Goal: Task Accomplishment & Management: Use online tool/utility

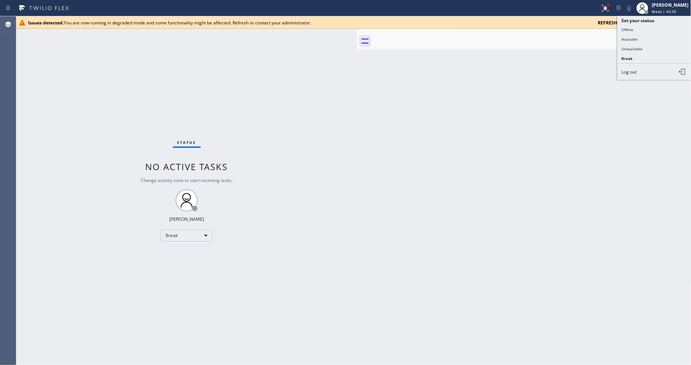
drag, startPoint x: 646, startPoint y: 37, endPoint x: 668, endPoint y: 28, distance: 24.1
click at [646, 38] on button "Available" at bounding box center [654, 39] width 74 height 10
click at [684, 19] on icon at bounding box center [685, 22] width 9 height 9
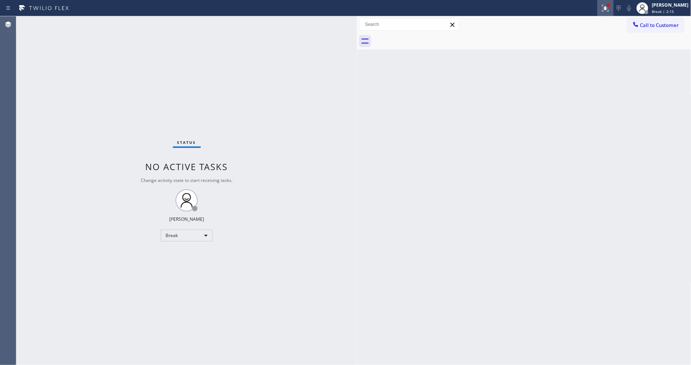
click at [609, 8] on icon at bounding box center [605, 8] width 9 height 9
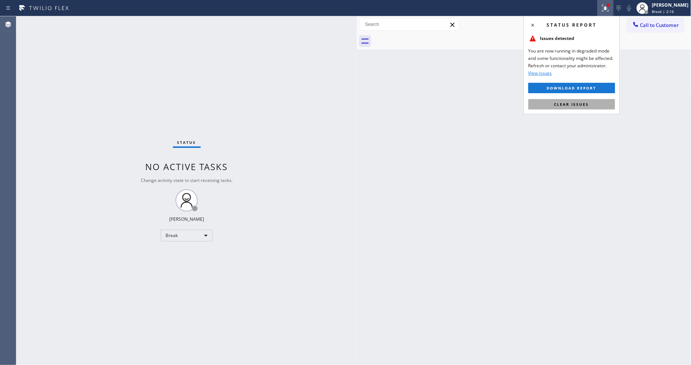
drag, startPoint x: 595, startPoint y: 101, endPoint x: 516, endPoint y: 97, distance: 79.0
click at [595, 101] on button "Clear issues" at bounding box center [571, 104] width 87 height 10
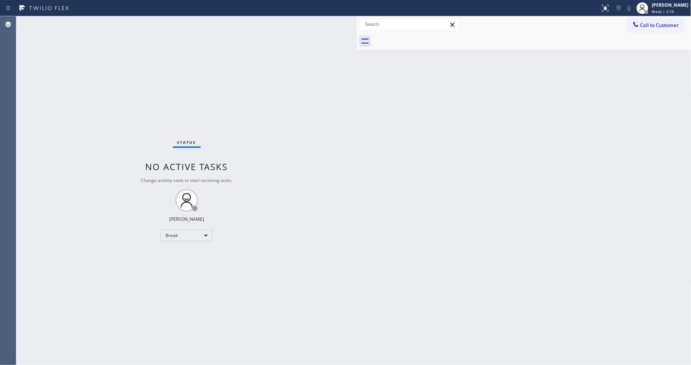
click at [357, 93] on div at bounding box center [357, 190] width 0 height 349
click at [657, 10] on div "Lyka Montero Break | 2:17" at bounding box center [671, 7] width 40 height 13
click at [648, 41] on button "Available" at bounding box center [654, 39] width 74 height 10
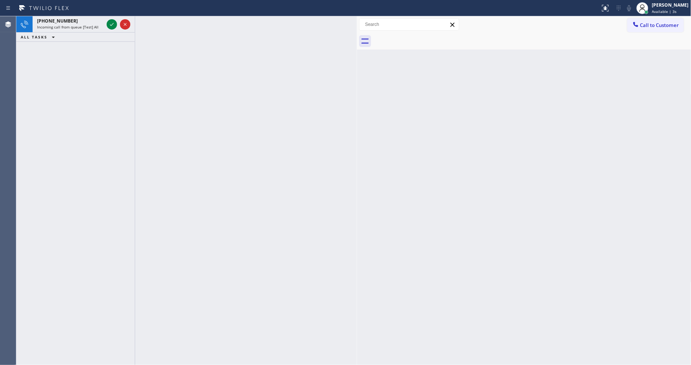
click at [84, 19] on div "+19082511665" at bounding box center [70, 21] width 67 height 6
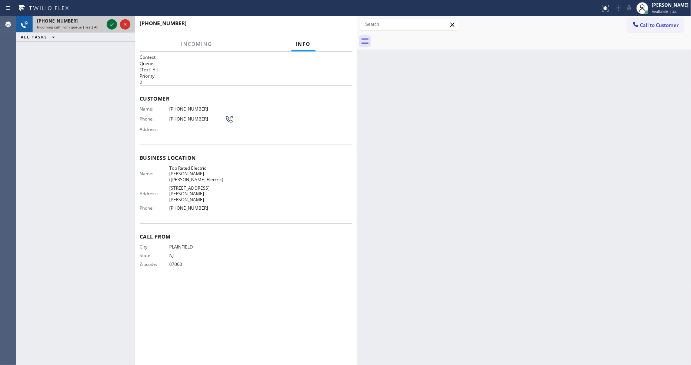
click at [108, 23] on icon at bounding box center [111, 24] width 9 height 9
click at [331, 29] on div at bounding box center [244, 30] width 208 height 6
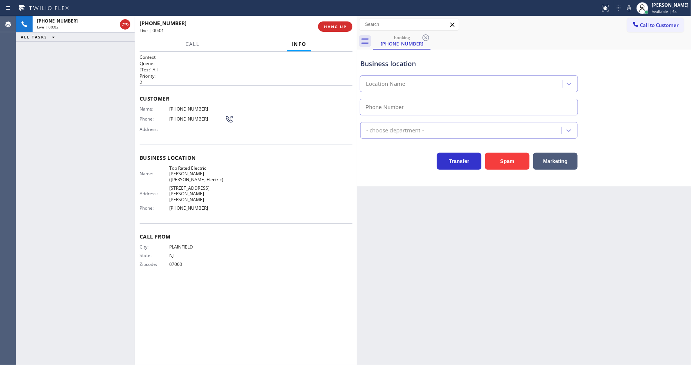
type input "(908) 364-9298"
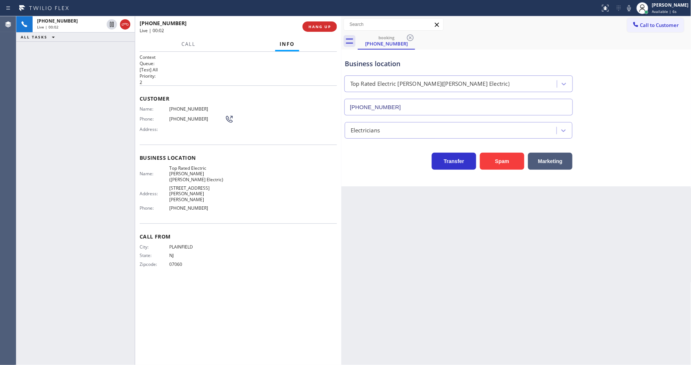
drag, startPoint x: 357, startPoint y: 69, endPoint x: 330, endPoint y: 74, distance: 27.6
click at [341, 75] on div at bounding box center [341, 190] width 0 height 349
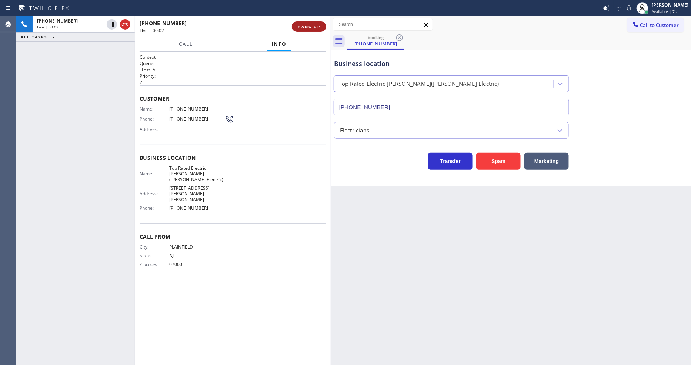
click at [309, 23] on button "HANG UP" at bounding box center [309, 26] width 34 height 10
click at [308, 24] on span "HANG UP" at bounding box center [309, 26] width 23 height 5
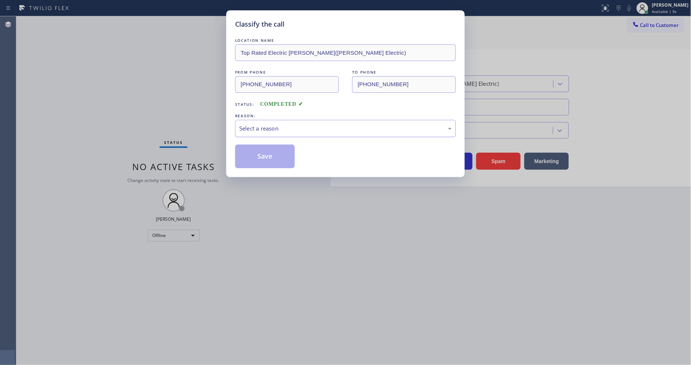
click at [260, 125] on div "Select a reason" at bounding box center [345, 128] width 213 height 9
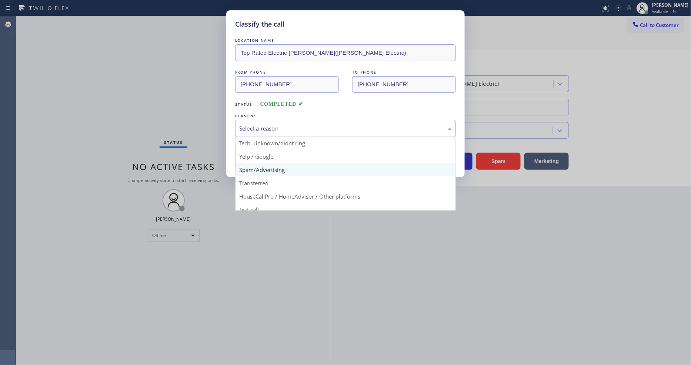
scroll to position [41, 0]
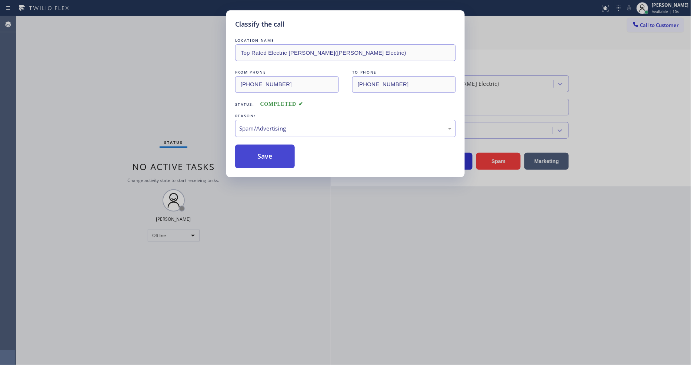
click at [271, 154] on button "Save" at bounding box center [265, 157] width 60 height 24
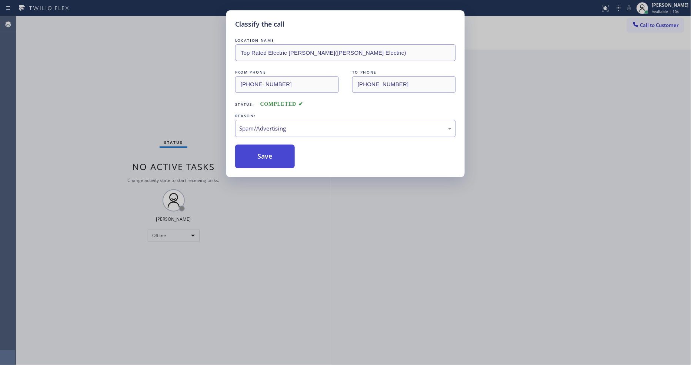
click at [271, 154] on button "Save" at bounding box center [265, 157] width 60 height 24
drag, startPoint x: 271, startPoint y: 154, endPoint x: 245, endPoint y: 176, distance: 34.1
click at [271, 153] on button "Save" at bounding box center [265, 157] width 60 height 24
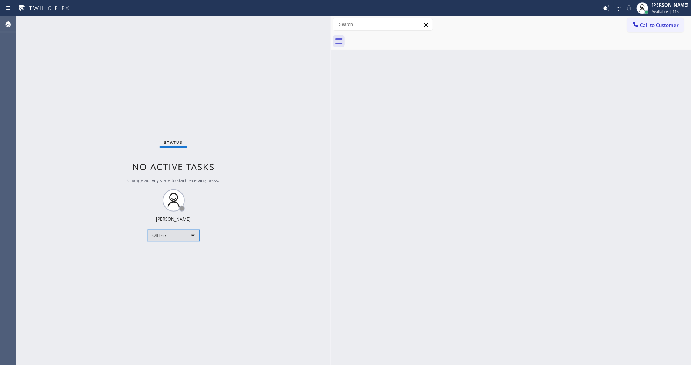
click at [167, 239] on div "Offline" at bounding box center [174, 236] width 52 height 12
click at [167, 254] on li "Available" at bounding box center [173, 255] width 50 height 9
click at [237, 234] on div "Status No active tasks Change activity state to start receiving tasks. Lyka Mon…" at bounding box center [173, 190] width 314 height 349
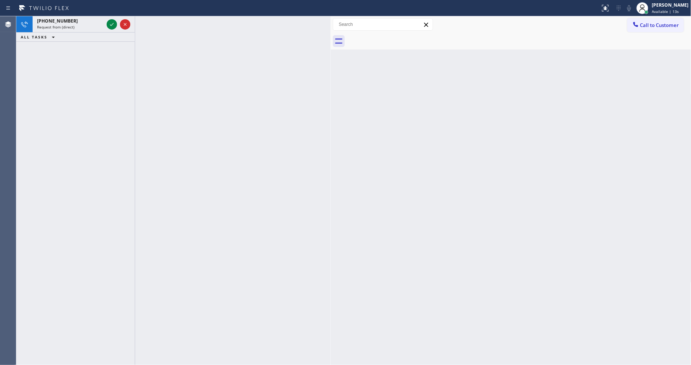
click at [237, 234] on div at bounding box center [233, 190] width 196 height 349
click at [105, 21] on div "+15169434448 Request from Venezza Koren Intas (direct)" at bounding box center [75, 24] width 118 height 16
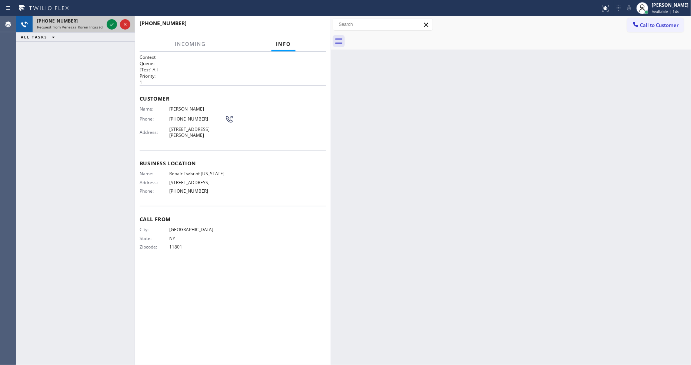
click at [106, 24] on div at bounding box center [118, 24] width 27 height 16
drag, startPoint x: 106, startPoint y: 24, endPoint x: 116, endPoint y: 23, distance: 9.3
click at [110, 24] on div at bounding box center [112, 24] width 10 height 9
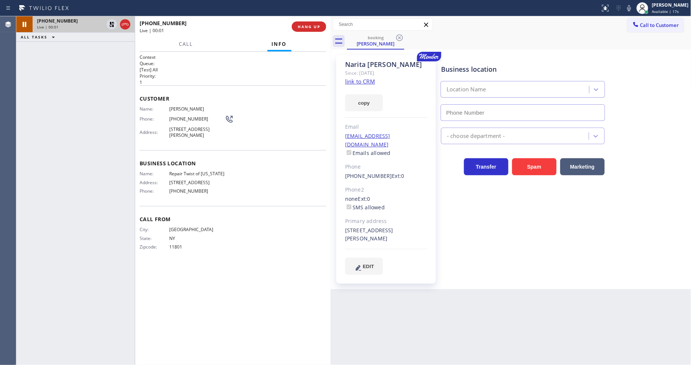
type input "(347) 284-6179"
click at [282, 250] on div "City: HICKSVILLE State: NY Zipcode: 11801" at bounding box center [233, 240] width 187 height 26
click at [372, 80] on link "link to CRM" at bounding box center [360, 81] width 30 height 7
click at [631, 10] on icon at bounding box center [629, 8] width 4 height 6
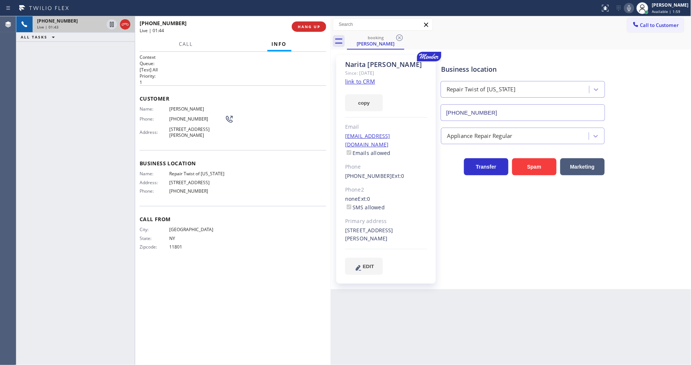
click at [335, 301] on div "Back to Dashboard Change Sender ID Customers Technicians Select a contact Outbo…" at bounding box center [511, 190] width 361 height 349
drag, startPoint x: 112, startPoint y: 23, endPoint x: 452, endPoint y: 33, distance: 340.4
click at [112, 23] on icon at bounding box center [111, 24] width 9 height 9
click at [634, 8] on icon at bounding box center [629, 8] width 9 height 9
drag, startPoint x: 111, startPoint y: 25, endPoint x: 163, endPoint y: 23, distance: 51.5
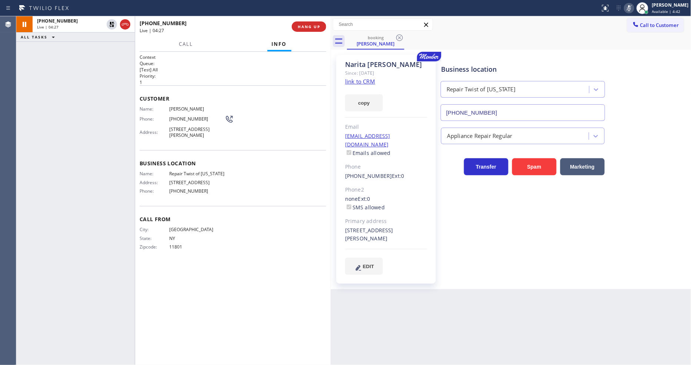
click at [111, 25] on icon at bounding box center [111, 24] width 9 height 9
click at [631, 7] on icon at bounding box center [629, 8] width 4 height 6
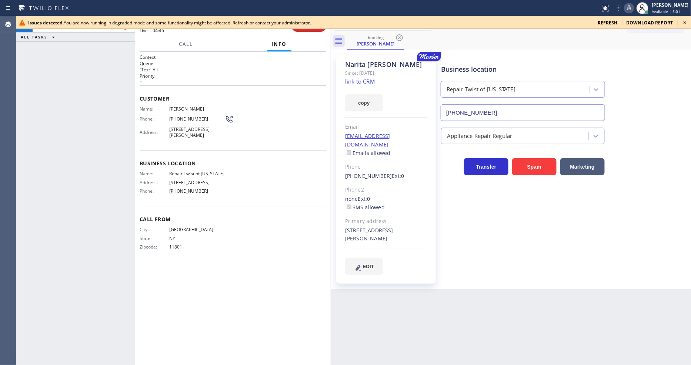
click at [686, 21] on icon at bounding box center [685, 22] width 9 height 9
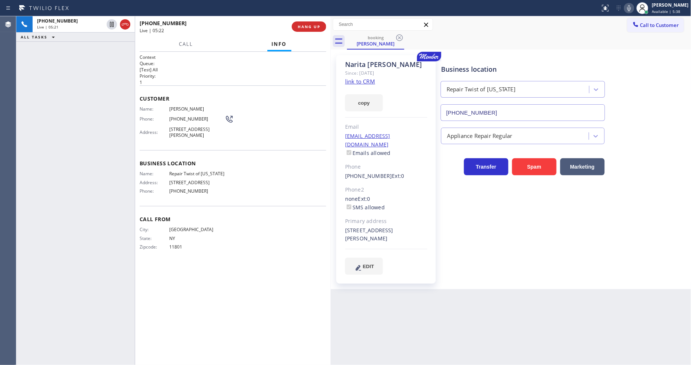
drag, startPoint x: 340, startPoint y: 298, endPoint x: 332, endPoint y: 302, distance: 8.5
click at [340, 298] on div "Back to Dashboard Change Sender ID Customers Technicians Select a contact Outbo…" at bounding box center [511, 190] width 361 height 349
click at [107, 220] on div "+15169434448 Live | 05:24 ALL TASKS ALL TASKS ACTIVE TASKS TASKS IN WRAP UP" at bounding box center [75, 190] width 118 height 349
click at [462, 201] on div "Business location Repair Twist of New York (347) 284-6179 Appliance Repair Regu…" at bounding box center [565, 165] width 250 height 216
click at [315, 29] on span "HANG UP" at bounding box center [309, 26] width 23 height 5
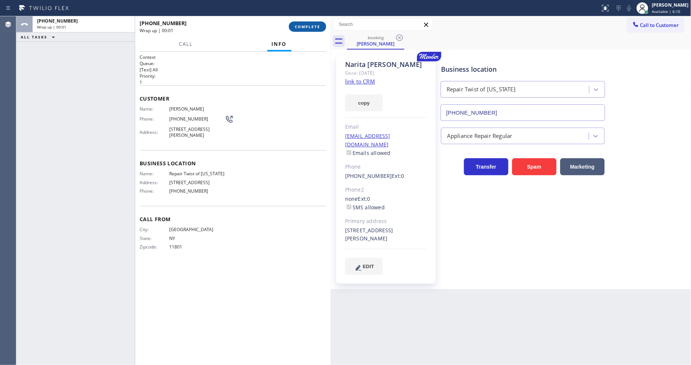
click at [315, 29] on span "COMPLETE" at bounding box center [308, 26] width 26 height 5
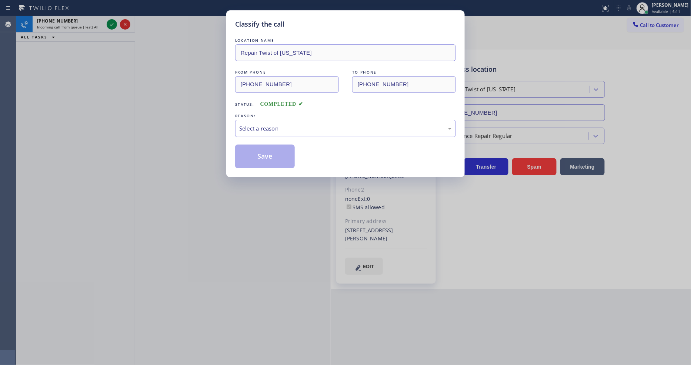
click at [272, 127] on div "Select a reason" at bounding box center [345, 128] width 213 height 9
click at [270, 154] on button "Save" at bounding box center [265, 157] width 60 height 24
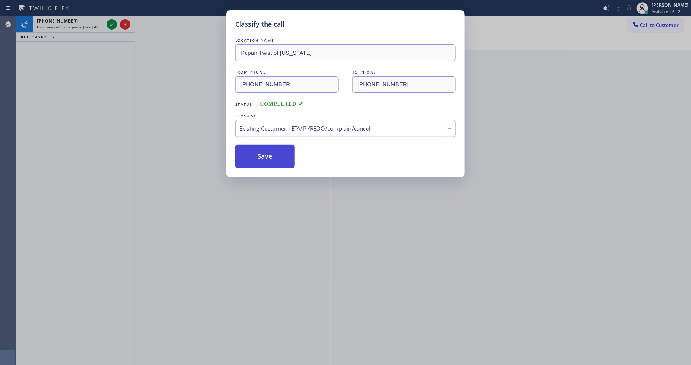
click at [270, 154] on button "Save" at bounding box center [265, 157] width 60 height 24
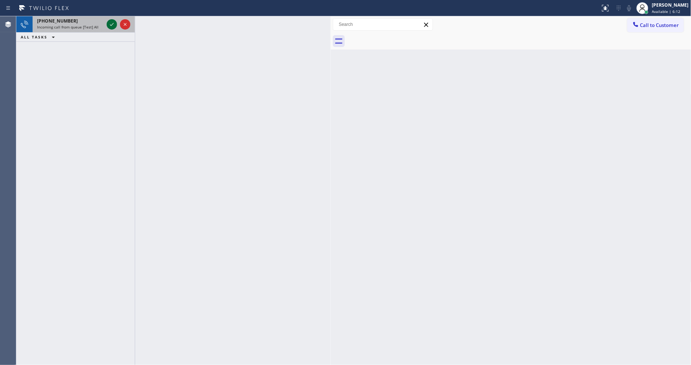
click at [110, 26] on icon at bounding box center [111, 24] width 9 height 9
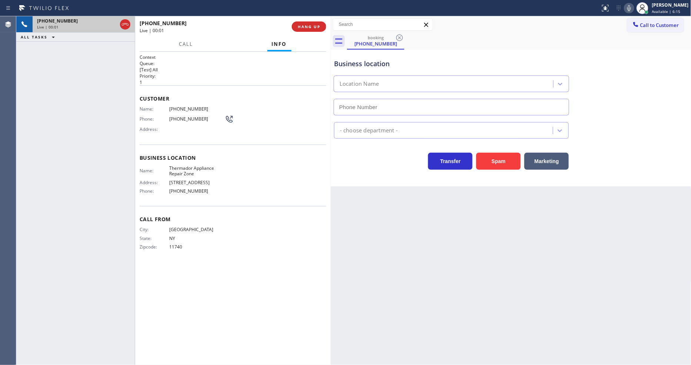
type input "(855) 719-3434"
drag, startPoint x: 444, startPoint y: 281, endPoint x: 425, endPoint y: 243, distance: 42.2
click at [444, 281] on div "Back to Dashboard Change Sender ID Customers Technicians Select a contact Outbo…" at bounding box center [511, 190] width 361 height 349
click at [196, 168] on span "Thermador Appliance Repair Zone" at bounding box center [197, 171] width 56 height 11
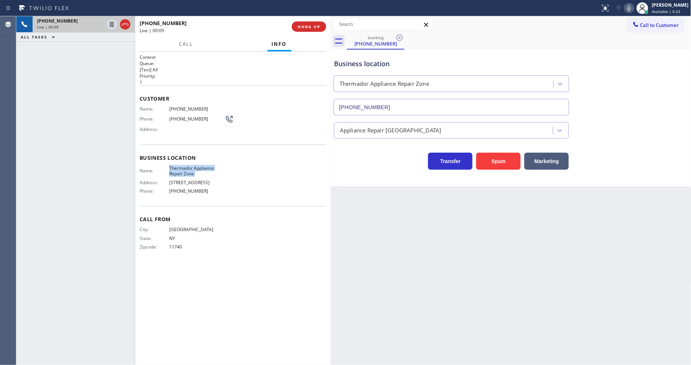
click at [196, 168] on span "Thermador Appliance Repair Zone" at bounding box center [197, 171] width 56 height 11
copy span "Thermador Appliance Repair Zone"
click at [171, 101] on div "Customer Name: (516) 946-1287 Phone: (516) 946-1287 Address:" at bounding box center [233, 115] width 187 height 59
click at [170, 103] on div "Customer Name: (516) 946-1287 Phone: (516) 946-1287 Address:" at bounding box center [233, 115] width 187 height 59
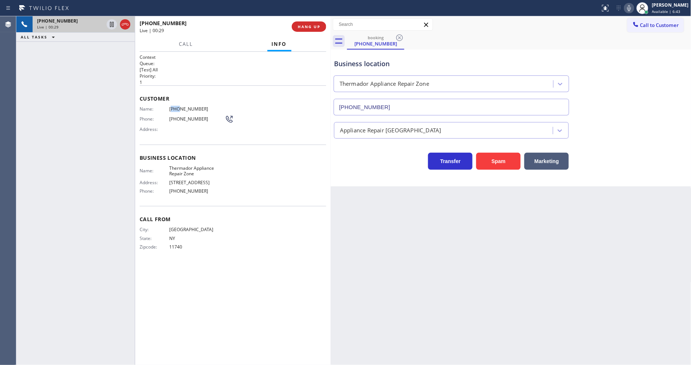
click at [170, 103] on div "Customer Name: (516) 946-1287 Phone: (516) 946-1287 Address:" at bounding box center [233, 115] width 187 height 59
copy span "(516) 946-1287"
click at [528, 236] on div "Back to Dashboard Change Sender ID Customers Technicians Select a contact Outbo…" at bounding box center [511, 190] width 361 height 349
click at [115, 21] on icon at bounding box center [111, 24] width 9 height 9
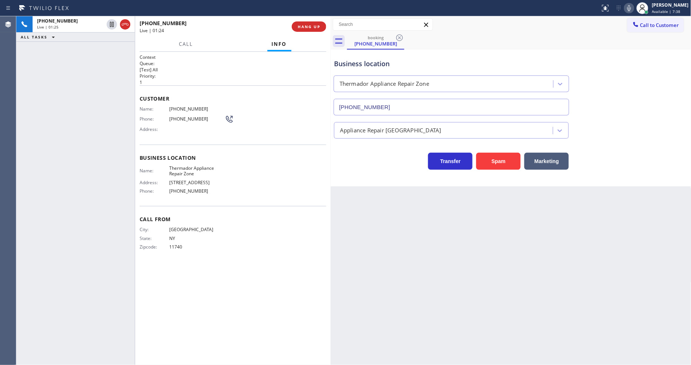
click at [634, 11] on icon at bounding box center [629, 8] width 9 height 9
click at [502, 270] on div "Back to Dashboard Change Sender ID Customers Technicians Select a contact Outbo…" at bounding box center [511, 190] width 361 height 349
drag, startPoint x: 208, startPoint y: 273, endPoint x: 216, endPoint y: 283, distance: 13.2
click at [207, 273] on div "Context Queue: [Test] All Priority: 1 Customer Name: (516) 946-1287 Phone: (516…" at bounding box center [233, 208] width 187 height 309
click at [508, 305] on div "Back to Dashboard Change Sender ID Customers Technicians Select a contact Outbo…" at bounding box center [511, 190] width 361 height 349
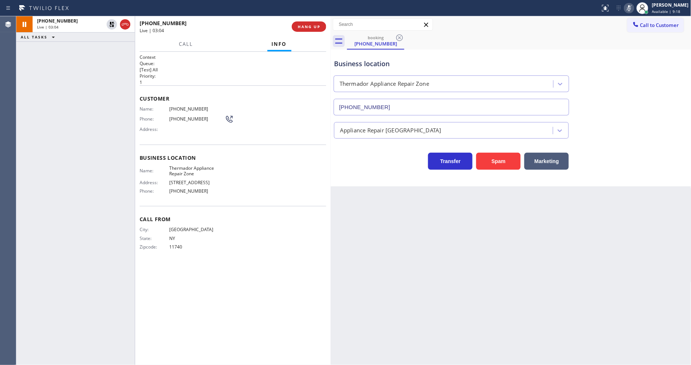
click at [433, 283] on div "Back to Dashboard Change Sender ID Customers Technicians Select a contact Outbo…" at bounding box center [511, 190] width 361 height 349
drag, startPoint x: 146, startPoint y: 263, endPoint x: 150, endPoint y: 263, distance: 4.4
click at [146, 263] on div "Context Queue: [Test] All Priority: 1 Customer Name: (516) 946-1287 Phone: (516…" at bounding box center [233, 208] width 187 height 309
click at [479, 275] on div "Back to Dashboard Change Sender ID Customers Technicians Select a contact Outbo…" at bounding box center [511, 190] width 361 height 349
drag, startPoint x: 444, startPoint y: 278, endPoint x: 423, endPoint y: 284, distance: 21.6
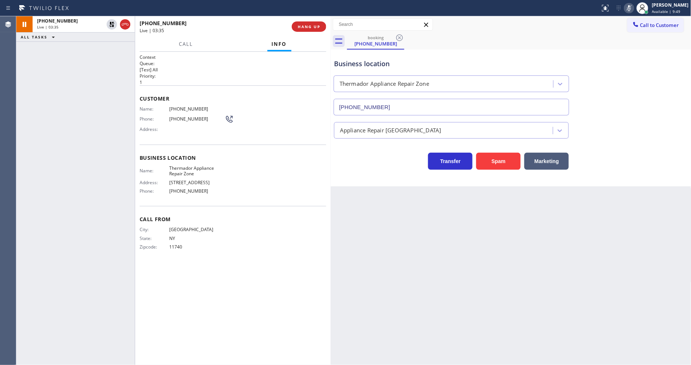
click at [444, 278] on div "Back to Dashboard Change Sender ID Customers Technicians Select a contact Outbo…" at bounding box center [511, 190] width 361 height 349
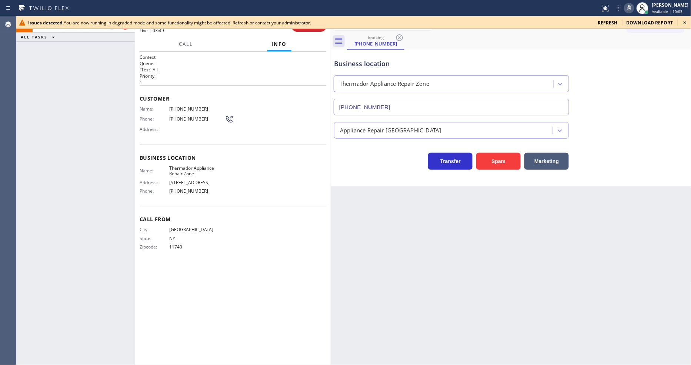
click at [688, 20] on icon at bounding box center [685, 22] width 9 height 9
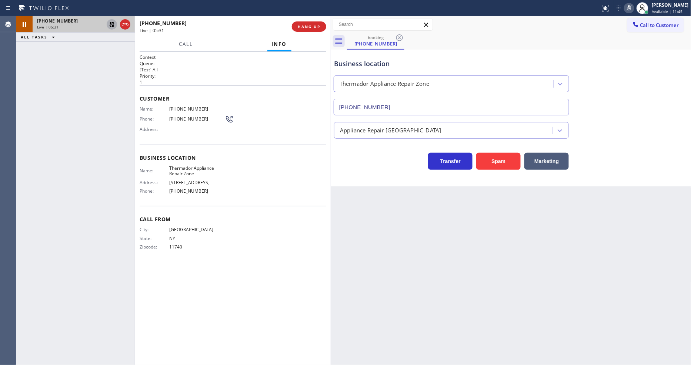
click at [111, 24] on icon at bounding box center [111, 24] width 5 height 5
click at [634, 7] on icon at bounding box center [629, 8] width 9 height 9
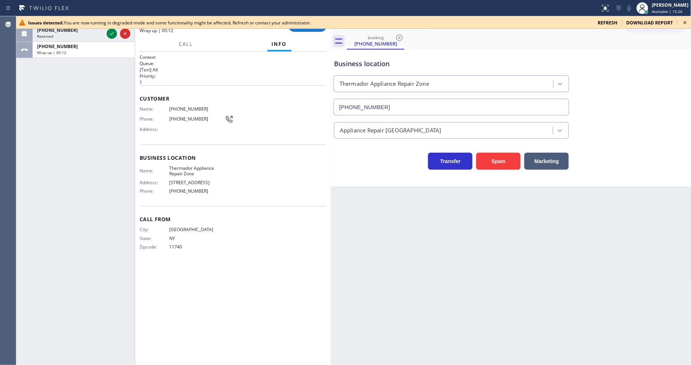
click at [309, 29] on div at bounding box center [353, 29] width 675 height 0
click at [685, 23] on icon at bounding box center [685, 22] width 3 height 3
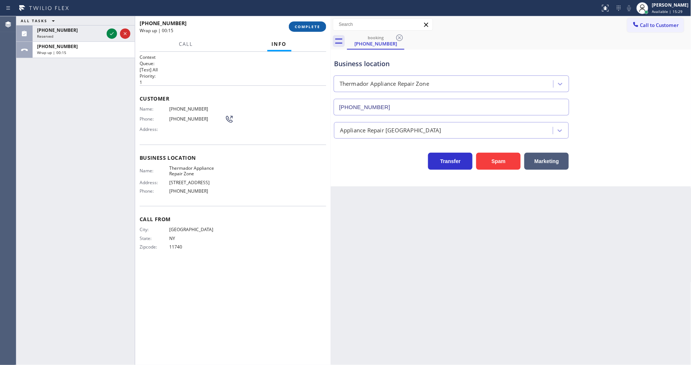
click at [303, 28] on span "COMPLETE" at bounding box center [308, 26] width 26 height 5
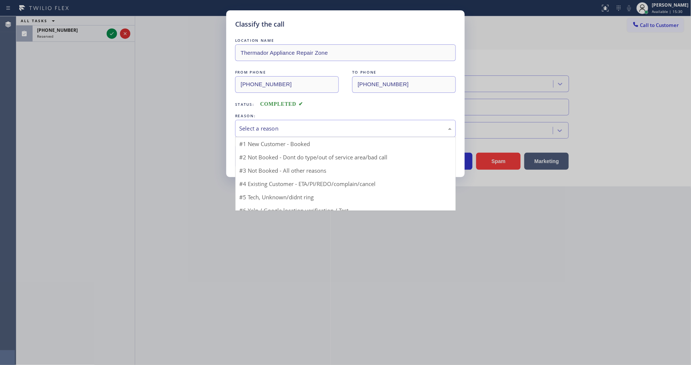
click at [267, 128] on div "Select a reason" at bounding box center [345, 128] width 213 height 9
drag, startPoint x: 263, startPoint y: 139, endPoint x: 254, endPoint y: 160, distance: 22.9
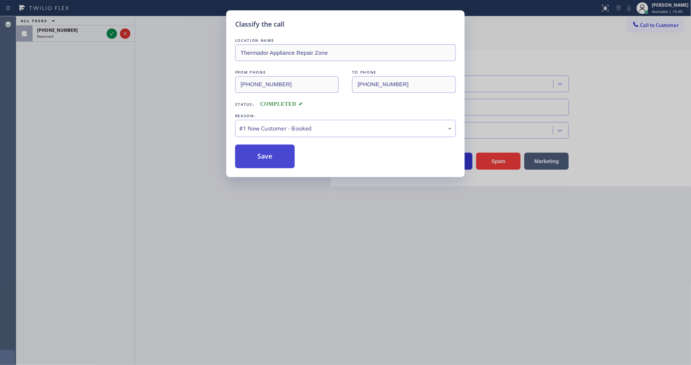
click at [254, 160] on button "Save" at bounding box center [265, 157] width 60 height 24
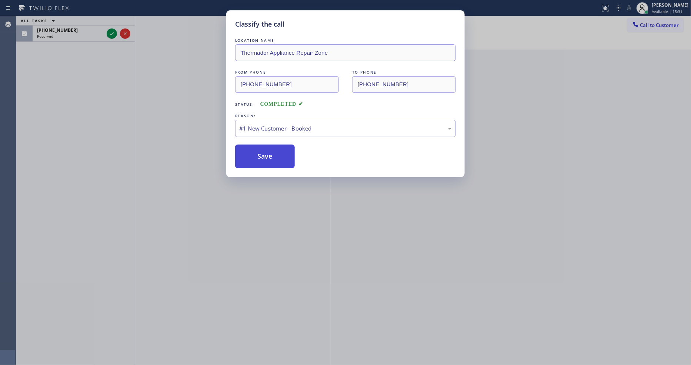
click at [254, 160] on button "Save" at bounding box center [265, 157] width 60 height 24
drag, startPoint x: 254, startPoint y: 160, endPoint x: 257, endPoint y: 158, distance: 3.8
click at [254, 160] on button "Save" at bounding box center [265, 157] width 60 height 24
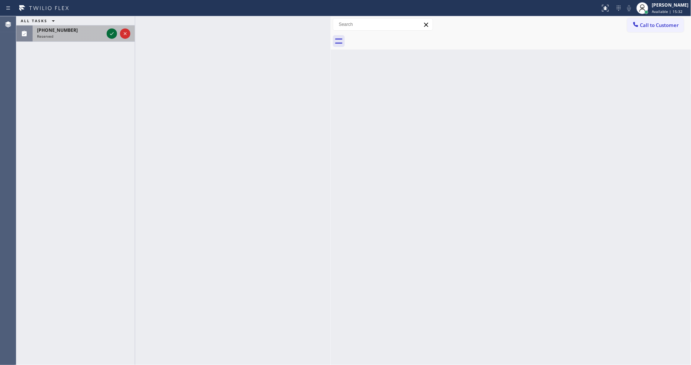
click at [110, 32] on icon at bounding box center [111, 33] width 9 height 9
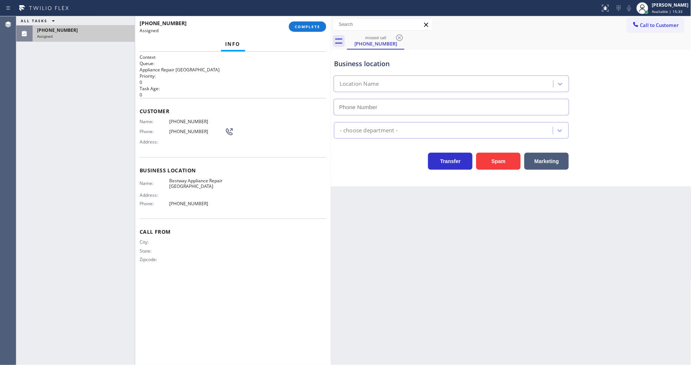
type input "(425) 243-1633"
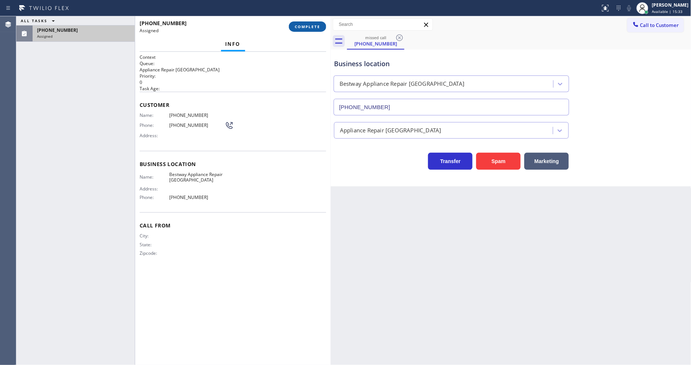
click at [310, 25] on span "COMPLETE" at bounding box center [308, 26] width 26 height 5
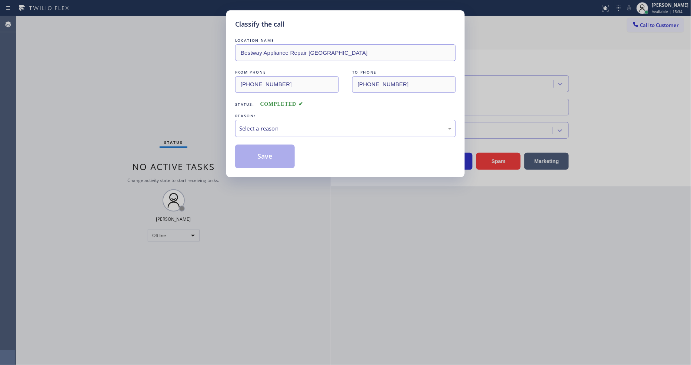
click at [272, 129] on div "Select a reason" at bounding box center [345, 128] width 213 height 9
click at [261, 156] on button "Save" at bounding box center [265, 157] width 60 height 24
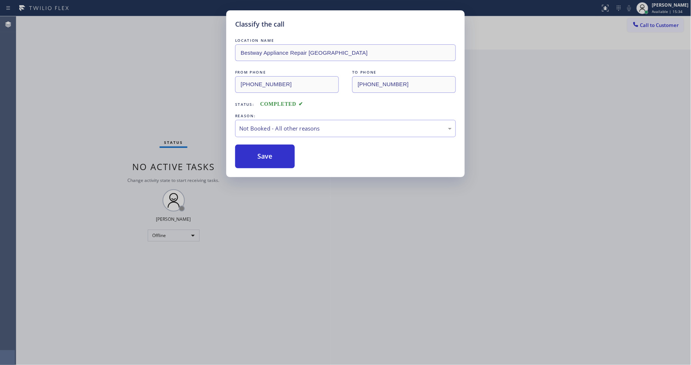
click at [261, 156] on button "Save" at bounding box center [265, 157] width 60 height 24
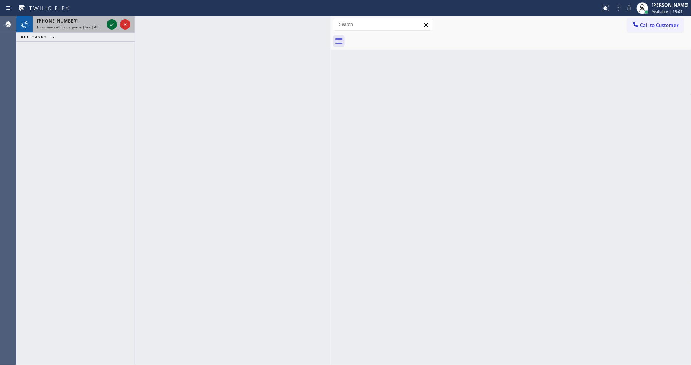
click at [115, 23] on icon at bounding box center [111, 24] width 9 height 9
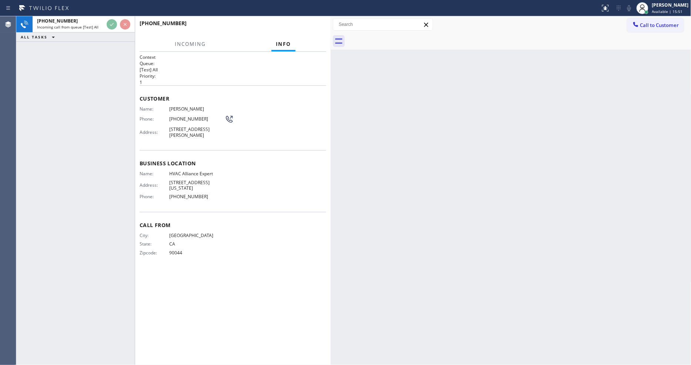
click at [315, 98] on span "Customer" at bounding box center [233, 98] width 187 height 7
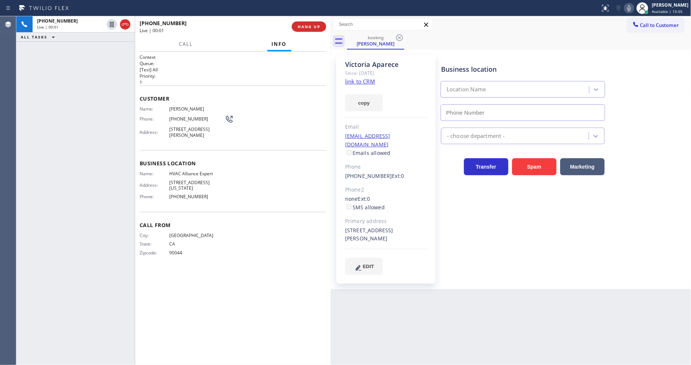
type input "(855) 999-4417"
click at [357, 79] on link "link to CRM" at bounding box center [360, 81] width 30 height 7
click at [309, 27] on span "HANG UP" at bounding box center [309, 26] width 23 height 5
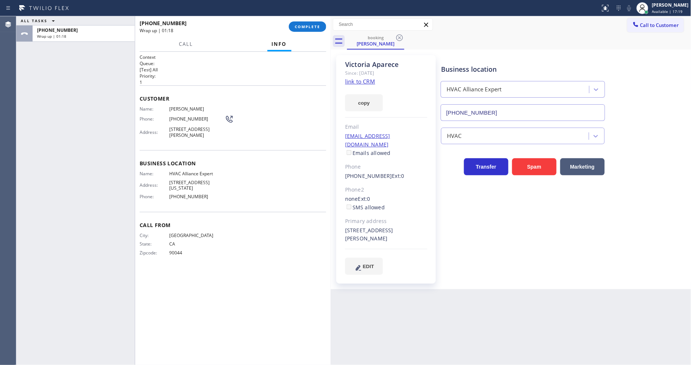
click at [462, 265] on div "Business location HVAC Alliance Expert (855) 999-4417 HVAC Transfer Spam Market…" at bounding box center [565, 172] width 250 height 231
click at [302, 28] on span "COMPLETE" at bounding box center [308, 26] width 26 height 5
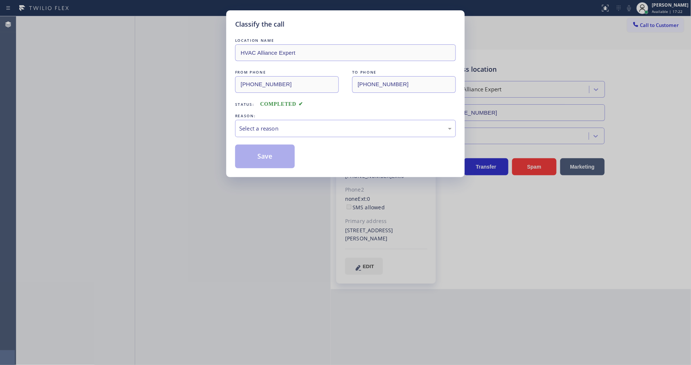
click at [272, 129] on div "Select a reason" at bounding box center [345, 128] width 213 height 9
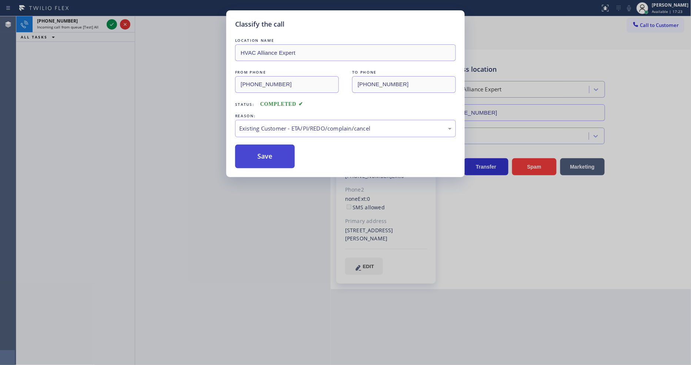
click at [267, 148] on button "Save" at bounding box center [265, 157] width 60 height 24
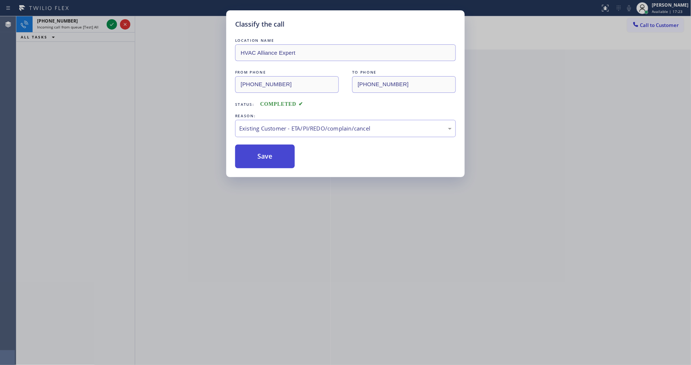
click at [267, 148] on button "Save" at bounding box center [265, 157] width 60 height 24
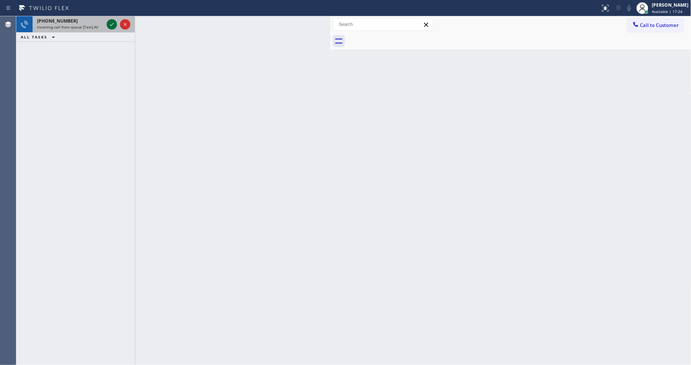
click at [112, 20] on icon at bounding box center [111, 24] width 9 height 9
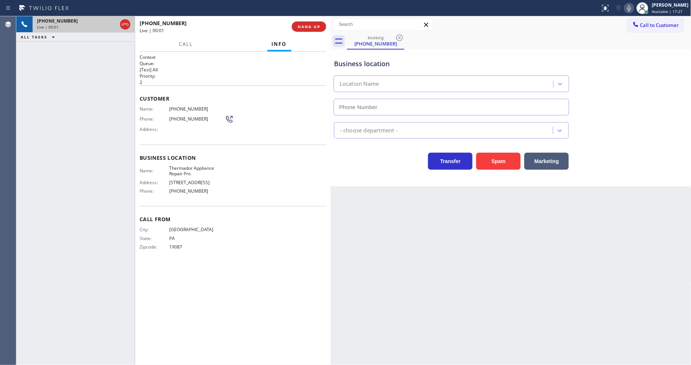
type input "(215) 608-3565"
click at [190, 254] on div "Call From City: PHILADELPHIA State: PA Zipcode: 19087" at bounding box center [233, 234] width 187 height 56
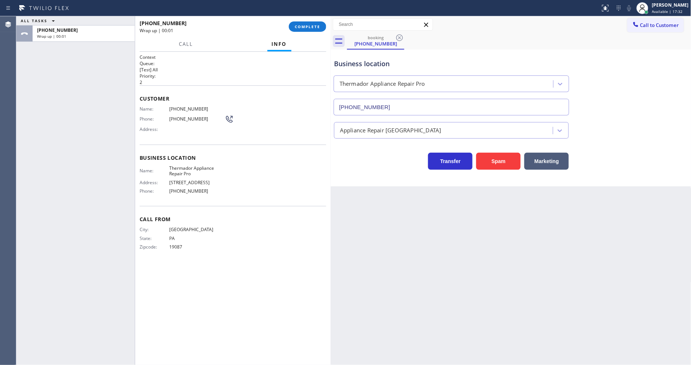
click at [119, 83] on div "ALL TASKS ALL TASKS ACTIVE TASKS TASKS IN WRAP UP +12152544033 Wrap up | 00:01" at bounding box center [75, 190] width 118 height 349
click at [295, 24] on span "COMPLETE" at bounding box center [308, 26] width 26 height 5
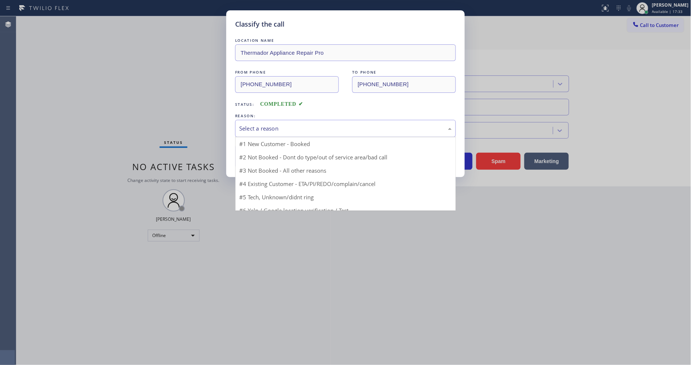
click at [265, 125] on div "Select a reason" at bounding box center [345, 128] width 213 height 9
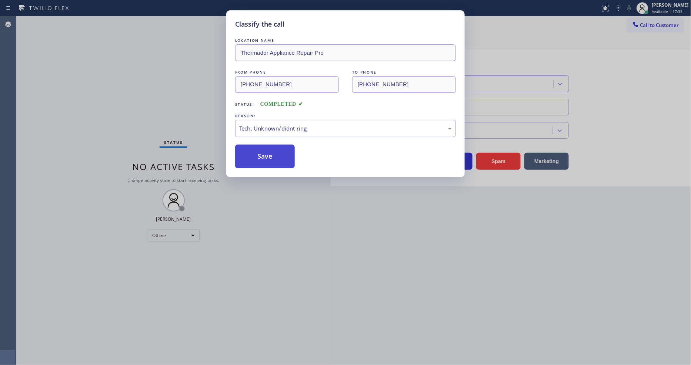
click at [268, 158] on button "Save" at bounding box center [265, 157] width 60 height 24
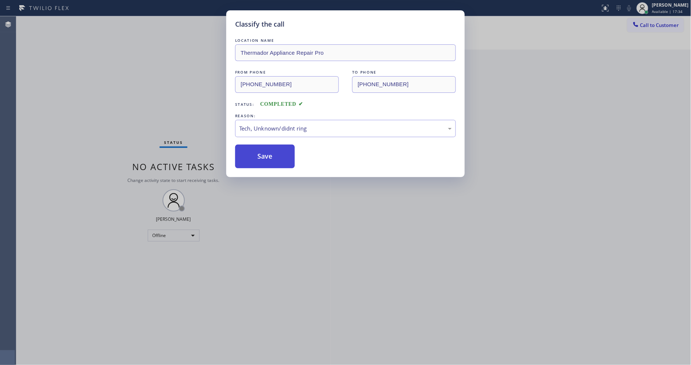
click at [268, 158] on button "Save" at bounding box center [265, 157] width 60 height 24
drag, startPoint x: 268, startPoint y: 158, endPoint x: 538, endPoint y: 258, distance: 288.1
click at [268, 158] on button "Save" at bounding box center [265, 157] width 60 height 24
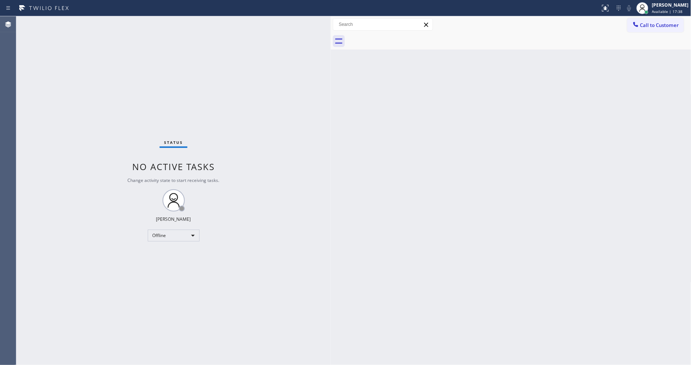
click at [335, 272] on div "Back to Dashboard Change Sender ID Customers Technicians Select a contact Outbo…" at bounding box center [511, 190] width 361 height 349
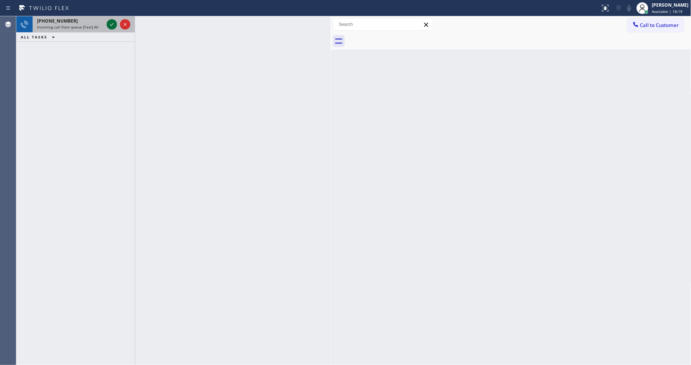
click at [110, 24] on icon at bounding box center [111, 24] width 9 height 9
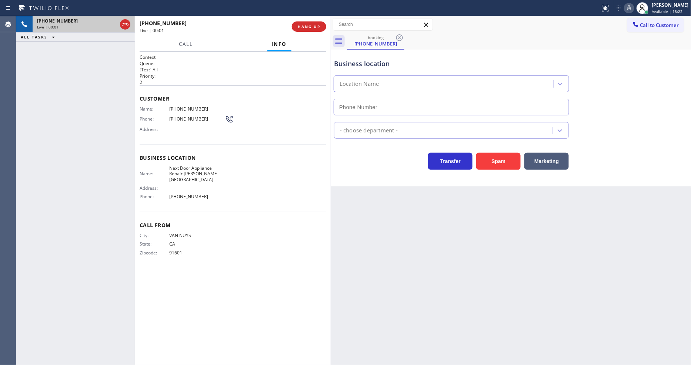
type input "(818) 938-8658"
click at [555, 214] on div "Back to Dashboard Change Sender ID Customers Technicians Select a contact Outbo…" at bounding box center [511, 190] width 361 height 349
click at [317, 25] on span "HANG UP" at bounding box center [309, 26] width 23 height 5
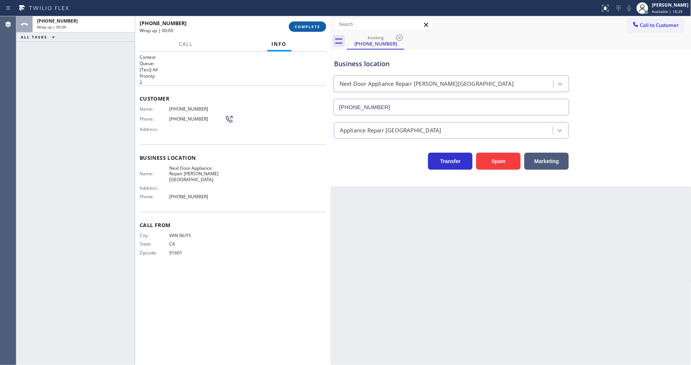
click at [317, 25] on span "COMPLETE" at bounding box center [308, 26] width 26 height 5
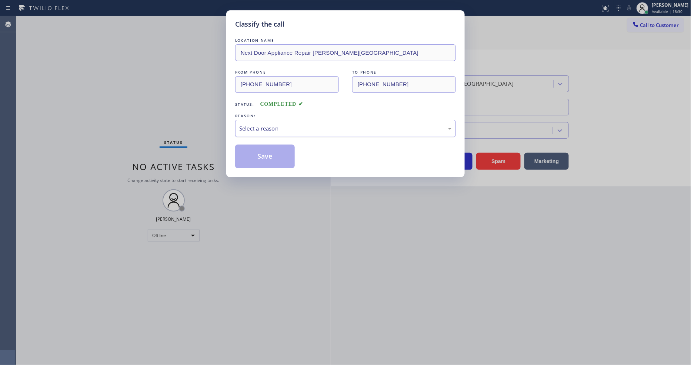
click at [250, 127] on div "Select a reason" at bounding box center [345, 128] width 213 height 9
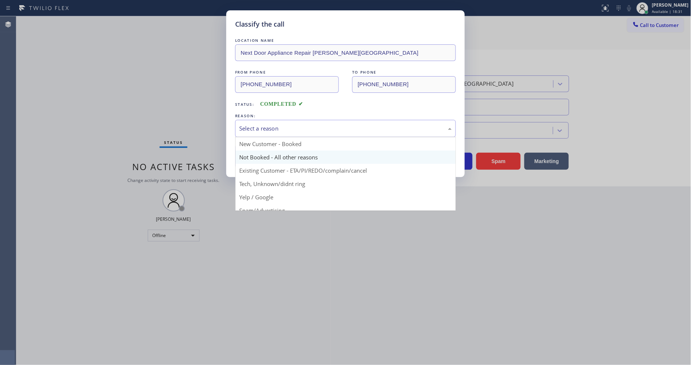
click at [269, 150] on button "Save" at bounding box center [265, 157] width 60 height 24
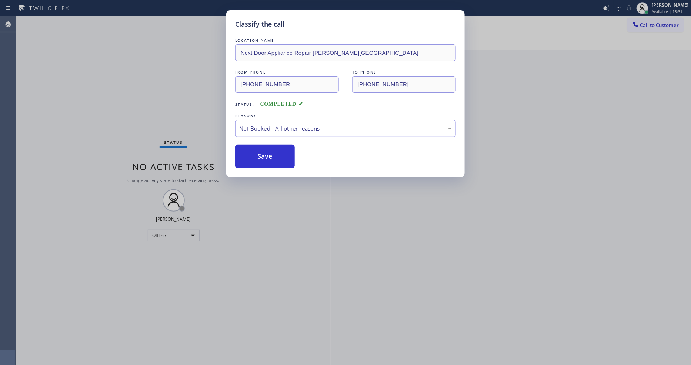
click at [269, 150] on button "Save" at bounding box center [265, 157] width 60 height 24
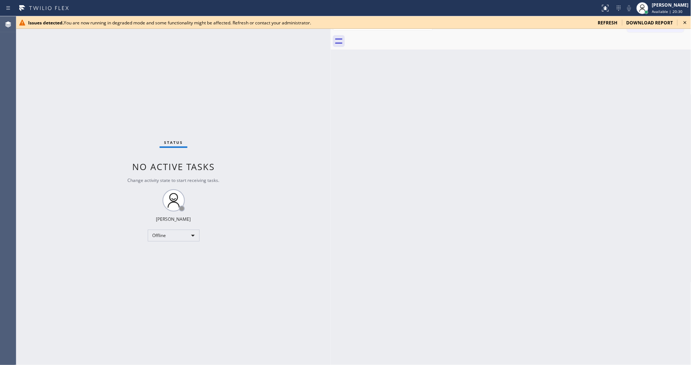
click at [683, 23] on icon at bounding box center [685, 22] width 9 height 9
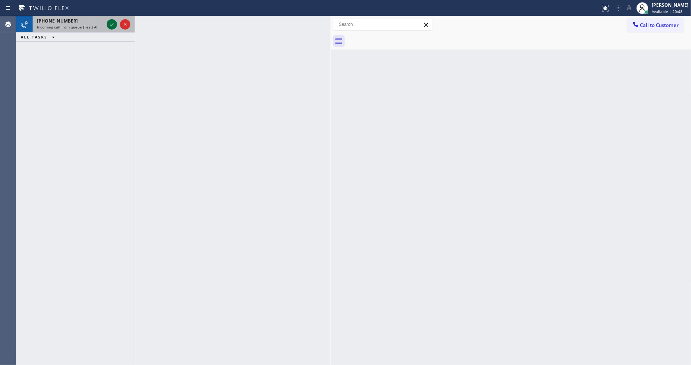
click at [109, 21] on icon at bounding box center [111, 24] width 9 height 9
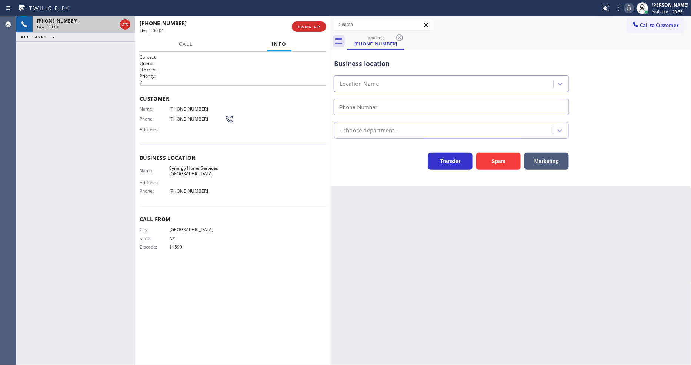
type input "(516) 407-9737"
click at [302, 29] on span "HANG UP" at bounding box center [309, 26] width 23 height 5
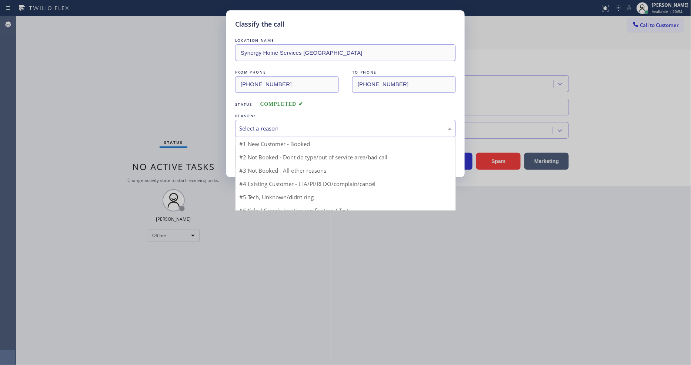
click at [267, 128] on div "Select a reason" at bounding box center [345, 128] width 213 height 9
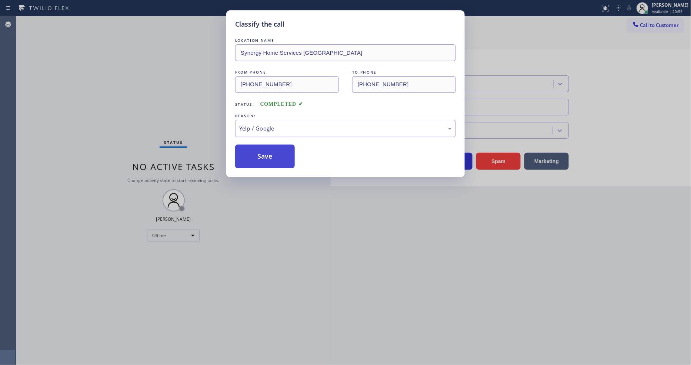
click at [260, 158] on button "Save" at bounding box center [265, 157] width 60 height 24
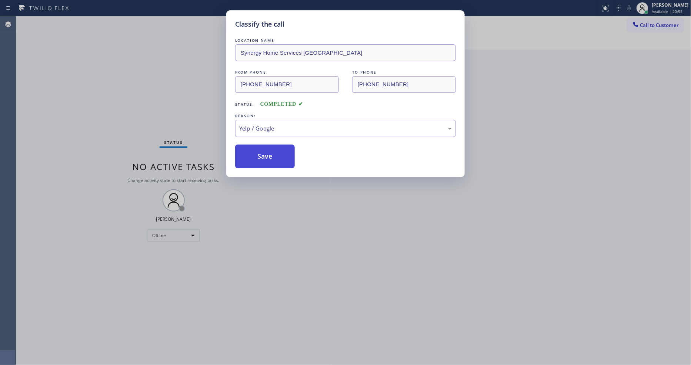
click at [260, 158] on button "Save" at bounding box center [265, 157] width 60 height 24
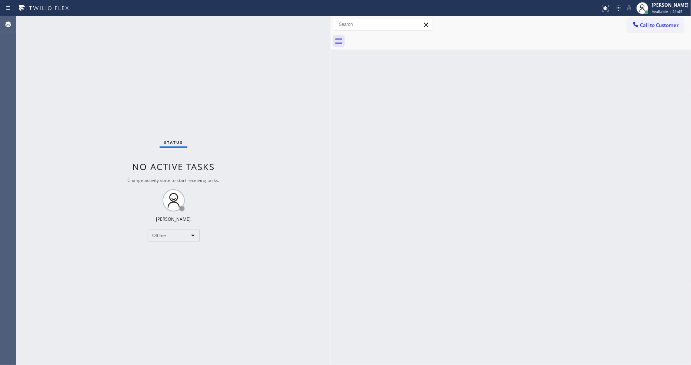
click at [477, 321] on div "Back to Dashboard Change Sender ID Customers Technicians Select a contact Outbo…" at bounding box center [511, 190] width 361 height 349
click at [529, 248] on div "Back to Dashboard Change Sender ID Customers Technicians Select a contact Outbo…" at bounding box center [511, 190] width 361 height 349
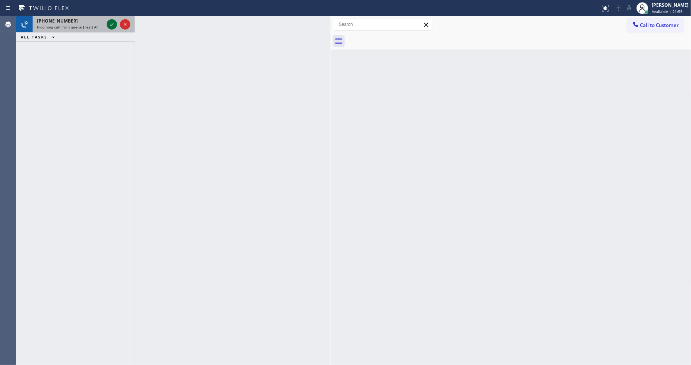
click at [116, 22] on icon at bounding box center [111, 24] width 9 height 9
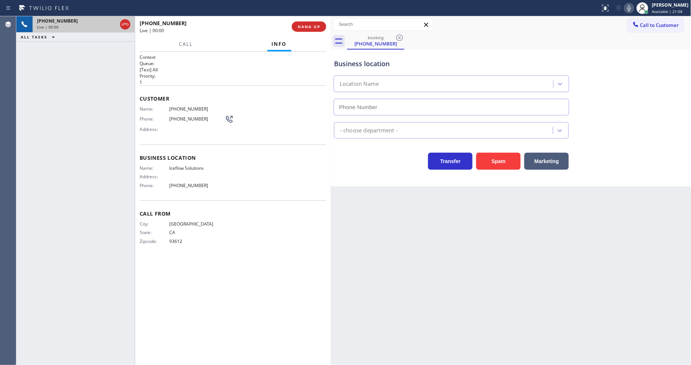
click at [310, 28] on span "HANG UP" at bounding box center [309, 26] width 23 height 5
type input "(669) 348-3356"
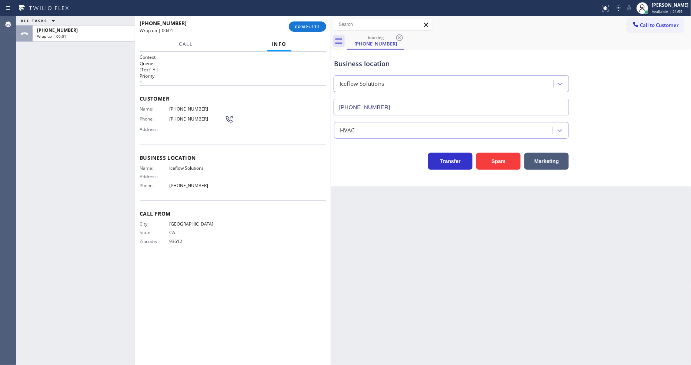
click at [310, 28] on span "COMPLETE" at bounding box center [308, 26] width 26 height 5
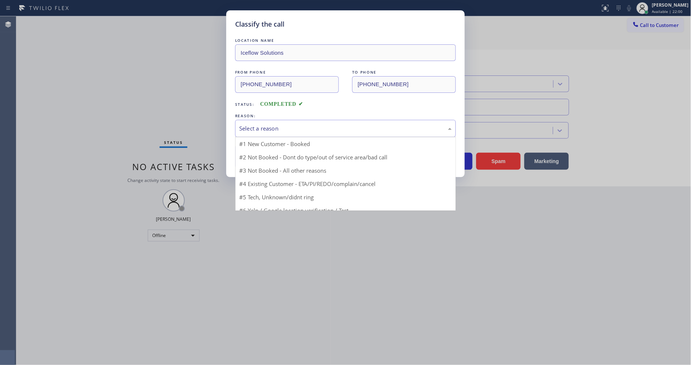
click at [283, 127] on div "Select a reason" at bounding box center [345, 128] width 213 height 9
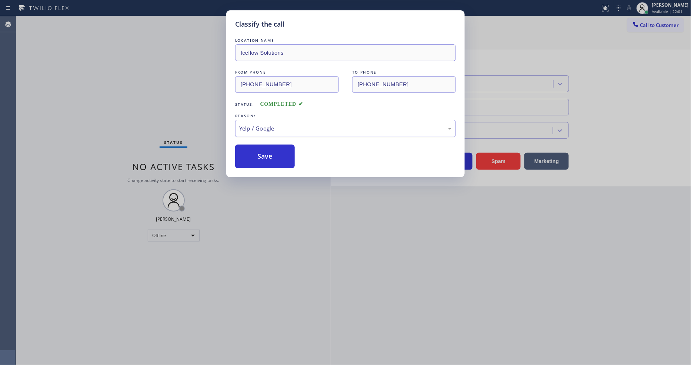
click at [271, 130] on div "Yelp / Google" at bounding box center [345, 128] width 213 height 9
click at [268, 159] on button "Save" at bounding box center [265, 157] width 60 height 24
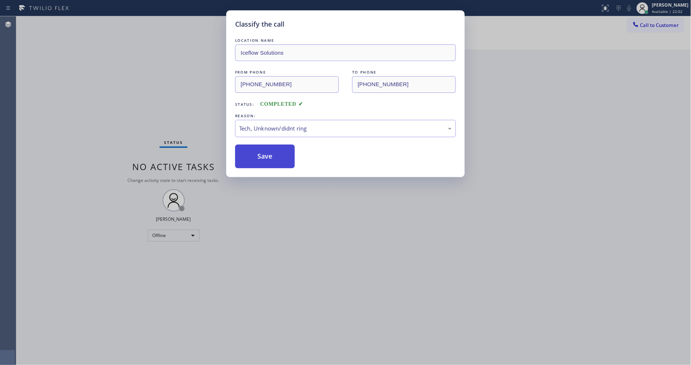
click at [268, 159] on button "Save" at bounding box center [265, 157] width 60 height 24
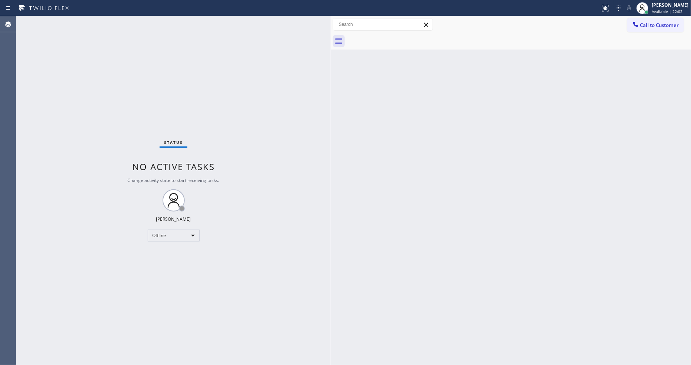
drag, startPoint x: 253, startPoint y: 309, endPoint x: 246, endPoint y: 355, distance: 46.4
click at [253, 309] on div "Status No active tasks Change activity state to start receiving tasks. Lyka Mon…" at bounding box center [173, 190] width 314 height 349
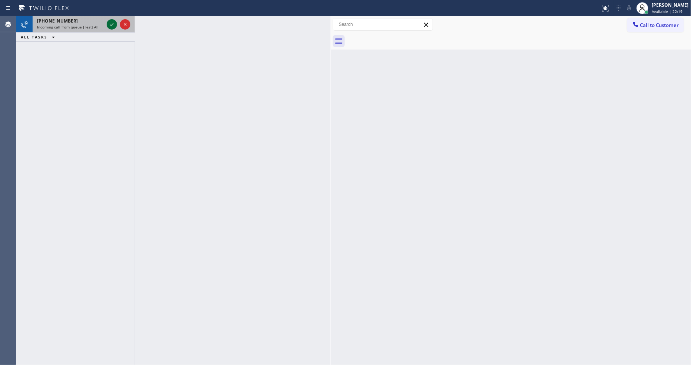
click at [110, 24] on icon at bounding box center [111, 24] width 9 height 9
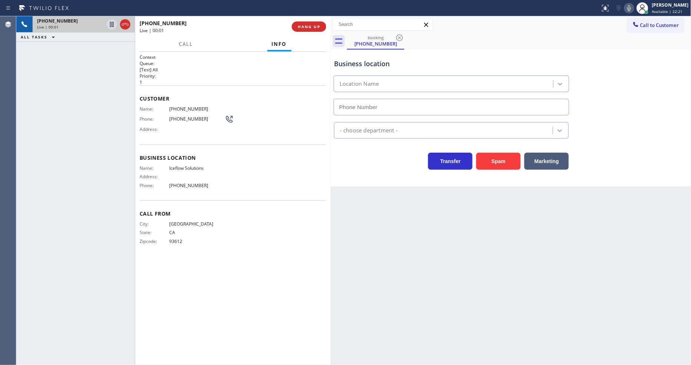
click at [308, 26] on span "HANG UP" at bounding box center [309, 26] width 23 height 5
type input "(669) 348-3356"
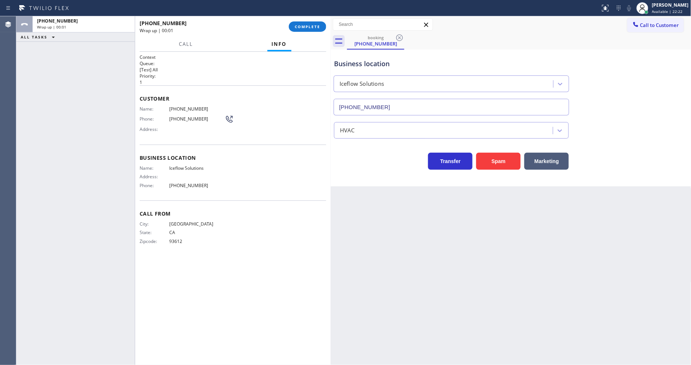
click at [308, 26] on span "COMPLETE" at bounding box center [308, 26] width 26 height 5
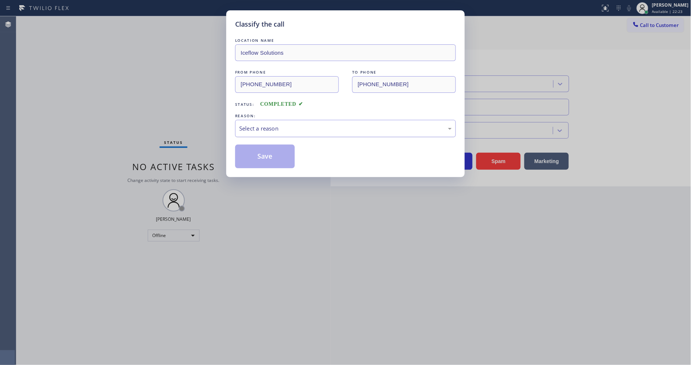
click at [272, 121] on div "Select a reason" at bounding box center [345, 128] width 221 height 17
click at [273, 157] on button "Save" at bounding box center [265, 157] width 60 height 24
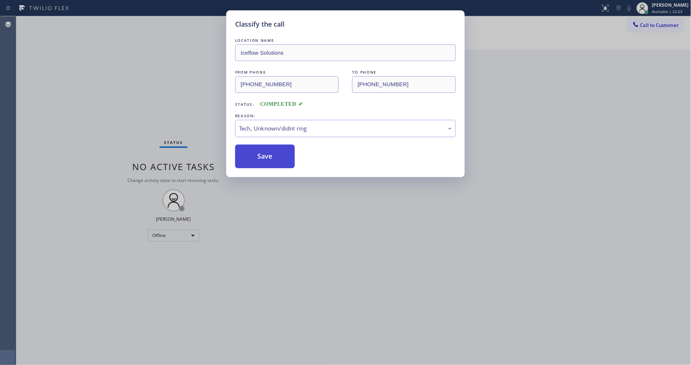
click at [273, 157] on button "Save" at bounding box center [265, 157] width 60 height 24
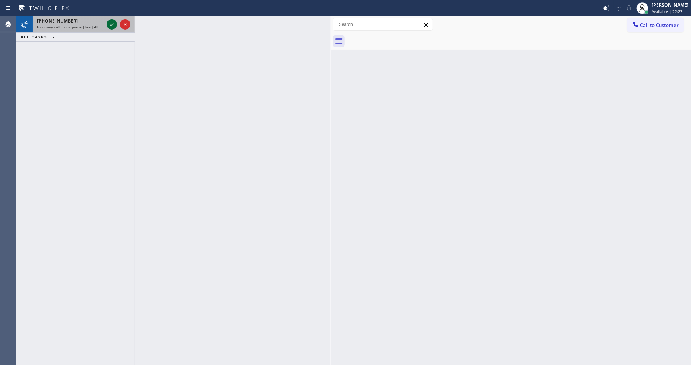
click at [113, 24] on icon at bounding box center [111, 24] width 9 height 9
click at [109, 23] on icon at bounding box center [111, 24] width 9 height 9
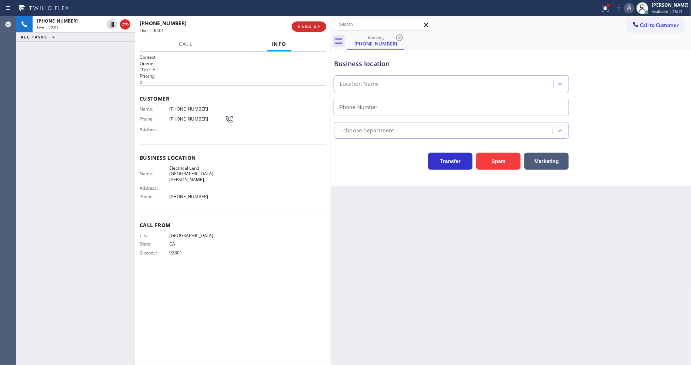
click at [443, 215] on div "Back to Dashboard Change Sender ID Customers Technicians Select a contact Outbo…" at bounding box center [511, 190] width 361 height 349
type input "(714) 410-6692"
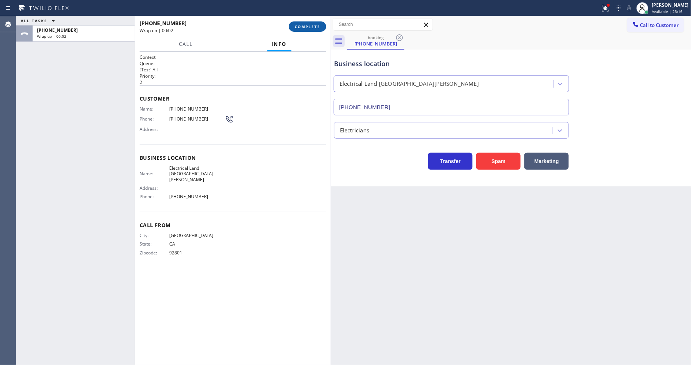
click at [315, 26] on span "COMPLETE" at bounding box center [308, 26] width 26 height 5
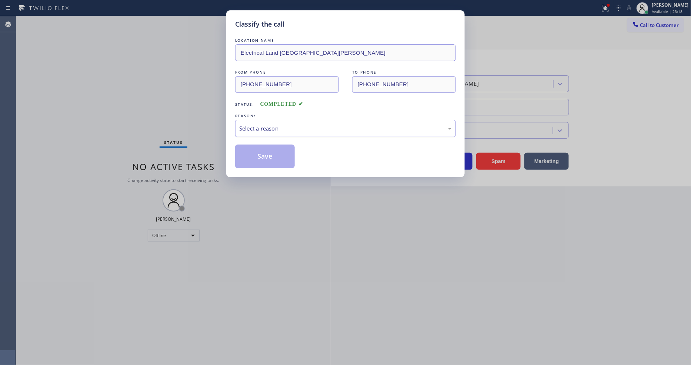
drag, startPoint x: 268, startPoint y: 137, endPoint x: 271, endPoint y: 134, distance: 5.0
click at [268, 137] on div "LOCATION NAME Electrical Land Santa Clara FROM PHONE (714) 603-7480 TO PHONE (7…" at bounding box center [345, 103] width 221 height 132
click at [276, 125] on div "Select a reason" at bounding box center [345, 128] width 213 height 9
click at [275, 154] on button "Save" at bounding box center [265, 157] width 60 height 24
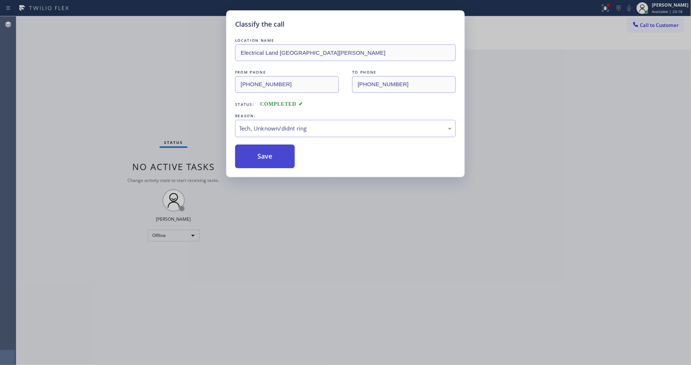
click at [275, 154] on button "Save" at bounding box center [265, 157] width 60 height 24
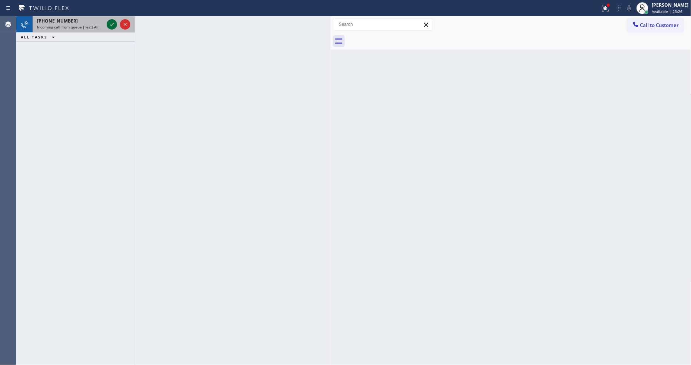
click at [110, 24] on icon at bounding box center [111, 24] width 9 height 9
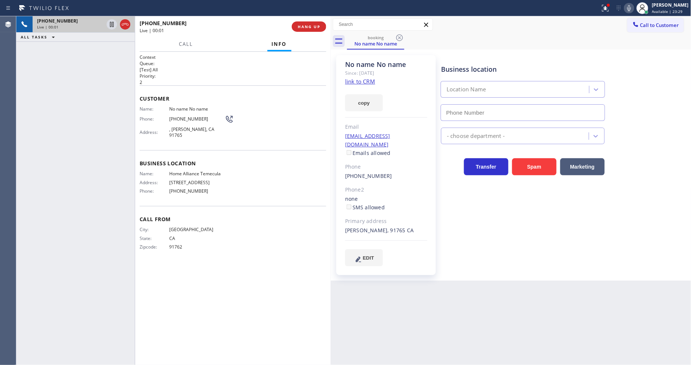
type input "(909) 724-4130"
click at [352, 81] on link "link to CRM" at bounding box center [360, 81] width 30 height 7
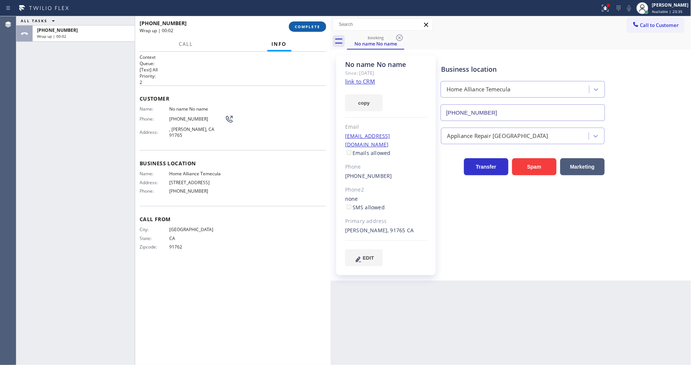
click at [307, 30] on button "COMPLETE" at bounding box center [307, 26] width 37 height 10
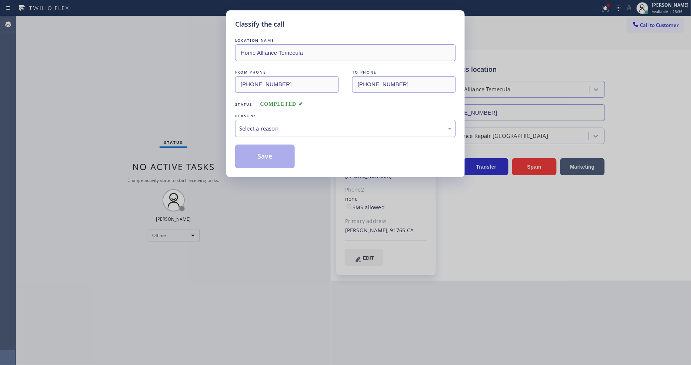
click at [275, 124] on div "Select a reason" at bounding box center [345, 128] width 213 height 9
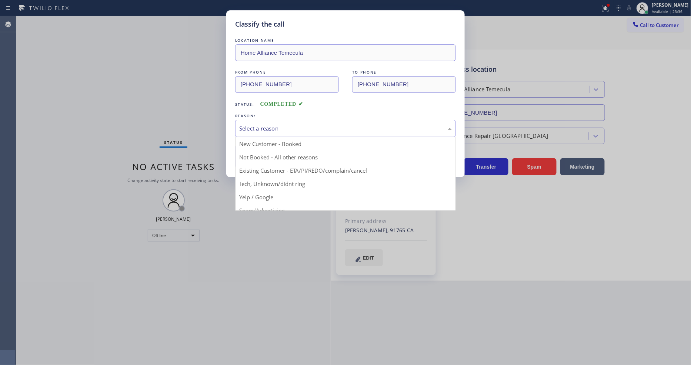
click at [267, 155] on button "Save" at bounding box center [265, 157] width 60 height 24
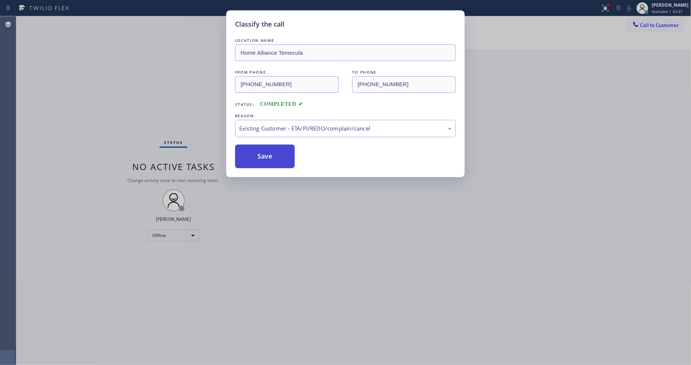
click at [267, 155] on button "Save" at bounding box center [265, 157] width 60 height 24
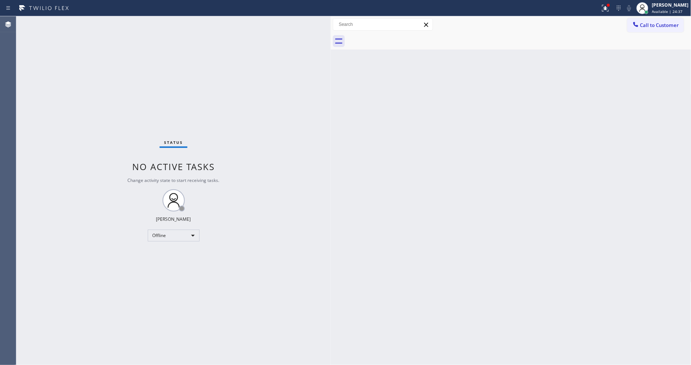
click at [151, 65] on div "Status No active tasks Change activity state to start receiving tasks. Lyka Mon…" at bounding box center [173, 190] width 314 height 349
drag, startPoint x: 250, startPoint y: 261, endPoint x: 228, endPoint y: 331, distance: 73.3
click at [249, 261] on div "Status No active tasks Change activity state to start receiving tasks. Lyka Mon…" at bounding box center [173, 190] width 314 height 349
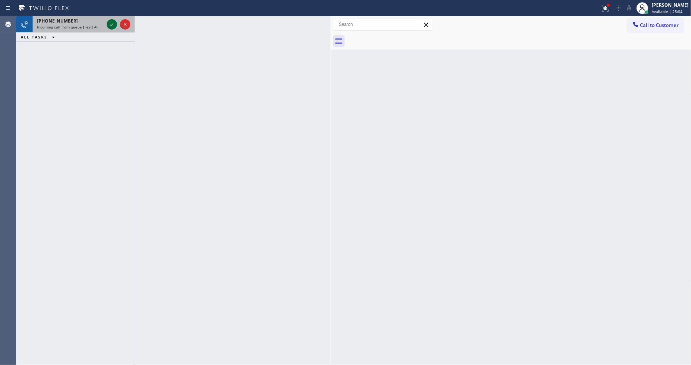
click at [113, 23] on icon at bounding box center [111, 24] width 9 height 9
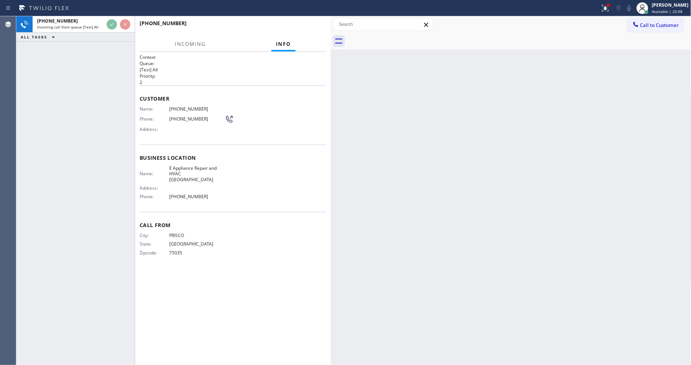
click at [536, 165] on div "Back to Dashboard Change Sender ID Customers Technicians Select a contact Outbo…" at bounding box center [511, 190] width 361 height 349
click at [235, 247] on div "City: FRISCO State: TX Zipcode: 75035" at bounding box center [233, 246] width 187 height 26
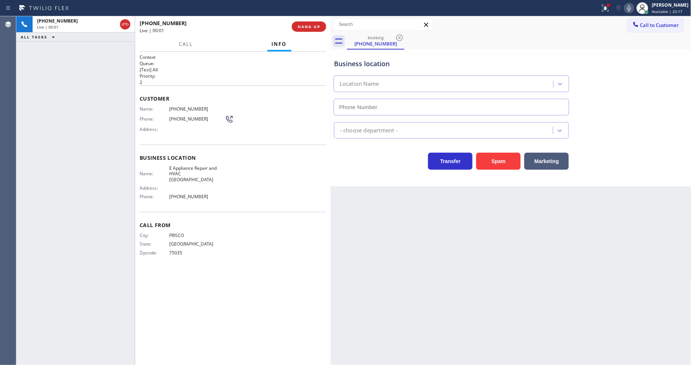
click at [311, 27] on span "HANG UP" at bounding box center [309, 26] width 23 height 5
type input "(469) 489-3257"
click at [311, 27] on span "HANG UP" at bounding box center [309, 26] width 23 height 5
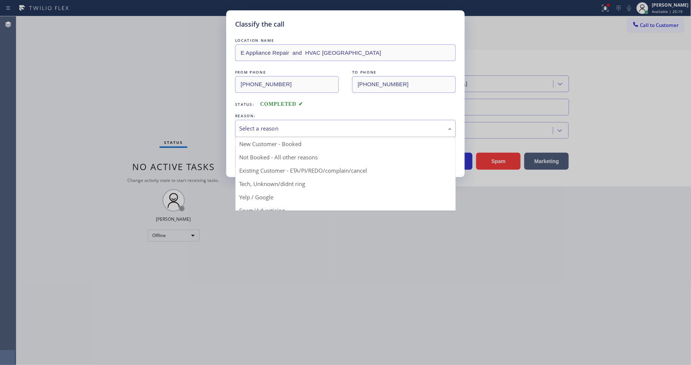
click at [287, 128] on div "Select a reason" at bounding box center [345, 128] width 213 height 9
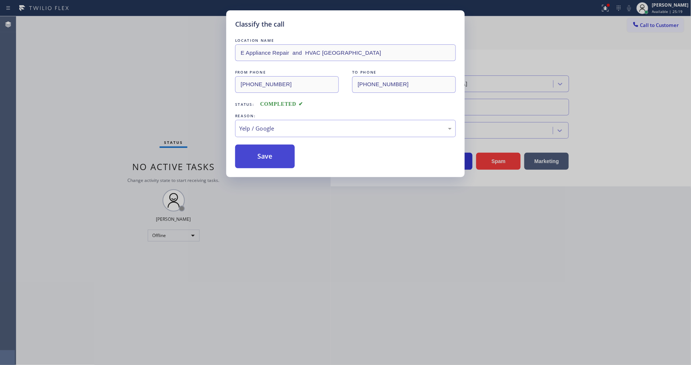
click at [267, 160] on button "Save" at bounding box center [265, 157] width 60 height 24
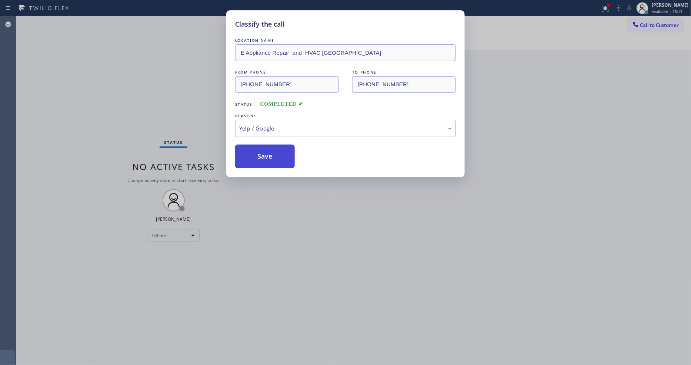
click at [267, 160] on button "Save" at bounding box center [265, 157] width 60 height 24
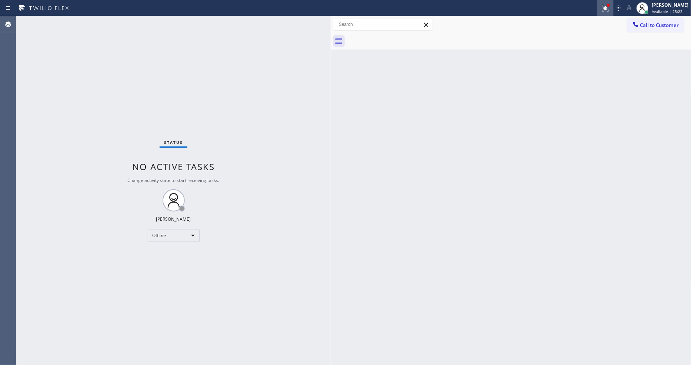
click at [610, 11] on icon at bounding box center [605, 8] width 9 height 9
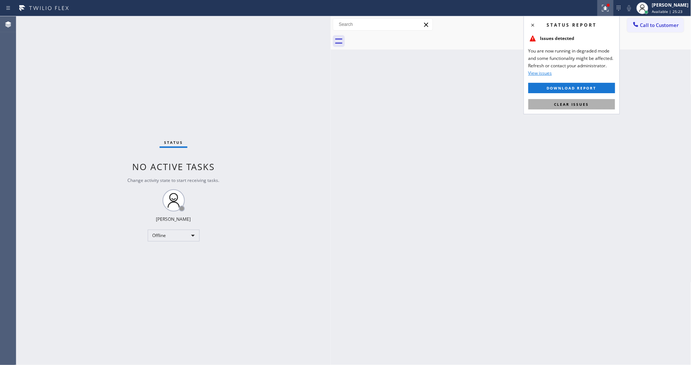
click at [578, 101] on button "Clear issues" at bounding box center [571, 104] width 87 height 10
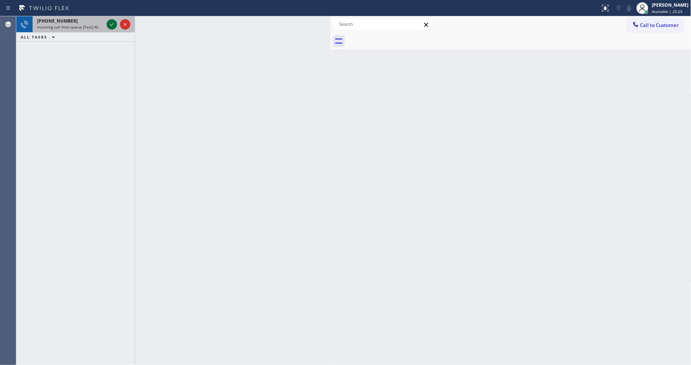
click at [113, 26] on icon at bounding box center [111, 24] width 9 height 9
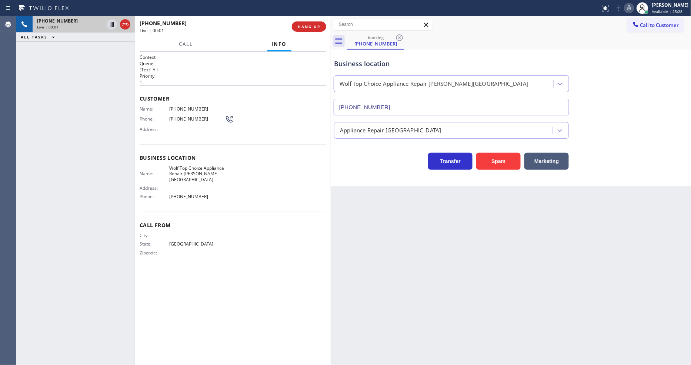
type input "(972) 779-6113"
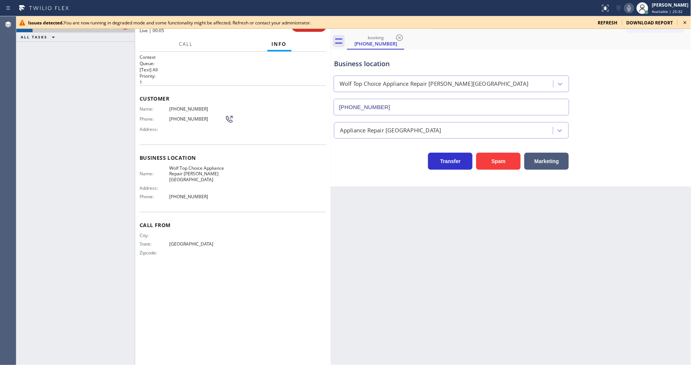
click at [684, 21] on icon at bounding box center [685, 22] width 3 height 3
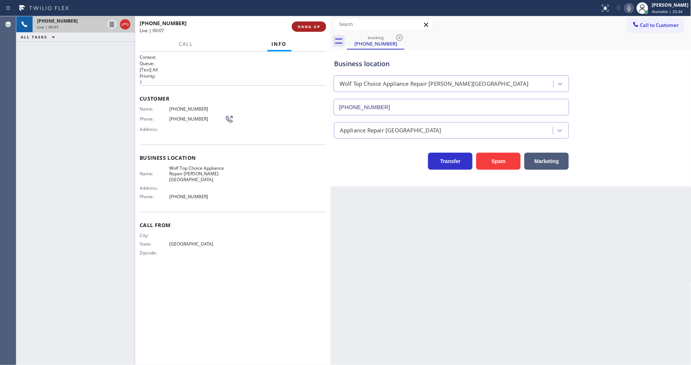
click at [311, 22] on button "HANG UP" at bounding box center [309, 26] width 34 height 10
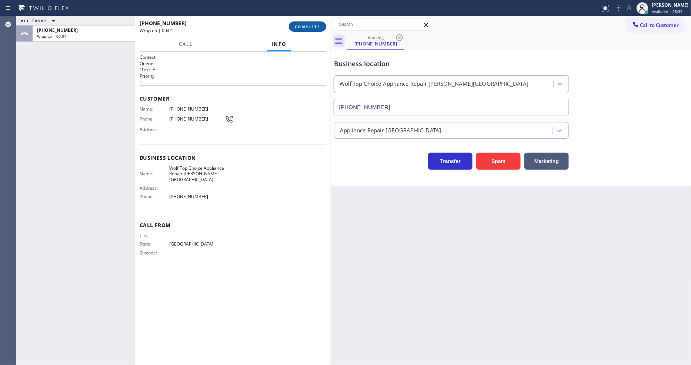
click at [311, 22] on button "COMPLETE" at bounding box center [307, 26] width 37 height 10
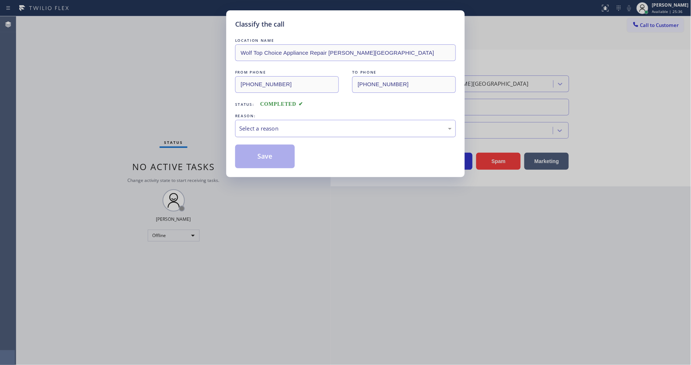
click at [261, 124] on div "Select a reason" at bounding box center [345, 128] width 213 height 9
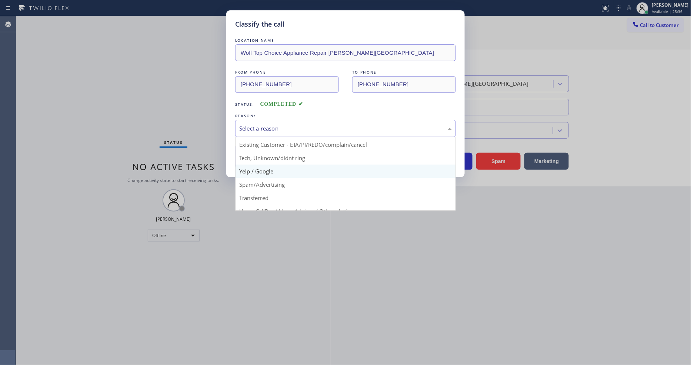
scroll to position [46, 0]
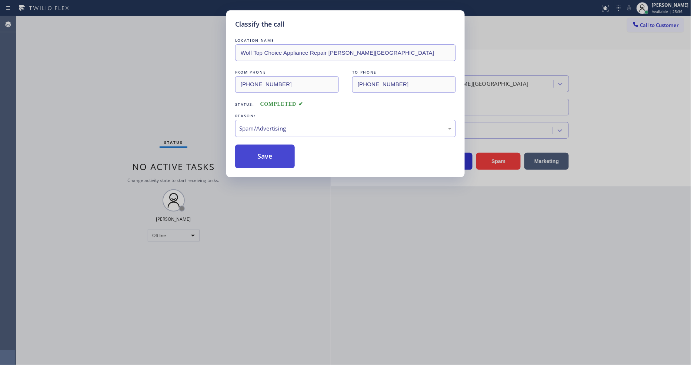
click at [267, 146] on button "Save" at bounding box center [265, 157] width 60 height 24
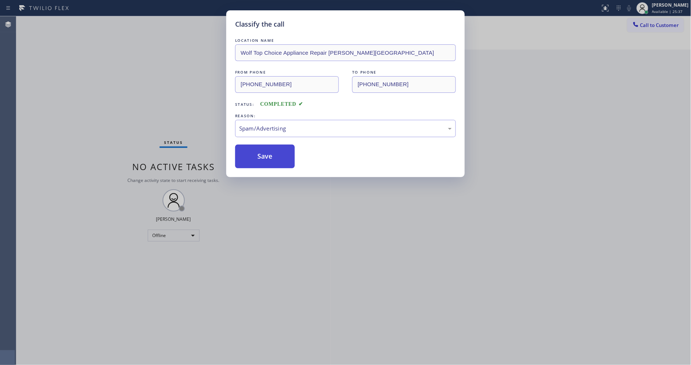
click at [267, 146] on button "Save" at bounding box center [265, 157] width 60 height 24
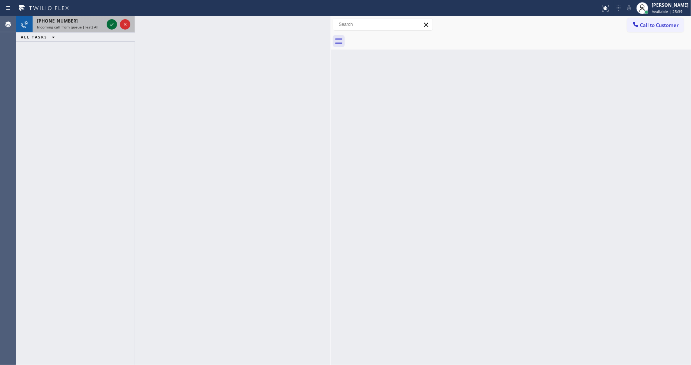
click at [113, 27] on icon at bounding box center [111, 24] width 9 height 9
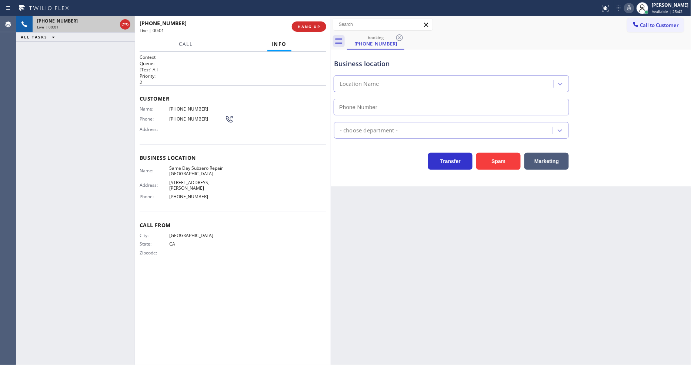
type input "(628) 244-8789"
drag, startPoint x: 303, startPoint y: 29, endPoint x: 305, endPoint y: 24, distance: 5.2
click at [304, 28] on span "HANG UP" at bounding box center [309, 26] width 23 height 5
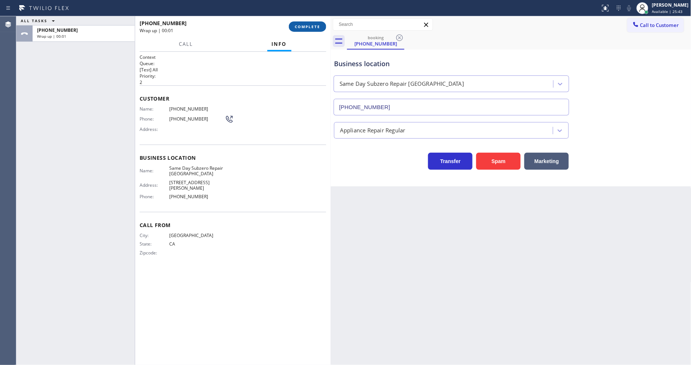
click at [305, 23] on button "COMPLETE" at bounding box center [307, 26] width 37 height 10
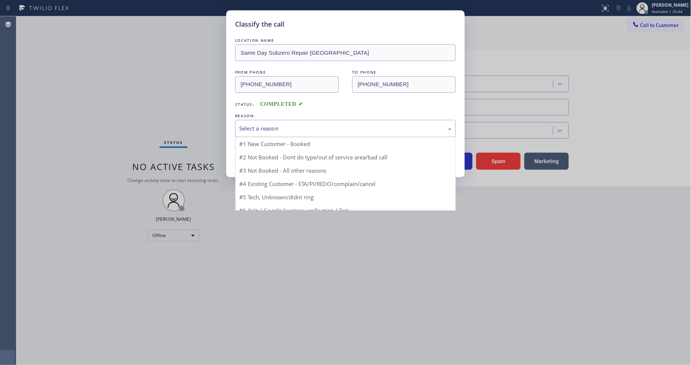
click at [278, 126] on div "Select a reason" at bounding box center [345, 128] width 213 height 9
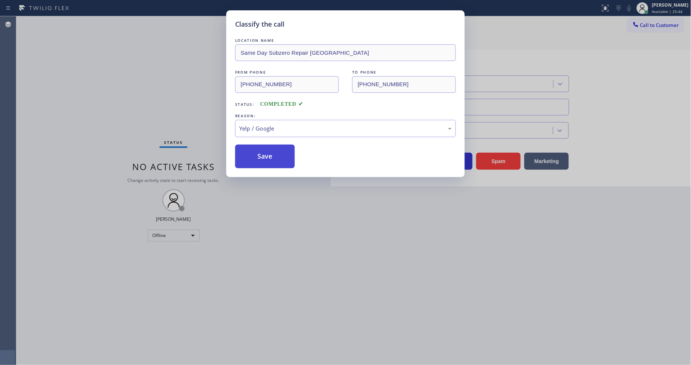
click at [270, 162] on button "Save" at bounding box center [265, 157] width 60 height 24
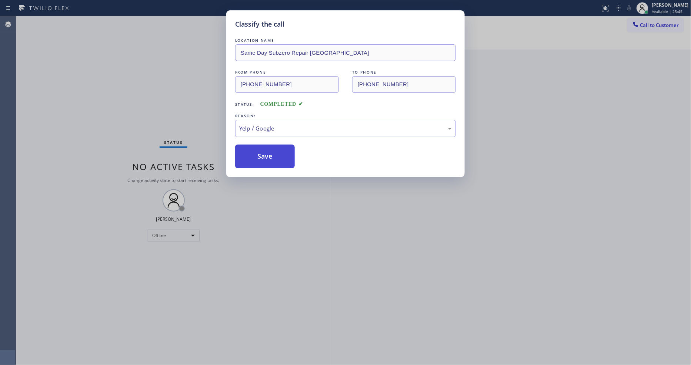
click at [270, 162] on button "Save" at bounding box center [265, 157] width 60 height 24
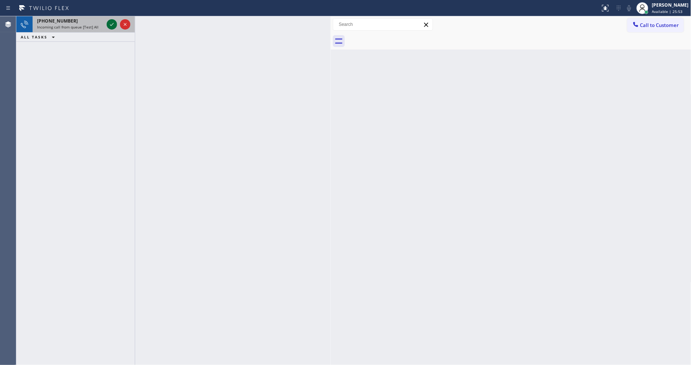
click at [110, 21] on icon at bounding box center [111, 24] width 9 height 9
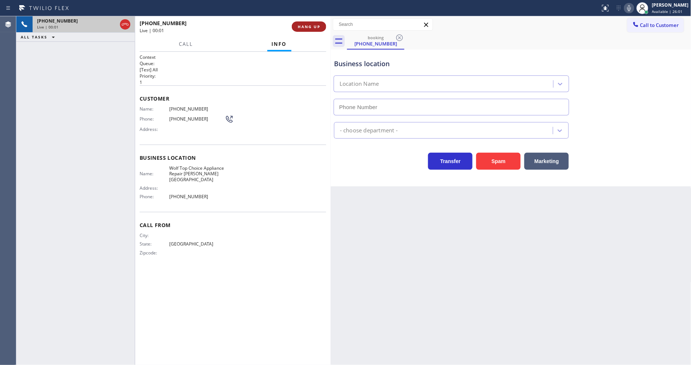
type input "(972) 779-6113"
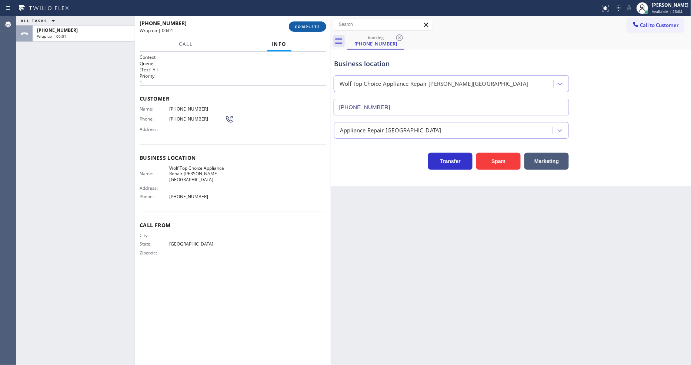
click at [305, 25] on span "COMPLETE" at bounding box center [308, 26] width 26 height 5
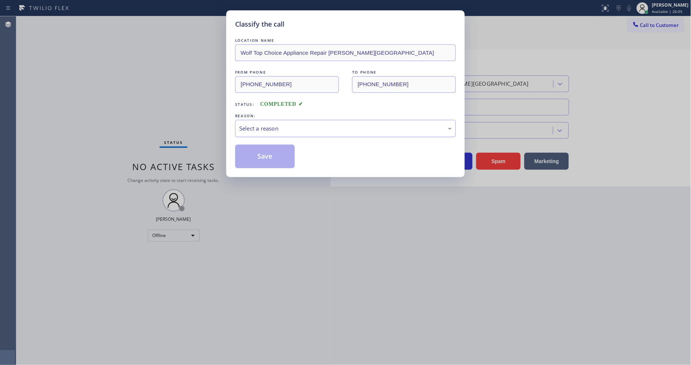
click at [281, 124] on div "Select a reason" at bounding box center [345, 128] width 213 height 9
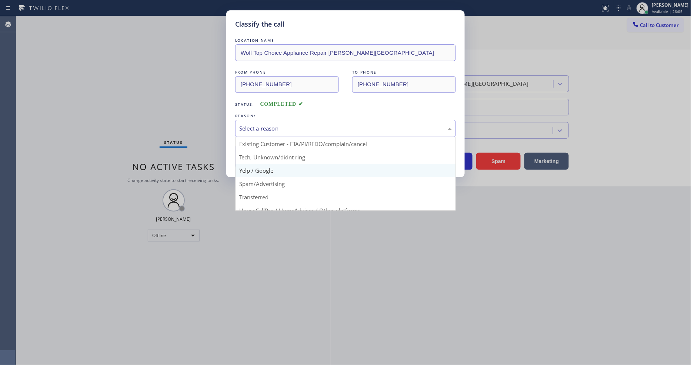
scroll to position [41, 0]
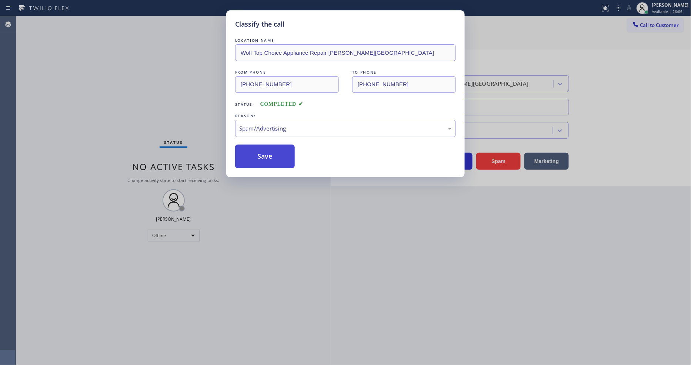
click at [274, 156] on button "Save" at bounding box center [265, 157] width 60 height 24
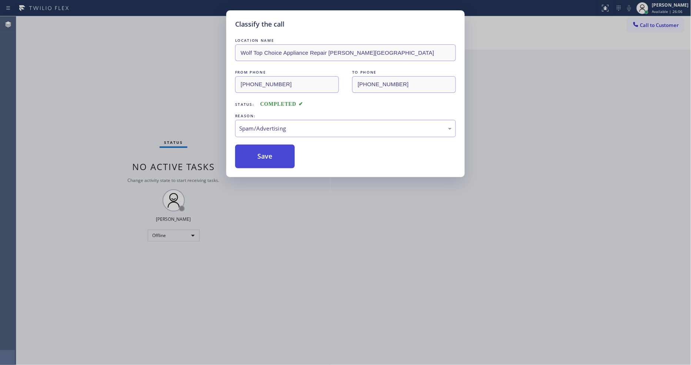
click at [274, 156] on button "Save" at bounding box center [265, 157] width 60 height 24
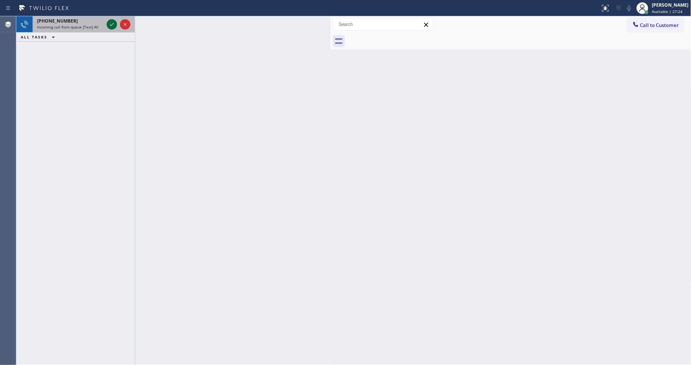
click at [110, 24] on icon at bounding box center [111, 24] width 9 height 9
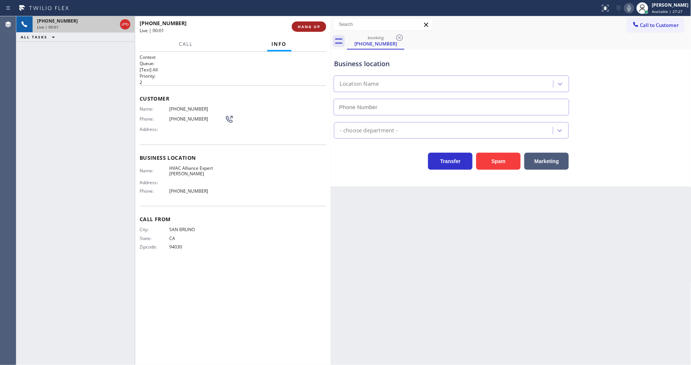
type input "(650) 800-8130"
click at [315, 27] on span "HANG UP" at bounding box center [309, 26] width 23 height 5
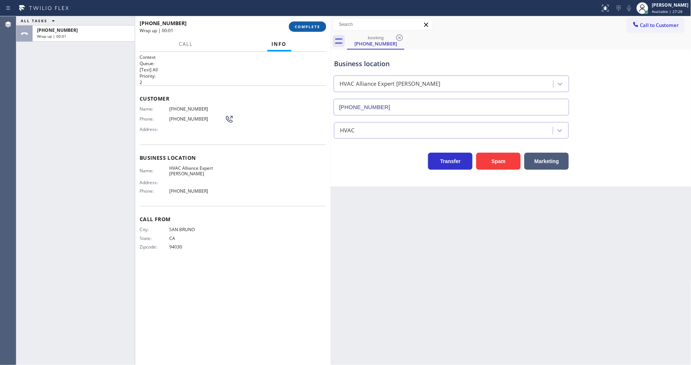
click at [315, 27] on span "COMPLETE" at bounding box center [308, 26] width 26 height 5
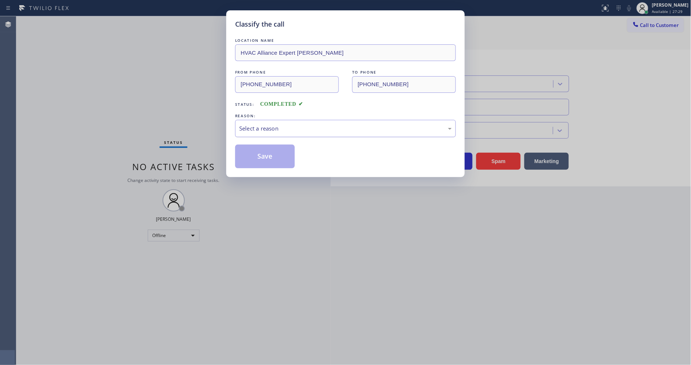
click at [276, 127] on div "Select a reason" at bounding box center [345, 128] width 213 height 9
click at [264, 157] on button "Save" at bounding box center [265, 157] width 60 height 24
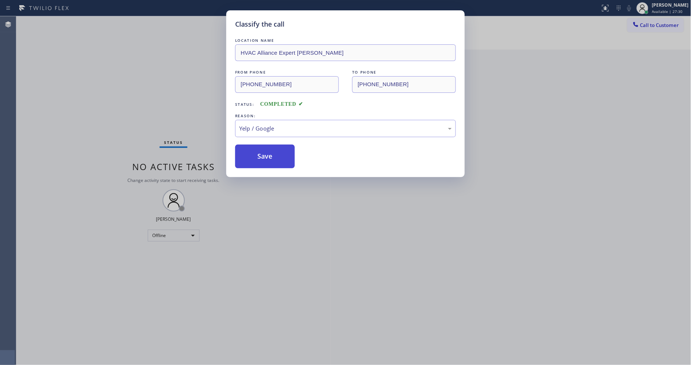
click at [264, 157] on button "Save" at bounding box center [265, 157] width 60 height 24
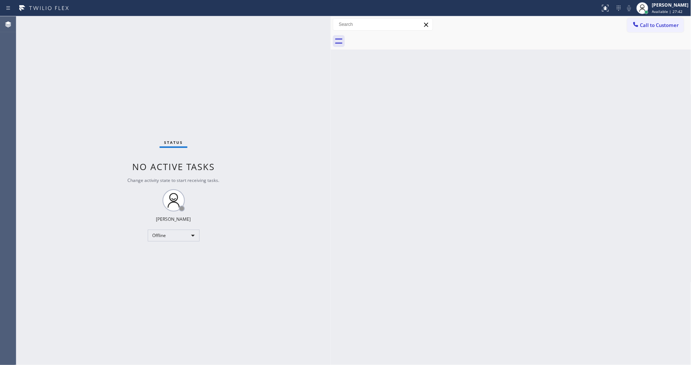
drag, startPoint x: 589, startPoint y: 298, endPoint x: 630, endPoint y: 365, distance: 78.3
click at [589, 298] on div "Back to Dashboard Change Sender ID Customers Technicians Select a contact Outbo…" at bounding box center [511, 190] width 361 height 349
click at [301, 254] on div "Status No active tasks Change activity state to start receiving tasks. Lyka Mon…" at bounding box center [173, 190] width 314 height 349
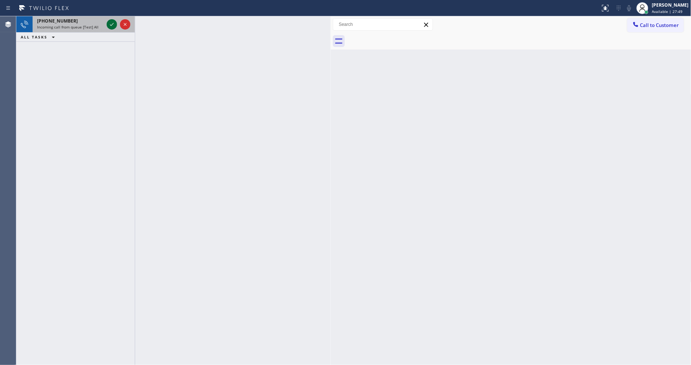
click at [111, 21] on icon at bounding box center [111, 24] width 9 height 9
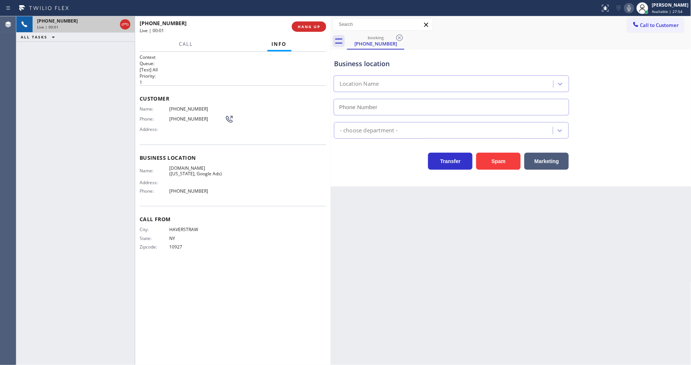
type input "(315) 284-2925"
click at [410, 264] on div "Back to Dashboard Change Sender ID Customers Technicians Select a contact Outbo…" at bounding box center [511, 190] width 361 height 349
click at [197, 171] on span "SubzeroExperts.online (New York, Google Ads)" at bounding box center [197, 171] width 56 height 11
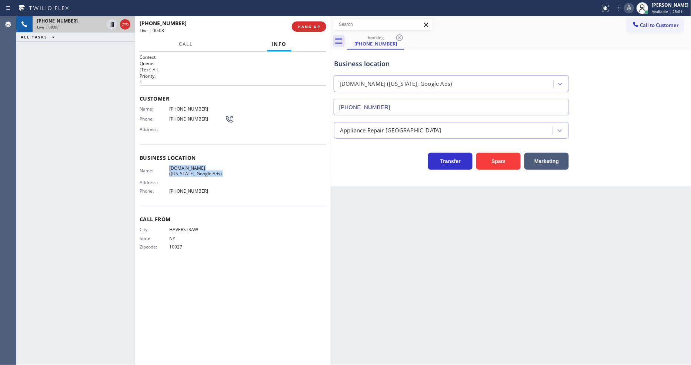
copy span "SubzeroExperts.online (New York, Google Ads)"
click at [185, 106] on span "(845) 270-2005" at bounding box center [197, 109] width 56 height 6
copy span "(845) 270-2005"
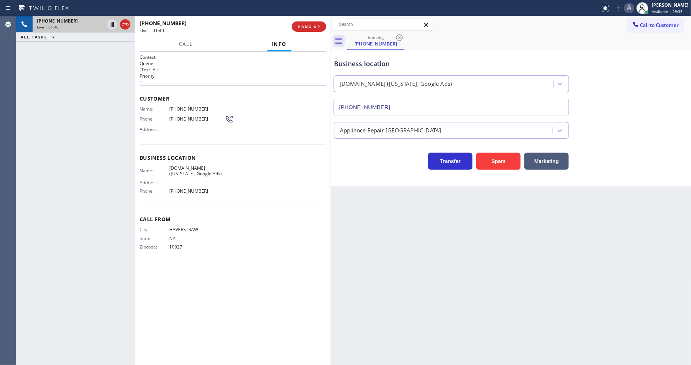
click at [253, 160] on div "Business location Name: SubzeroExperts.online (New York, Google Ads) Address: P…" at bounding box center [233, 176] width 187 height 62
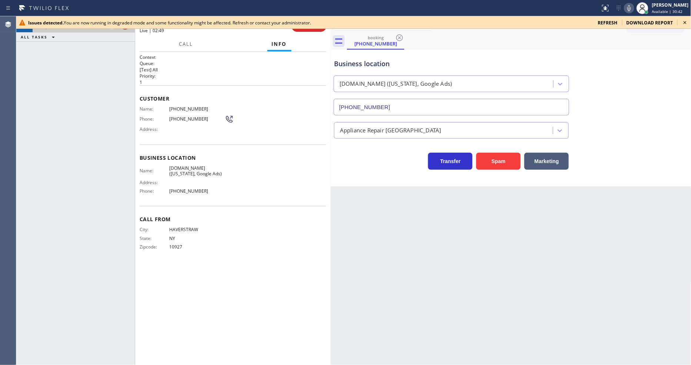
click at [684, 23] on icon at bounding box center [685, 22] width 9 height 9
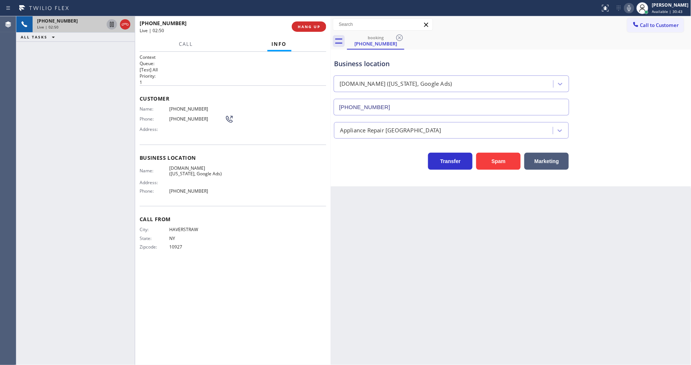
click at [110, 24] on icon at bounding box center [111, 24] width 9 height 9
drag, startPoint x: 112, startPoint y: 26, endPoint x: 107, endPoint y: 68, distance: 42.5
click at [112, 26] on icon at bounding box center [111, 24] width 9 height 9
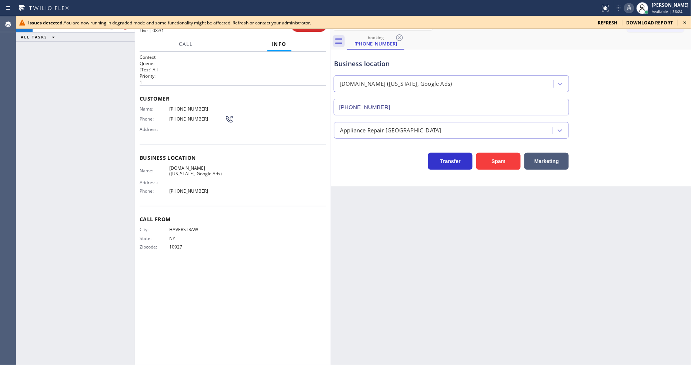
drag, startPoint x: 686, startPoint y: 21, endPoint x: 664, endPoint y: 34, distance: 25.4
click at [686, 21] on icon at bounding box center [685, 22] width 3 height 3
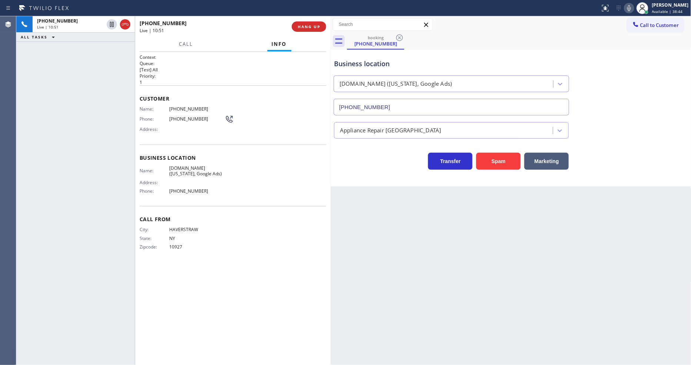
click at [58, 108] on div "+18452702005 Live | 10:51 ALL TASKS ALL TASKS ACTIVE TASKS TASKS IN WRAP UP" at bounding box center [75, 190] width 118 height 349
click at [253, 307] on div "Context Queue: [Test] All Priority: 1 Customer Name: (845) 270-2005 Phone: (845…" at bounding box center [233, 208] width 187 height 309
click at [308, 27] on span "HANG UP" at bounding box center [309, 26] width 23 height 5
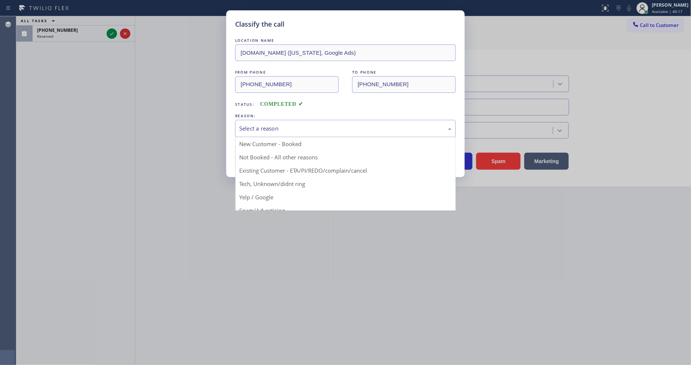
click at [272, 129] on div "Select a reason" at bounding box center [345, 128] width 213 height 9
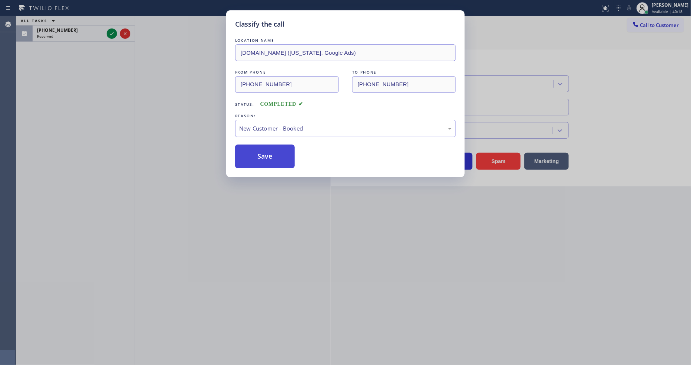
click at [265, 158] on button "Save" at bounding box center [265, 157] width 60 height 24
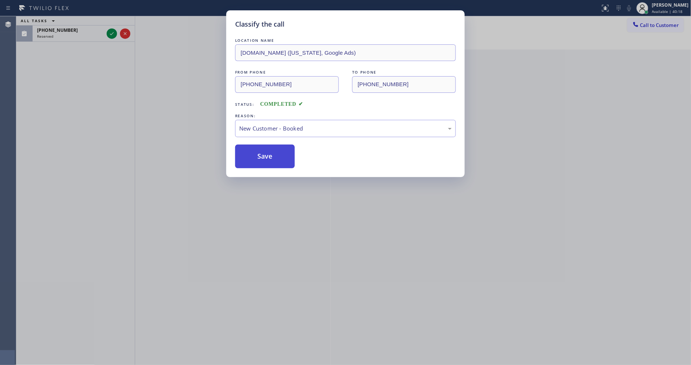
click at [265, 158] on button "Save" at bounding box center [265, 157] width 60 height 24
drag, startPoint x: 265, startPoint y: 158, endPoint x: 175, endPoint y: 34, distance: 153.1
click at [265, 157] on button "Save" at bounding box center [265, 157] width 60 height 24
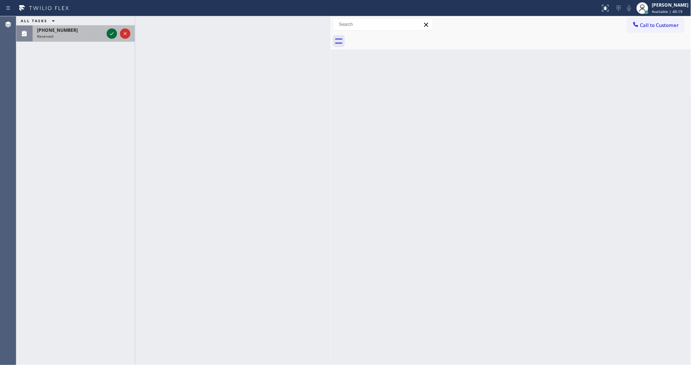
click at [109, 33] on icon at bounding box center [111, 33] width 9 height 9
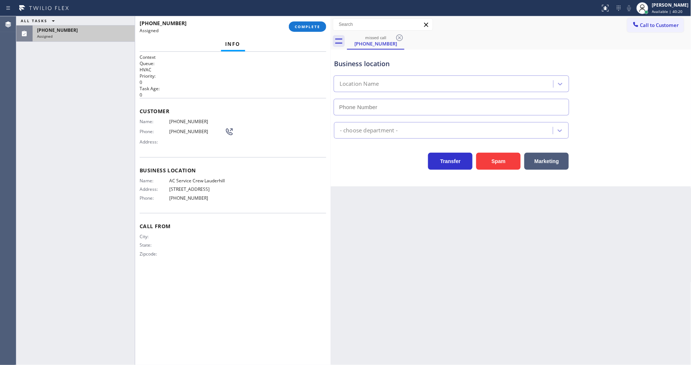
type input "(954) 280-5618"
click at [305, 28] on span "COMPLETE" at bounding box center [308, 26] width 26 height 5
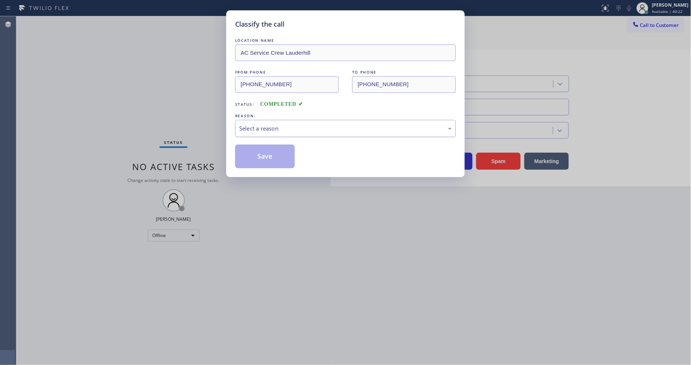
click at [275, 120] on div "Select a reason" at bounding box center [345, 128] width 221 height 17
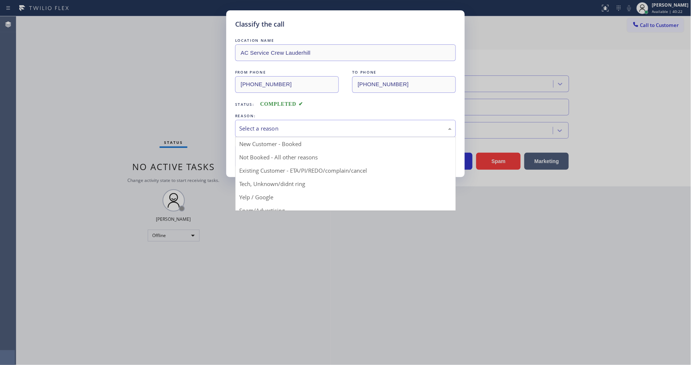
drag, startPoint x: 271, startPoint y: 178, endPoint x: 270, endPoint y: 160, distance: 18.9
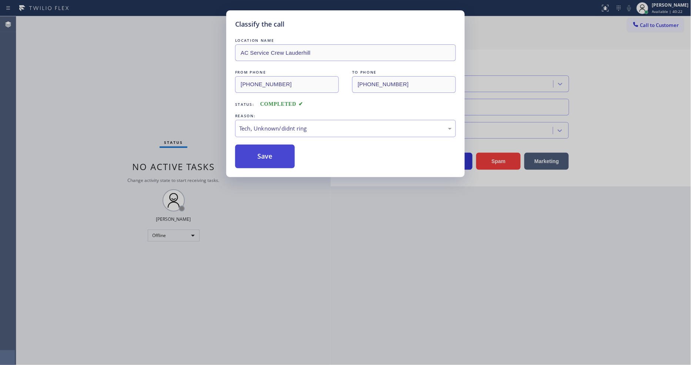
click at [269, 157] on button "Save" at bounding box center [265, 157] width 60 height 24
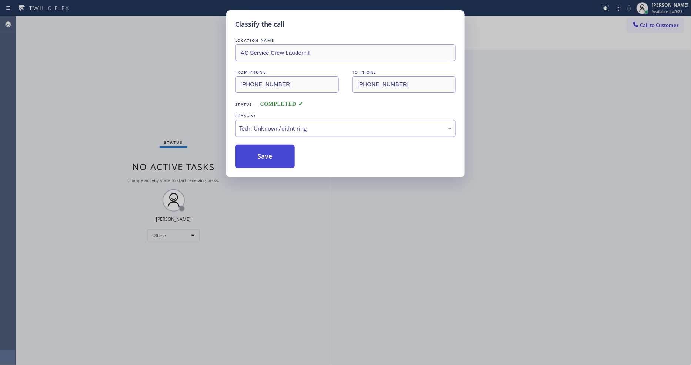
click at [269, 157] on button "Save" at bounding box center [265, 157] width 60 height 24
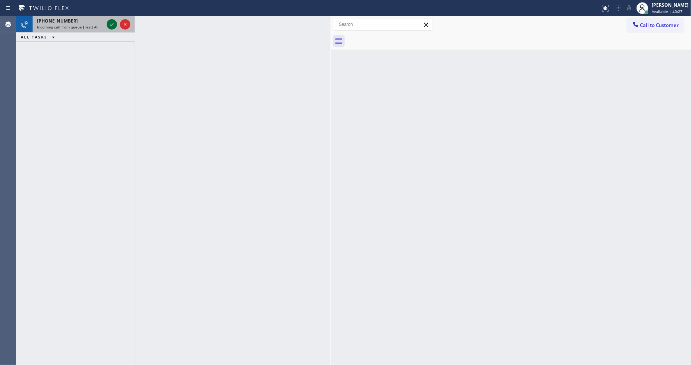
click at [108, 24] on icon at bounding box center [111, 24] width 9 height 9
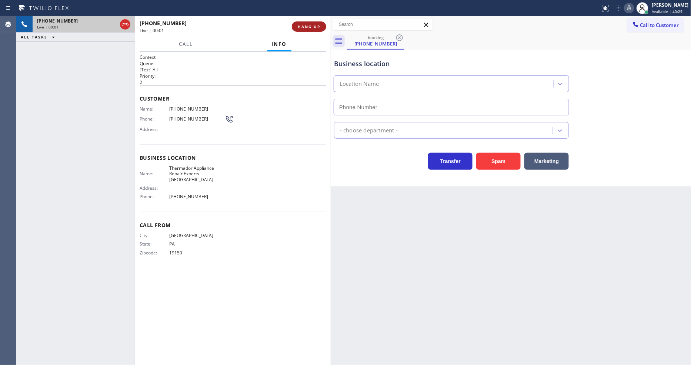
type input "(215) 774-5647"
click at [302, 25] on span "HANG UP" at bounding box center [309, 26] width 23 height 5
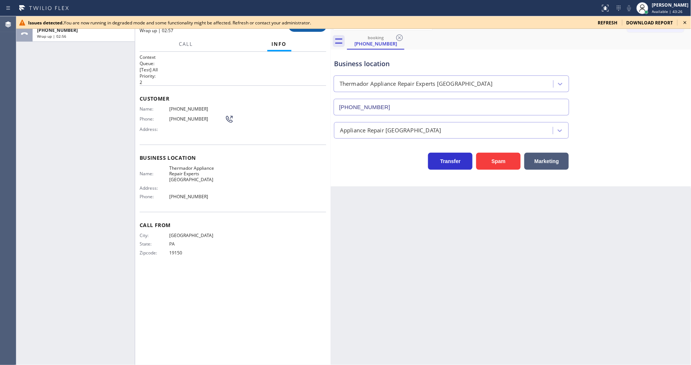
click at [313, 31] on button "COMPLETE" at bounding box center [307, 26] width 37 height 10
click at [691, 21] on div "Issues detected. You are now running in degraded mode and some functionality mi…" at bounding box center [353, 22] width 675 height 13
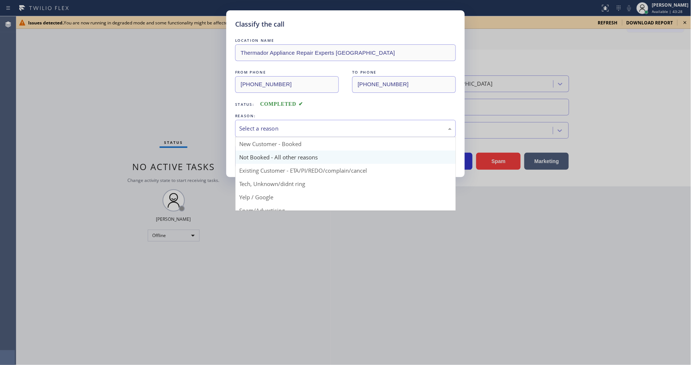
drag, startPoint x: 288, startPoint y: 130, endPoint x: 261, endPoint y: 148, distance: 32.7
click at [288, 130] on div "Select a reason" at bounding box center [345, 128] width 213 height 9
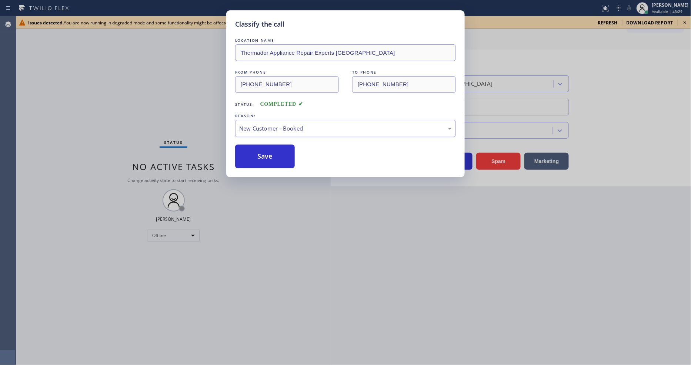
click at [271, 129] on div "New Customer - Booked" at bounding box center [345, 128] width 213 height 9
click at [267, 156] on button "Save" at bounding box center [265, 157] width 60 height 24
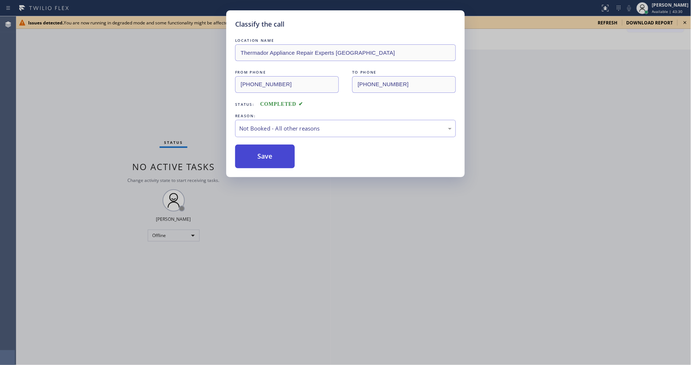
click at [267, 156] on button "Save" at bounding box center [265, 157] width 60 height 24
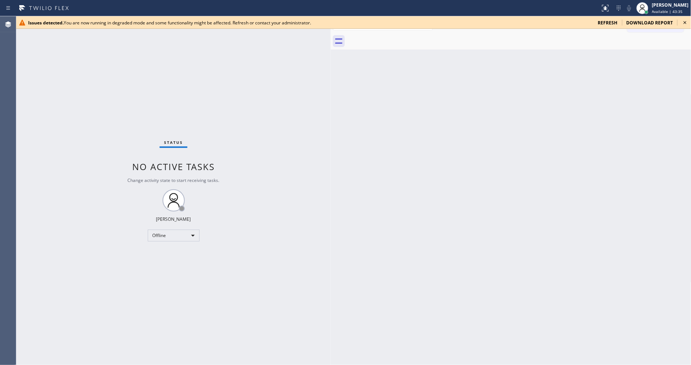
click at [684, 22] on icon at bounding box center [685, 22] width 3 height 3
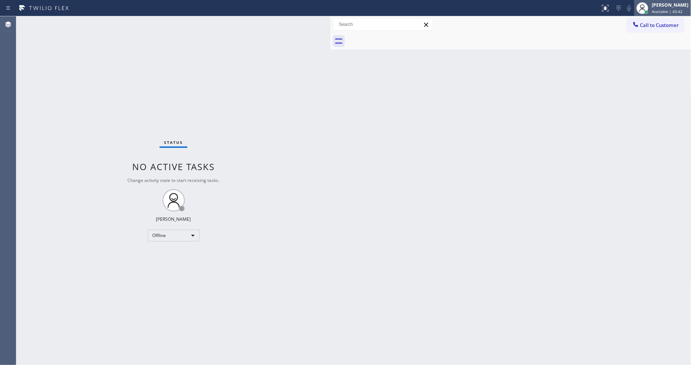
click at [673, 8] on div "[PERSON_NAME]" at bounding box center [670, 5] width 37 height 6
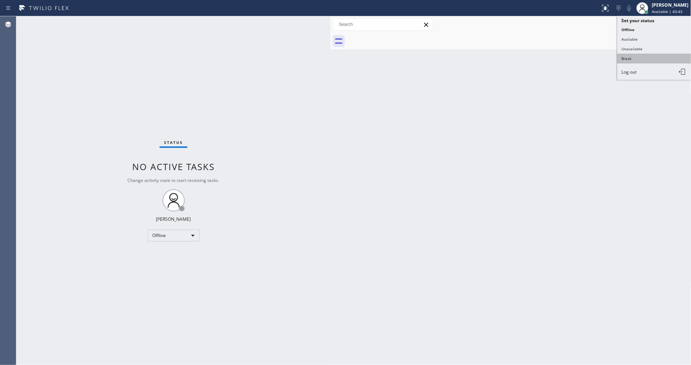
click at [639, 58] on button "Break" at bounding box center [654, 59] width 74 height 10
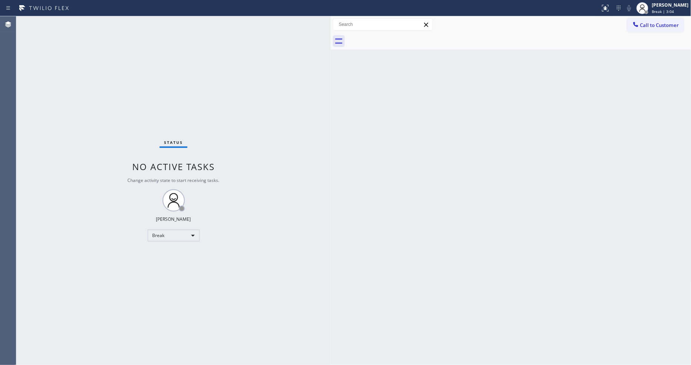
click at [667, 7] on div "[PERSON_NAME]" at bounding box center [670, 5] width 37 height 6
click at [642, 46] on button "Unavailable" at bounding box center [654, 49] width 74 height 10
click at [660, 12] on span "Break | 3:05" at bounding box center [663, 11] width 22 height 5
click at [649, 36] on button "Available" at bounding box center [654, 39] width 74 height 10
click at [88, 24] on div "Status No active tasks You are ready to start receiving tasks. [PERSON_NAME] Av…" at bounding box center [173, 190] width 314 height 349
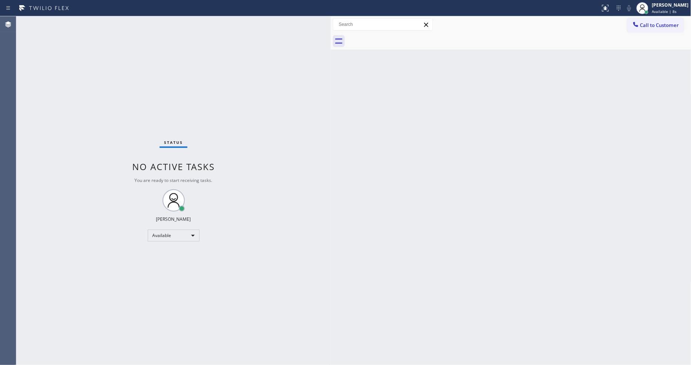
click at [331, 276] on div at bounding box center [331, 190] width 0 height 349
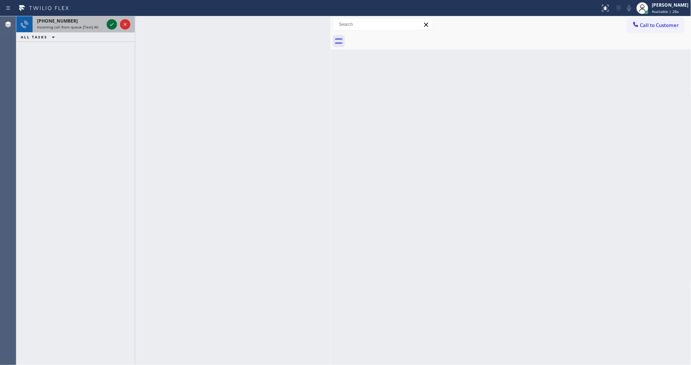
click at [110, 24] on icon at bounding box center [111, 24] width 9 height 9
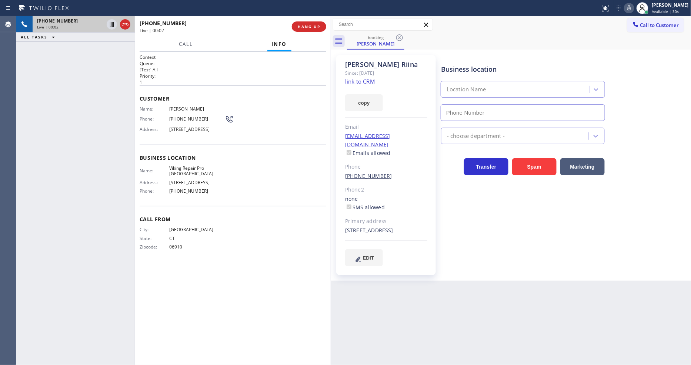
type input "(510) 737-7833"
click at [354, 79] on link "link to CRM" at bounding box center [360, 81] width 30 height 7
click at [467, 203] on div "Business location Viking Repair Pro Oakland (510) 737-7833 Appliance Repair Hig…" at bounding box center [565, 160] width 250 height 207
click at [295, 23] on button "HANG UP" at bounding box center [309, 26] width 34 height 10
click at [297, 23] on button "HANG UP" at bounding box center [309, 26] width 34 height 10
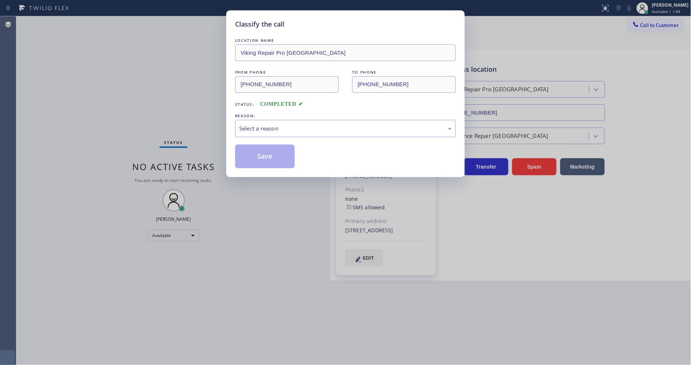
click at [246, 129] on div "Select a reason" at bounding box center [345, 128] width 213 height 9
click at [254, 152] on button "Save" at bounding box center [265, 157] width 60 height 24
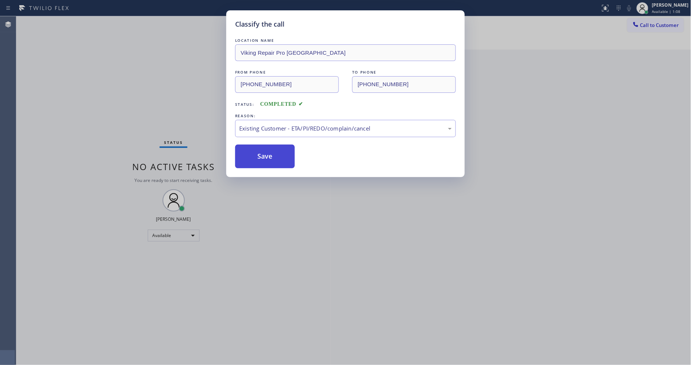
click at [254, 152] on button "Save" at bounding box center [265, 157] width 60 height 24
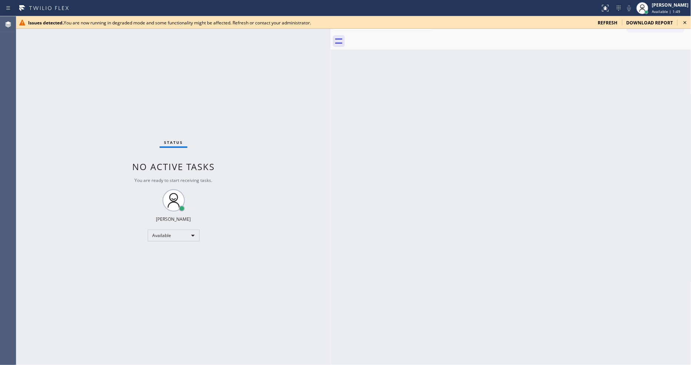
click at [684, 24] on icon at bounding box center [685, 22] width 9 height 9
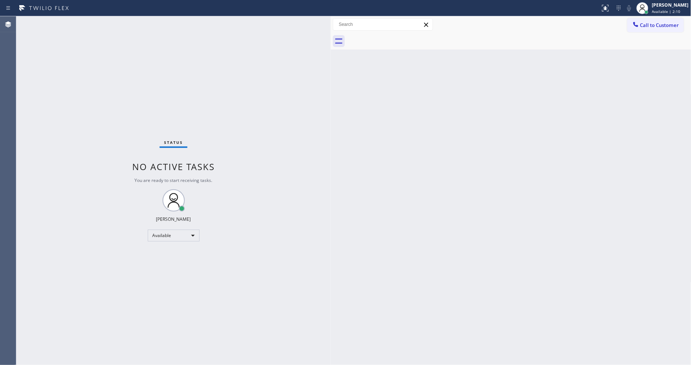
click at [461, 116] on div "Back to Dashboard Change Sender ID Customers Technicians Select a contact Outbo…" at bounding box center [511, 190] width 361 height 349
click at [113, 22] on div "Status No active tasks You are ready to start receiving tasks. [PERSON_NAME] Av…" at bounding box center [173, 190] width 314 height 349
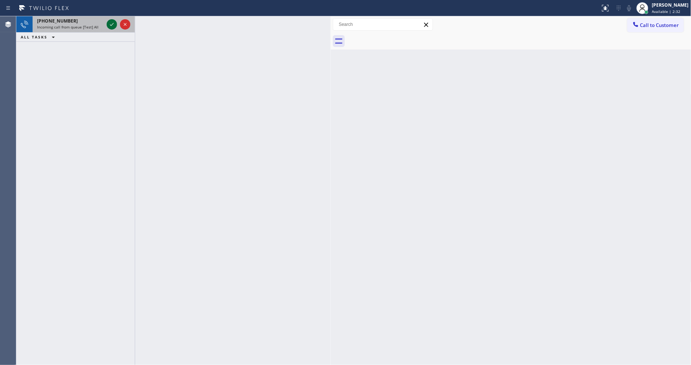
click at [113, 22] on icon at bounding box center [111, 24] width 9 height 9
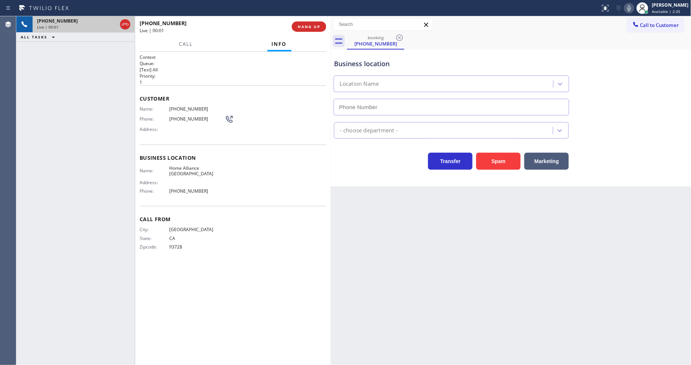
type input "(323) 643-6221"
click at [186, 108] on span "(559) 360-1156" at bounding box center [197, 109] width 56 height 6
click at [186, 107] on span "(559) 360-1156" at bounding box center [197, 109] width 56 height 6
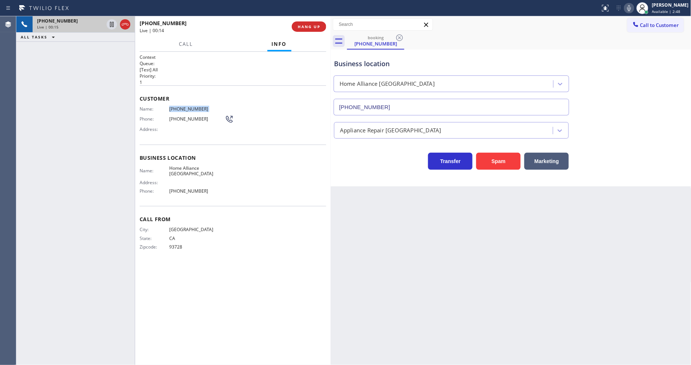
copy span "(559) 360-1156"
click at [112, 20] on icon at bounding box center [111, 24] width 9 height 9
click at [631, 9] on icon at bounding box center [629, 8] width 4 height 6
click at [295, 27] on button "HANG UP" at bounding box center [309, 26] width 34 height 10
click at [298, 27] on span "HANG UP" at bounding box center [309, 26] width 23 height 5
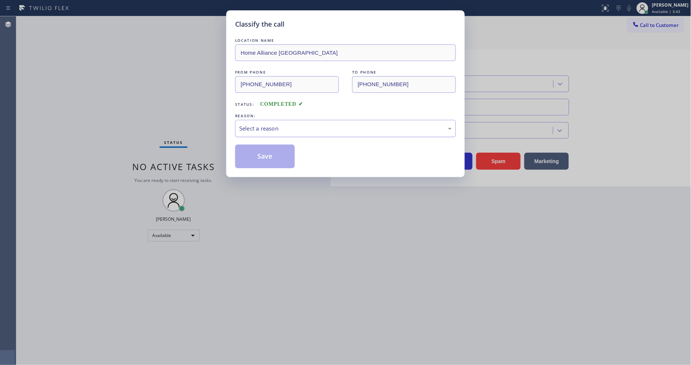
click at [256, 129] on div "Select a reason" at bounding box center [345, 128] width 213 height 9
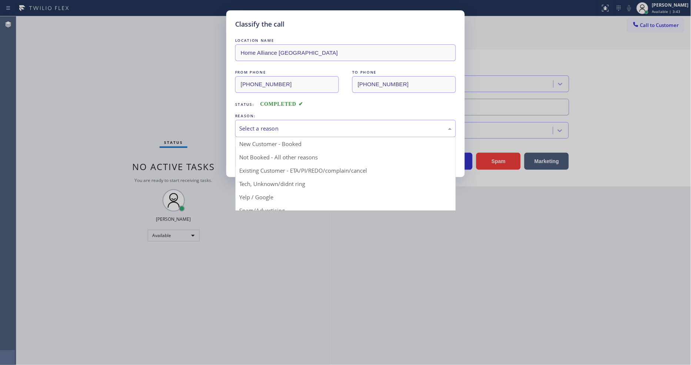
click at [257, 158] on button "Save" at bounding box center [265, 157] width 60 height 24
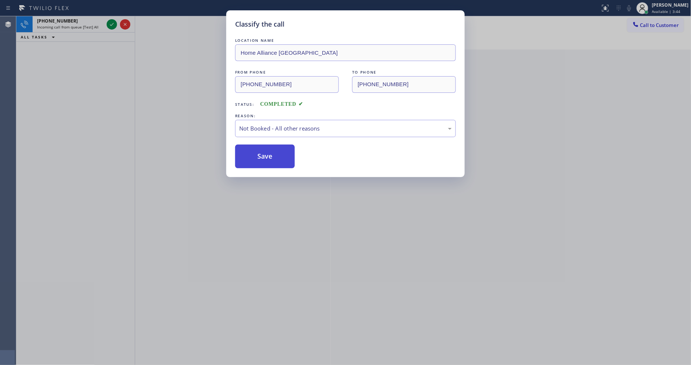
click at [257, 158] on button "Save" at bounding box center [265, 157] width 60 height 24
drag, startPoint x: 257, startPoint y: 158, endPoint x: 130, endPoint y: 49, distance: 166.7
click at [257, 157] on button "Save" at bounding box center [265, 157] width 60 height 24
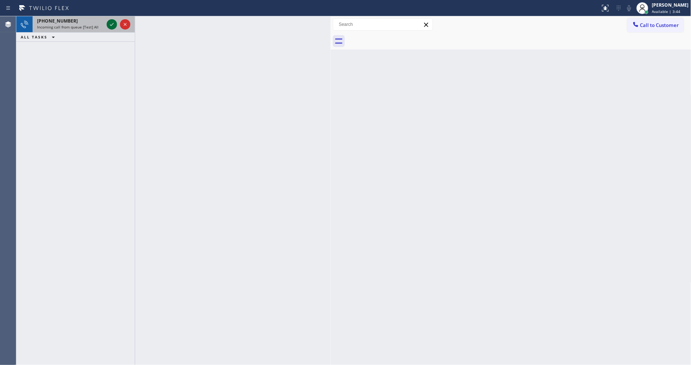
click at [111, 22] on icon at bounding box center [111, 24] width 9 height 9
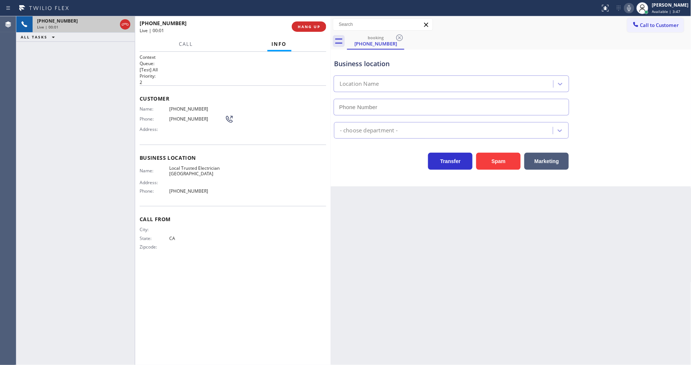
type input "(650) 456-0918"
click at [308, 27] on span "HANG UP" at bounding box center [309, 26] width 23 height 5
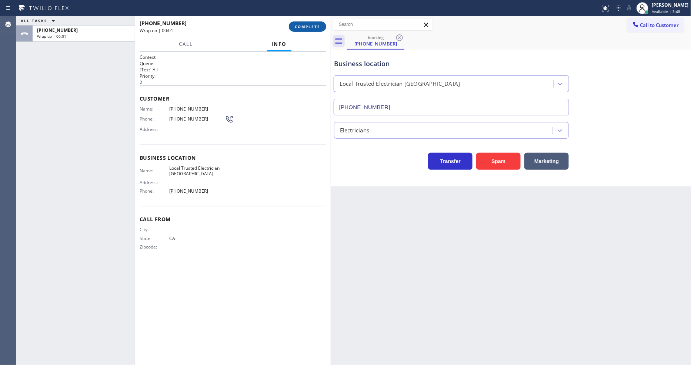
click at [308, 27] on span "COMPLETE" at bounding box center [308, 26] width 26 height 5
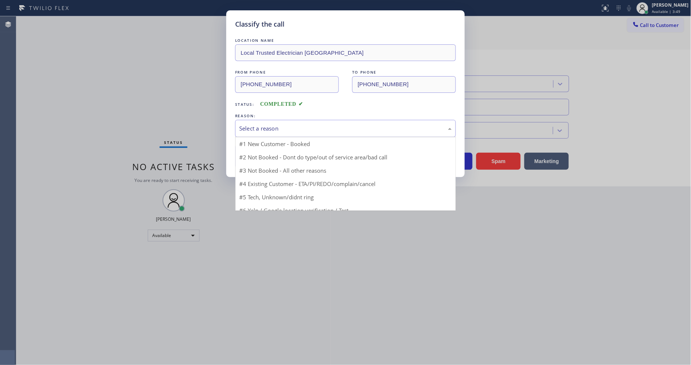
click at [278, 124] on div "Select a reason" at bounding box center [345, 128] width 213 height 9
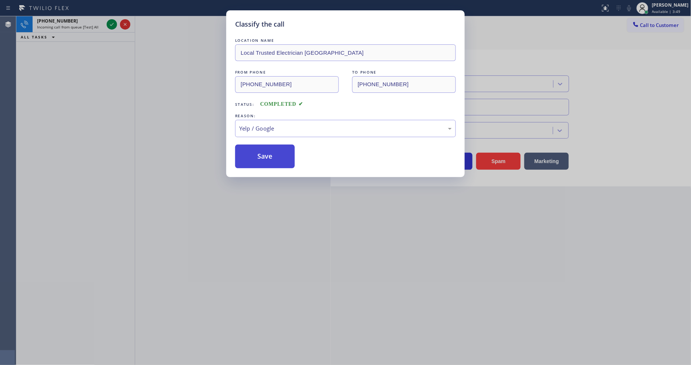
click at [256, 153] on button "Save" at bounding box center [265, 157] width 60 height 24
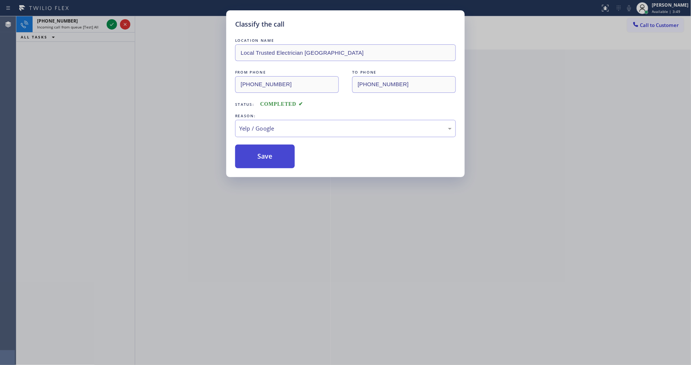
click at [256, 153] on button "Save" at bounding box center [265, 157] width 60 height 24
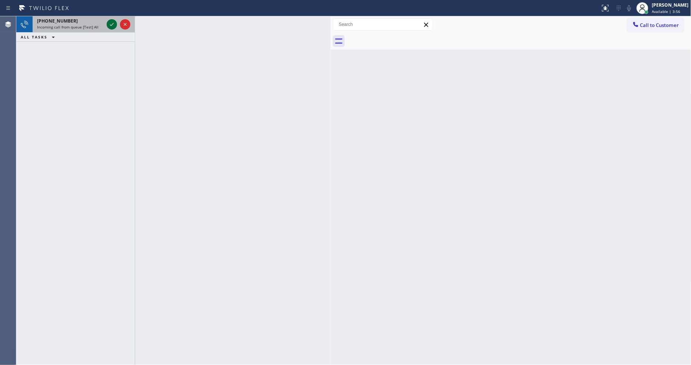
click at [110, 24] on icon at bounding box center [111, 24] width 9 height 9
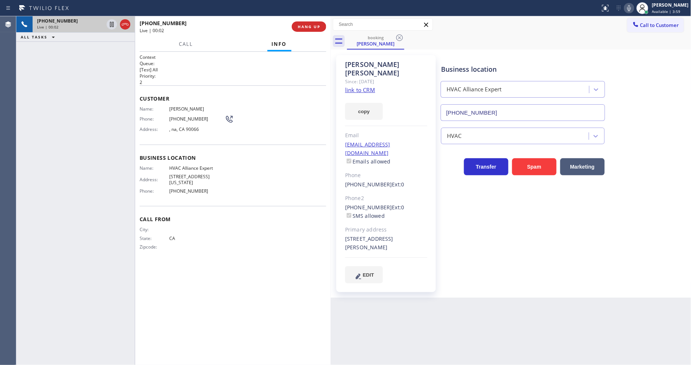
type input "(855) 999-4417"
click at [350, 86] on link "link to CRM" at bounding box center [360, 89] width 30 height 7
click at [180, 166] on span "HVAC Alliance Expert" at bounding box center [197, 169] width 56 height 6
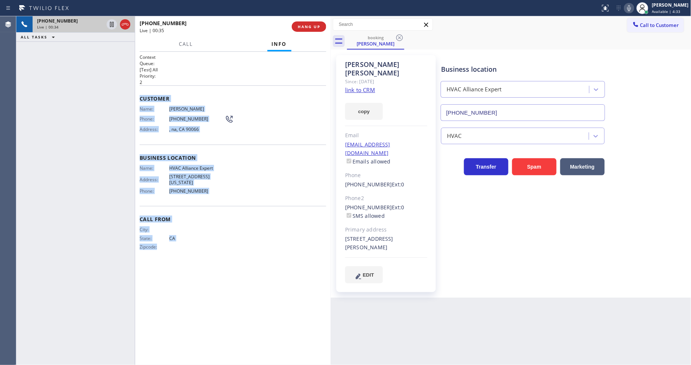
drag, startPoint x: 140, startPoint y: 95, endPoint x: 208, endPoint y: 303, distance: 218.6
click at [208, 303] on div "Context Queue: [Test] All Priority: 2 Customer Name: Randy Cotten Phone: (530) …" at bounding box center [233, 208] width 187 height 309
copy div "Customer Name: Randy Cotten Phone: (530) 443-0577 Address: , na, CA 90066 Busin…"
click at [119, 57] on div "+15304430577 Live | 00:50 ALL TASKS ALL TASKS ACTIVE TASKS TASKS IN WRAP UP" at bounding box center [75, 190] width 118 height 349
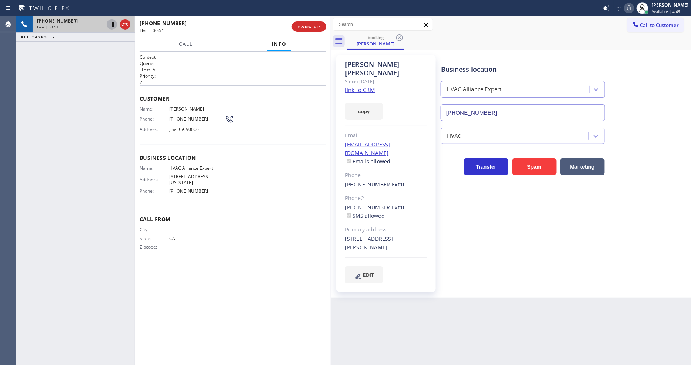
click at [111, 23] on icon at bounding box center [111, 24] width 9 height 9
click at [187, 44] on span "Call" at bounding box center [186, 44] width 14 height 7
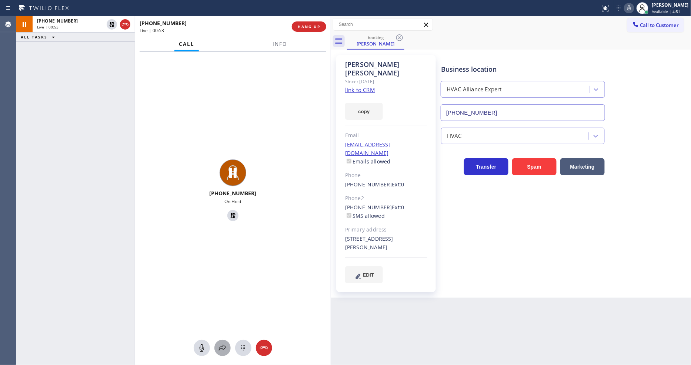
click at [220, 342] on button at bounding box center [222, 348] width 16 height 16
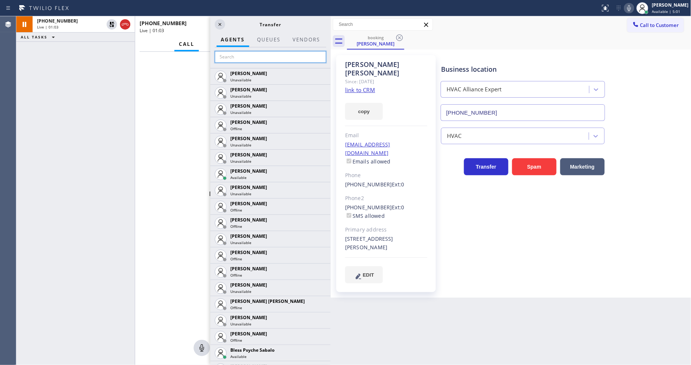
click at [260, 57] on input "text" at bounding box center [270, 57] width 111 height 12
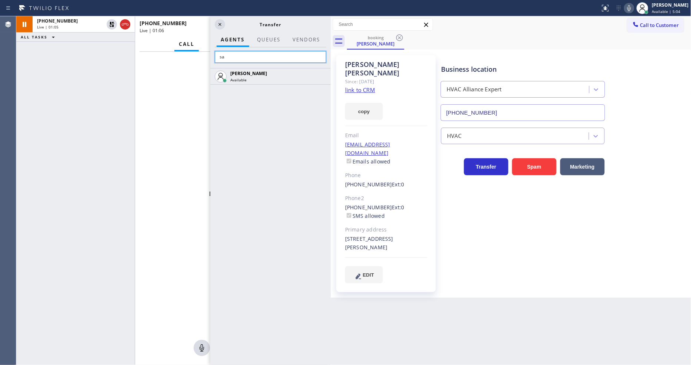
type input "s"
type input "j"
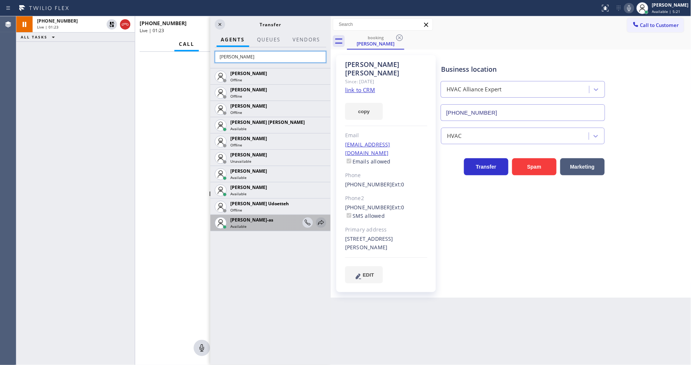
type input "jess"
click at [323, 220] on icon at bounding box center [321, 222] width 9 height 9
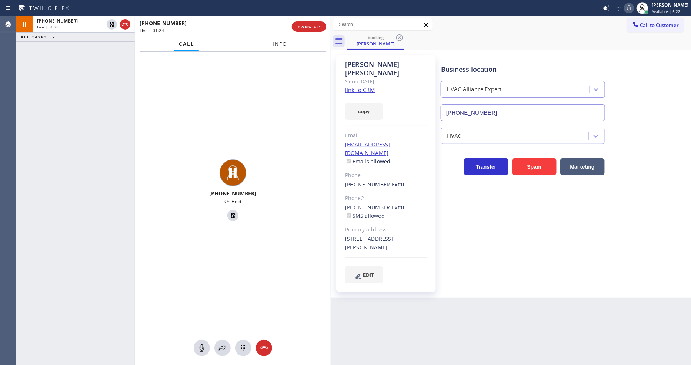
click at [279, 40] on button "Info" at bounding box center [279, 44] width 23 height 14
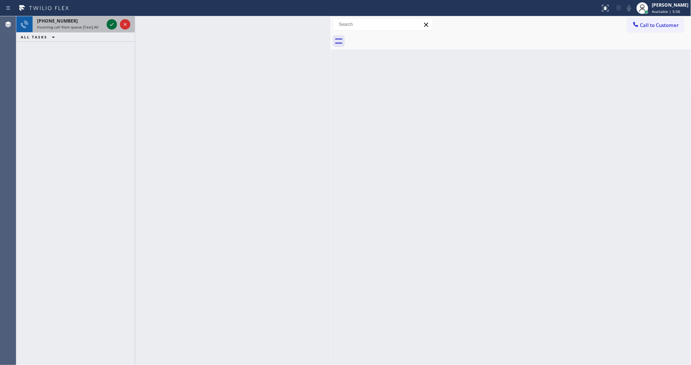
click at [113, 24] on icon at bounding box center [112, 24] width 4 height 3
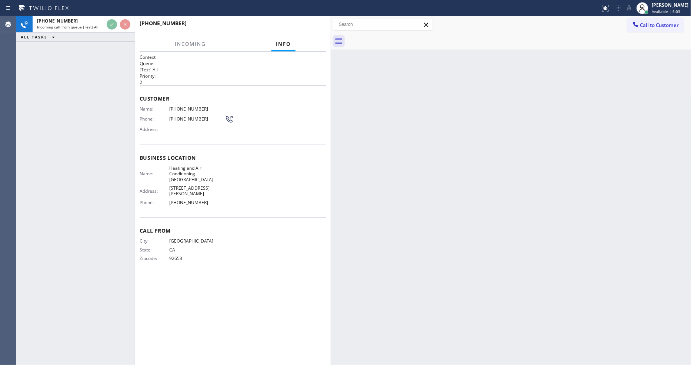
click at [252, 258] on div "Call From City: LAKE FOREST State: CA Zipcode: 92653" at bounding box center [233, 246] width 187 height 56
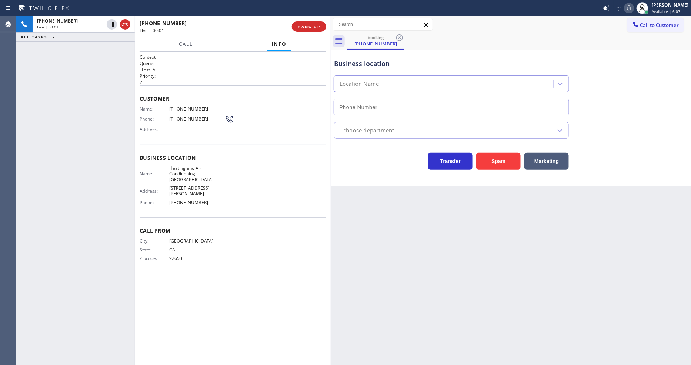
type input "(949) 239-0784"
click at [317, 24] on span "HANG UP" at bounding box center [309, 26] width 23 height 5
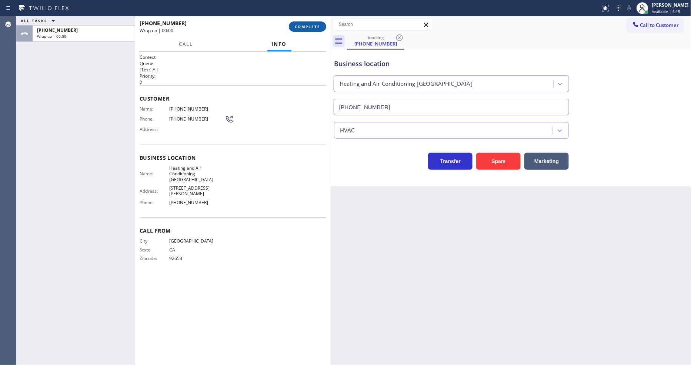
click at [317, 24] on span "COMPLETE" at bounding box center [308, 26] width 26 height 5
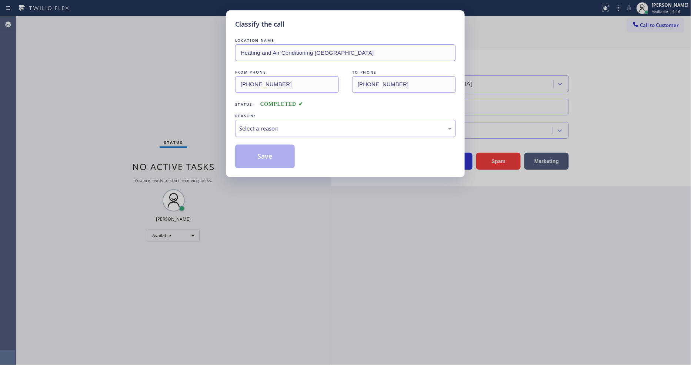
click at [254, 127] on div "Select a reason" at bounding box center [345, 128] width 213 height 9
click at [267, 153] on button "Save" at bounding box center [265, 157] width 60 height 24
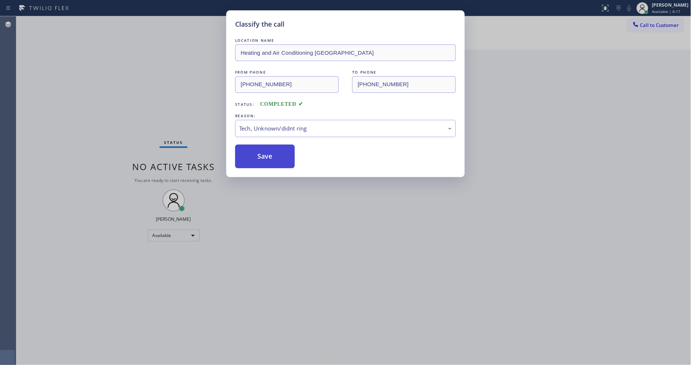
click at [267, 153] on button "Save" at bounding box center [265, 157] width 60 height 24
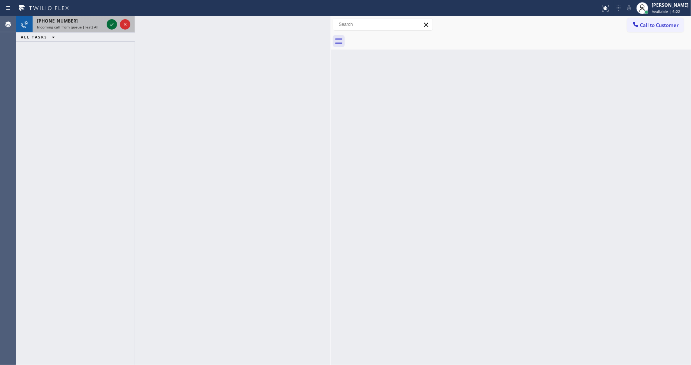
click at [111, 20] on icon at bounding box center [111, 24] width 9 height 9
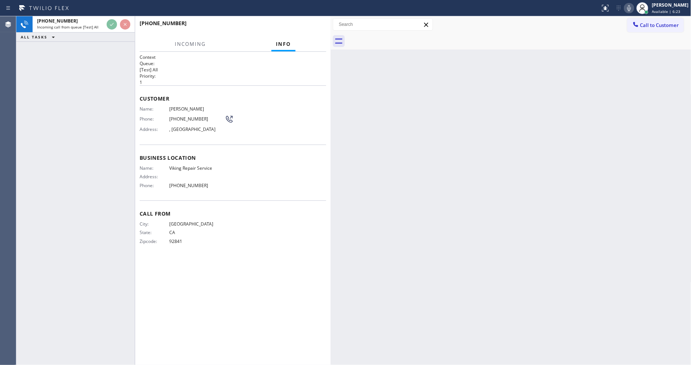
click at [293, 154] on span "Business location" at bounding box center [233, 157] width 187 height 7
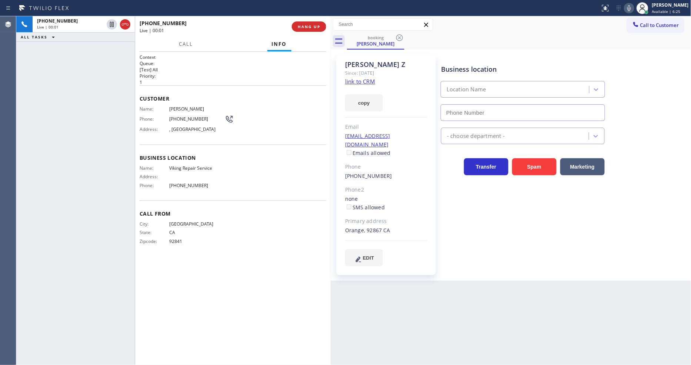
type input "(949) 239-1524"
click at [360, 81] on link "link to CRM" at bounding box center [360, 81] width 30 height 7
click at [473, 212] on div "Business location Viking Repair Service (949) 239-1524 Appliance Repair High En…" at bounding box center [565, 160] width 250 height 207
click at [272, 246] on div "Call From City: ANAHEIM State: CA Zipcode: 92841" at bounding box center [233, 229] width 187 height 56
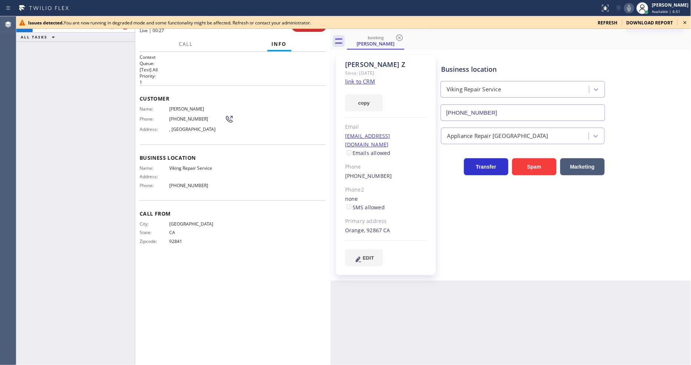
click at [685, 24] on icon at bounding box center [685, 22] width 9 height 9
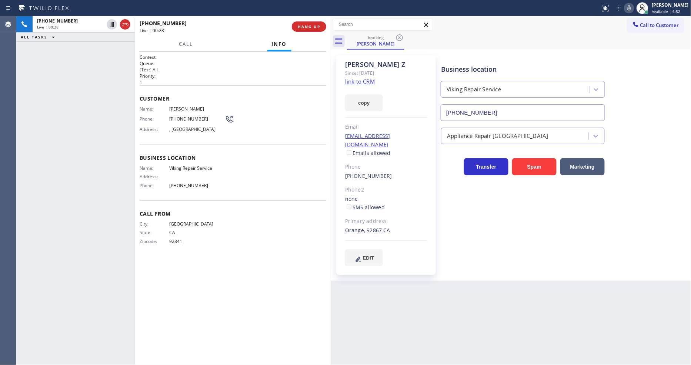
click at [179, 168] on span "Viking Repair Service" at bounding box center [197, 169] width 56 height 6
copy span "Viking Repair Service"
drag, startPoint x: 244, startPoint y: 320, endPoint x: 228, endPoint y: 361, distance: 44.1
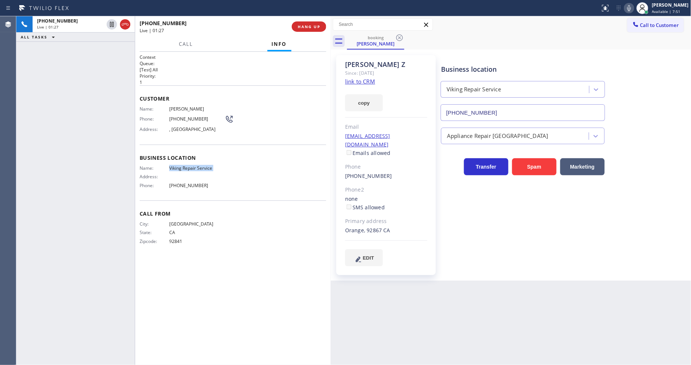
click at [241, 323] on div "Context Queue: [Test] All Priority: 1 Customer Name: Randy Z Phone: (714) 801-1…" at bounding box center [233, 208] width 187 height 309
click at [108, 21] on icon at bounding box center [111, 24] width 9 height 9
drag, startPoint x: 637, startPoint y: 3, endPoint x: 500, endPoint y: 20, distance: 138.5
click at [634, 3] on button at bounding box center [629, 8] width 10 height 10
click at [112, 25] on icon at bounding box center [111, 24] width 9 height 9
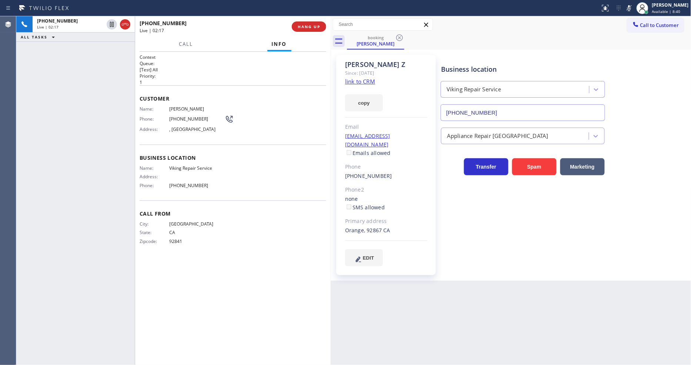
click at [634, 6] on icon at bounding box center [629, 8] width 9 height 9
drag, startPoint x: 498, startPoint y: 245, endPoint x: 366, endPoint y: 274, distance: 134.9
click at [494, 245] on div "Business location Viking Repair Service (949) 239-1524 Appliance Repair High En…" at bounding box center [565, 160] width 250 height 207
click at [184, 121] on div "Phone: (714) 801-1750" at bounding box center [187, 119] width 94 height 9
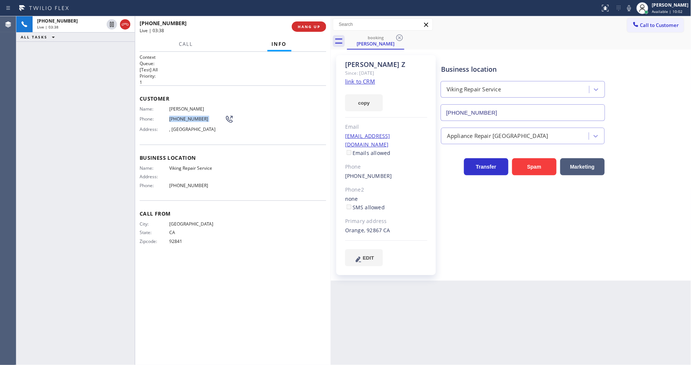
click at [184, 121] on div "Phone: (714) 801-1750" at bounding box center [187, 119] width 94 height 9
copy div "(714) 801-1750"
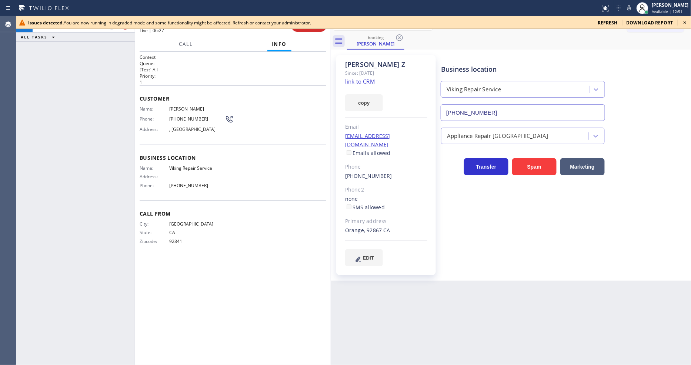
click at [190, 183] on span "(949) 239-1524" at bounding box center [197, 186] width 56 height 6
copy span "(949) 239-1524"
drag, startPoint x: 688, startPoint y: 21, endPoint x: 574, endPoint y: 21, distance: 113.7
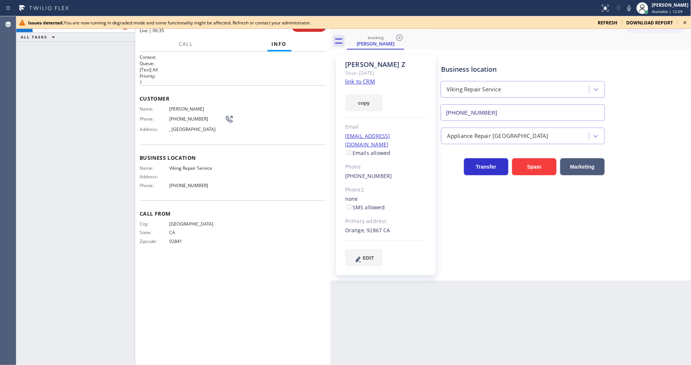
click at [686, 21] on icon at bounding box center [685, 22] width 9 height 9
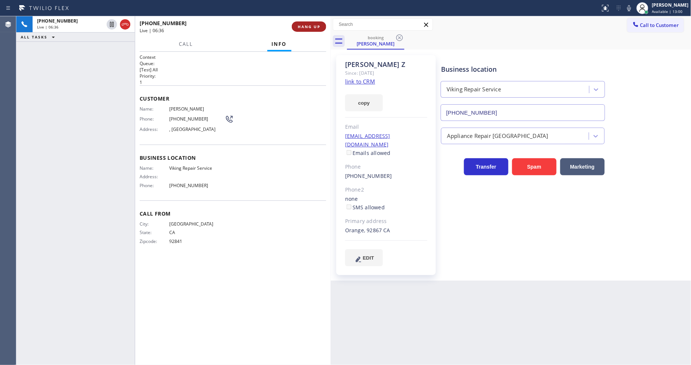
click at [301, 27] on span "HANG UP" at bounding box center [309, 26] width 23 height 5
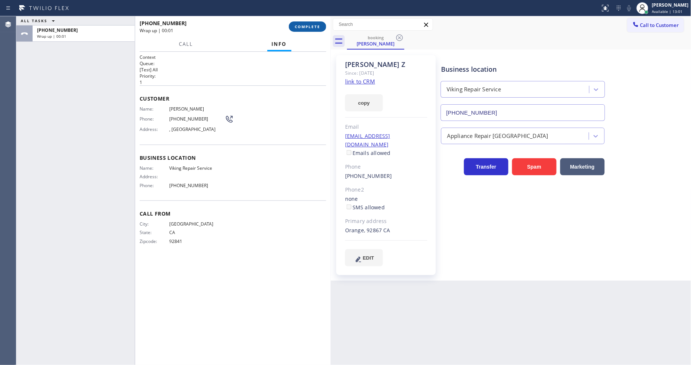
click at [303, 27] on span "COMPLETE" at bounding box center [308, 26] width 26 height 5
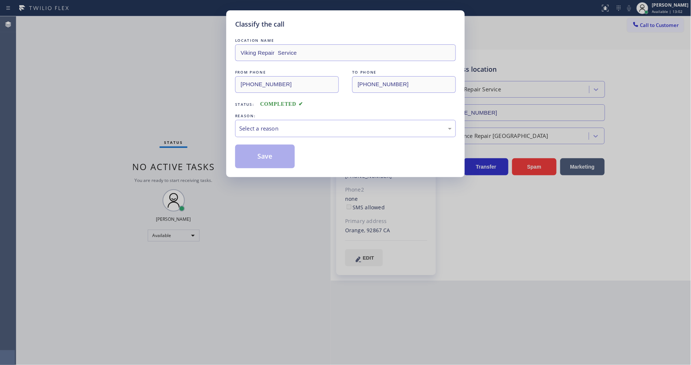
click at [254, 124] on div "Select a reason" at bounding box center [345, 128] width 213 height 9
click at [245, 158] on button "Save" at bounding box center [265, 157] width 60 height 24
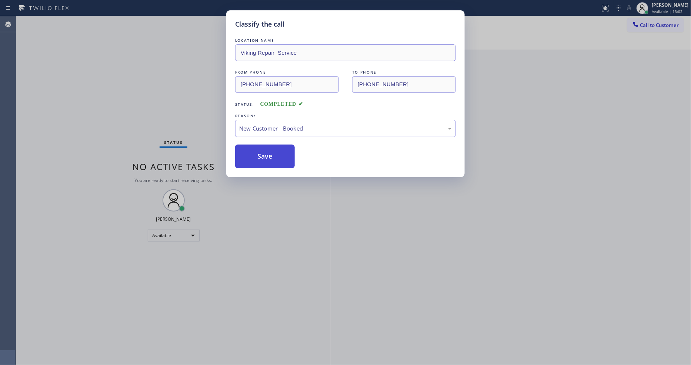
click at [245, 158] on button "Save" at bounding box center [265, 157] width 60 height 24
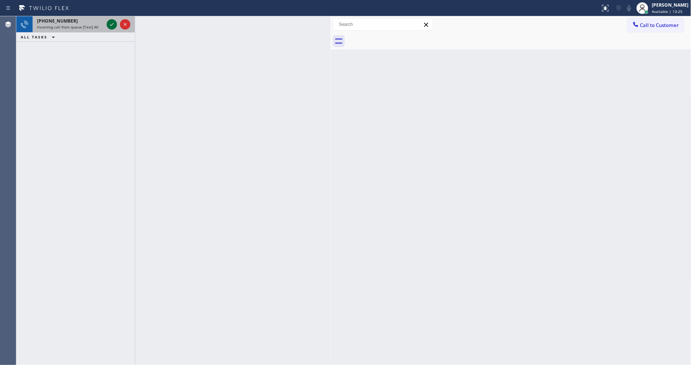
click at [112, 22] on icon at bounding box center [111, 24] width 9 height 9
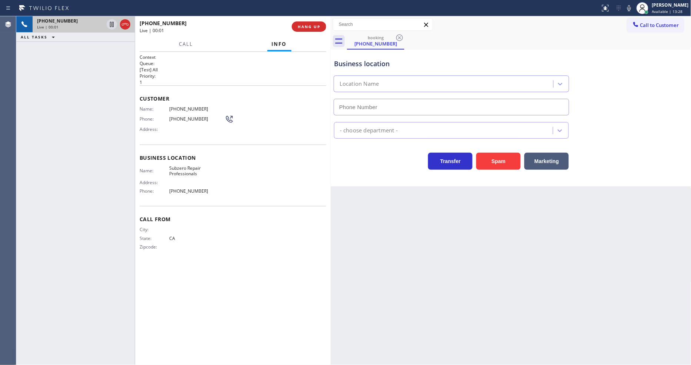
type input "(760) 642-6449"
click at [192, 167] on span "Subzero Repair Professionals" at bounding box center [197, 171] width 56 height 11
copy span "Subzero Repair Professionals"
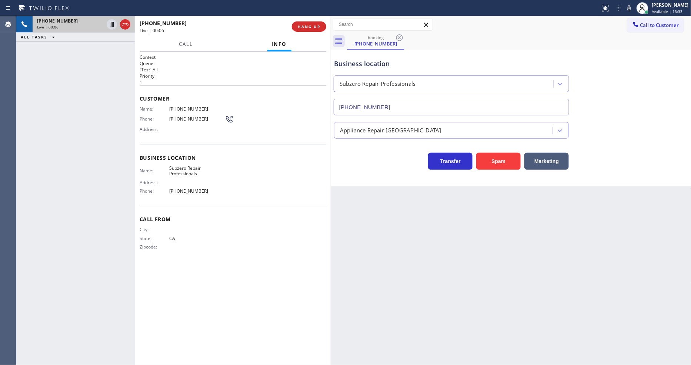
click at [183, 106] on span "(442) 977-2514" at bounding box center [197, 109] width 56 height 6
click at [110, 24] on icon at bounding box center [111, 24] width 9 height 9
click at [634, 8] on icon at bounding box center [629, 8] width 9 height 9
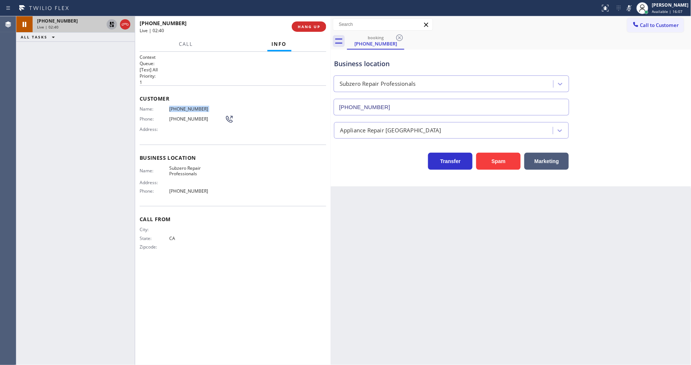
click at [113, 23] on icon at bounding box center [111, 24] width 5 height 5
click at [634, 6] on icon at bounding box center [629, 8] width 9 height 9
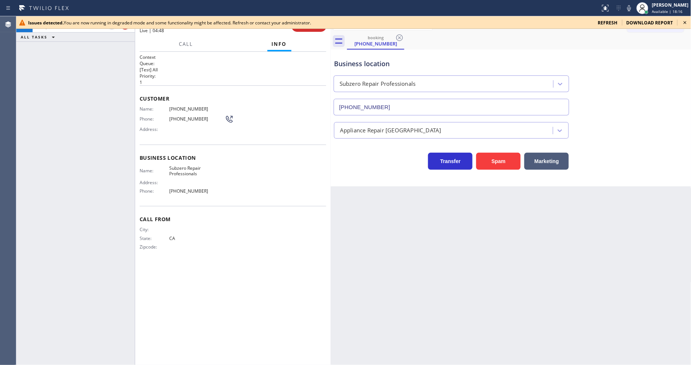
click at [685, 21] on icon at bounding box center [685, 22] width 9 height 9
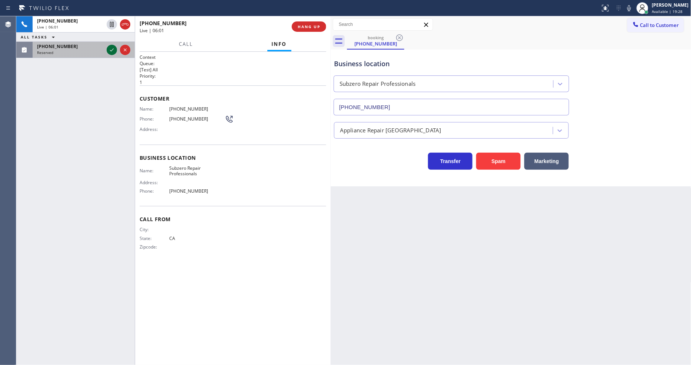
click at [110, 52] on icon at bounding box center [111, 50] width 9 height 9
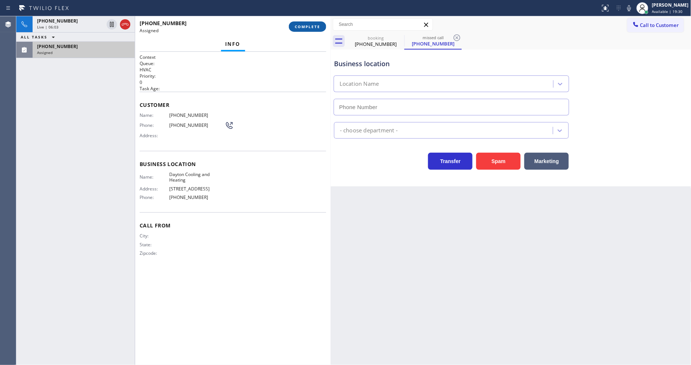
type input "(305) 526-4181"
click at [310, 26] on span "COMPLETE" at bounding box center [308, 26] width 26 height 5
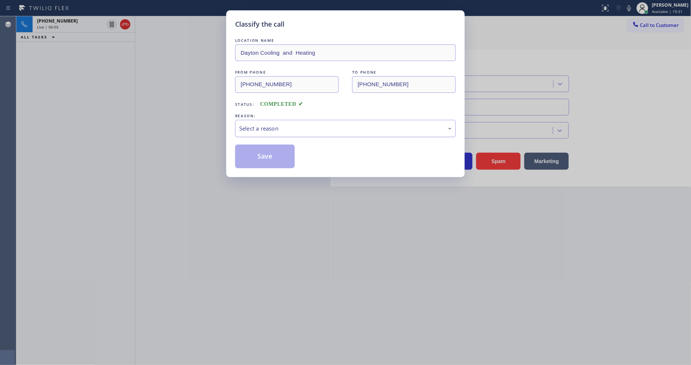
click at [277, 124] on div "Select a reason" at bounding box center [345, 128] width 213 height 9
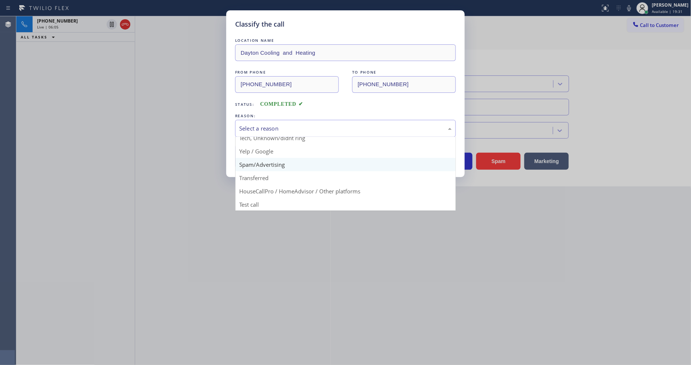
scroll to position [46, 0]
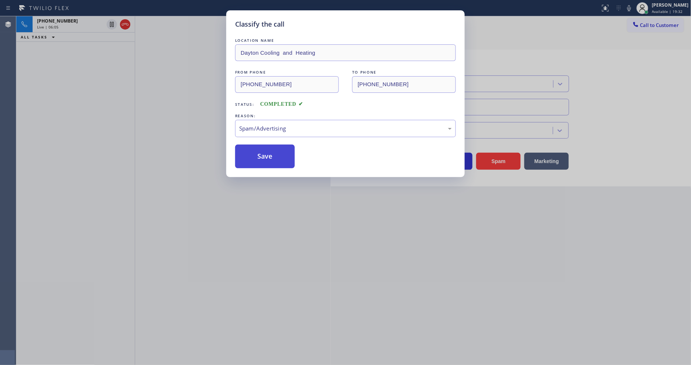
click at [283, 157] on button "Save" at bounding box center [265, 157] width 60 height 24
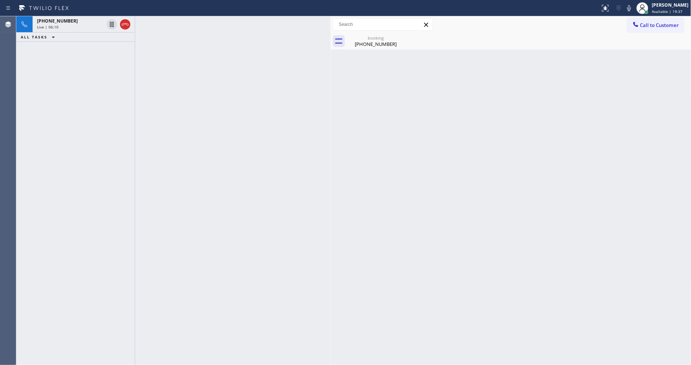
click at [132, 153] on div "+14429772514 Live | 06:10 ALL TASKS ALL TASKS ACTIVE TASKS TASKS IN WRAP UP" at bounding box center [75, 190] width 118 height 349
click at [123, 21] on icon at bounding box center [125, 24] width 9 height 9
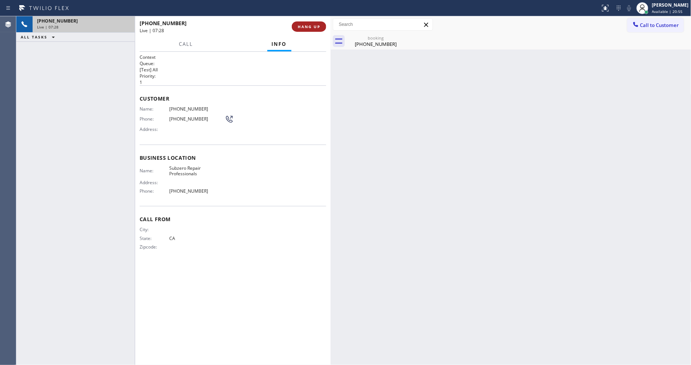
click at [313, 30] on button "HANG UP" at bounding box center [309, 26] width 34 height 10
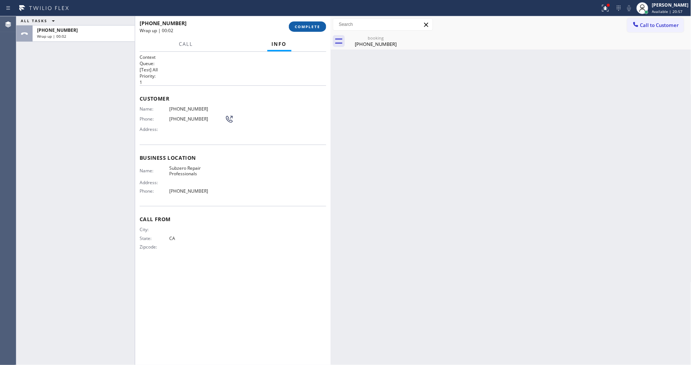
click at [299, 26] on span "COMPLETE" at bounding box center [308, 26] width 26 height 5
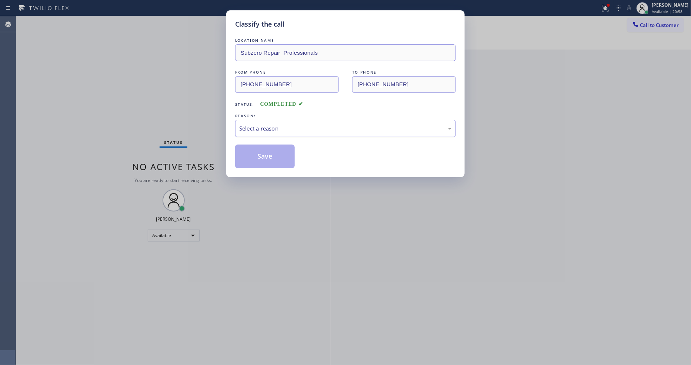
click at [271, 124] on div "Select a reason" at bounding box center [345, 128] width 213 height 9
click at [261, 120] on div "Not Booked - All other reasons" at bounding box center [345, 128] width 221 height 17
click at [257, 156] on button "Save" at bounding box center [265, 157] width 60 height 24
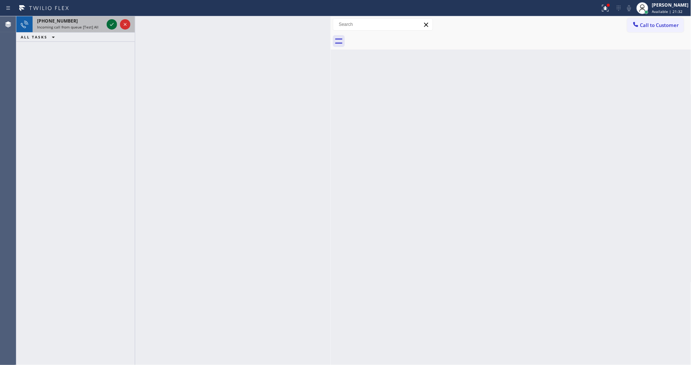
click at [112, 26] on icon at bounding box center [111, 24] width 9 height 9
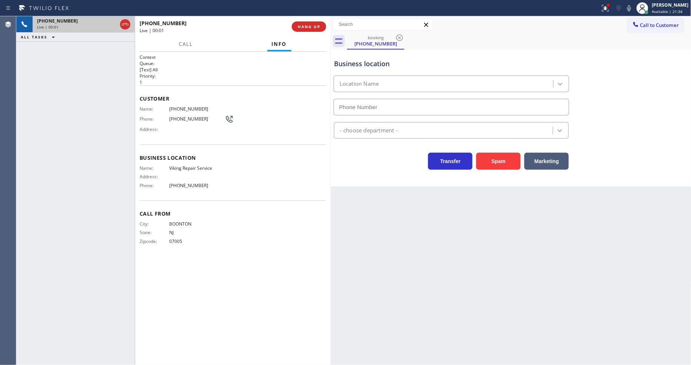
type input "(415) 851-8851"
click at [197, 168] on span "Viking Repair Service" at bounding box center [197, 169] width 56 height 6
click at [186, 109] on span "(973) 580-1944" at bounding box center [197, 109] width 56 height 6
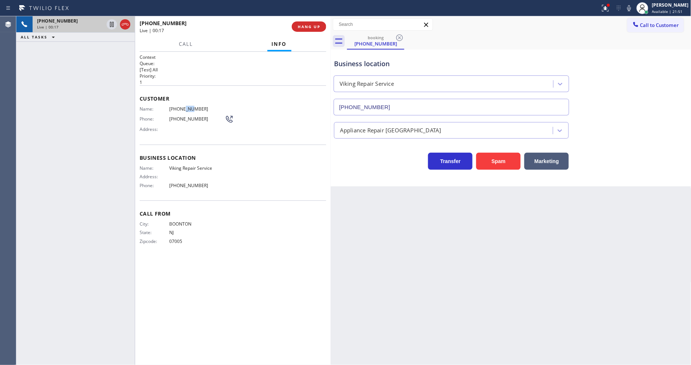
click at [186, 109] on span "(973) 580-1944" at bounding box center [197, 109] width 56 height 6
click at [176, 107] on span "(973) 580-1944" at bounding box center [197, 109] width 56 height 6
drag, startPoint x: 110, startPoint y: 23, endPoint x: 291, endPoint y: 25, distance: 180.7
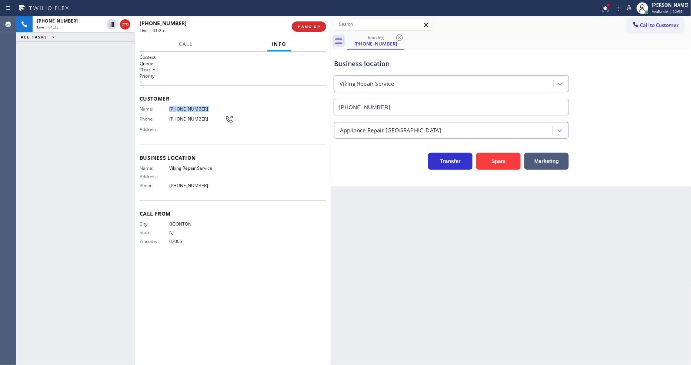
click at [110, 23] on icon at bounding box center [112, 24] width 4 height 5
click at [632, 10] on icon at bounding box center [629, 8] width 9 height 9
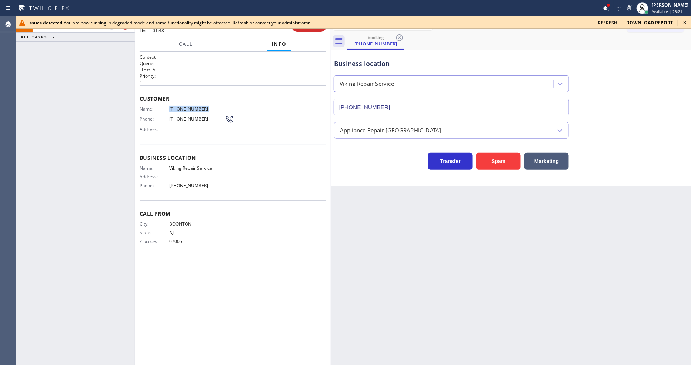
click at [130, 197] on div "+19735801944 Live | 01:48 ALL TASKS ALL TASKS ACTIVE TASKS TASKS IN WRAP UP" at bounding box center [75, 190] width 118 height 349
click at [689, 22] on icon at bounding box center [685, 22] width 9 height 9
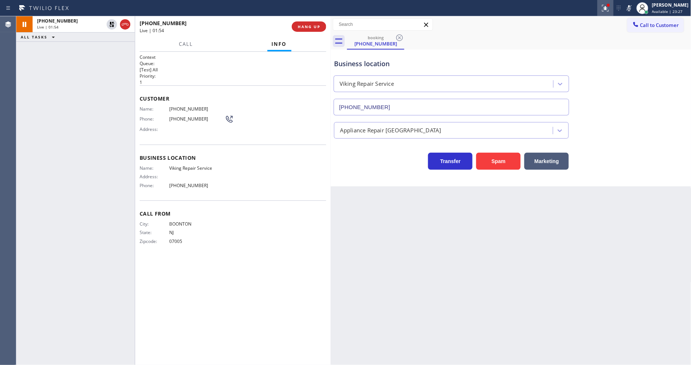
click at [610, 9] on icon at bounding box center [605, 8] width 9 height 9
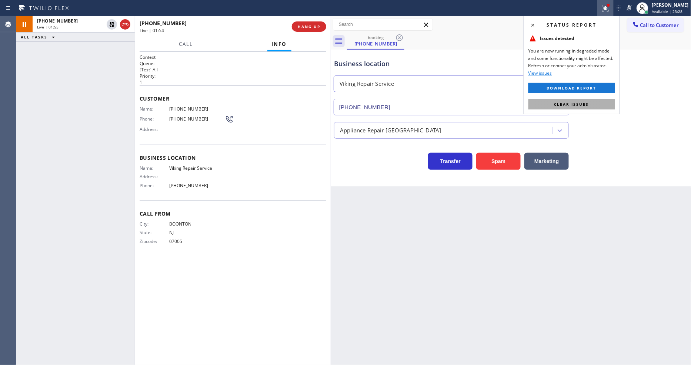
click at [564, 103] on span "Clear issues" at bounding box center [571, 104] width 35 height 5
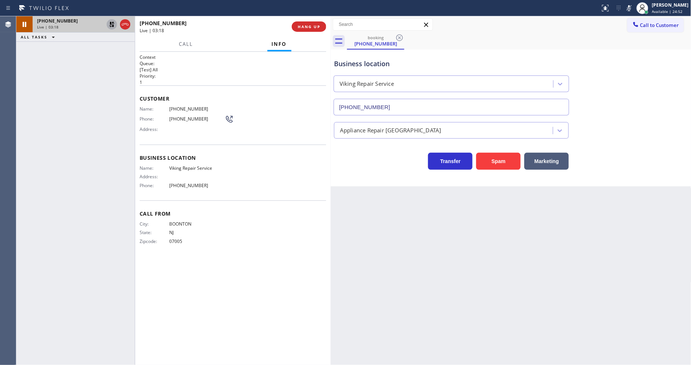
click at [115, 23] on icon at bounding box center [111, 24] width 9 height 9
click at [631, 6] on icon at bounding box center [629, 8] width 4 height 6
click at [310, 27] on span "HANG UP" at bounding box center [309, 26] width 23 height 5
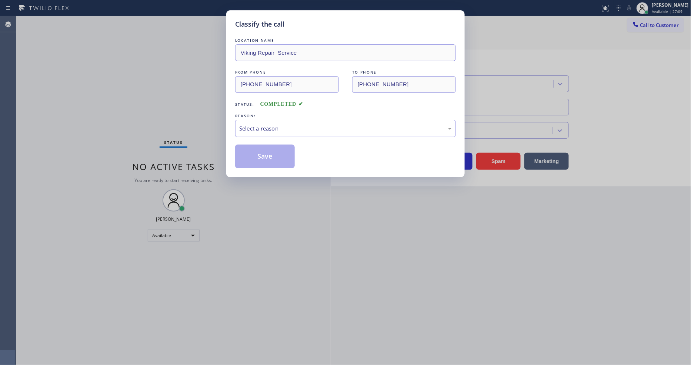
click at [265, 126] on div "Select a reason" at bounding box center [345, 128] width 213 height 9
click at [260, 149] on button "Save" at bounding box center [265, 157] width 60 height 24
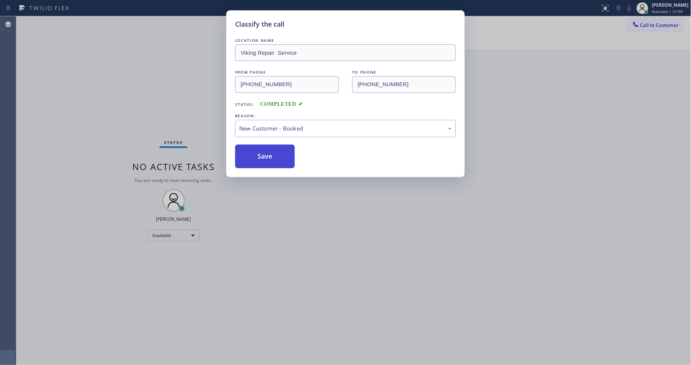
click at [260, 149] on button "Save" at bounding box center [265, 157] width 60 height 24
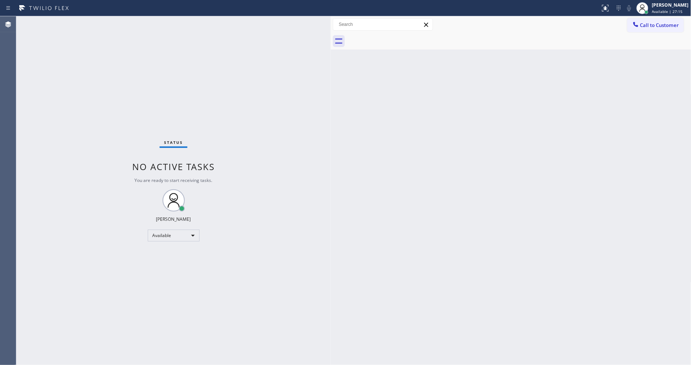
drag, startPoint x: 492, startPoint y: 235, endPoint x: 623, endPoint y: 294, distance: 143.9
click at [492, 235] on div "Back to Dashboard Change Sender ID Customers Technicians Select a contact Outbo…" at bounding box center [511, 190] width 361 height 349
click at [261, 260] on div "Status No active tasks You are ready to start receiving tasks. [PERSON_NAME] Av…" at bounding box center [173, 190] width 314 height 349
click at [654, 29] on button "Call to Customer" at bounding box center [655, 25] width 57 height 14
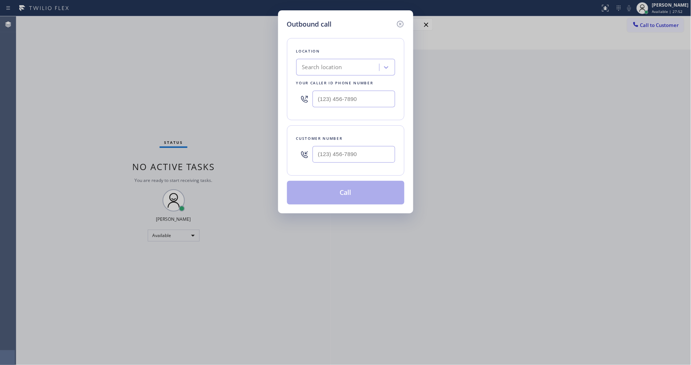
click at [327, 64] on div "Search location" at bounding box center [322, 67] width 40 height 9
paste input "Viking Repair Service"
type input "Viking Repair Service"
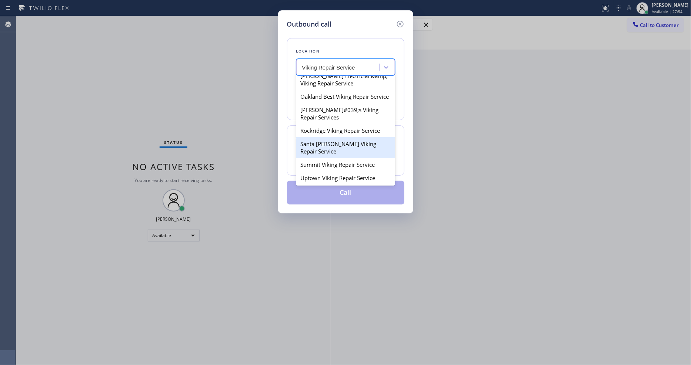
scroll to position [123, 0]
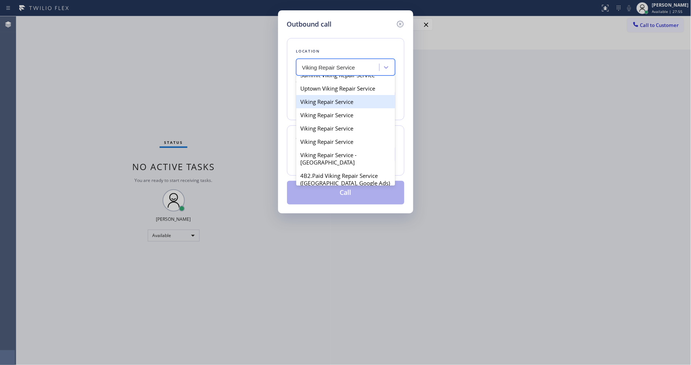
click at [331, 108] on div "Viking Repair Service" at bounding box center [345, 101] width 99 height 13
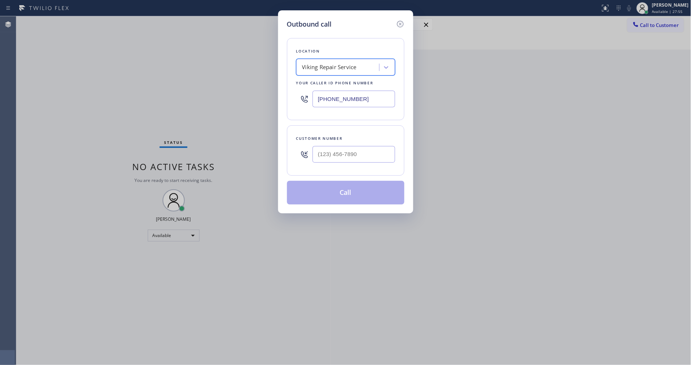
click at [337, 63] on div "Viking Repair Service" at bounding box center [329, 67] width 54 height 9
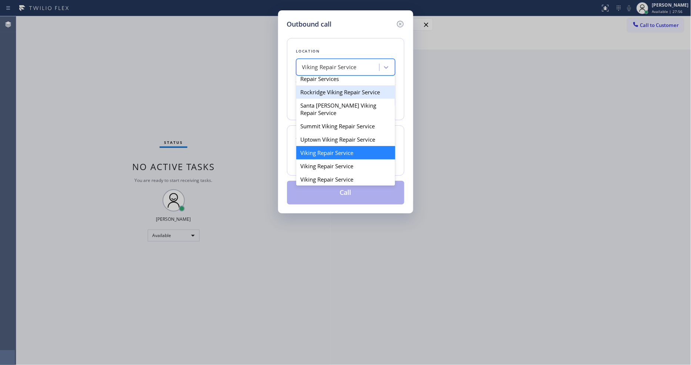
scroll to position [113, 0]
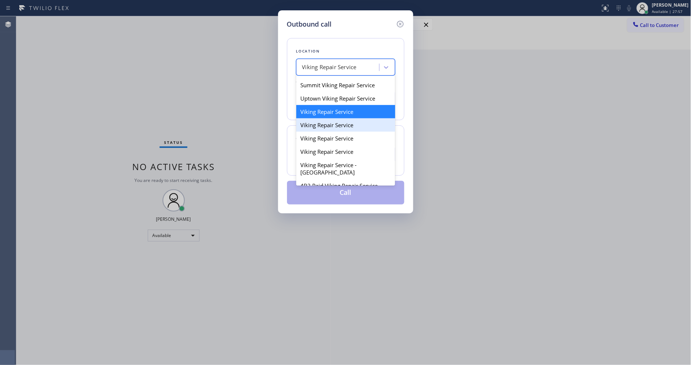
click at [333, 132] on div "Viking Repair Service" at bounding box center [345, 124] width 99 height 13
type input "(786) 420-4460"
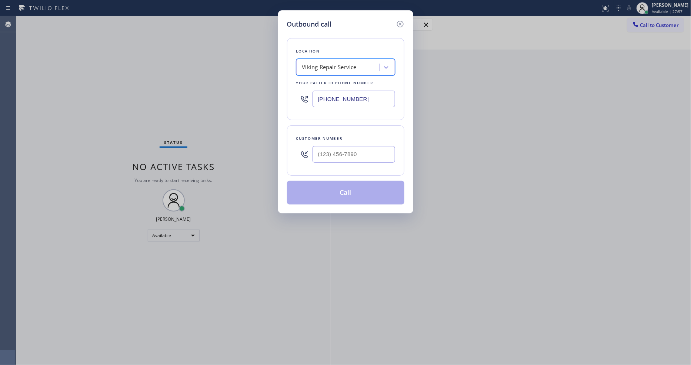
click at [331, 68] on div "Viking Repair Service" at bounding box center [329, 67] width 54 height 9
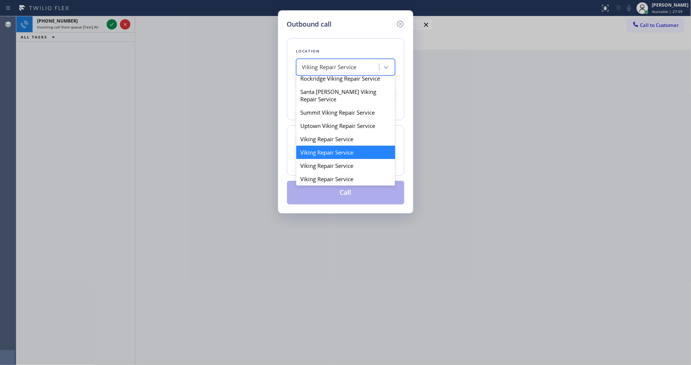
scroll to position [127, 0]
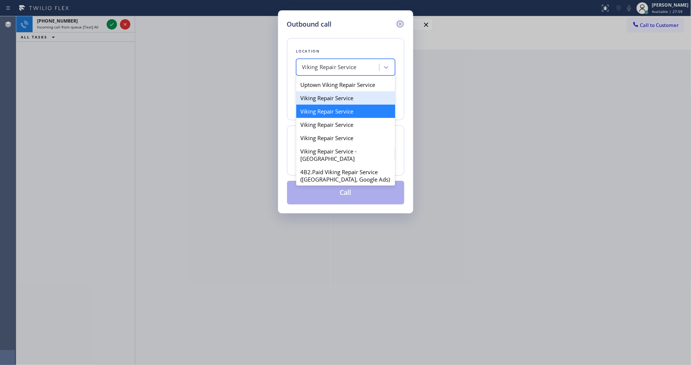
click at [397, 21] on icon at bounding box center [400, 24] width 7 height 7
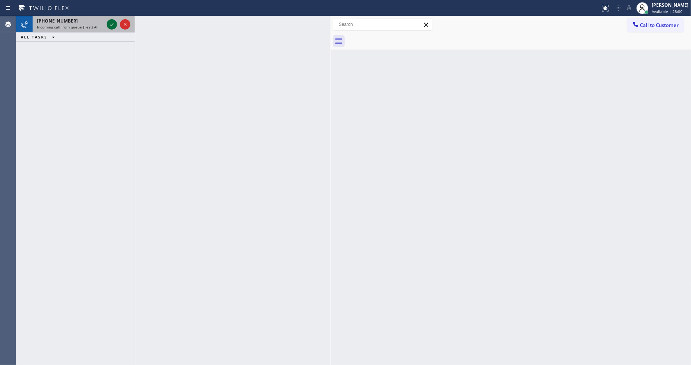
click at [110, 26] on icon at bounding box center [111, 24] width 9 height 9
click at [115, 22] on icon at bounding box center [111, 24] width 9 height 9
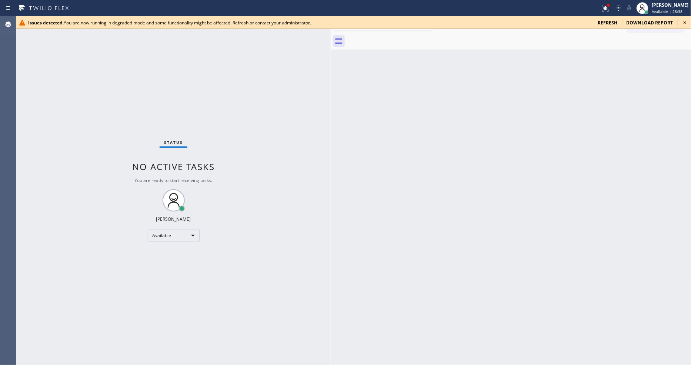
click at [686, 21] on icon at bounding box center [685, 22] width 9 height 9
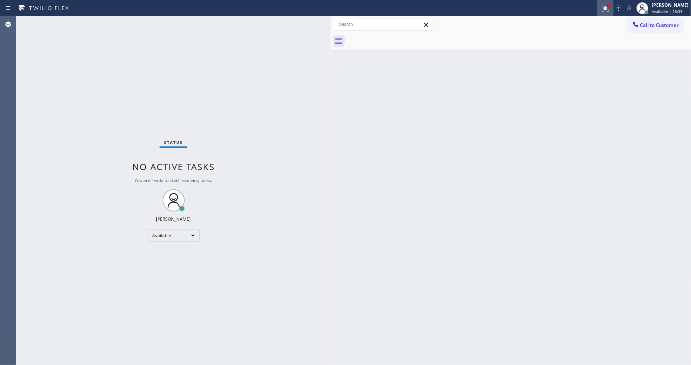
click at [609, 7] on icon at bounding box center [605, 8] width 7 height 7
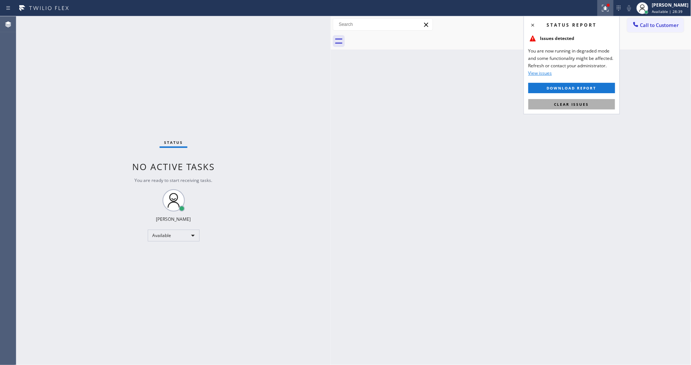
click at [565, 102] on span "Clear issues" at bounding box center [571, 104] width 35 height 5
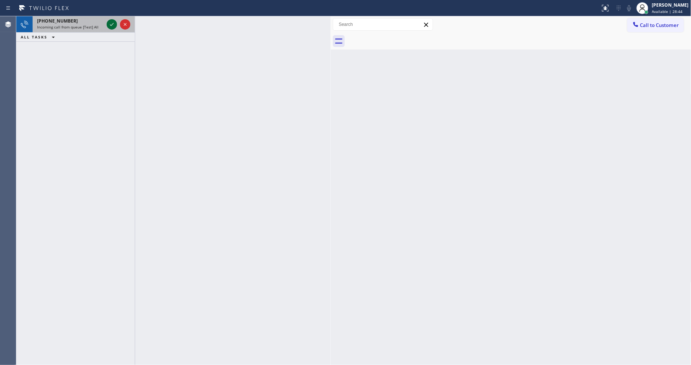
drag, startPoint x: 116, startPoint y: 20, endPoint x: 111, endPoint y: 23, distance: 5.3
click at [116, 21] on icon at bounding box center [111, 24] width 9 height 9
drag, startPoint x: 107, startPoint y: 21, endPoint x: 112, endPoint y: 24, distance: 5.3
click at [107, 21] on icon at bounding box center [111, 24] width 9 height 9
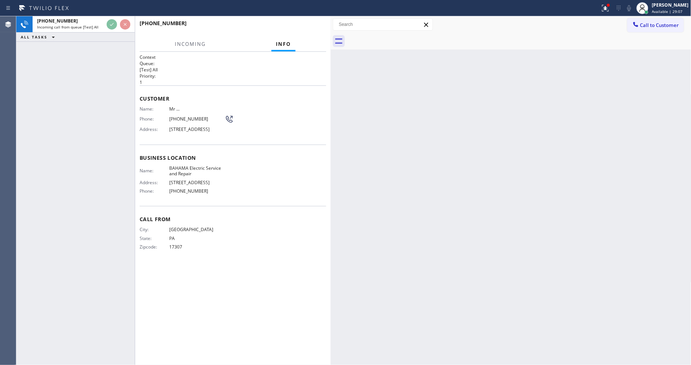
click at [224, 86] on div "Customer Name: Mr ... Phone: (223) 374-8822 Address: 101 NE Rainier Pl N, Belfa…" at bounding box center [233, 115] width 187 height 59
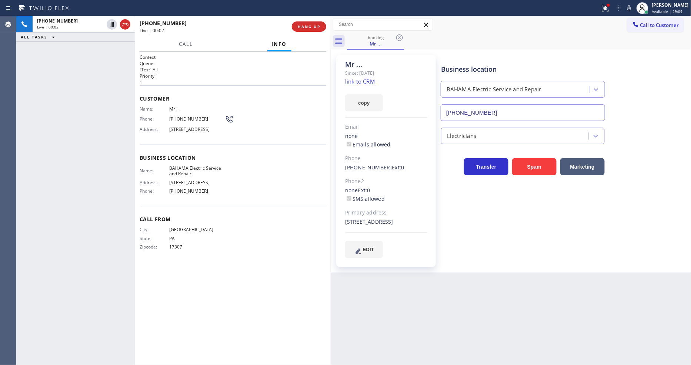
type input "(516) 701-1773"
click at [357, 82] on link "link to CRM" at bounding box center [360, 81] width 30 height 7
click at [310, 21] on div "+12233748822 Live | 00:08 HANG UP" at bounding box center [233, 26] width 187 height 19
click at [311, 26] on span "HANG UP" at bounding box center [309, 26] width 23 height 5
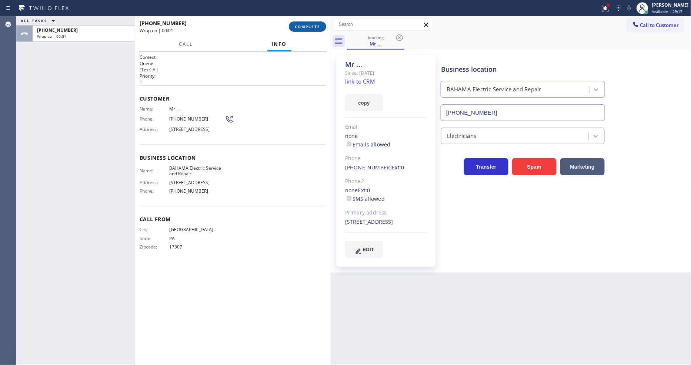
click at [311, 26] on span "COMPLETE" at bounding box center [308, 26] width 26 height 5
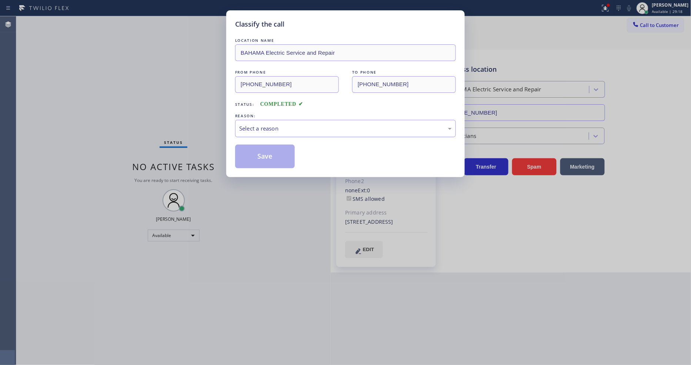
click at [260, 125] on div "Select a reason" at bounding box center [345, 128] width 213 height 9
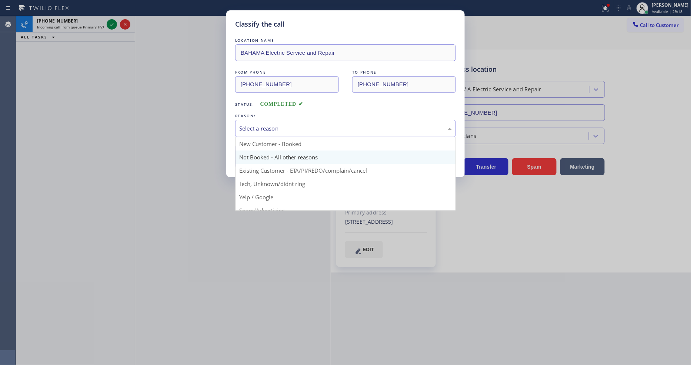
click at [258, 157] on button "Save" at bounding box center [265, 157] width 60 height 24
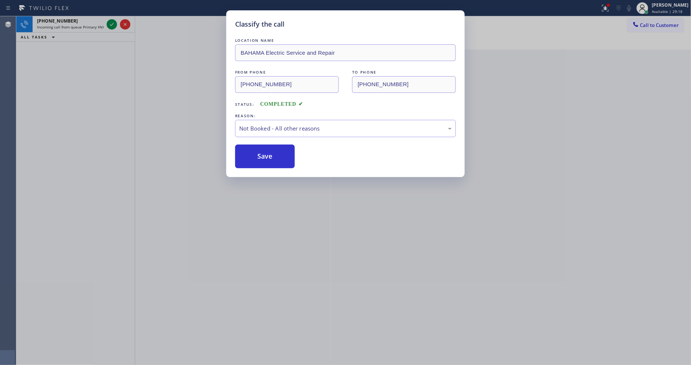
click at [258, 157] on button "Save" at bounding box center [265, 157] width 60 height 24
click at [111, 23] on icon at bounding box center [111, 24] width 9 height 9
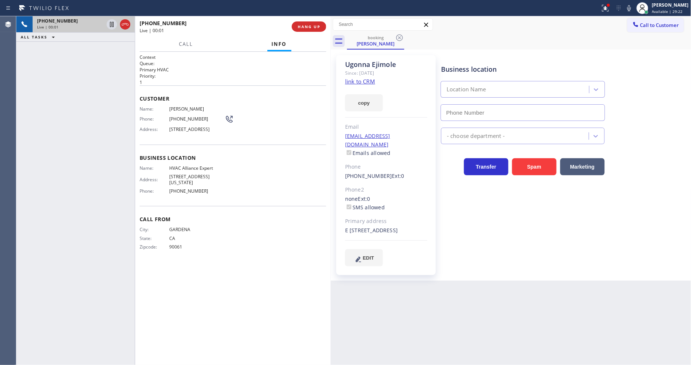
type input "(855) 999-4417"
click at [352, 80] on link "link to CRM" at bounding box center [360, 81] width 30 height 7
click at [111, 25] on icon at bounding box center [111, 24] width 9 height 9
click at [632, 4] on icon at bounding box center [629, 8] width 9 height 9
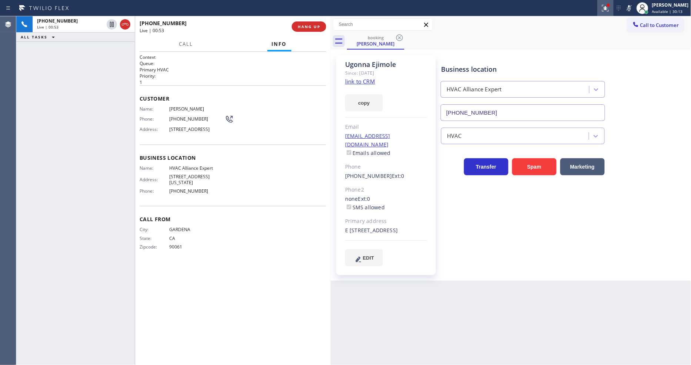
click at [607, 12] on icon at bounding box center [605, 8] width 9 height 9
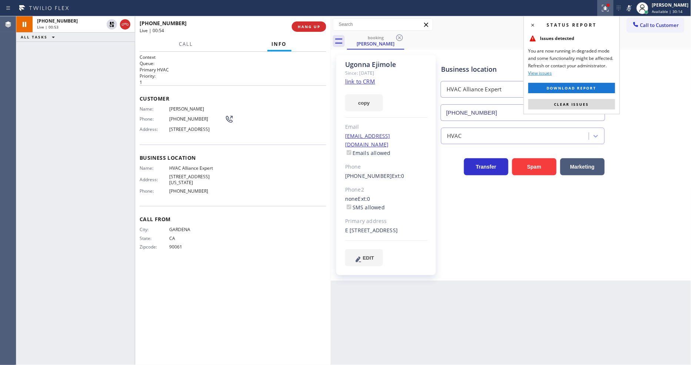
click at [601, 103] on button "Clear issues" at bounding box center [571, 104] width 87 height 10
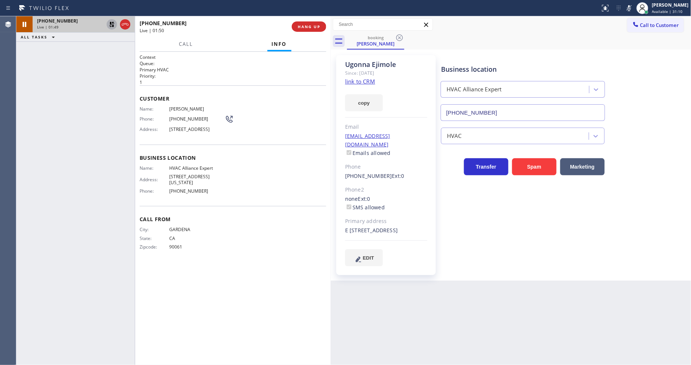
click at [114, 22] on icon at bounding box center [111, 24] width 9 height 9
click at [631, 10] on icon at bounding box center [629, 8] width 4 height 6
click at [193, 23] on div "+13106309236" at bounding box center [213, 23] width 147 height 7
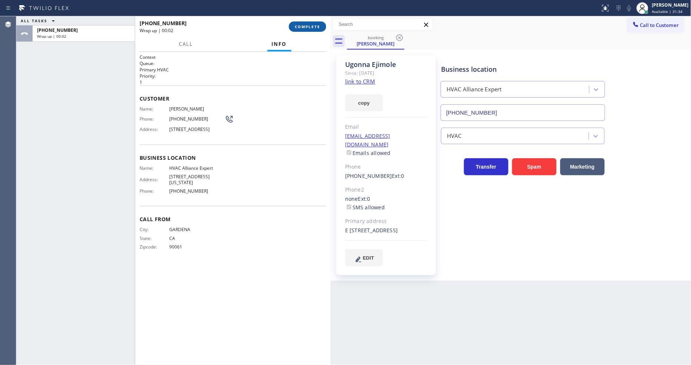
click at [295, 25] on span "COMPLETE" at bounding box center [308, 26] width 26 height 5
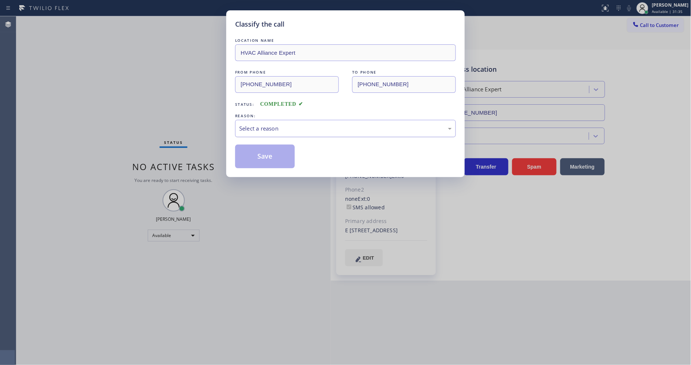
click at [283, 128] on div "Select a reason" at bounding box center [345, 128] width 213 height 9
click at [269, 153] on button "Save" at bounding box center [265, 157] width 60 height 24
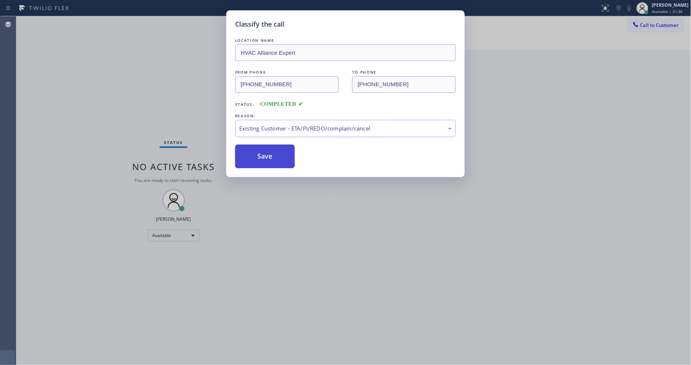
click at [269, 153] on button "Save" at bounding box center [265, 157] width 60 height 24
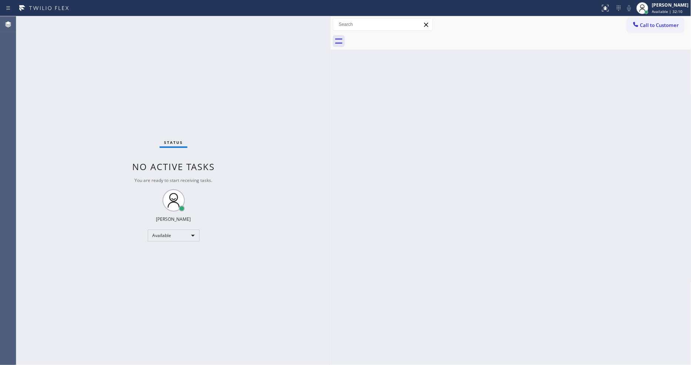
click at [521, 221] on div "Back to Dashboard Change Sender ID Customers Technicians Select a contact Outbo…" at bounding box center [511, 190] width 361 height 349
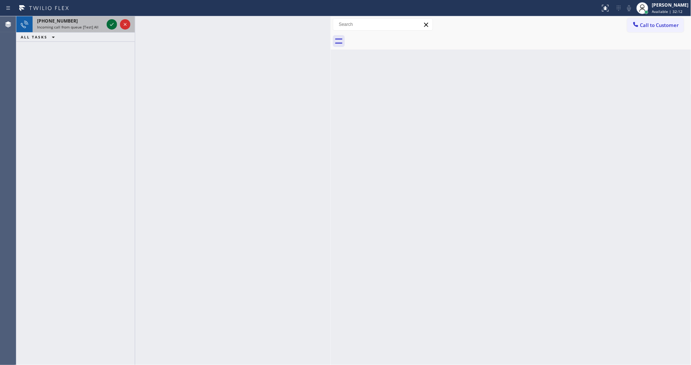
click at [110, 20] on icon at bounding box center [111, 24] width 9 height 9
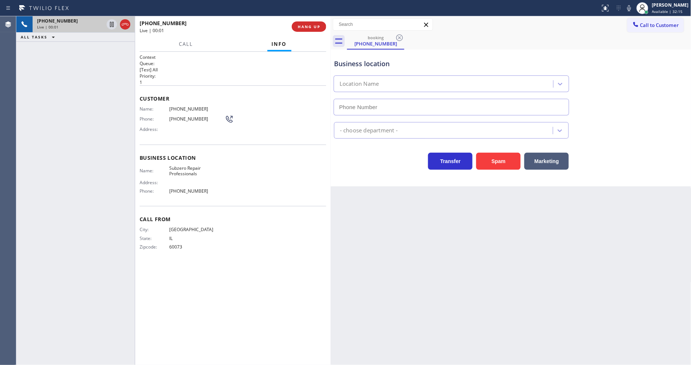
type input "(949) 523-3220"
click at [191, 167] on span "Subzero Repair Professionals" at bounding box center [197, 171] width 56 height 11
click at [183, 106] on span "(847) 420-4929" at bounding box center [197, 109] width 56 height 6
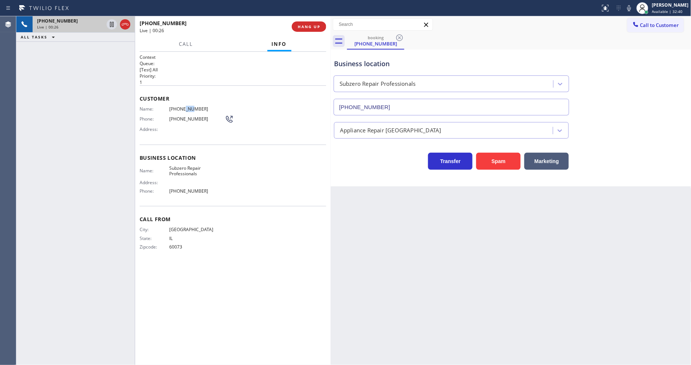
click at [183, 106] on span "(847) 420-4929" at bounding box center [197, 109] width 56 height 6
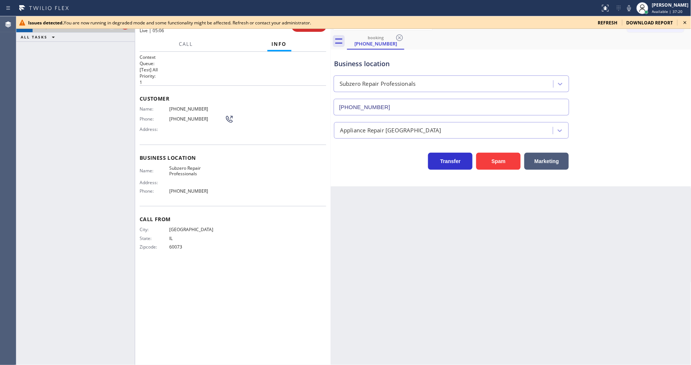
click at [685, 24] on icon at bounding box center [685, 22] width 9 height 9
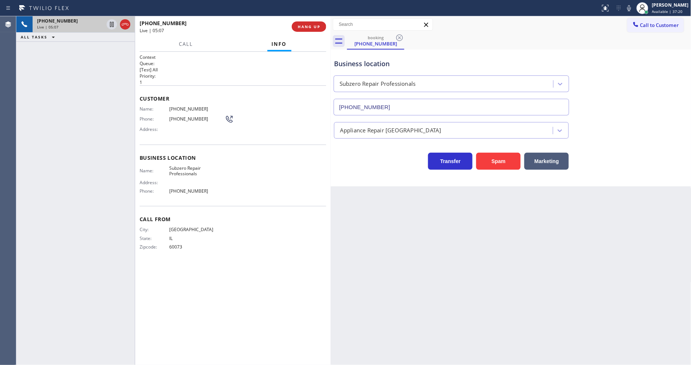
drag, startPoint x: 323, startPoint y: 240, endPoint x: 272, endPoint y: 300, distance: 79.1
click at [323, 240] on div "City: NORTHBROOK State: IL Zipcode: 60073" at bounding box center [233, 240] width 187 height 26
click at [634, 9] on icon at bounding box center [629, 8] width 9 height 9
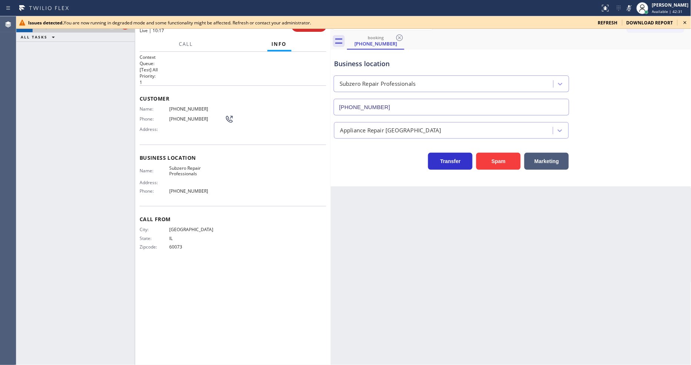
click at [634, 10] on icon at bounding box center [629, 8] width 9 height 9
click at [687, 21] on icon at bounding box center [685, 22] width 9 height 9
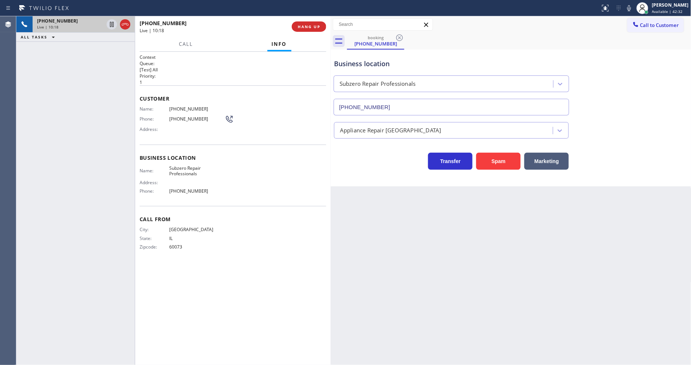
click at [246, 220] on span "Call From" at bounding box center [233, 219] width 187 height 7
click at [308, 29] on span "HANG UP" at bounding box center [309, 26] width 23 height 5
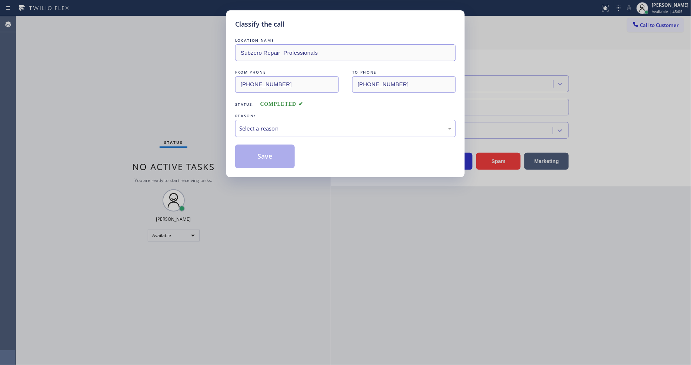
click at [268, 129] on div "Select a reason" at bounding box center [345, 128] width 213 height 9
drag, startPoint x: 266, startPoint y: 138, endPoint x: 264, endPoint y: 152, distance: 14.1
click at [264, 152] on button "Save" at bounding box center [265, 157] width 60 height 24
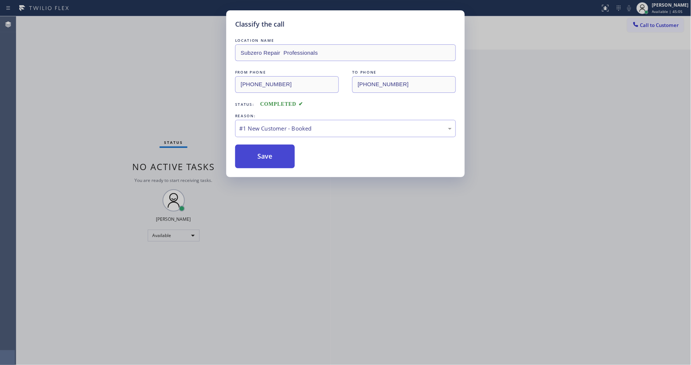
click at [264, 152] on button "Save" at bounding box center [265, 157] width 60 height 24
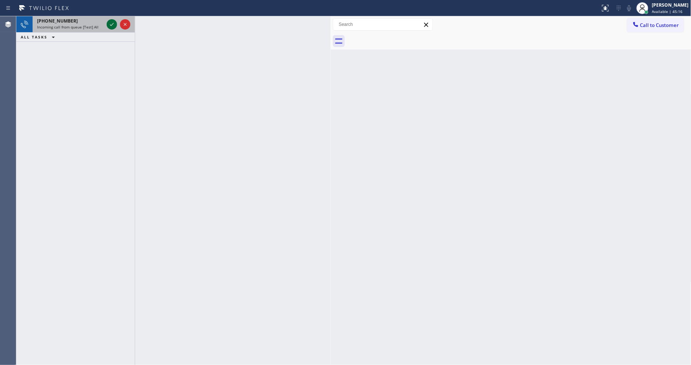
click at [114, 22] on icon at bounding box center [111, 24] width 9 height 9
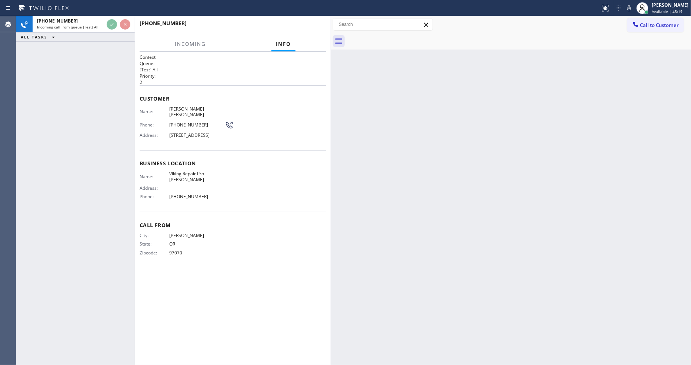
click at [193, 250] on span "97070" at bounding box center [197, 253] width 56 height 6
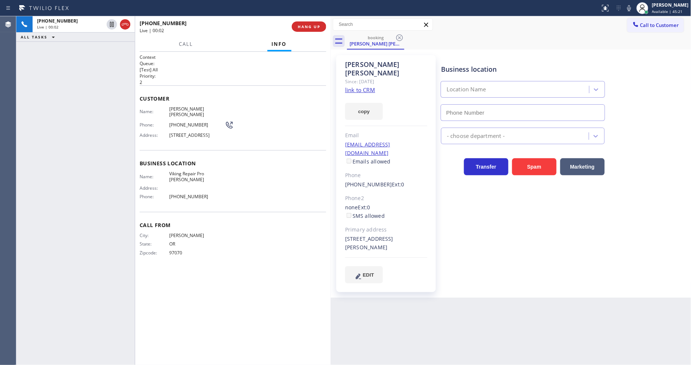
type input "(503) 694-4818"
click at [354, 86] on link "link to CRM" at bounding box center [360, 89] width 30 height 7
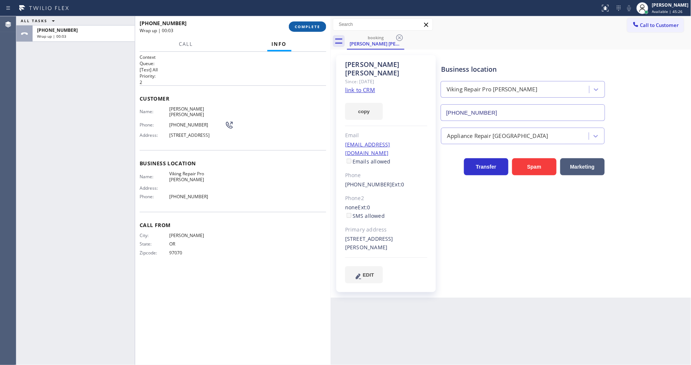
click at [316, 29] on span "COMPLETE" at bounding box center [308, 26] width 26 height 5
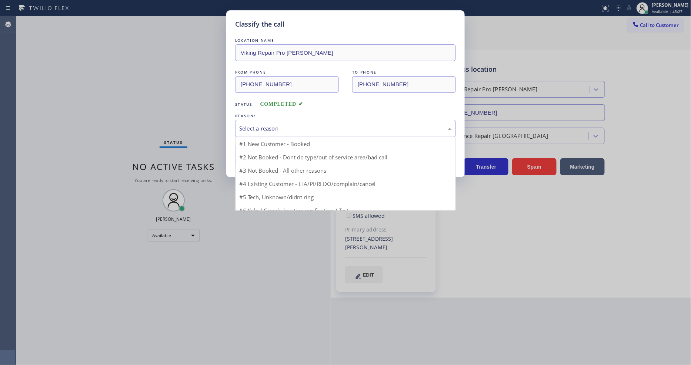
click at [265, 120] on div "Select a reason" at bounding box center [345, 128] width 221 height 17
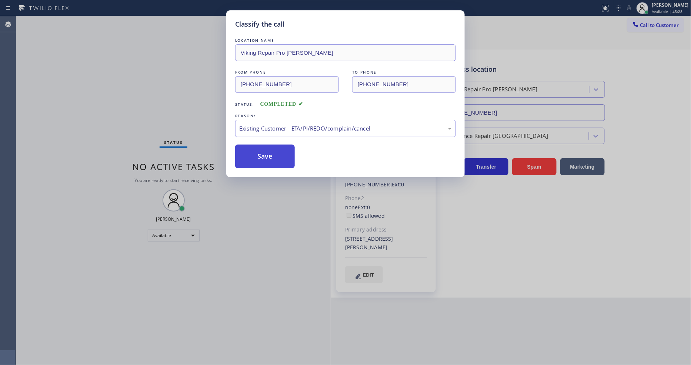
click at [265, 153] on button "Save" at bounding box center [265, 157] width 60 height 24
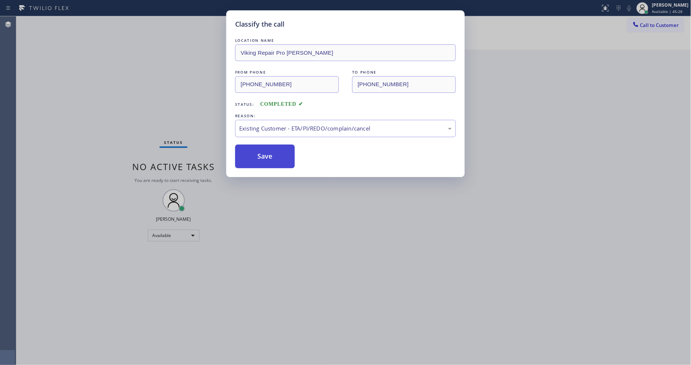
click at [265, 153] on button "Save" at bounding box center [265, 157] width 60 height 24
drag, startPoint x: 265, startPoint y: 153, endPoint x: 198, endPoint y: 7, distance: 160.9
click at [265, 153] on button "Save" at bounding box center [265, 157] width 60 height 24
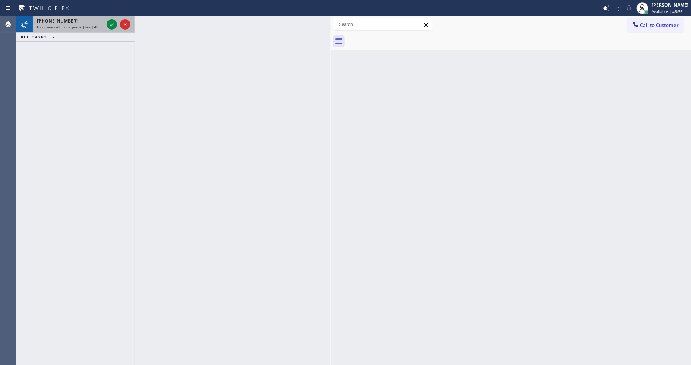
drag, startPoint x: 101, startPoint y: 20, endPoint x: 113, endPoint y: 23, distance: 11.9
click at [103, 21] on div "+18057084779" at bounding box center [70, 21] width 67 height 6
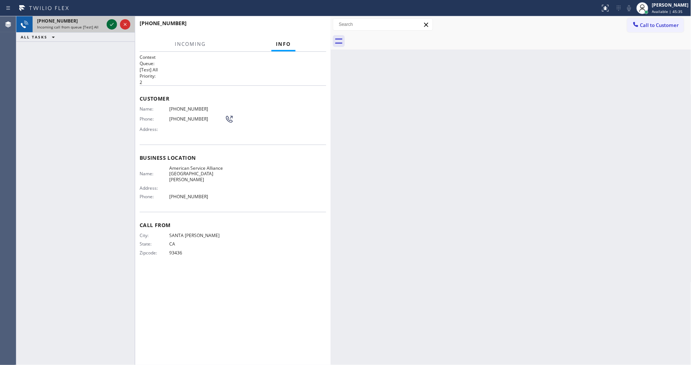
click at [112, 23] on icon at bounding box center [111, 24] width 9 height 9
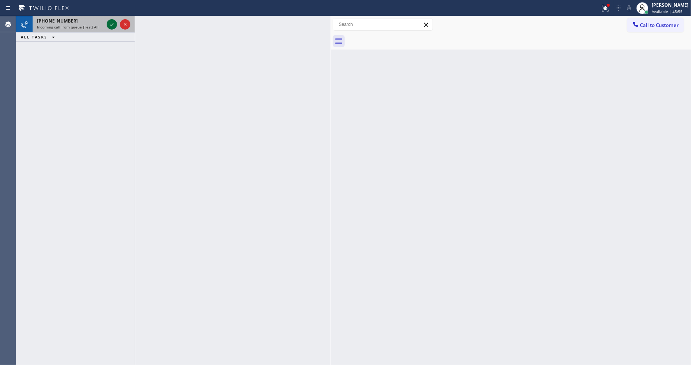
click at [108, 21] on icon at bounding box center [111, 24] width 9 height 9
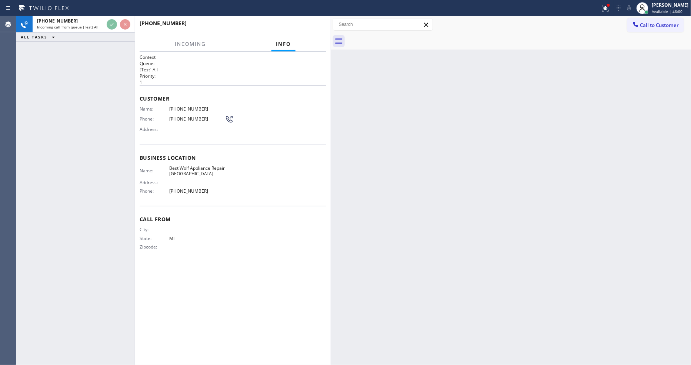
drag, startPoint x: 259, startPoint y: 264, endPoint x: 235, endPoint y: 344, distance: 83.4
click at [258, 264] on div "Context Queue: [Test] All Priority: 1 Customer Name: (734) 371-2610 Phone: (734…" at bounding box center [233, 208] width 187 height 309
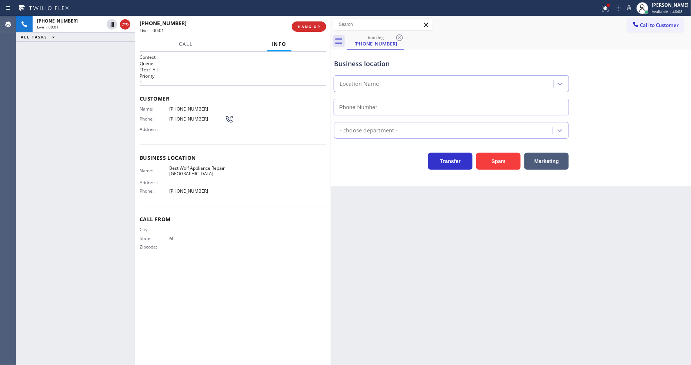
drag, startPoint x: 469, startPoint y: 180, endPoint x: 421, endPoint y: 346, distance: 173.3
click at [469, 180] on div "Business location Location Name - choose department - Transfer Spam Marketing" at bounding box center [511, 118] width 361 height 137
type input "(248) 671-6118"
click at [313, 29] on span "HANG UP" at bounding box center [309, 26] width 23 height 5
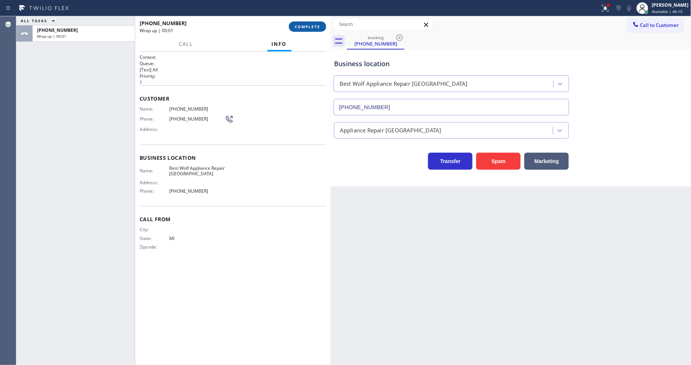
click at [313, 29] on span "COMPLETE" at bounding box center [308, 26] width 26 height 5
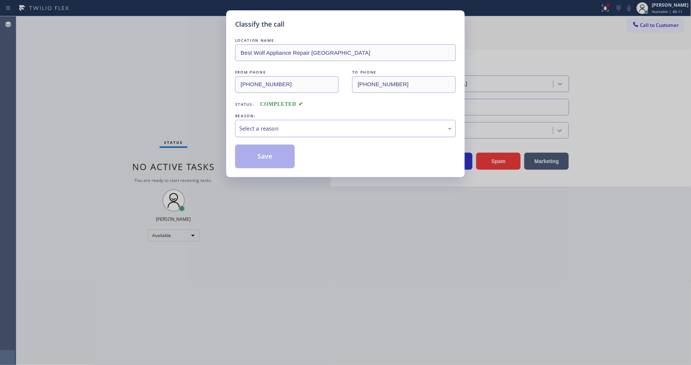
click at [281, 124] on div "Select a reason" at bounding box center [345, 128] width 213 height 9
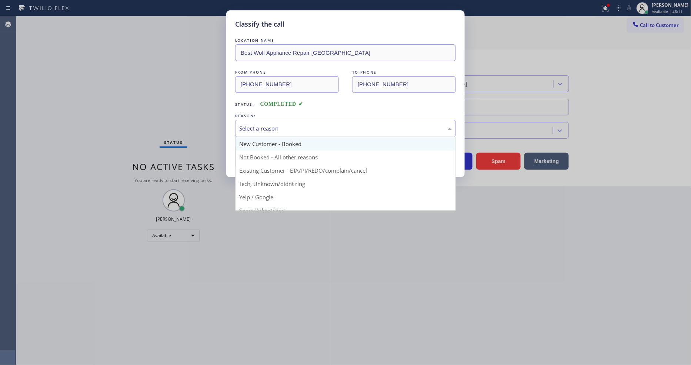
scroll to position [41, 0]
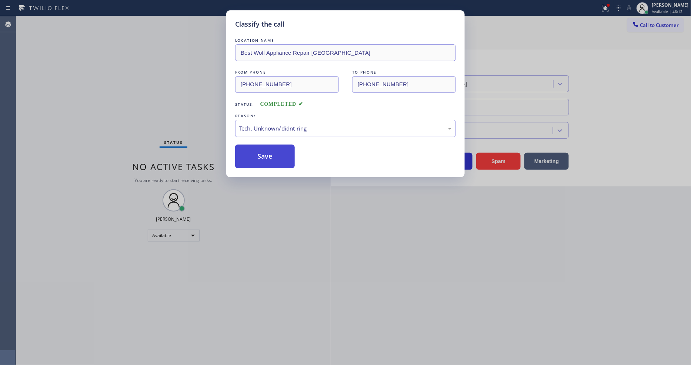
click at [277, 154] on button "Save" at bounding box center [265, 157] width 60 height 24
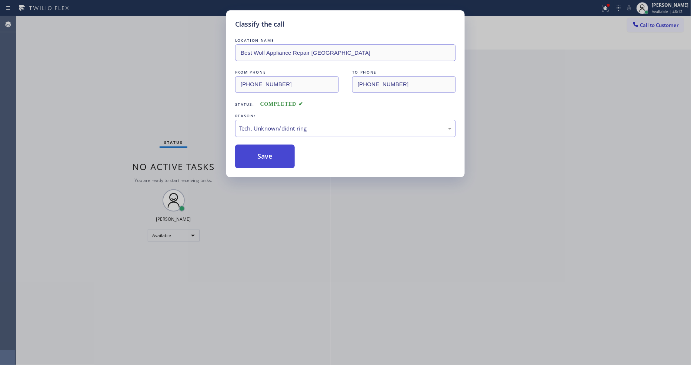
click at [277, 154] on button "Save" at bounding box center [265, 157] width 60 height 24
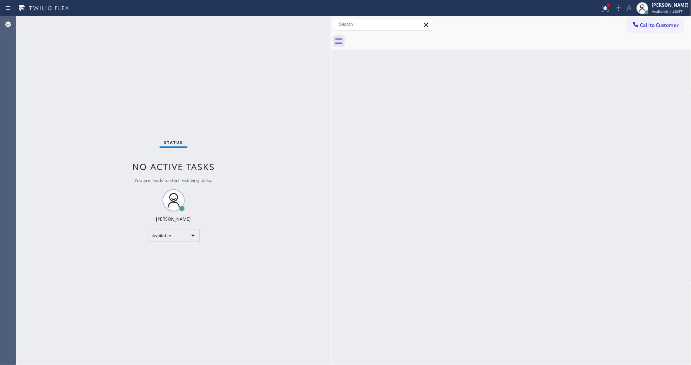
click at [501, 285] on div "Back to Dashboard Change Sender ID Customers Technicians Select a contact Outbo…" at bounding box center [511, 190] width 361 height 349
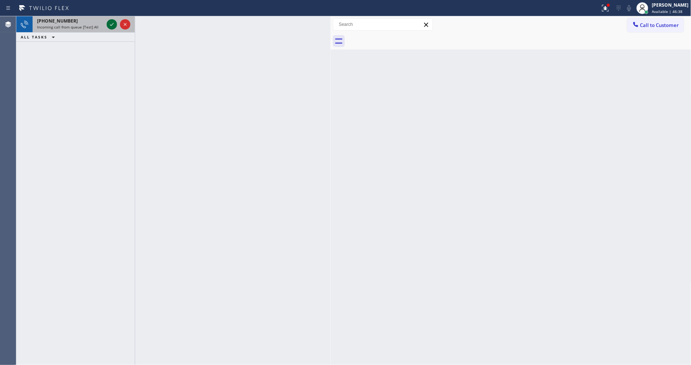
click at [109, 23] on icon at bounding box center [111, 24] width 9 height 9
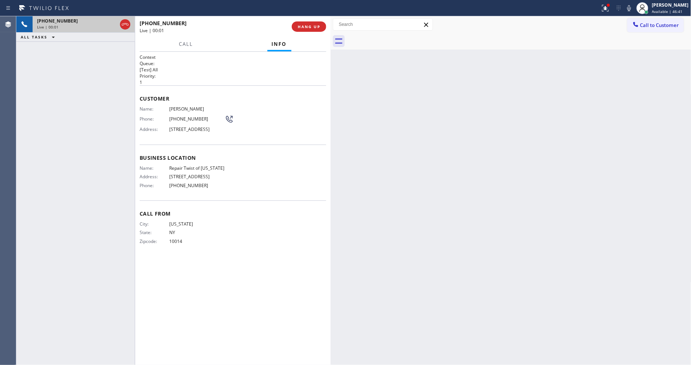
click at [313, 26] on span "HANG UP" at bounding box center [309, 26] width 23 height 5
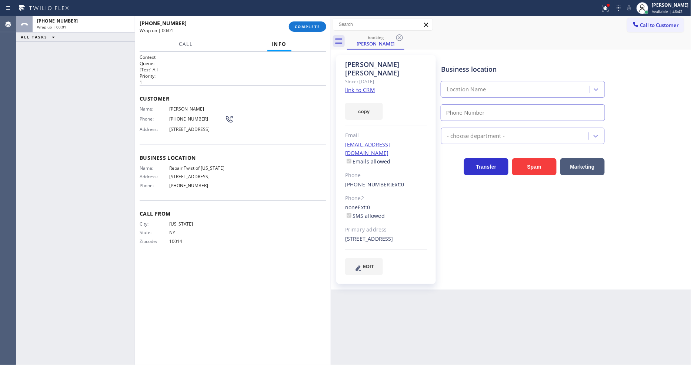
type input "(347) 284-6179"
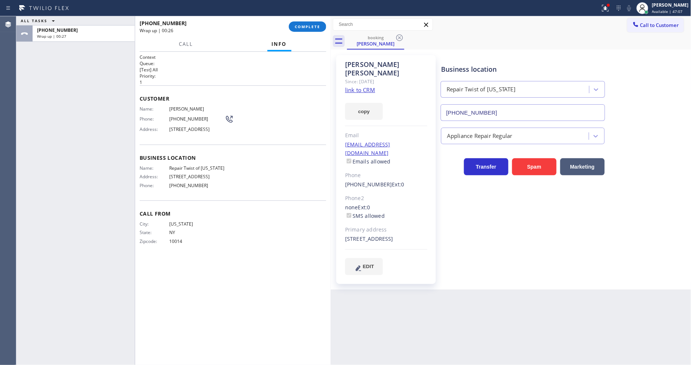
click at [494, 250] on div "Business location Repair Twist of New York (347) 284-6179 Appliance Repair Regu…" at bounding box center [565, 165] width 250 height 216
click at [350, 86] on link "link to CRM" at bounding box center [360, 89] width 30 height 7
drag, startPoint x: 304, startPoint y: 25, endPoint x: 304, endPoint y: 119, distance: 94.0
click at [305, 25] on span "COMPLETE" at bounding box center [308, 26] width 26 height 5
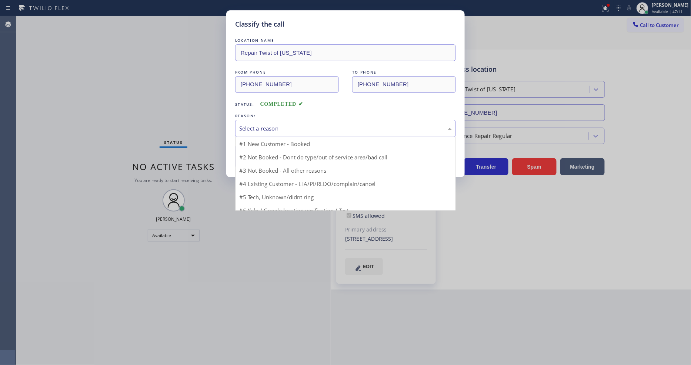
click at [271, 130] on div "Select a reason" at bounding box center [345, 128] width 213 height 9
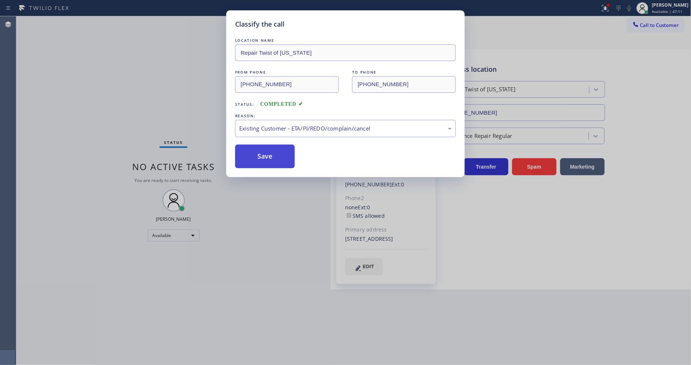
click at [268, 156] on button "Save" at bounding box center [265, 157] width 60 height 24
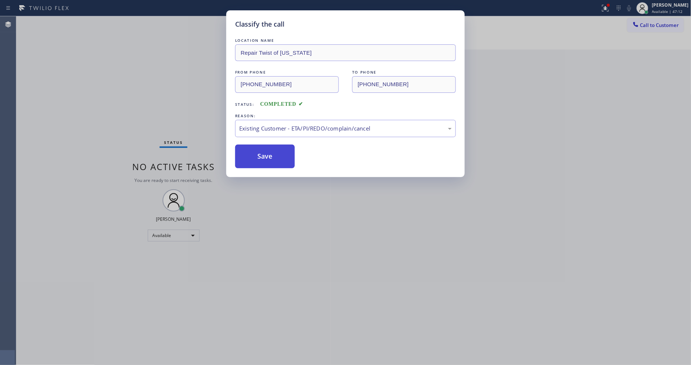
click at [268, 156] on button "Save" at bounding box center [265, 157] width 60 height 24
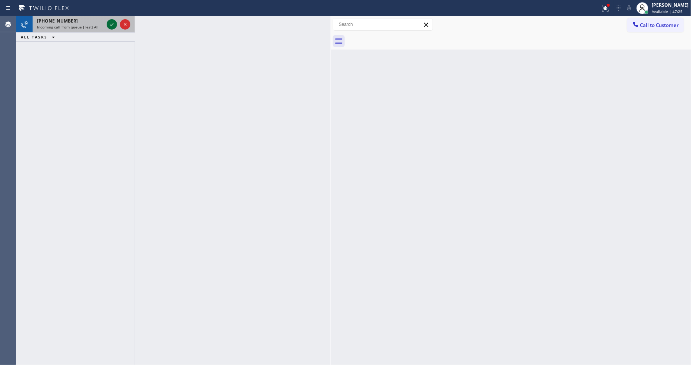
click at [110, 25] on icon at bounding box center [112, 24] width 4 height 3
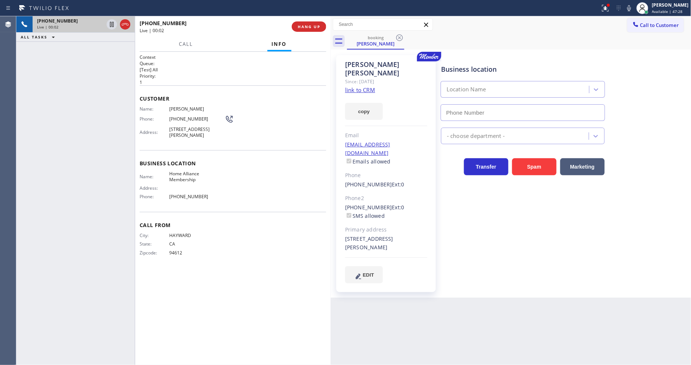
type input "(855) 946-3605"
click at [368, 86] on link "link to CRM" at bounding box center [360, 89] width 30 height 7
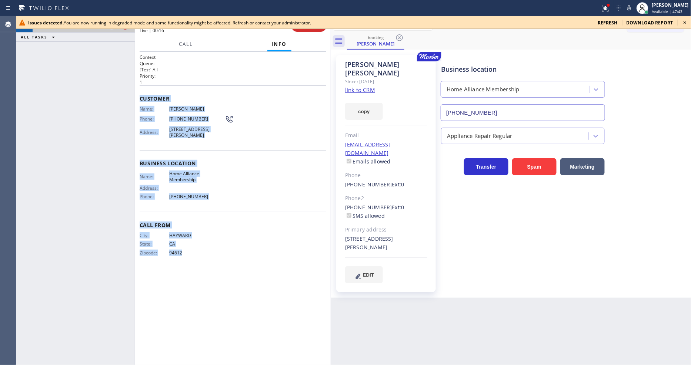
drag, startPoint x: 138, startPoint y: 91, endPoint x: 278, endPoint y: 315, distance: 263.6
click at [227, 340] on div "Context Queue: [Test] All Priority: 1 Customer Name: Mason Holmes Phone: (510) …" at bounding box center [233, 209] width 196 height 314
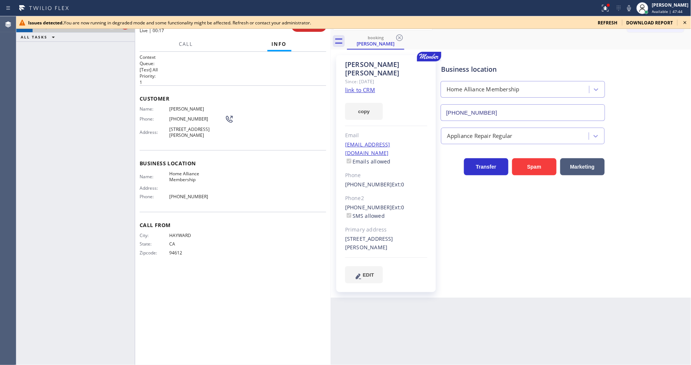
click at [686, 21] on icon at bounding box center [685, 22] width 9 height 9
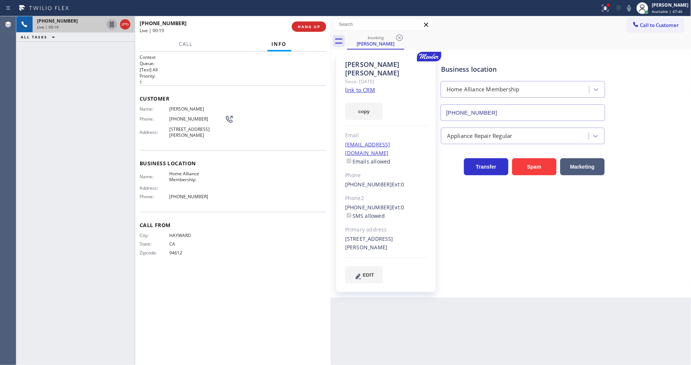
click at [112, 24] on icon at bounding box center [112, 24] width 4 height 5
drag, startPoint x: 465, startPoint y: 256, endPoint x: 360, endPoint y: 186, distance: 126.1
click at [465, 256] on div "Business location Home Alliance Membership (855) 946-3605 Appliance Repair Regu…" at bounding box center [565, 169] width 250 height 224
click at [190, 44] on span "Call" at bounding box center [186, 44] width 14 height 7
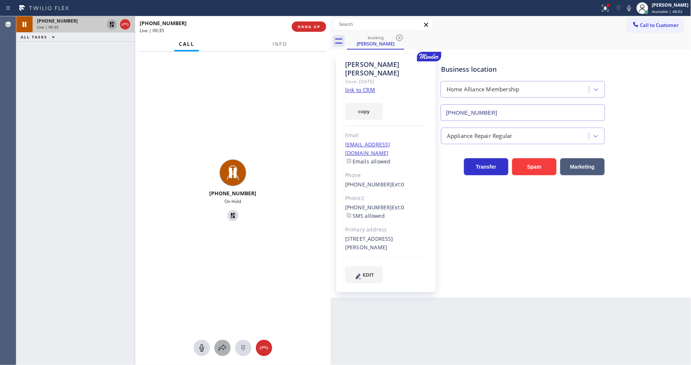
click at [221, 342] on button at bounding box center [222, 348] width 16 height 16
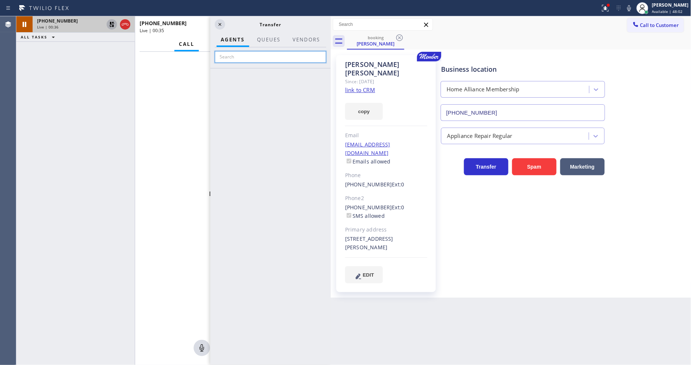
click at [279, 51] on input "text" at bounding box center [270, 57] width 111 height 12
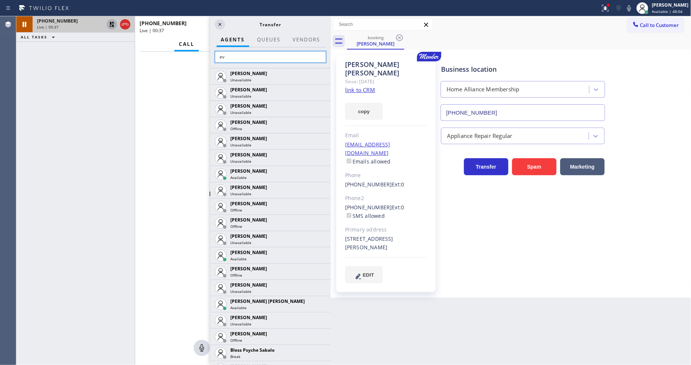
type input "eva"
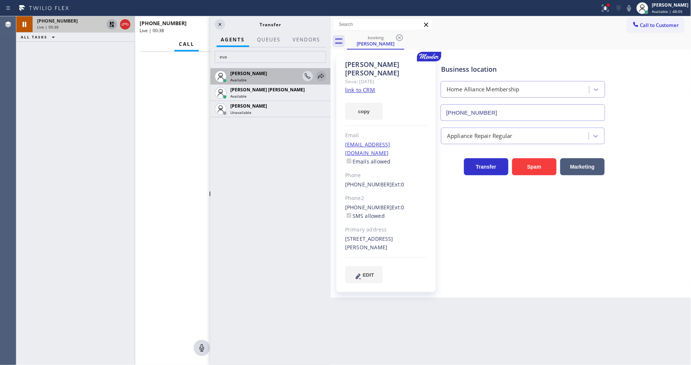
click at [321, 76] on icon at bounding box center [321, 76] width 6 height 5
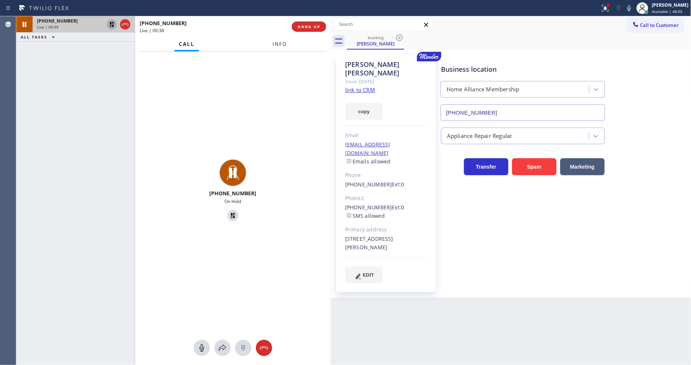
click at [272, 44] on button "Info" at bounding box center [279, 44] width 23 height 14
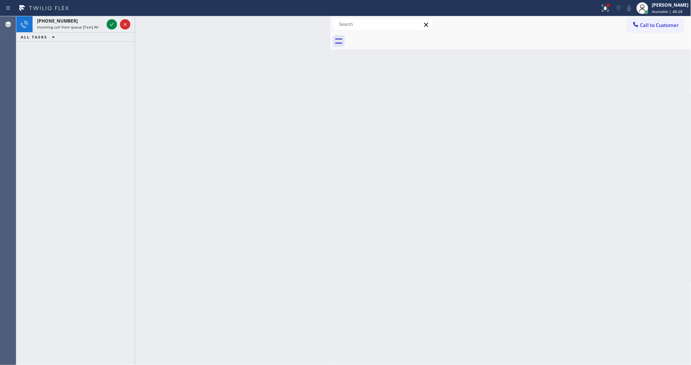
drag, startPoint x: 110, startPoint y: 24, endPoint x: 108, endPoint y: 36, distance: 12.1
click at [110, 24] on icon at bounding box center [111, 24] width 9 height 9
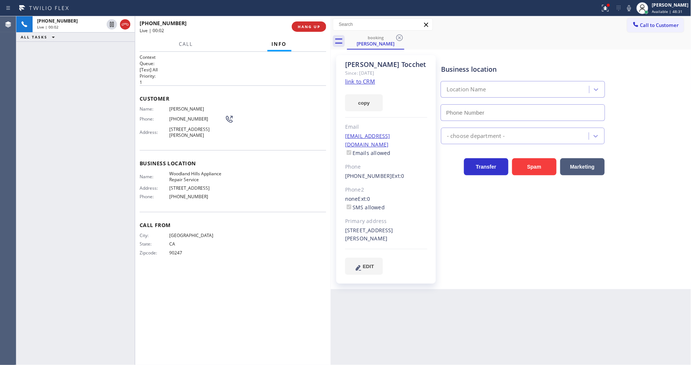
type input "(818) 926-4987"
click at [361, 79] on link "link to CRM" at bounding box center [360, 81] width 30 height 7
click at [204, 200] on span "(818) 926-4987" at bounding box center [197, 197] width 56 height 6
click at [614, 10] on div at bounding box center [605, 8] width 16 height 9
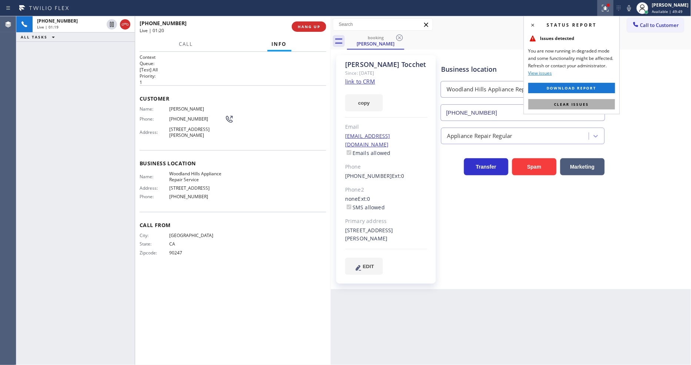
drag, startPoint x: 604, startPoint y: 106, endPoint x: 320, endPoint y: 165, distance: 290.8
click at [604, 106] on button "Clear issues" at bounding box center [571, 104] width 87 height 10
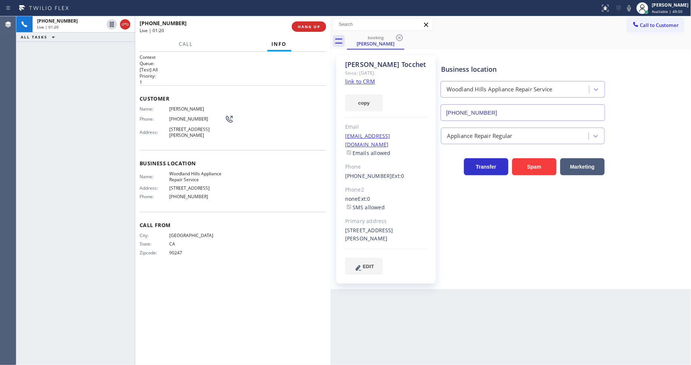
click at [228, 187] on div "Name: Woodland Hills Appliance Repair Service Address: 5645 Topango Canyon Blvd…" at bounding box center [233, 187] width 187 height 32
drag, startPoint x: 136, startPoint y: 146, endPoint x: 181, endPoint y: 128, distance: 48.7
click at [135, 146] on div at bounding box center [135, 190] width 0 height 349
drag, startPoint x: 345, startPoint y: 220, endPoint x: 410, endPoint y: 221, distance: 65.6
click at [410, 227] on div "6634 Julie Lane , 91307 CA" at bounding box center [386, 235] width 82 height 17
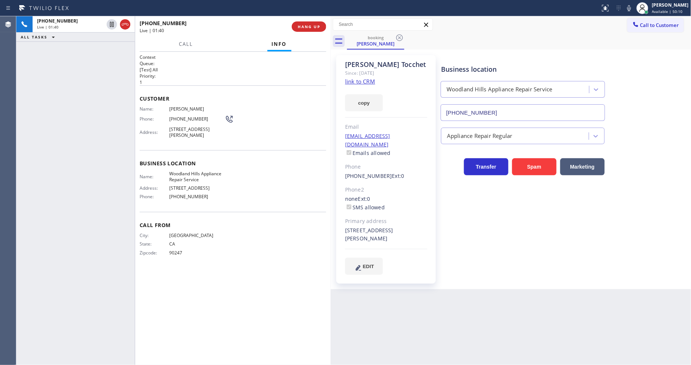
click at [191, 173] on span "Woodland Hills Appliance Repair Service" at bounding box center [197, 176] width 56 height 11
click at [111, 21] on icon at bounding box center [111, 24] width 9 height 9
click at [634, 9] on icon at bounding box center [629, 8] width 9 height 9
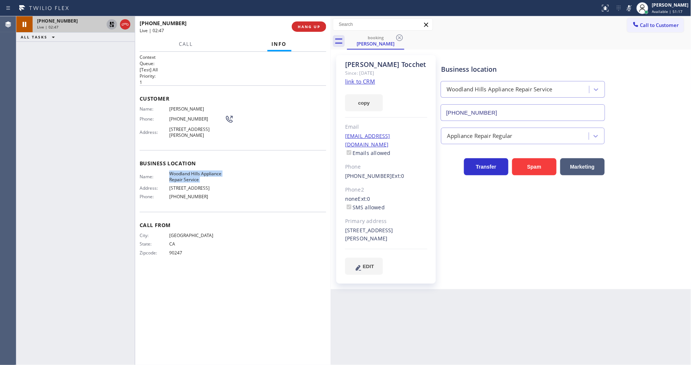
drag, startPoint x: 112, startPoint y: 22, endPoint x: 597, endPoint y: 23, distance: 484.7
click at [112, 22] on icon at bounding box center [111, 24] width 9 height 9
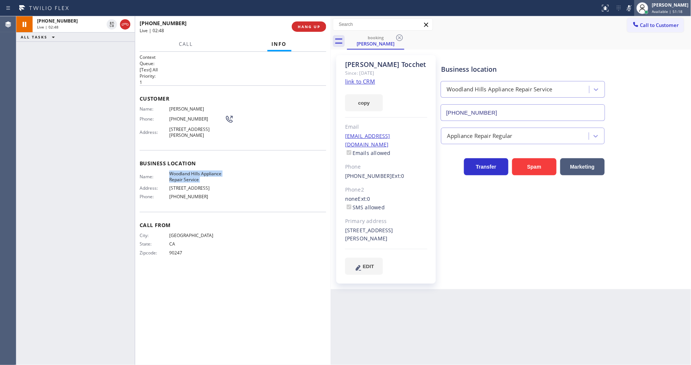
click at [641, 9] on div at bounding box center [642, 8] width 16 height 16
click at [631, 10] on icon at bounding box center [629, 8] width 4 height 6
click at [178, 106] on span "Lewis Tocchet" at bounding box center [197, 109] width 56 height 6
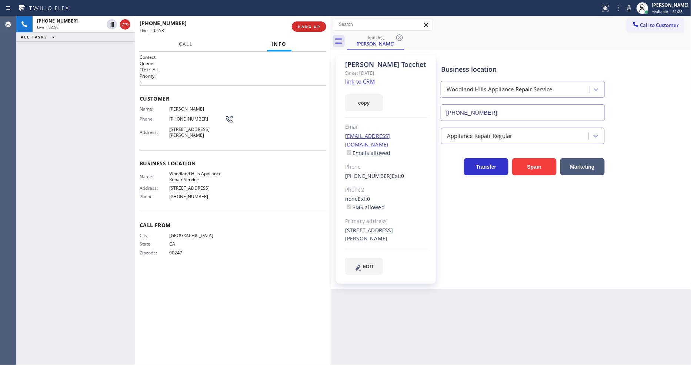
click at [191, 117] on span "(323) 363-5123" at bounding box center [197, 119] width 56 height 6
click at [190, 117] on span "(323) 363-5123" at bounding box center [197, 119] width 56 height 6
click at [138, 239] on div "Context Queue: [Test] All Priority: 1 Customer Name: Lewis Tocchet Phone: (323)…" at bounding box center [233, 209] width 196 height 314
click at [418, 138] on div "lewistochet@hotmail.com Emails allowed" at bounding box center [386, 145] width 82 height 26
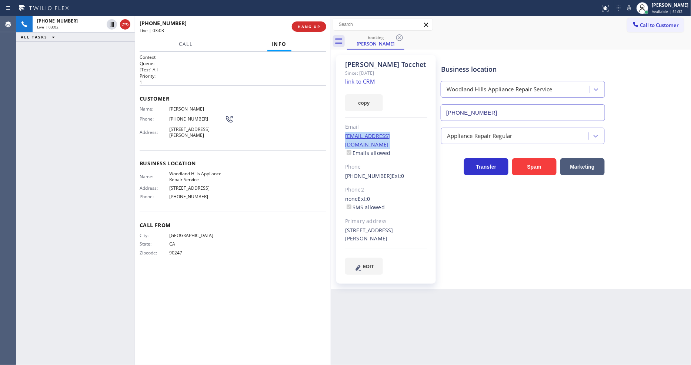
click at [418, 138] on div "lewistochet@hotmail.com Emails allowed" at bounding box center [386, 145] width 82 height 26
drag, startPoint x: 156, startPoint y: 290, endPoint x: 210, endPoint y: 362, distance: 89.7
click at [156, 290] on div "Context Queue: [Test] All Priority: 1 Customer Name: Lewis Tocchet Phone: (323)…" at bounding box center [233, 208] width 187 height 309
drag, startPoint x: 515, startPoint y: 30, endPoint x: 469, endPoint y: 9, distance: 50.4
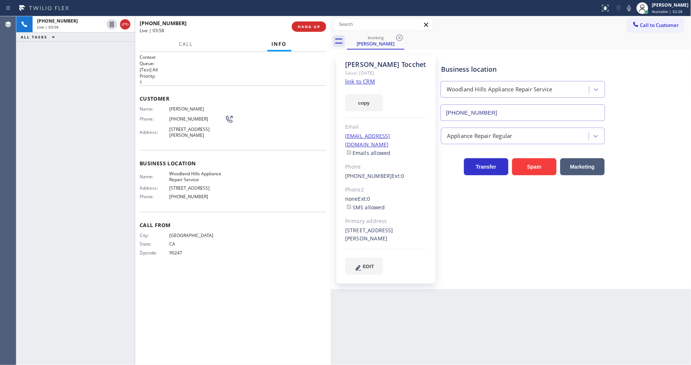
click at [515, 30] on div "Call to Customer Outbound call Location Viking Repair Service Your caller id ph…" at bounding box center [511, 24] width 361 height 13
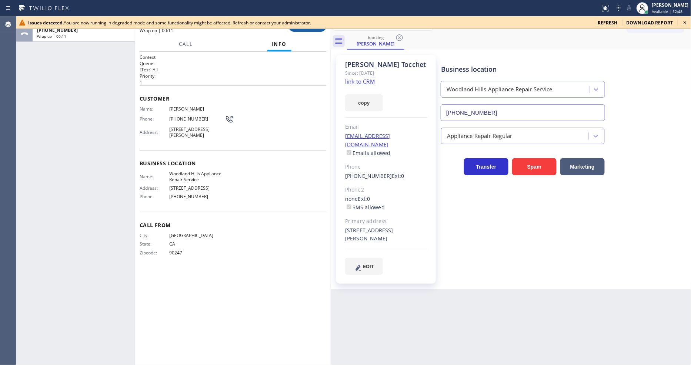
click at [310, 30] on button "COMPLETE" at bounding box center [307, 26] width 37 height 10
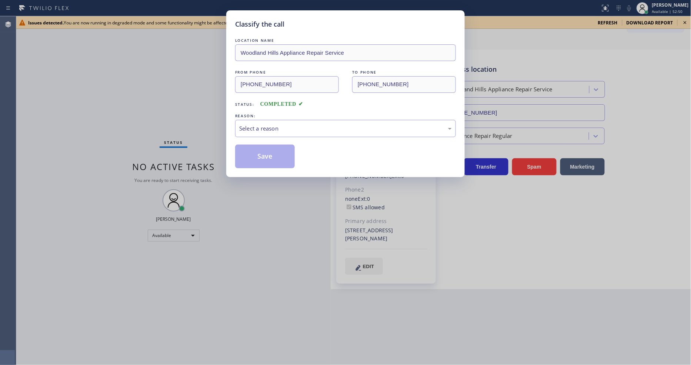
click at [268, 129] on div "Select a reason" at bounding box center [345, 128] width 213 height 9
click at [261, 150] on button "Save" at bounding box center [265, 157] width 60 height 24
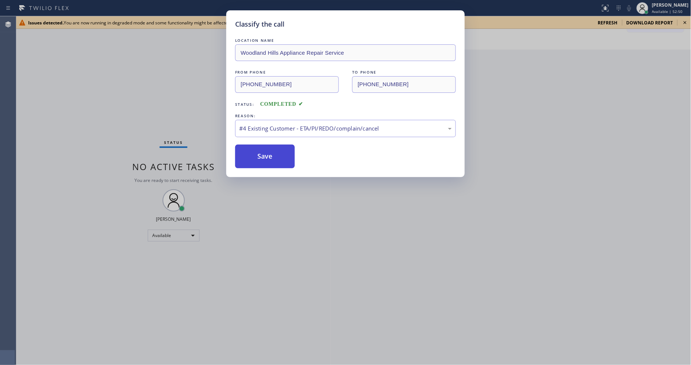
click at [261, 150] on button "Save" at bounding box center [265, 157] width 60 height 24
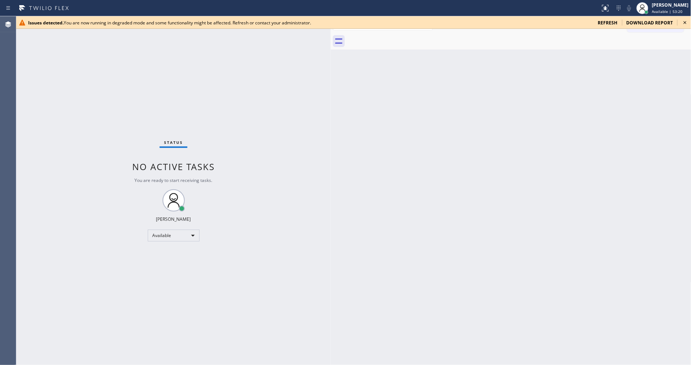
click at [689, 23] on icon at bounding box center [685, 22] width 9 height 9
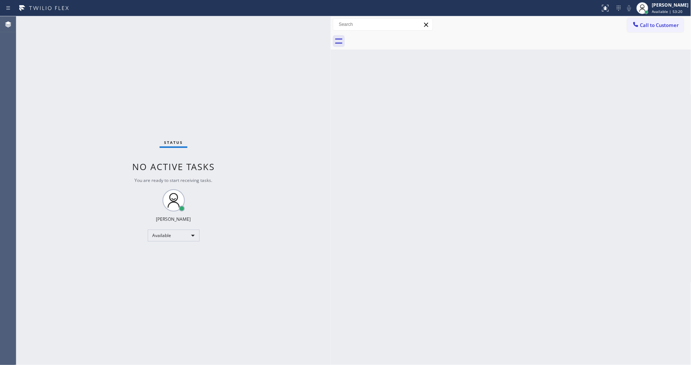
click at [668, 24] on span "Call to Customer" at bounding box center [659, 25] width 39 height 7
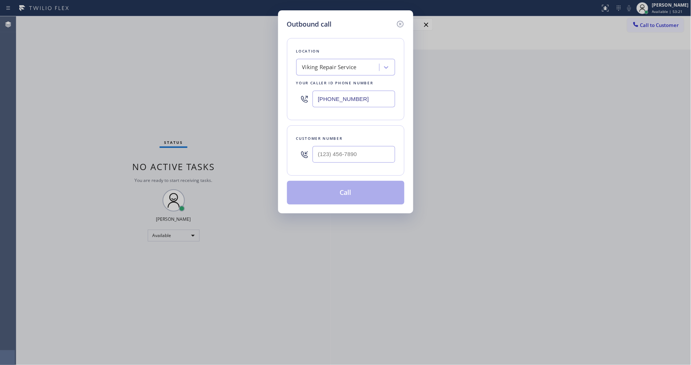
click at [342, 69] on div "Viking Repair Service" at bounding box center [338, 67] width 81 height 13
paste input "5 Star Appliance Repair Emails"
type input "5 Star Appliance Repair Emails"
click at [337, 87] on div "[DOMAIN_NAME] 5 Star Appliance Repair Emails" at bounding box center [345, 86] width 99 height 21
type input "[PHONE_NUMBER]"
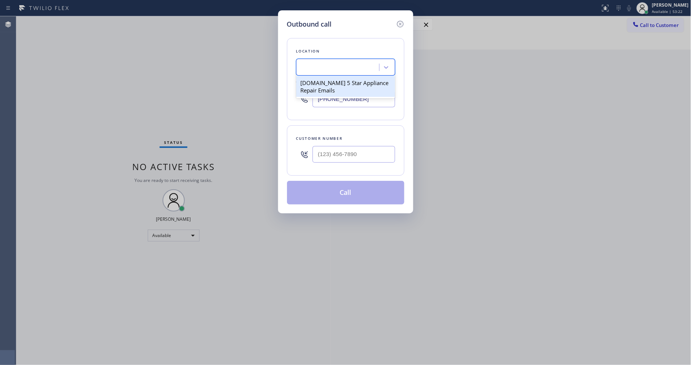
scroll to position [0, 1]
click at [336, 155] on input "(___) ___-____" at bounding box center [354, 154] width 83 height 17
paste input "714) 457-2015"
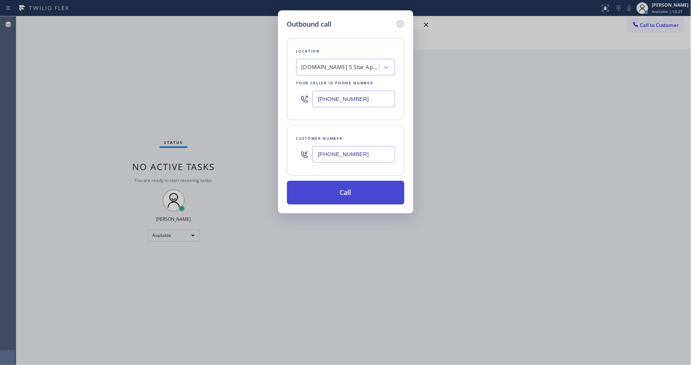
type input "[PHONE_NUMBER]"
click at [324, 194] on button "Call" at bounding box center [345, 193] width 117 height 24
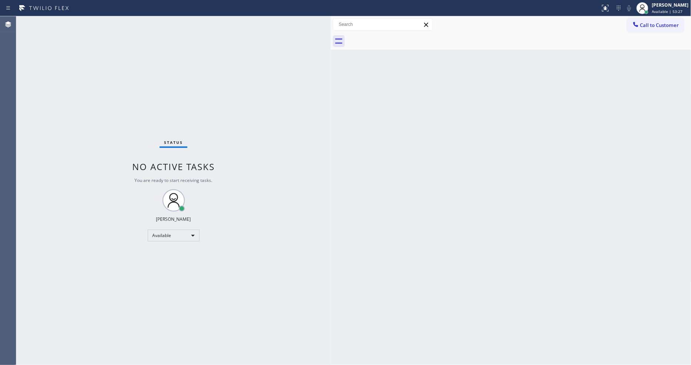
type input "[PHONE_NUMBER]"
click at [645, 31] on button "Call to Customer" at bounding box center [655, 25] width 57 height 14
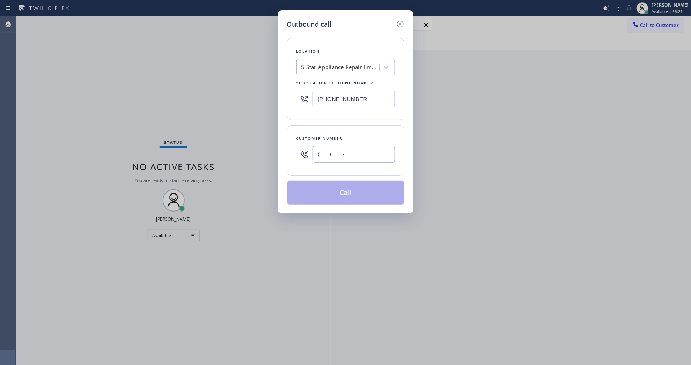
click at [352, 153] on input "(___) ___-____" at bounding box center [354, 154] width 83 height 17
paste input "714) 457-2015"
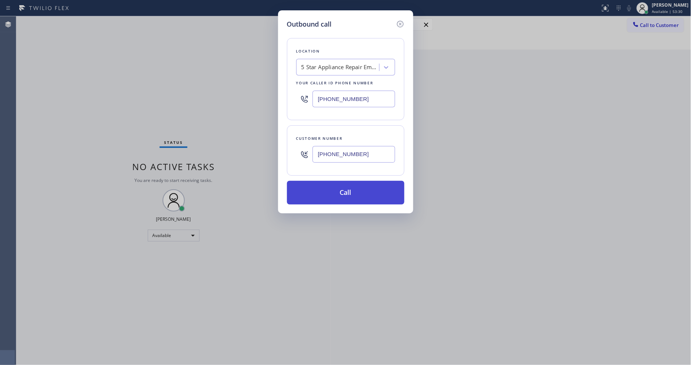
type input "[PHONE_NUMBER]"
click at [337, 188] on button "Call" at bounding box center [345, 193] width 117 height 24
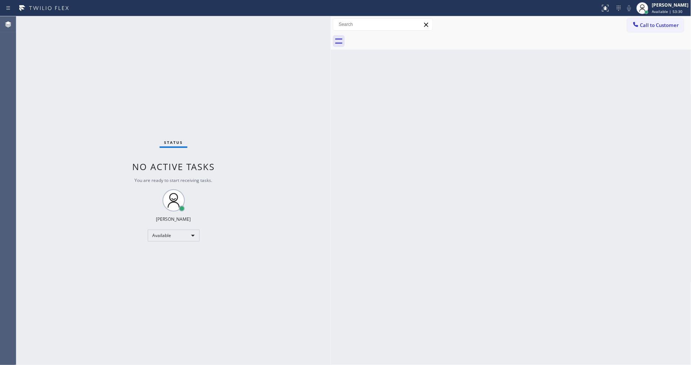
type input "[PHONE_NUMBER]"
click at [639, 25] on icon at bounding box center [635, 24] width 7 height 7
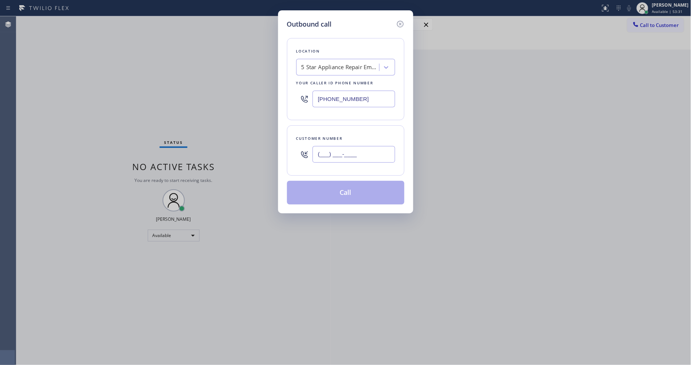
click at [336, 150] on input "(___) ___-____" at bounding box center [354, 154] width 83 height 17
paste input "714) 457-2015"
type input "[PHONE_NUMBER]"
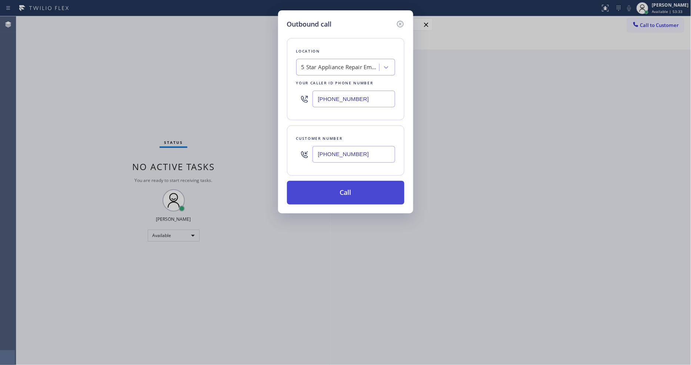
click at [330, 194] on button "Call" at bounding box center [345, 193] width 117 height 24
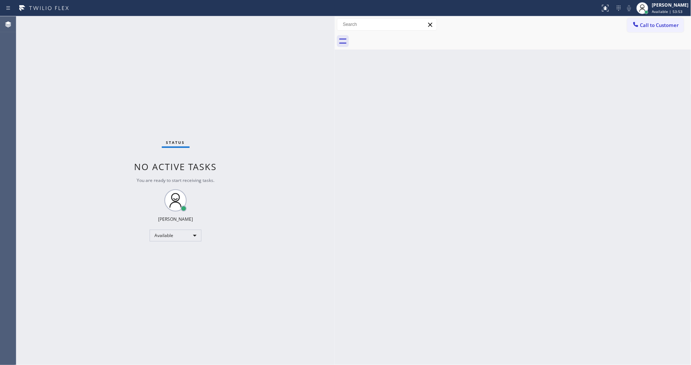
drag, startPoint x: 121, startPoint y: 54, endPoint x: 223, endPoint y: 14, distance: 109.5
click at [335, 68] on div at bounding box center [335, 190] width 0 height 349
click at [650, 31] on button "Call to Customer" at bounding box center [655, 25] width 57 height 14
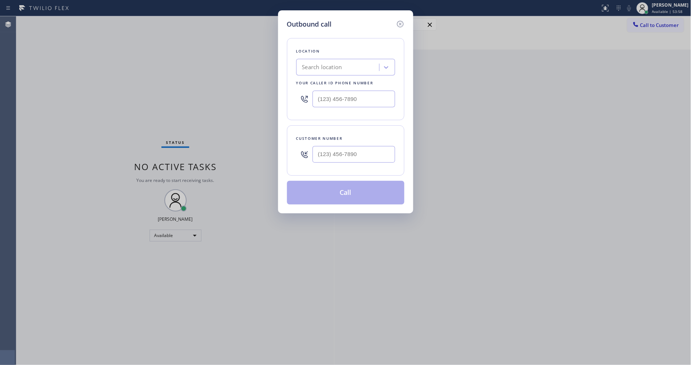
click at [343, 66] on div "Search location" at bounding box center [338, 67] width 81 height 13
paste input "5 Star Appliance Repair Emails"
type input "5 Star Appliance Repair Emails"
click at [335, 84] on div "[DOMAIN_NAME] 5 Star Appliance Repair Emails" at bounding box center [345, 86] width 99 height 21
type input "[PHONE_NUMBER]"
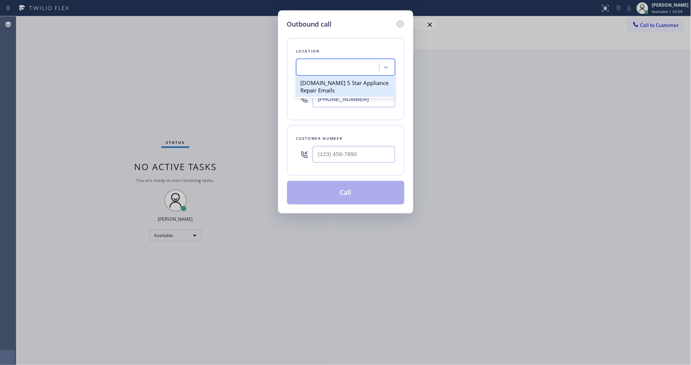
scroll to position [0, 1]
click at [321, 147] on input "(___) ___-____" at bounding box center [354, 154] width 83 height 17
paste input "714) 457-2015"
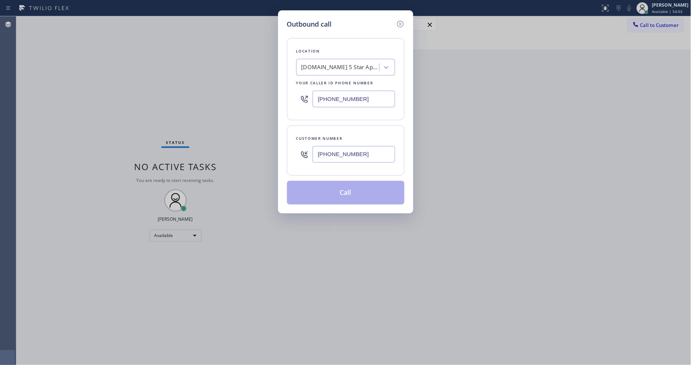
type input "[PHONE_NUMBER]"
click at [330, 194] on button "Call" at bounding box center [345, 193] width 117 height 24
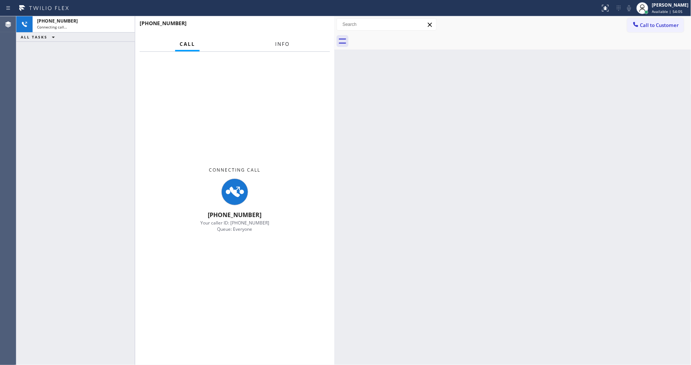
click at [281, 42] on span "Info" at bounding box center [282, 44] width 14 height 7
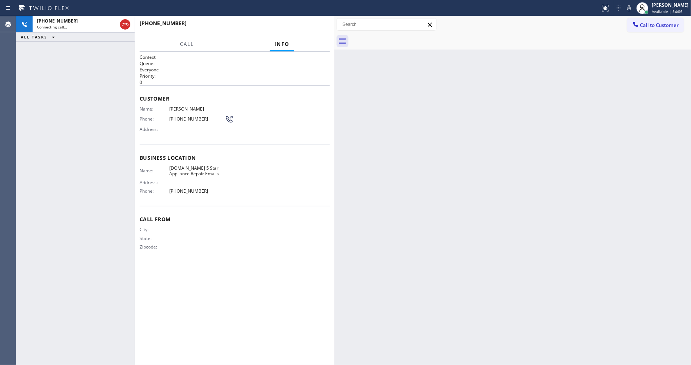
drag, startPoint x: 335, startPoint y: 93, endPoint x: 322, endPoint y: 96, distance: 13.7
click at [334, 96] on div at bounding box center [334, 190] width 0 height 349
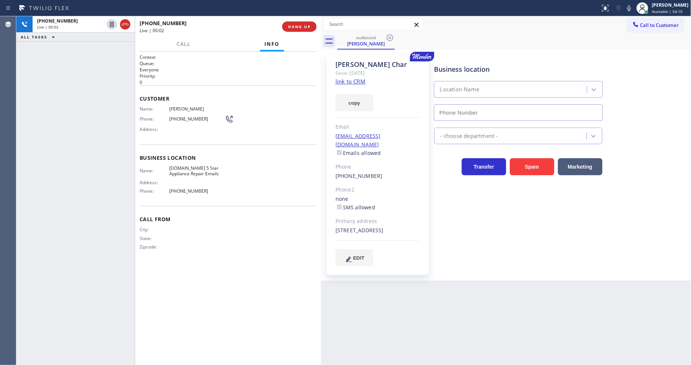
type input "[PHONE_NUMBER]"
click at [304, 28] on span "HANG UP" at bounding box center [299, 26] width 23 height 5
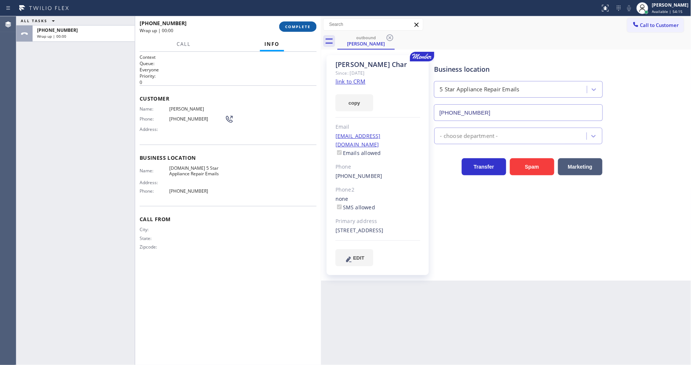
click at [304, 28] on span "COMPLETE" at bounding box center [298, 26] width 26 height 5
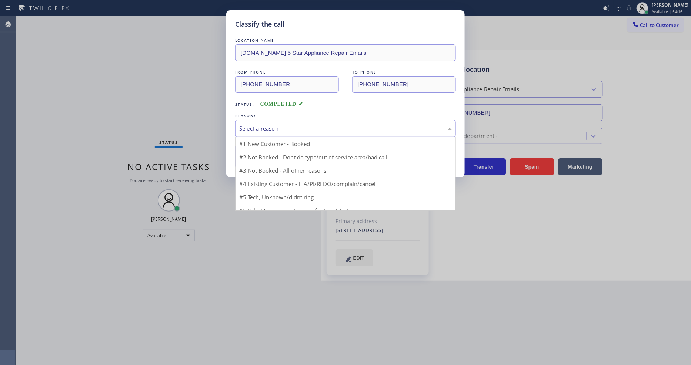
click at [275, 126] on div "Select a reason" at bounding box center [345, 128] width 213 height 9
drag, startPoint x: 269, startPoint y: 167, endPoint x: 276, endPoint y: 147, distance: 21.0
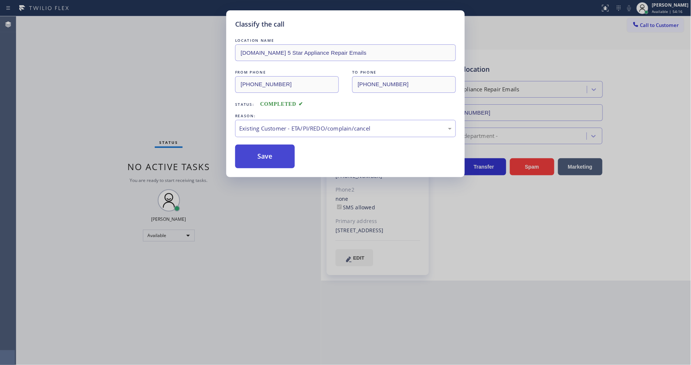
click at [276, 147] on button "Save" at bounding box center [265, 157] width 60 height 24
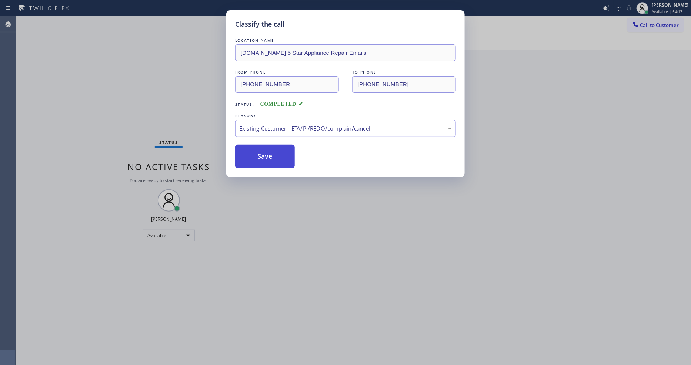
click at [276, 147] on button "Save" at bounding box center [265, 157] width 60 height 24
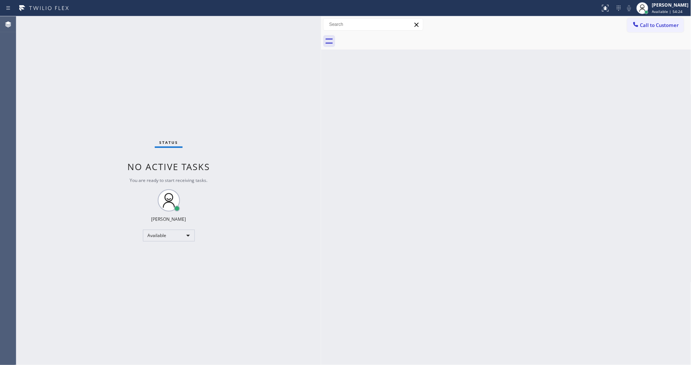
click at [153, 270] on div "Status No active tasks You are ready to start receiving tasks. [PERSON_NAME] Av…" at bounding box center [168, 190] width 305 height 349
click at [97, 23] on div "Status No active tasks You are ready to start receiving tasks. [PERSON_NAME] Av…" at bounding box center [168, 190] width 305 height 349
click at [345, 253] on div "Back to Dashboard Change Sender ID Customers Technicians Select a contact Outbo…" at bounding box center [506, 190] width 370 height 349
click at [95, 19] on div "[PHONE_NUMBER]" at bounding box center [70, 21] width 67 height 6
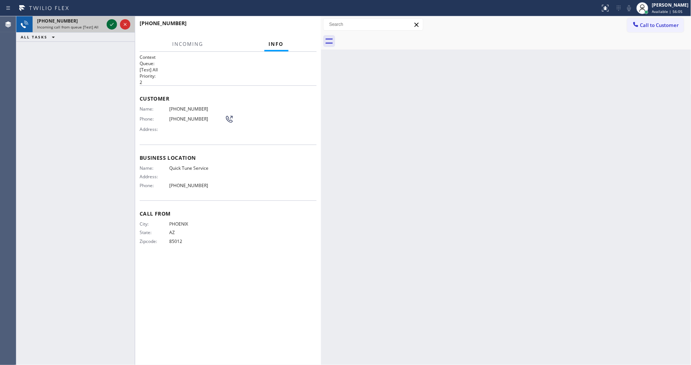
click at [114, 23] on icon at bounding box center [111, 24] width 9 height 9
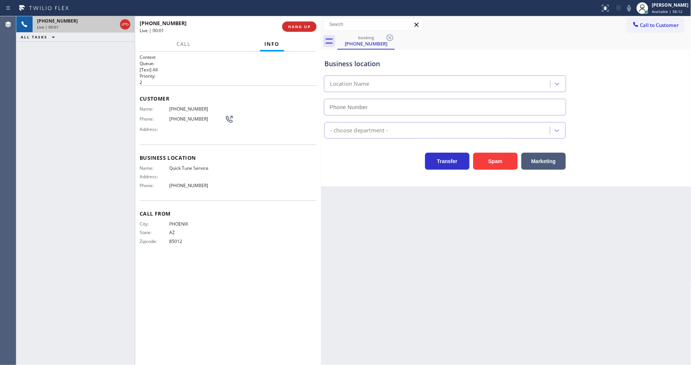
type input "[PHONE_NUMBER]"
click at [295, 30] on button "HANG UP" at bounding box center [299, 26] width 34 height 10
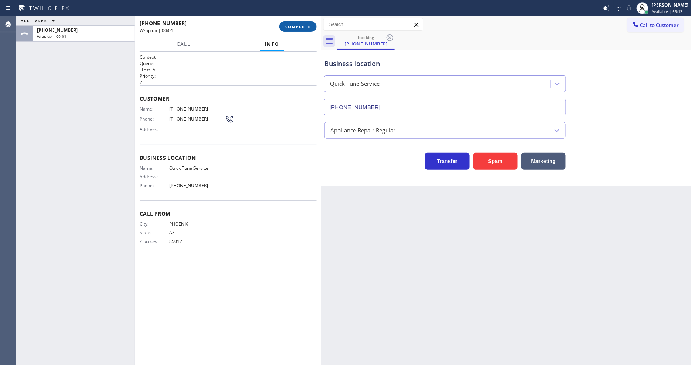
click at [296, 27] on span "COMPLETE" at bounding box center [298, 26] width 26 height 5
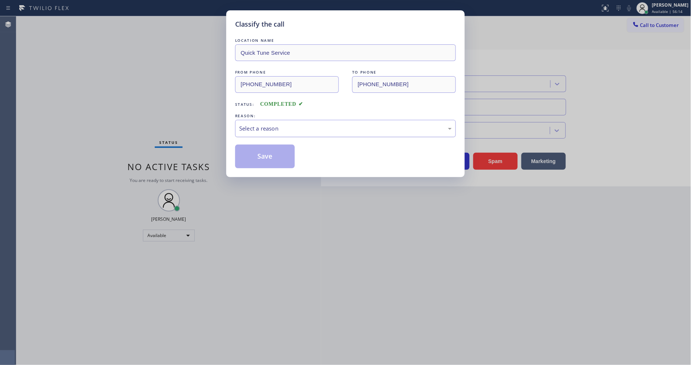
click at [290, 125] on div "Select a reason" at bounding box center [345, 128] width 213 height 9
click at [288, 152] on button "Save" at bounding box center [265, 157] width 60 height 24
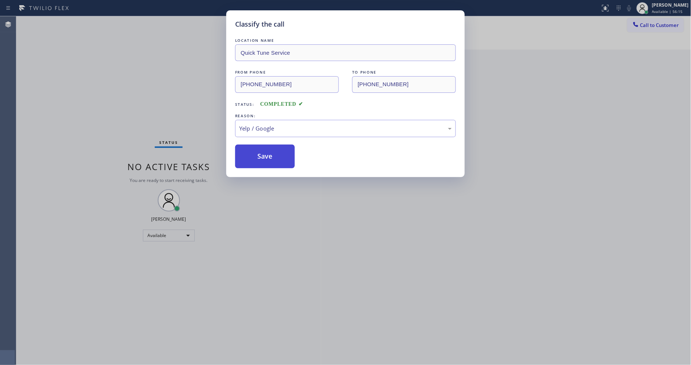
click at [288, 152] on button "Save" at bounding box center [265, 157] width 60 height 24
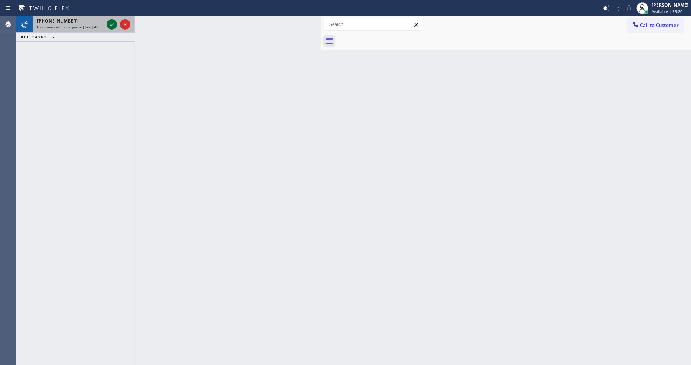
click at [111, 23] on icon at bounding box center [111, 24] width 9 height 9
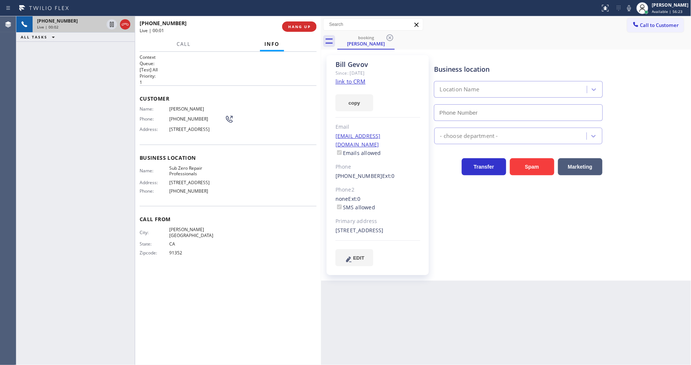
type input "[PHONE_NUMBER]"
click at [349, 82] on link "link to CRM" at bounding box center [350, 81] width 30 height 7
click at [110, 23] on icon at bounding box center [111, 24] width 9 height 9
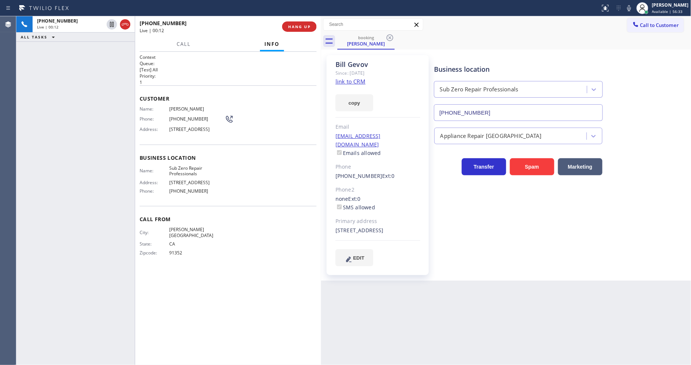
click at [631, 8] on icon at bounding box center [629, 8] width 4 height 6
click at [183, 39] on button "Call" at bounding box center [183, 44] width 23 height 14
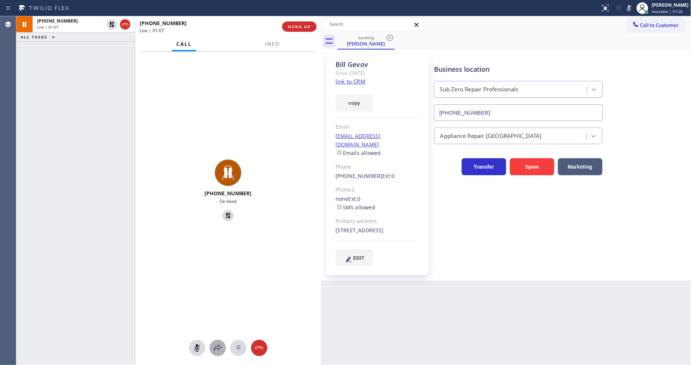
click at [219, 347] on icon at bounding box center [217, 348] width 9 height 9
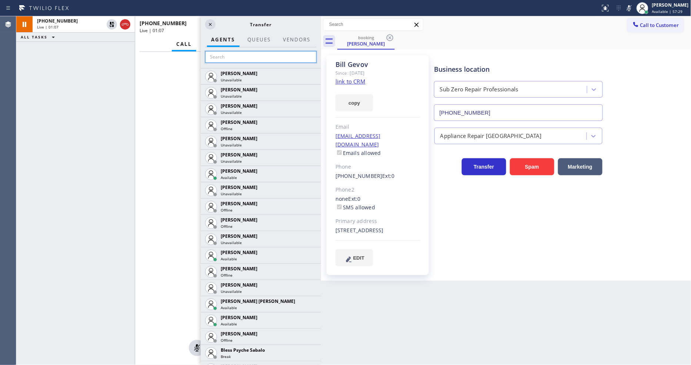
click at [234, 54] on input "text" at bounding box center [260, 57] width 111 height 12
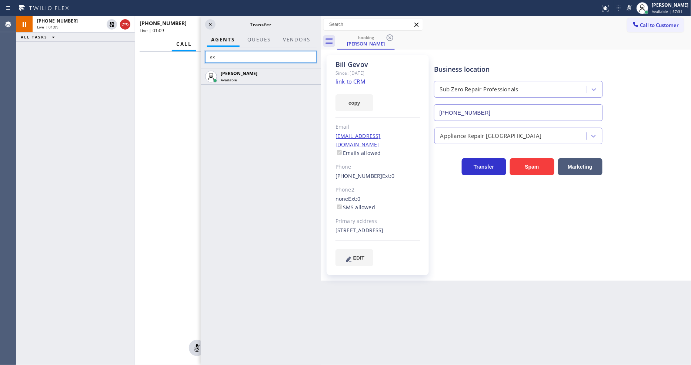
type input "ax"
click at [243, 54] on input "ax" at bounding box center [260, 57] width 111 height 12
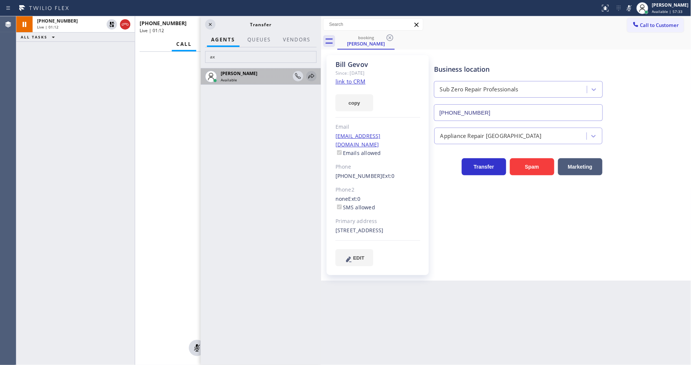
click at [308, 73] on icon at bounding box center [311, 76] width 9 height 9
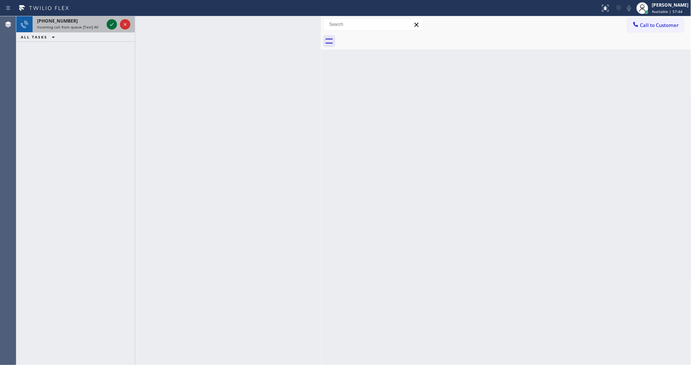
click at [108, 24] on icon at bounding box center [111, 24] width 9 height 9
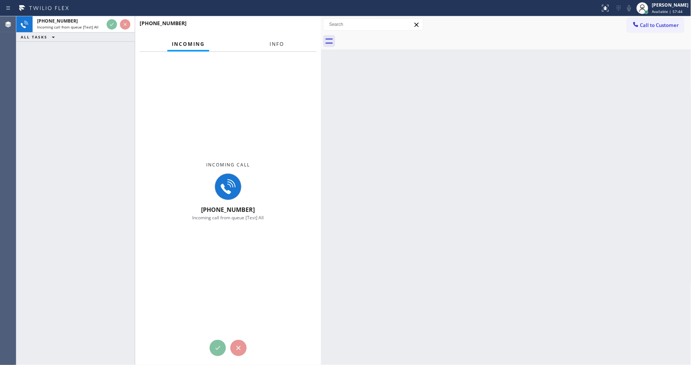
click at [271, 39] on button "Info" at bounding box center [276, 44] width 23 height 14
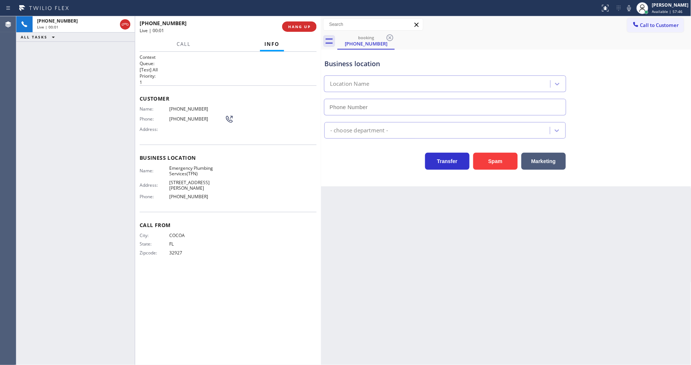
type input "[PHONE_NUMBER]"
drag, startPoint x: 319, startPoint y: 141, endPoint x: 324, endPoint y: 141, distance: 4.8
click at [325, 141] on div at bounding box center [325, 190] width 0 height 349
click at [498, 240] on div "Back to Dashboard Change Sender ID Customers Technicians Select a contact Outbo…" at bounding box center [508, 190] width 365 height 349
click at [199, 168] on span "Emergency Plumbing Services(TFN)" at bounding box center [197, 171] width 56 height 11
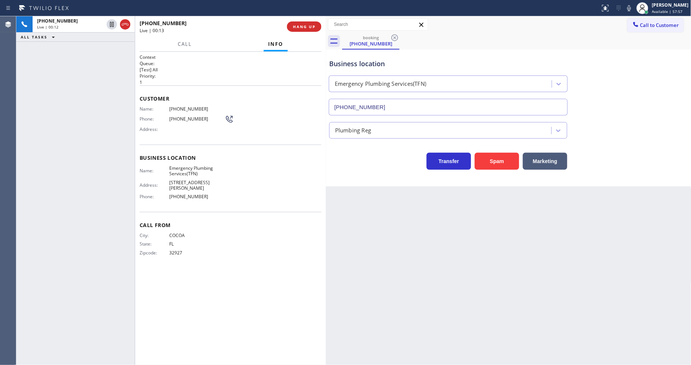
click at [199, 168] on span "Emergency Plumbing Services(TFN)" at bounding box center [197, 171] width 56 height 11
copy span "Emergency Plumbing Services(TFN)"
drag, startPoint x: 110, startPoint y: 24, endPoint x: 312, endPoint y: 20, distance: 201.8
click at [110, 24] on icon at bounding box center [112, 24] width 4 height 5
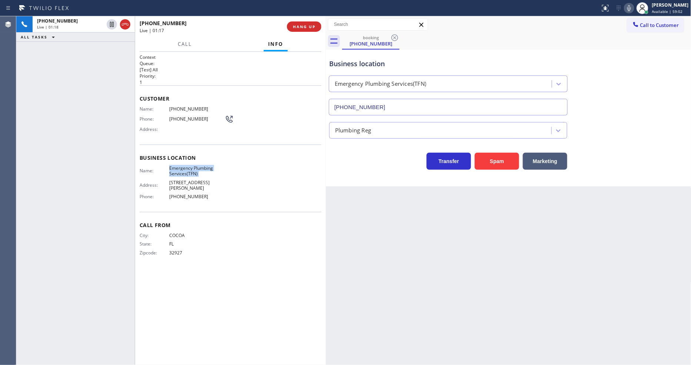
click at [632, 9] on icon at bounding box center [629, 8] width 9 height 9
click at [113, 23] on icon at bounding box center [111, 24] width 9 height 9
click at [634, 10] on icon at bounding box center [629, 8] width 9 height 9
click at [293, 274] on div "Context Queue: [Test] All Priority: 1 Customer Name: [PHONE_NUMBER] Phone: [PHO…" at bounding box center [231, 208] width 182 height 309
click at [180, 106] on span "[PHONE_NUMBER]" at bounding box center [197, 109] width 56 height 6
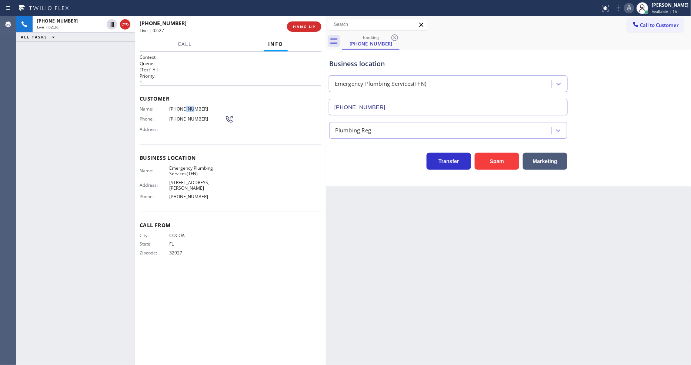
click at [180, 106] on span "[PHONE_NUMBER]" at bounding box center [197, 109] width 56 height 6
copy span "[PHONE_NUMBER]"
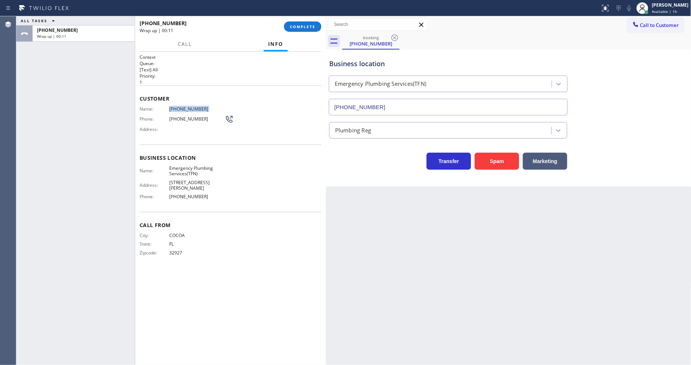
click at [548, 149] on div "Marketing" at bounding box center [543, 159] width 48 height 21
click at [305, 24] on span "COMPLETE" at bounding box center [303, 26] width 26 height 5
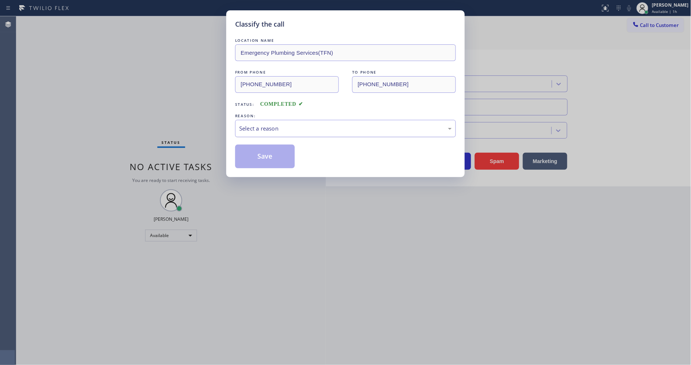
click at [268, 124] on div "Select a reason" at bounding box center [345, 128] width 213 height 9
click at [260, 154] on button "Save" at bounding box center [265, 157] width 60 height 24
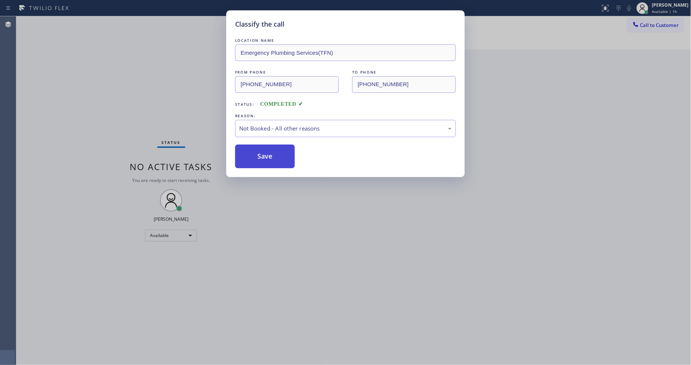
click at [260, 154] on button "Save" at bounding box center [265, 157] width 60 height 24
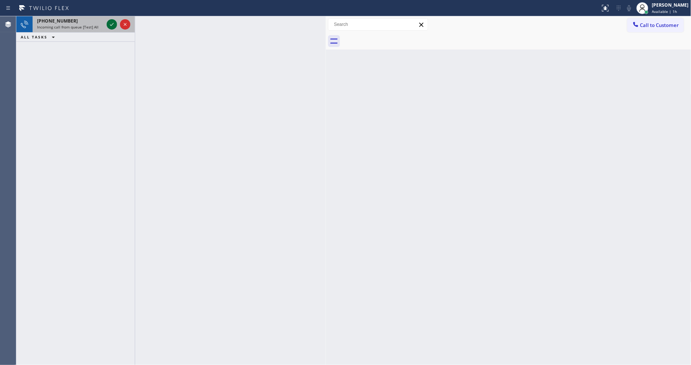
click at [108, 24] on icon at bounding box center [111, 24] width 9 height 9
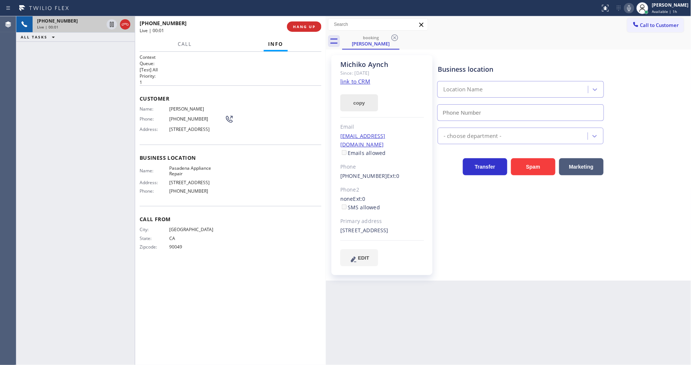
type input "[PHONE_NUMBER]"
click at [353, 78] on link "link to CRM" at bounding box center [355, 81] width 30 height 7
click at [303, 27] on span "HANG UP" at bounding box center [304, 26] width 23 height 5
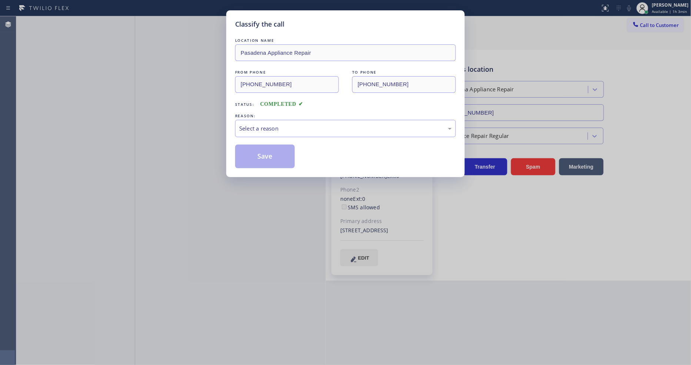
click at [260, 130] on div "Select a reason" at bounding box center [345, 128] width 213 height 9
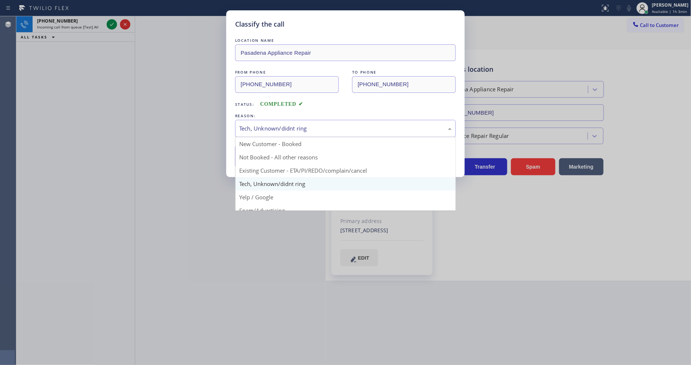
click at [259, 128] on div "Tech, Unknown/didnt ring" at bounding box center [345, 128] width 213 height 9
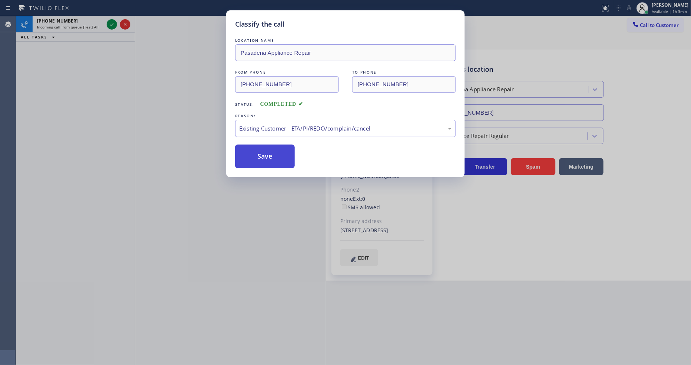
click at [254, 161] on button "Save" at bounding box center [265, 157] width 60 height 24
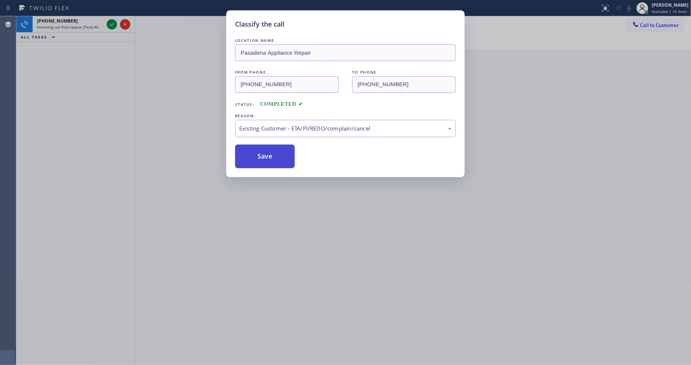
click at [255, 160] on button "Save" at bounding box center [265, 157] width 60 height 24
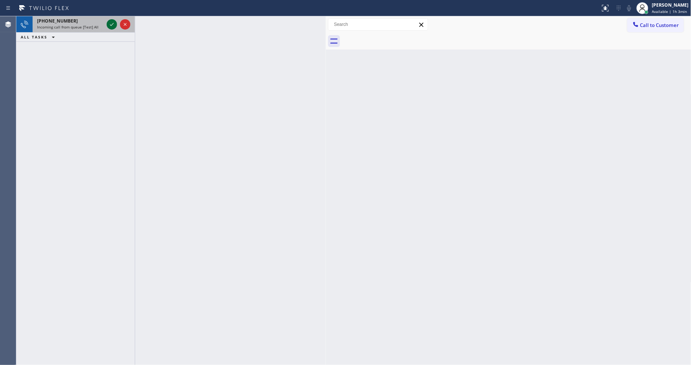
click at [112, 23] on icon at bounding box center [111, 24] width 9 height 9
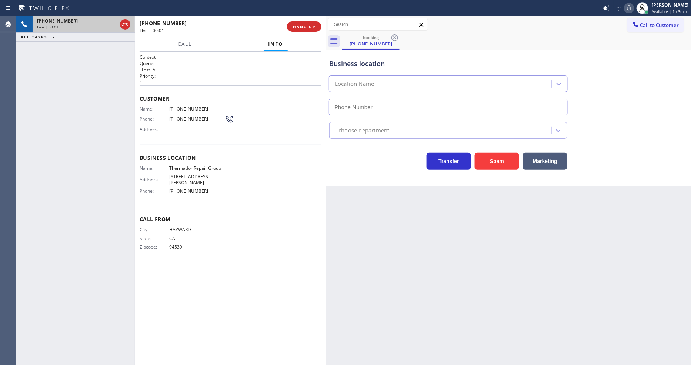
type input "[PHONE_NUMBER]"
click at [203, 167] on span "Thermador Repair Group" at bounding box center [197, 169] width 56 height 6
copy span "Thermador Repair Group"
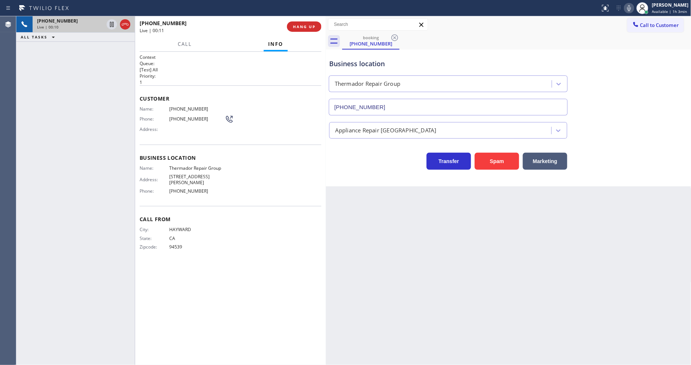
click at [191, 106] on span "[PHONE_NUMBER]" at bounding box center [197, 109] width 56 height 6
copy span "[PHONE_NUMBER]"
click at [181, 110] on div "Name: [PHONE_NUMBER] Phone: [PHONE_NUMBER] Address:" at bounding box center [187, 120] width 94 height 29
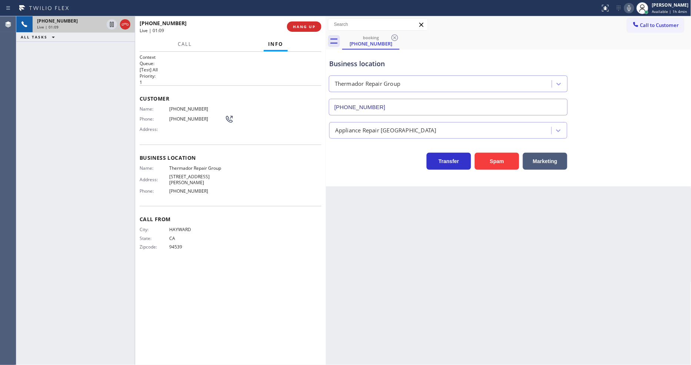
click at [181, 110] on div "Name: [PHONE_NUMBER] Phone: [PHONE_NUMBER] Address:" at bounding box center [187, 120] width 94 height 29
click at [110, 21] on icon at bounding box center [111, 24] width 9 height 9
click at [634, 7] on icon at bounding box center [629, 8] width 9 height 9
click at [113, 23] on icon at bounding box center [111, 24] width 5 height 5
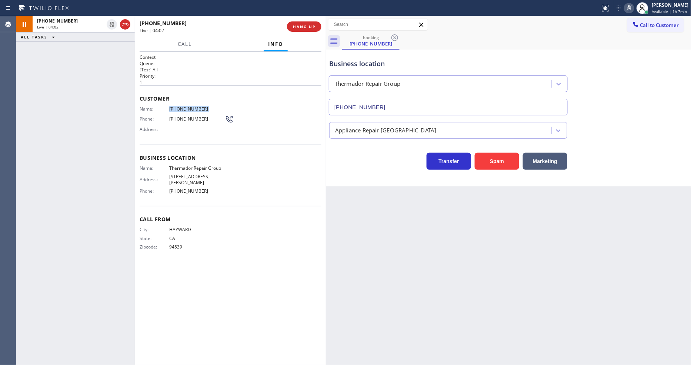
click at [631, 10] on icon at bounding box center [629, 8] width 9 height 9
click at [524, 283] on div "Back to Dashboard Change Sender ID Customers Technicians Select a contact Outbo…" at bounding box center [508, 190] width 365 height 349
click at [277, 241] on div "City: [GEOGRAPHIC_DATA]: [US_STATE] Zipcode: 94539" at bounding box center [231, 240] width 182 height 26
click at [319, 21] on div "[PHONE_NUMBER] Wrap up | 00:01 COMPLETE" at bounding box center [231, 26] width 182 height 19
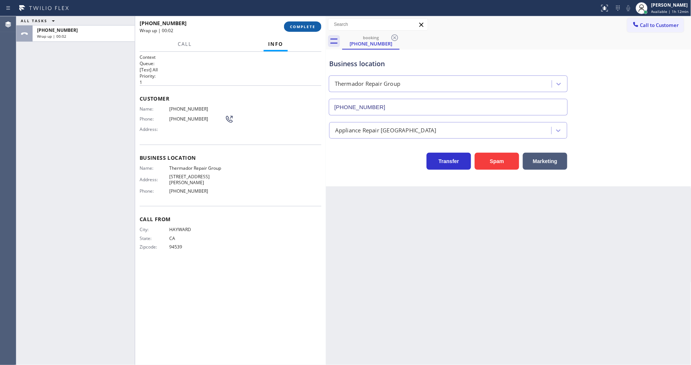
click at [313, 27] on span "COMPLETE" at bounding box center [303, 26] width 26 height 5
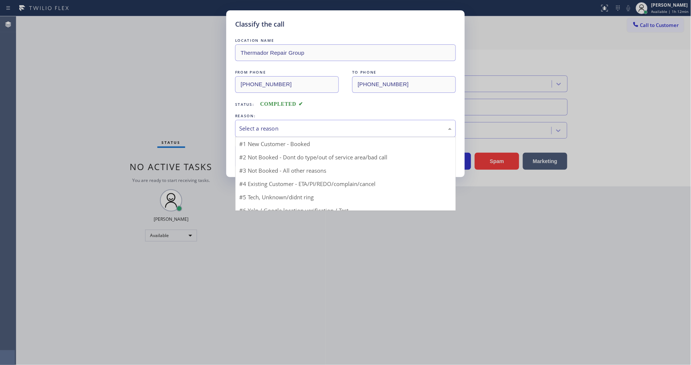
click at [253, 130] on div "Select a reason" at bounding box center [345, 128] width 213 height 9
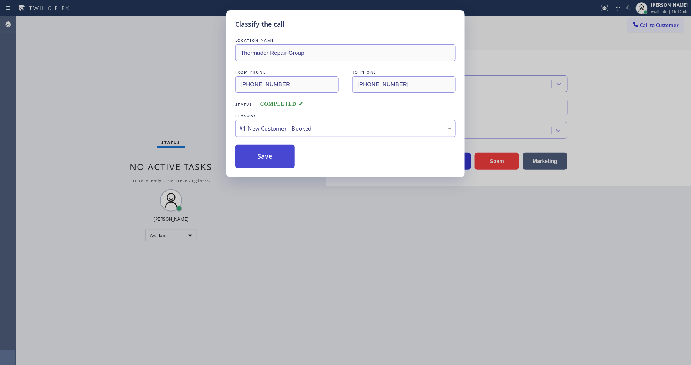
click at [251, 152] on button "Save" at bounding box center [265, 157] width 60 height 24
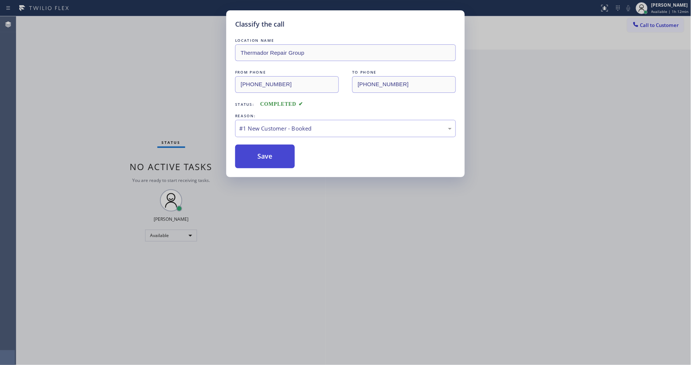
click at [251, 153] on button "Save" at bounding box center [265, 157] width 60 height 24
drag, startPoint x: 251, startPoint y: 153, endPoint x: 260, endPoint y: 173, distance: 21.5
click at [251, 153] on button "Save" at bounding box center [265, 157] width 60 height 24
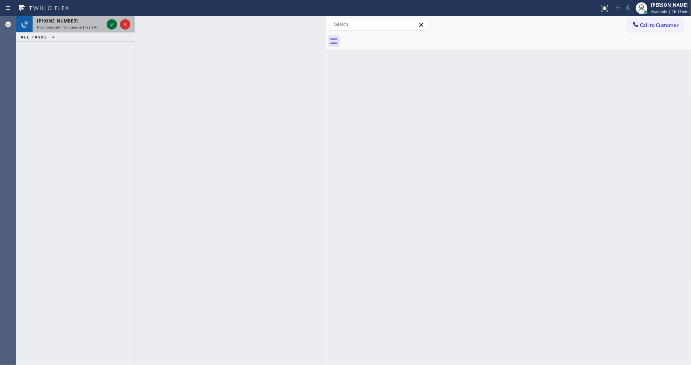
click at [113, 24] on icon at bounding box center [111, 24] width 9 height 9
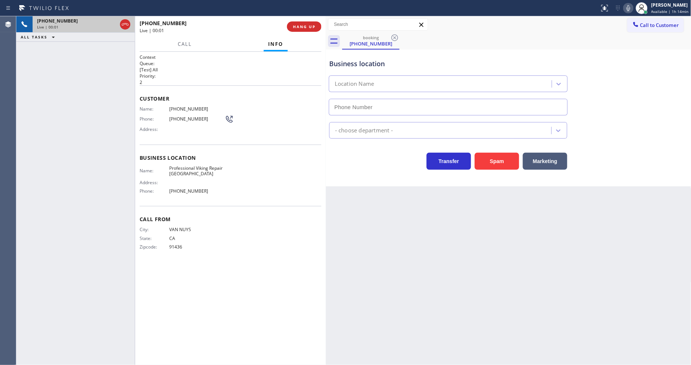
click at [120, 190] on div "[PHONE_NUMBER] Live | 00:01 ALL TASKS ALL TASKS ACTIVE TASKS TASKS IN WRAP UP" at bounding box center [75, 190] width 118 height 349
type input "[PHONE_NUMBER]"
click at [304, 25] on span "HANG UP" at bounding box center [304, 26] width 23 height 5
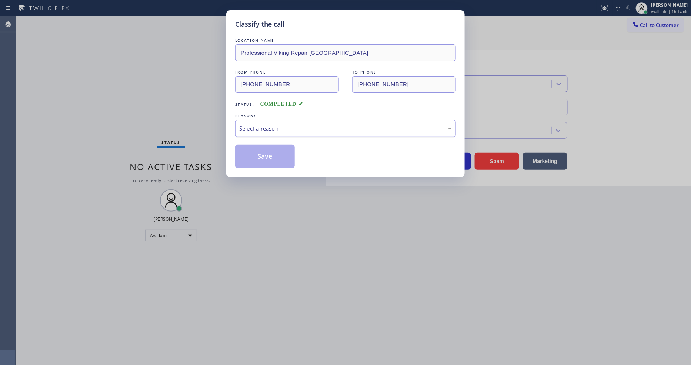
click at [275, 120] on div "Select a reason" at bounding box center [345, 128] width 221 height 17
click at [276, 142] on div "LOCATION NAME Professional Viking Repair [GEOGRAPHIC_DATA] FROM PHONE [PHONE_NU…" at bounding box center [345, 103] width 221 height 132
click at [276, 151] on button "Save" at bounding box center [265, 157] width 60 height 24
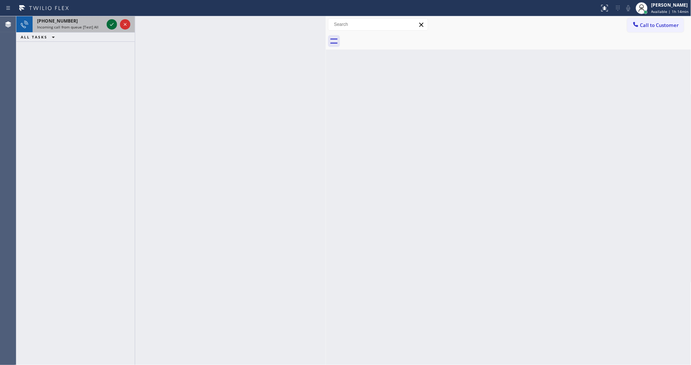
click at [108, 23] on icon at bounding box center [111, 24] width 9 height 9
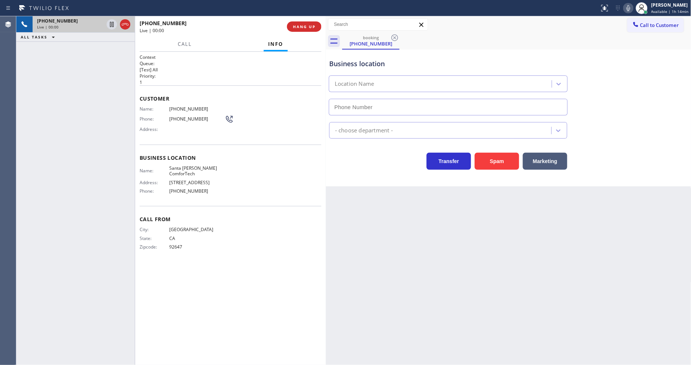
type input "[PHONE_NUMBER]"
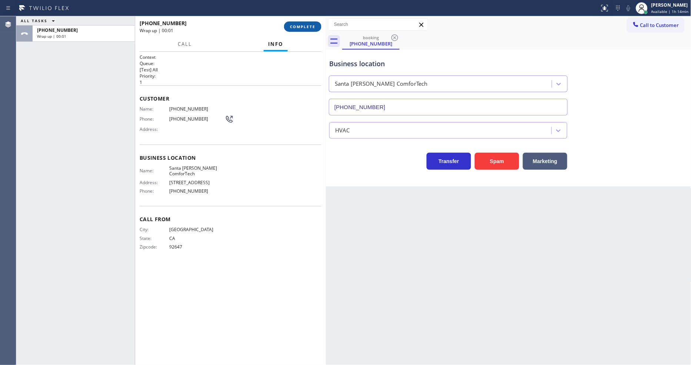
drag, startPoint x: 300, startPoint y: 30, endPoint x: 354, endPoint y: 118, distance: 104.0
click at [300, 29] on button "COMPLETE" at bounding box center [302, 26] width 37 height 10
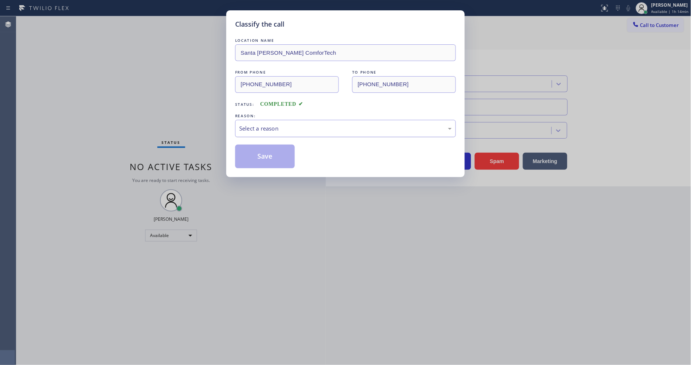
click at [309, 124] on div "Select a reason" at bounding box center [345, 128] width 213 height 9
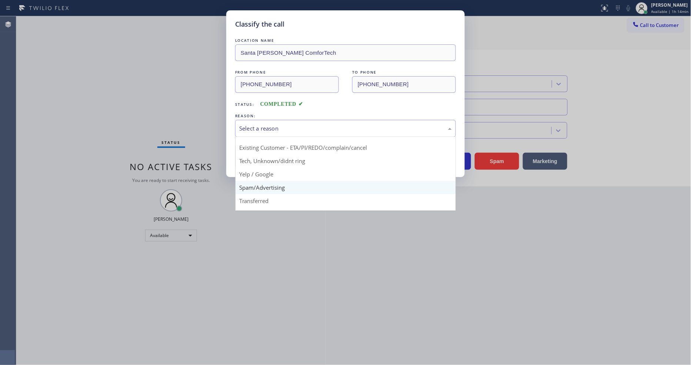
scroll to position [46, 0]
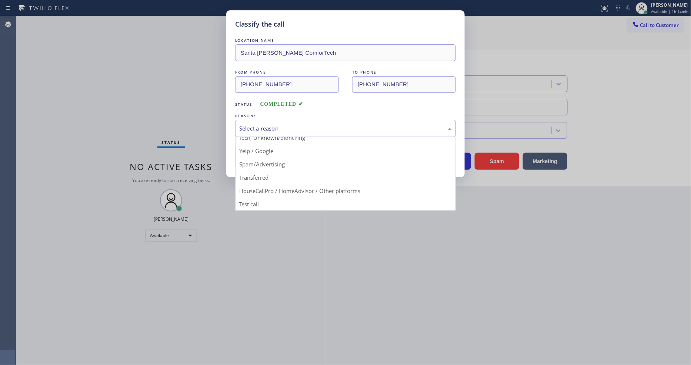
drag, startPoint x: 290, startPoint y: 158, endPoint x: 265, endPoint y: 151, distance: 25.9
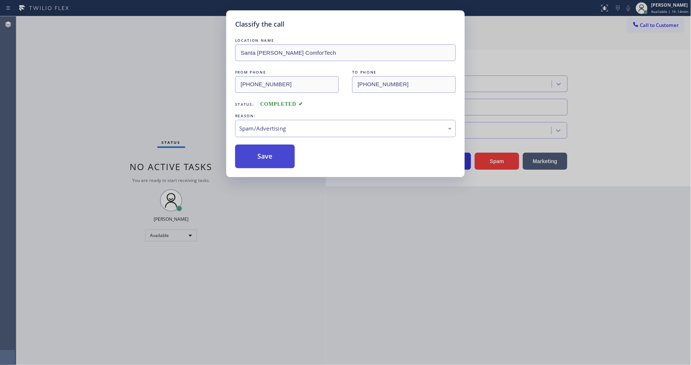
click at [265, 151] on button "Save" at bounding box center [265, 157] width 60 height 24
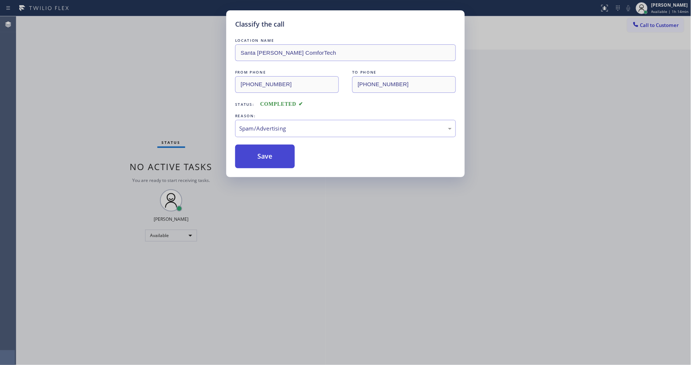
click at [265, 151] on button "Save" at bounding box center [265, 157] width 60 height 24
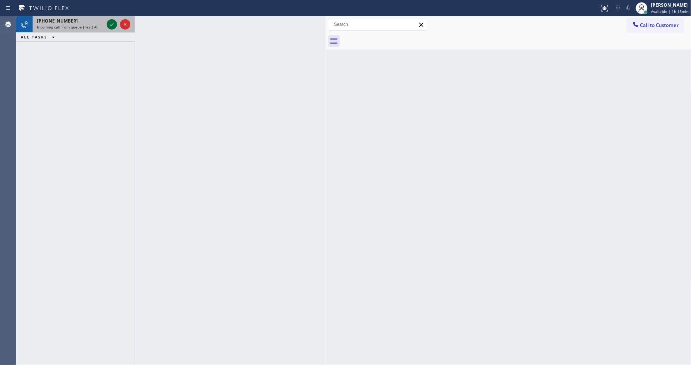
click at [111, 27] on icon at bounding box center [111, 24] width 9 height 9
click at [109, 23] on icon at bounding box center [111, 24] width 9 height 9
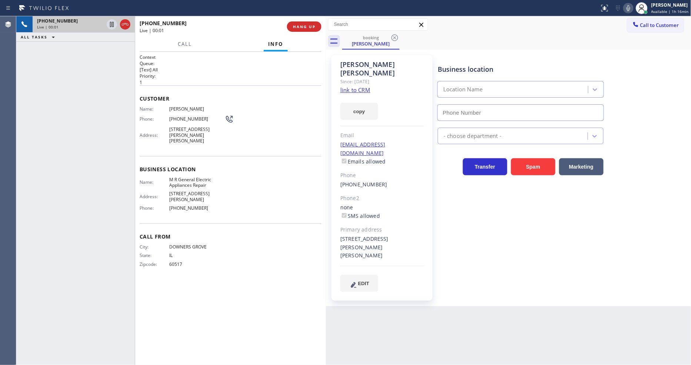
type input "[PHONE_NUMBER]"
click at [361, 86] on link "link to CRM" at bounding box center [355, 89] width 30 height 7
click at [310, 27] on span "HANG UP" at bounding box center [304, 26] width 23 height 5
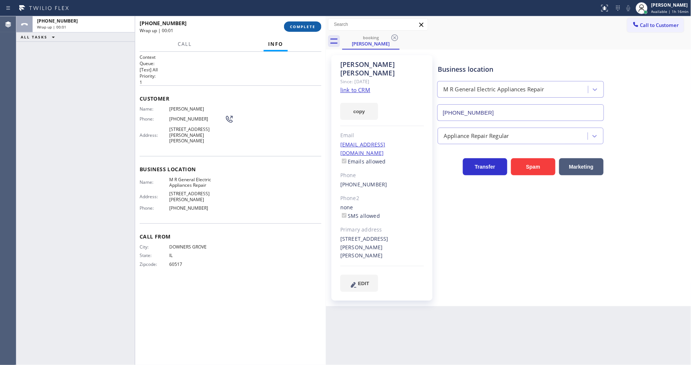
click at [310, 27] on span "COMPLETE" at bounding box center [303, 26] width 26 height 5
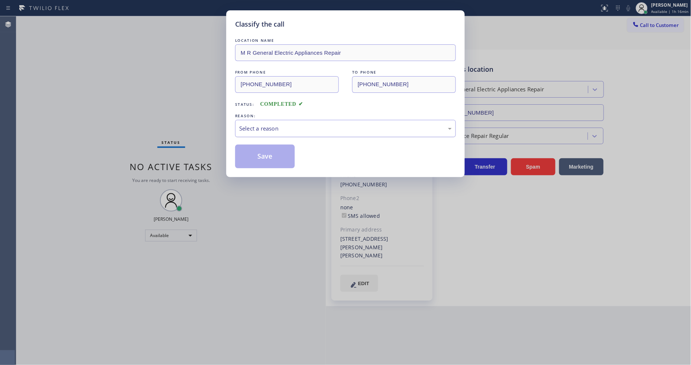
click at [271, 131] on div "Select a reason" at bounding box center [345, 128] width 221 height 17
click at [268, 152] on button "Save" at bounding box center [265, 157] width 60 height 24
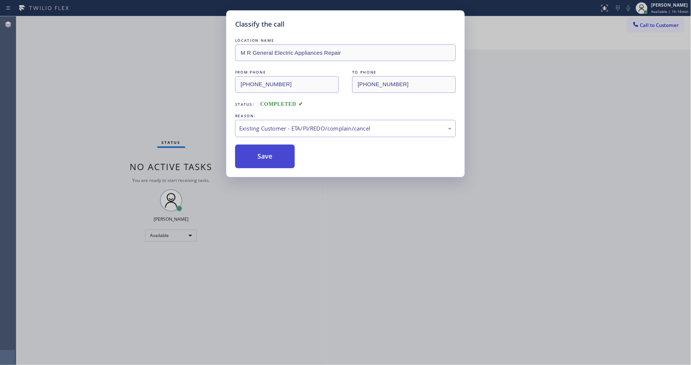
click at [268, 152] on button "Save" at bounding box center [265, 157] width 60 height 24
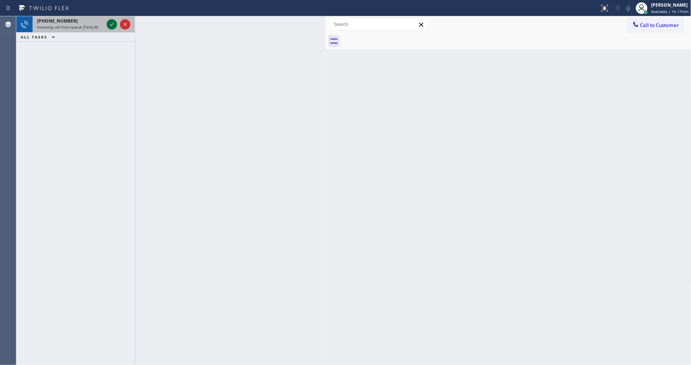
click at [111, 25] on icon at bounding box center [112, 24] width 4 height 3
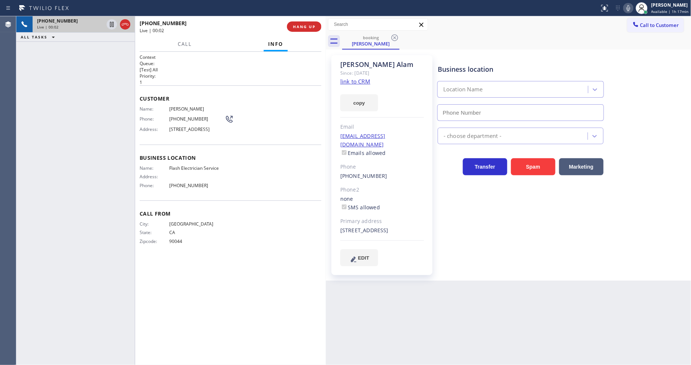
type input "[PHONE_NUMBER]"
click at [350, 80] on link "link to CRM" at bounding box center [355, 81] width 30 height 7
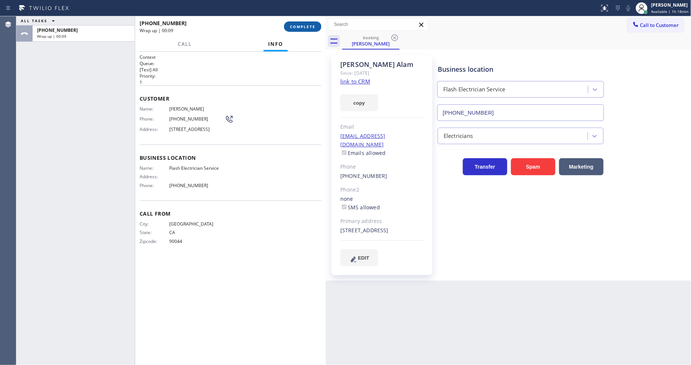
click at [302, 26] on span "COMPLETE" at bounding box center [303, 26] width 26 height 5
click at [273, 121] on div "Name: [PERSON_NAME] Phone: [PHONE_NUMBER] Address: [STREET_ADDRESS]" at bounding box center [231, 120] width 182 height 29
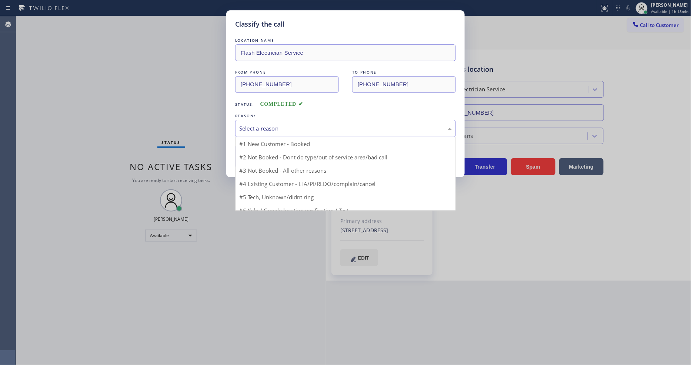
click at [273, 125] on div "Select a reason" at bounding box center [345, 128] width 213 height 9
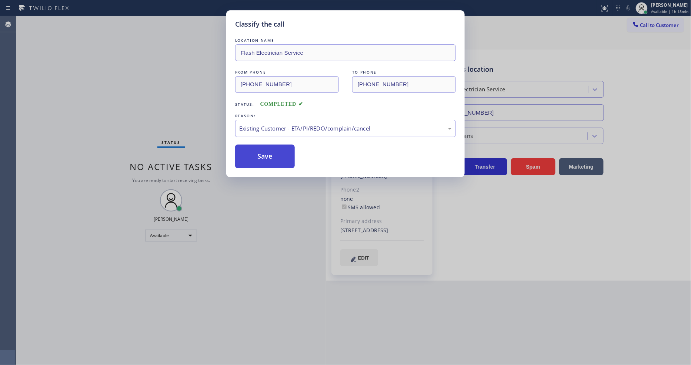
click at [272, 156] on button "Save" at bounding box center [265, 157] width 60 height 24
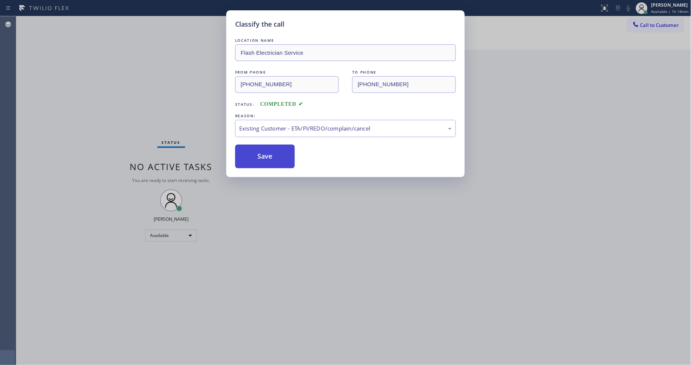
click at [272, 156] on button "Save" at bounding box center [265, 157] width 60 height 24
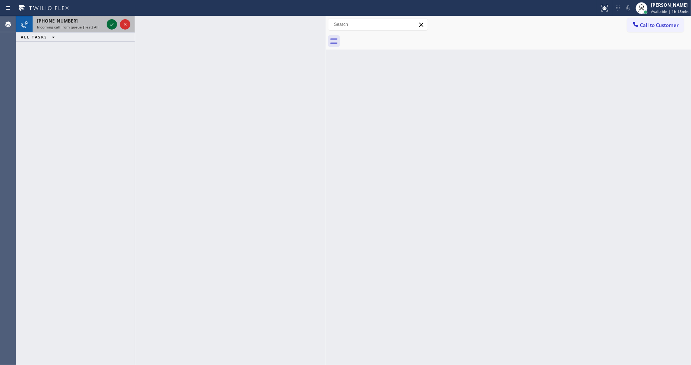
click at [110, 24] on icon at bounding box center [111, 24] width 9 height 9
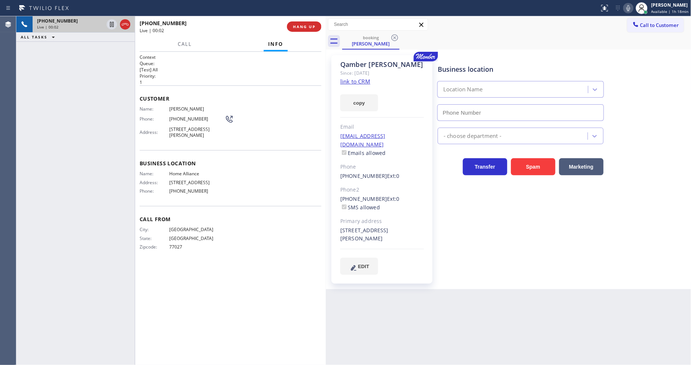
type input "[PHONE_NUMBER]"
click at [359, 83] on link "link to CRM" at bounding box center [355, 81] width 30 height 7
click at [111, 24] on icon at bounding box center [111, 24] width 9 height 9
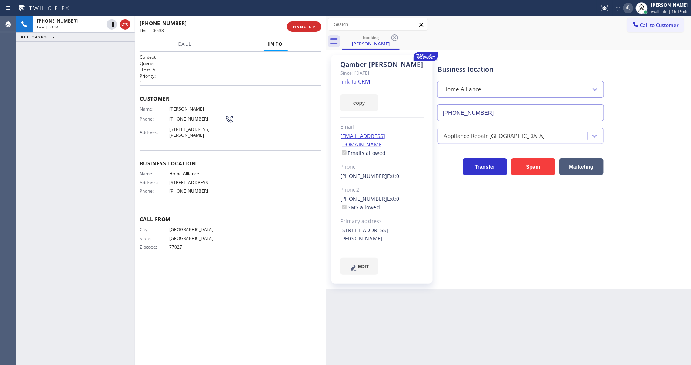
click at [631, 7] on icon at bounding box center [628, 8] width 9 height 9
click at [112, 25] on icon at bounding box center [111, 24] width 9 height 9
click at [630, 8] on icon at bounding box center [628, 8] width 9 height 9
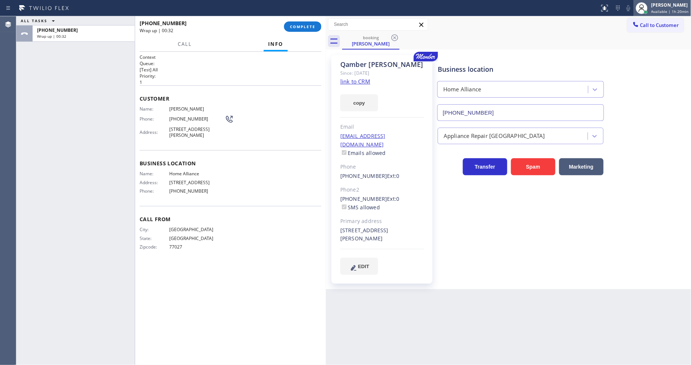
click at [643, 7] on icon at bounding box center [642, 9] width 6 height 4
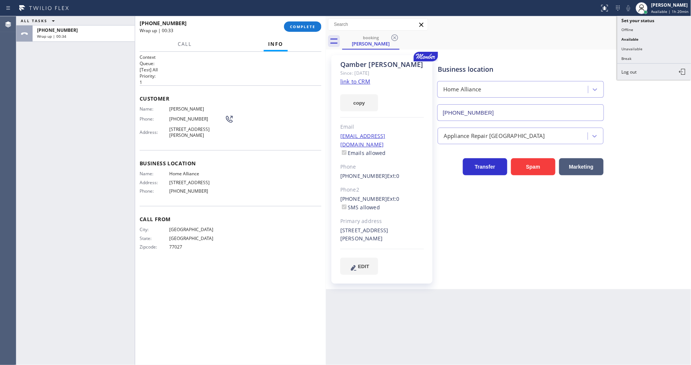
click at [630, 56] on button "Break" at bounding box center [654, 59] width 74 height 10
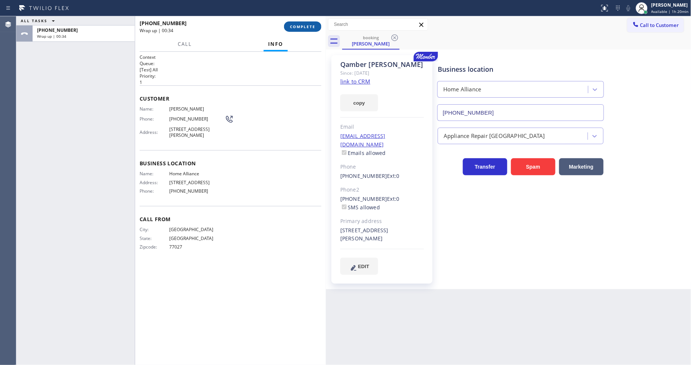
click at [311, 27] on span "COMPLETE" at bounding box center [303, 26] width 26 height 5
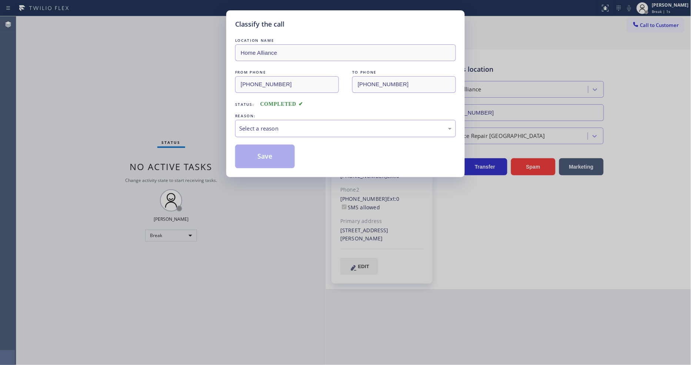
click at [247, 130] on div "Select a reason" at bounding box center [345, 128] width 213 height 9
click at [263, 139] on div "LOCATION NAME Home Alliance FROM PHONE [PHONE_NUMBER] TO PHONE [PHONE_NUMBER] S…" at bounding box center [345, 103] width 221 height 132
click at [263, 150] on button "Save" at bounding box center [265, 157] width 60 height 24
drag, startPoint x: 263, startPoint y: 150, endPoint x: 130, endPoint y: 40, distance: 173.3
click at [250, 141] on div "LOCATION NAME Home Alliance FROM PHONE [PHONE_NUMBER] TO PHONE [PHONE_NUMBER] S…" at bounding box center [345, 103] width 221 height 132
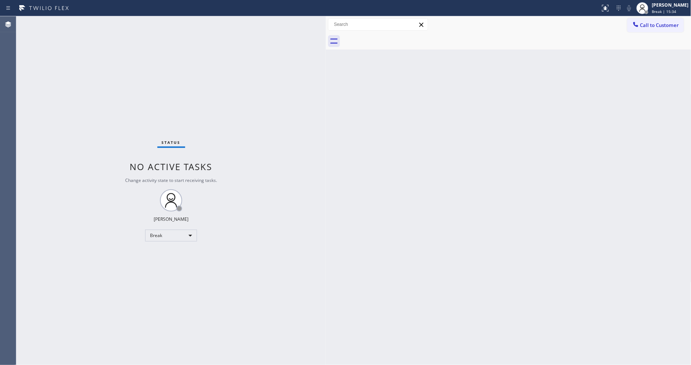
click at [295, 257] on div "Status No active tasks Change activity state to start receiving tasks. [PERSON_…" at bounding box center [171, 190] width 310 height 349
click at [162, 236] on div "Break" at bounding box center [171, 236] width 52 height 12
click at [170, 257] on li "Available" at bounding box center [171, 255] width 50 height 9
click at [287, 245] on div "Status No active tasks Change activity state to start receiving tasks. [PERSON_…" at bounding box center [171, 190] width 310 height 349
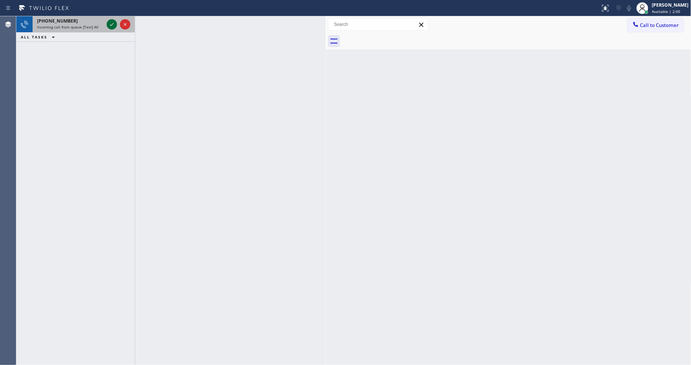
click at [115, 20] on icon at bounding box center [111, 24] width 9 height 9
click at [105, 26] on div at bounding box center [118, 24] width 27 height 16
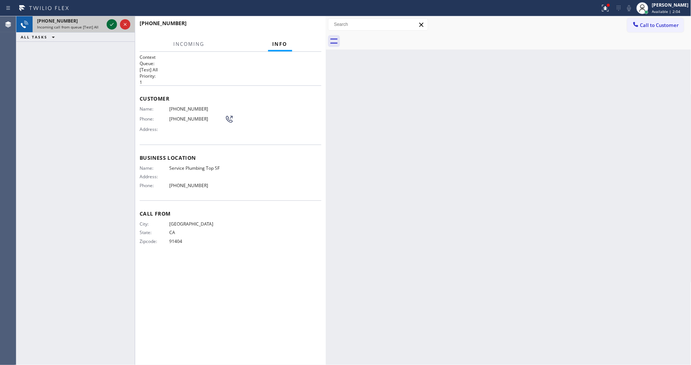
click at [108, 25] on icon at bounding box center [111, 24] width 9 height 9
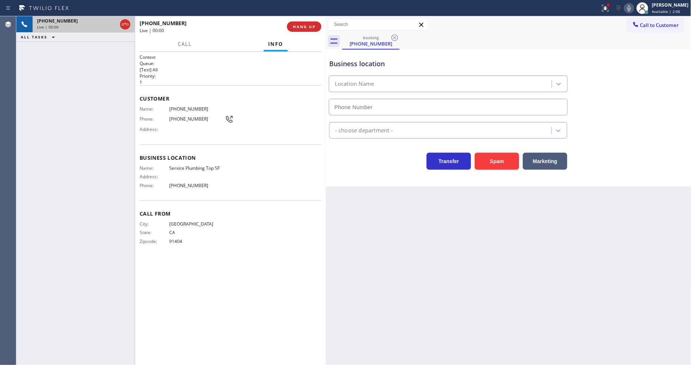
type input "[PHONE_NUMBER]"
click at [299, 26] on span "HANG UP" at bounding box center [304, 26] width 23 height 5
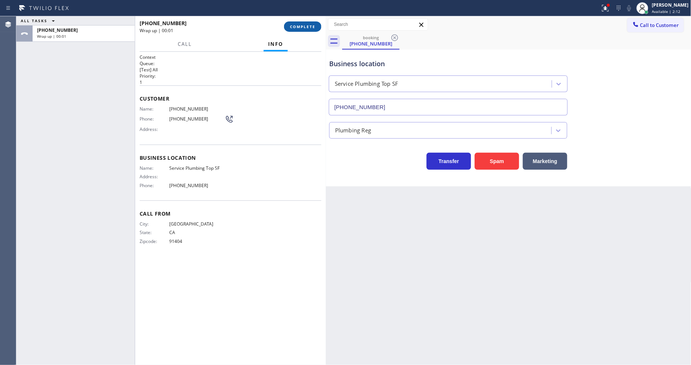
click at [299, 26] on span "COMPLETE" at bounding box center [303, 26] width 26 height 5
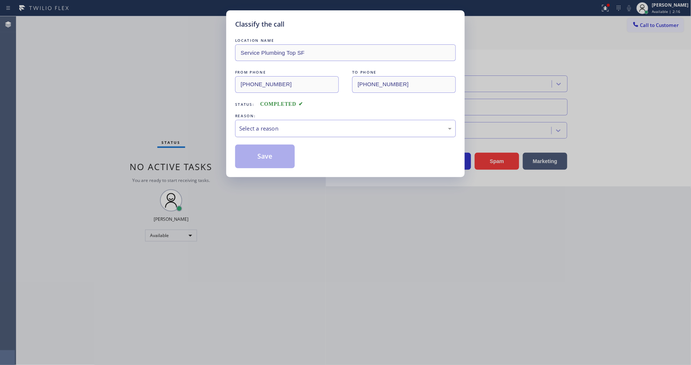
click at [262, 126] on div "Select a reason" at bounding box center [345, 128] width 213 height 9
click at [275, 152] on button "Save" at bounding box center [265, 157] width 60 height 24
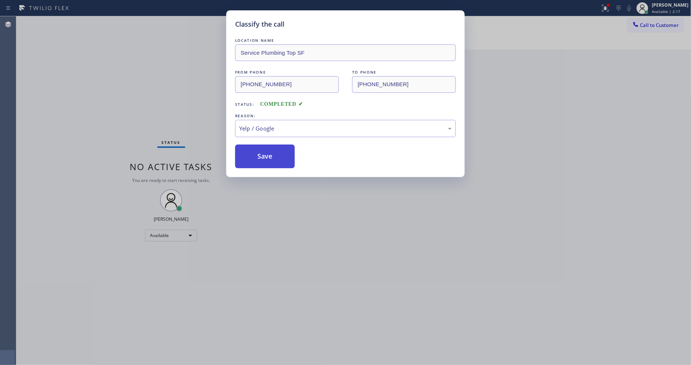
click at [275, 152] on button "Save" at bounding box center [265, 157] width 60 height 24
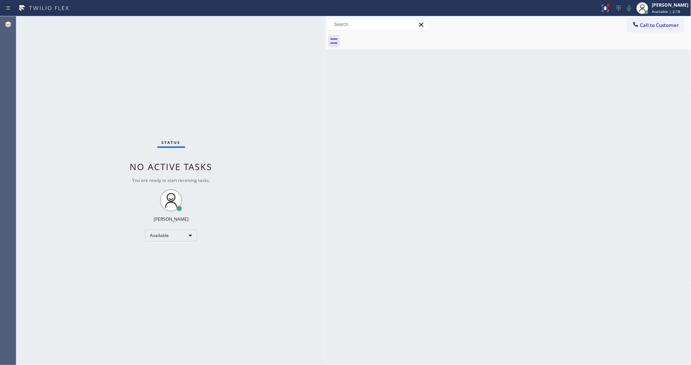
click at [106, 21] on div "Status No active tasks You are ready to start receiving tasks. [PERSON_NAME] Av…" at bounding box center [171, 190] width 310 height 349
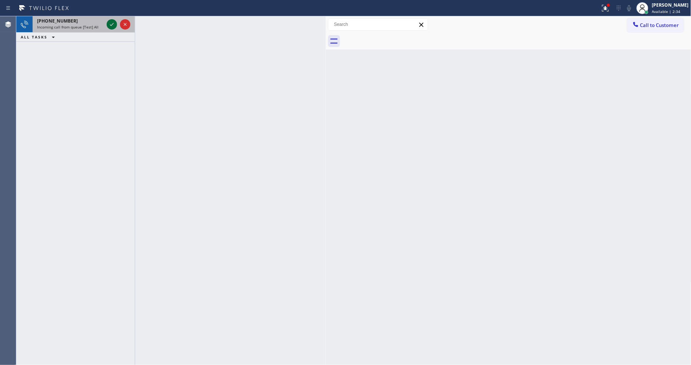
click at [110, 21] on icon at bounding box center [111, 24] width 9 height 9
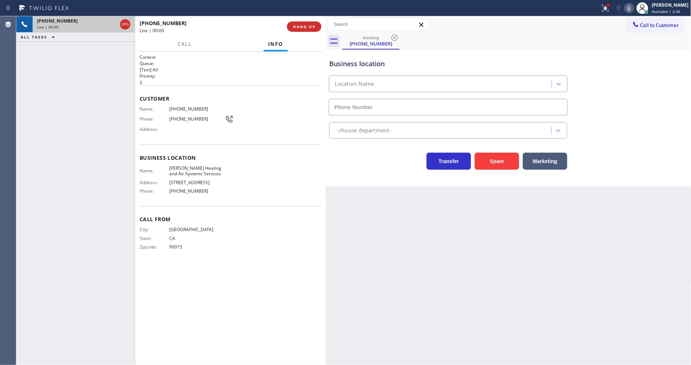
type input "[PHONE_NUMBER]"
click at [298, 30] on button "HANG UP" at bounding box center [304, 26] width 34 height 10
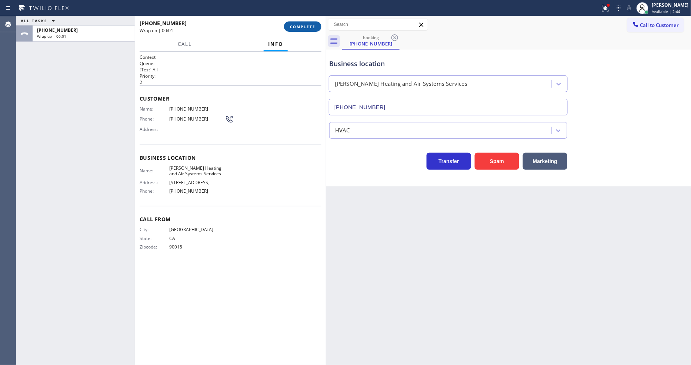
click at [298, 30] on button "COMPLETE" at bounding box center [302, 26] width 37 height 10
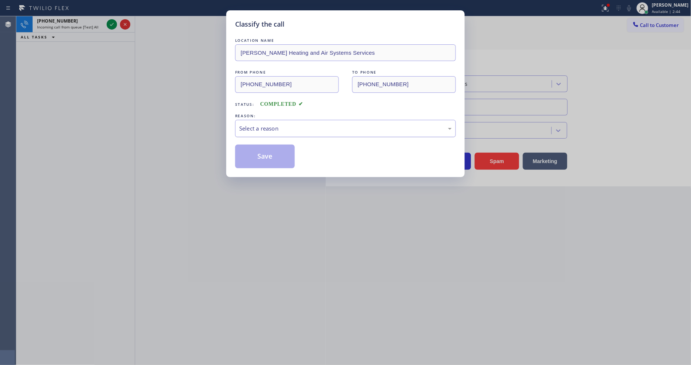
click at [271, 126] on div "Select a reason" at bounding box center [345, 128] width 213 height 9
drag, startPoint x: 272, startPoint y: 181, endPoint x: 274, endPoint y: 159, distance: 22.3
click at [271, 145] on button "Save" at bounding box center [265, 157] width 60 height 24
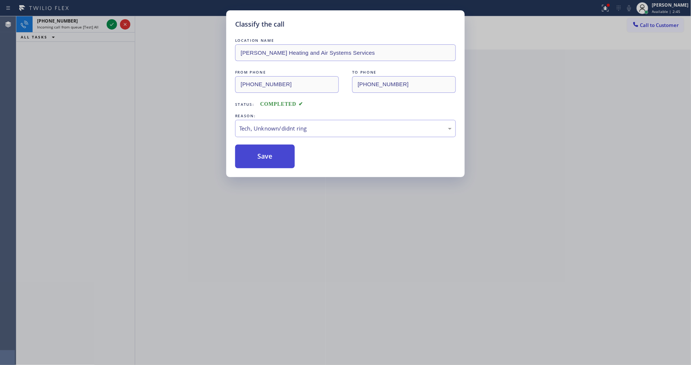
click at [271, 145] on button "Save" at bounding box center [265, 157] width 60 height 24
click at [271, 146] on button "Save" at bounding box center [265, 157] width 60 height 24
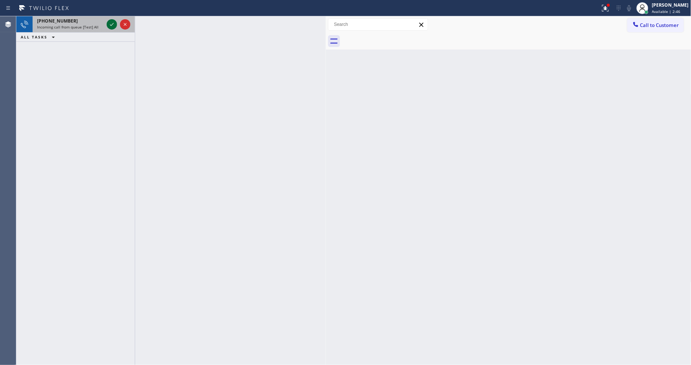
click at [110, 21] on icon at bounding box center [111, 24] width 9 height 9
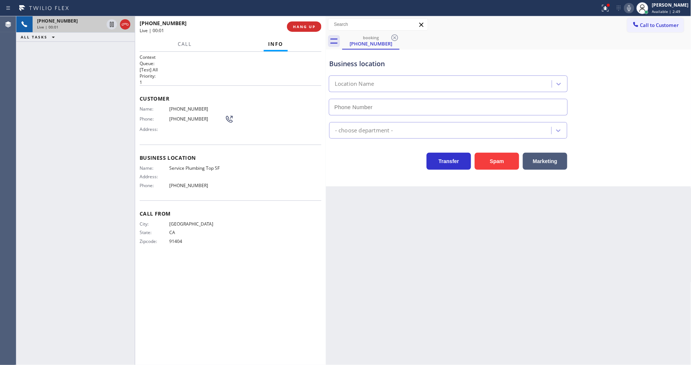
type input "[PHONE_NUMBER]"
click at [306, 28] on span "HANG UP" at bounding box center [304, 26] width 23 height 5
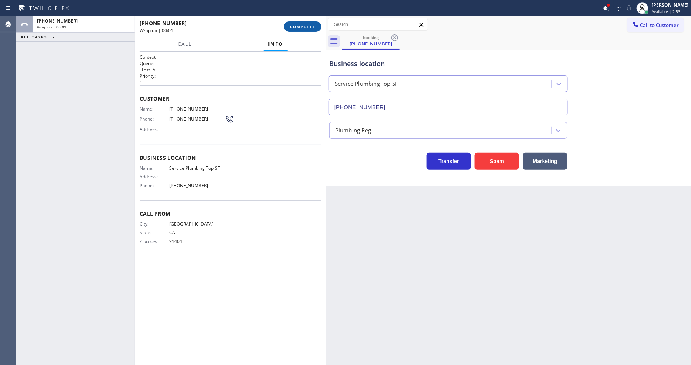
click at [306, 27] on span "COMPLETE" at bounding box center [303, 26] width 26 height 5
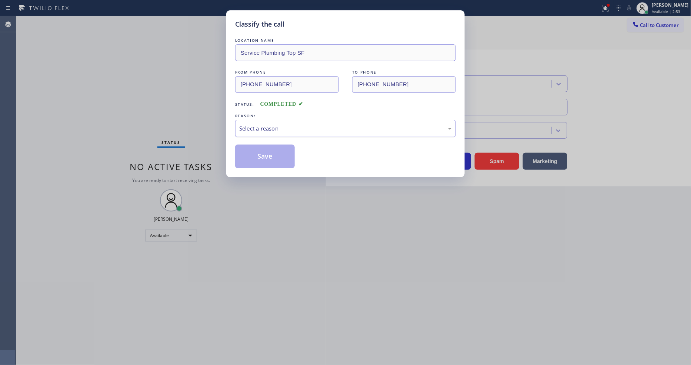
click at [261, 128] on div "Select a reason" at bounding box center [345, 128] width 213 height 9
click at [270, 150] on button "Save" at bounding box center [265, 157] width 60 height 24
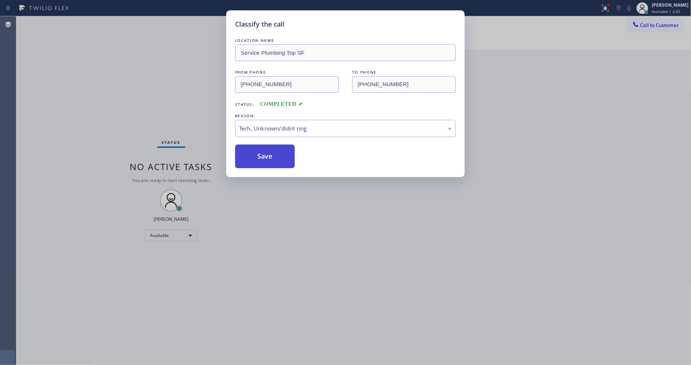
click at [270, 150] on button "Save" at bounding box center [265, 157] width 60 height 24
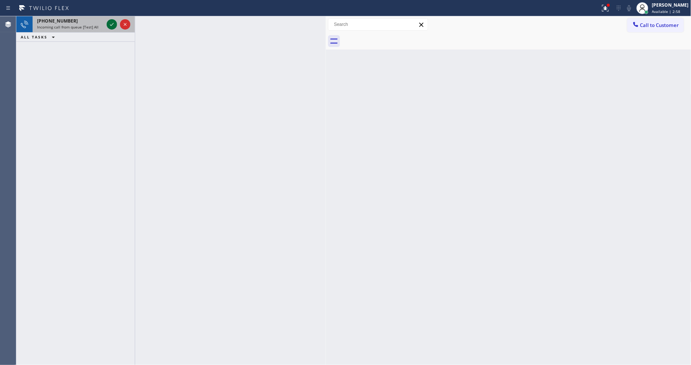
click at [111, 24] on icon at bounding box center [111, 24] width 9 height 9
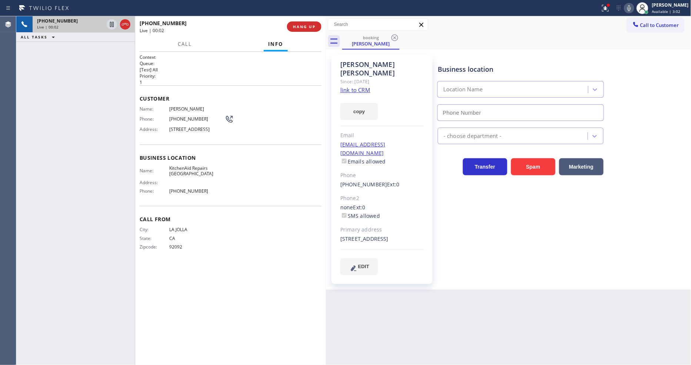
type input "[PHONE_NUMBER]"
click at [352, 86] on link "link to CRM" at bounding box center [355, 89] width 30 height 7
click at [310, 30] on button "HANG UP" at bounding box center [304, 26] width 34 height 10
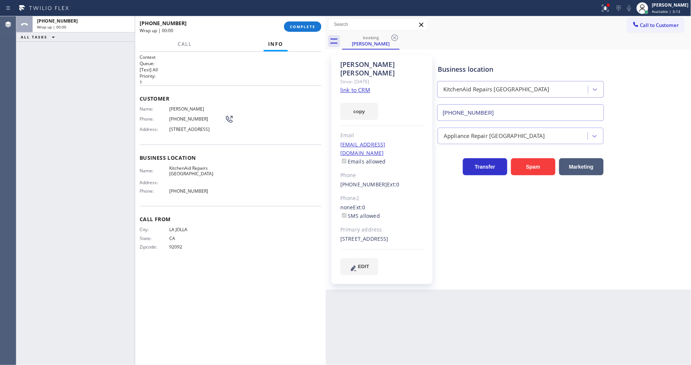
drag, startPoint x: 310, startPoint y: 30, endPoint x: 318, endPoint y: 53, distance: 24.8
click at [310, 27] on button "COMPLETE" at bounding box center [302, 26] width 37 height 10
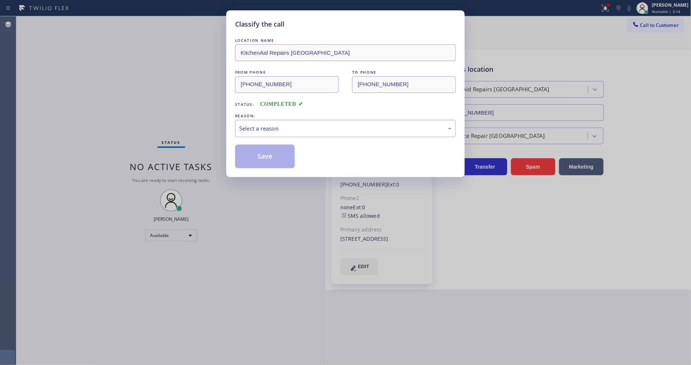
click at [258, 124] on div "Select a reason" at bounding box center [345, 128] width 213 height 9
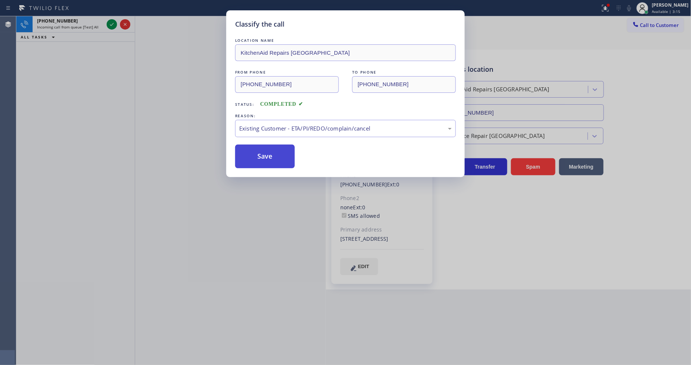
click at [261, 150] on button "Save" at bounding box center [265, 157] width 60 height 24
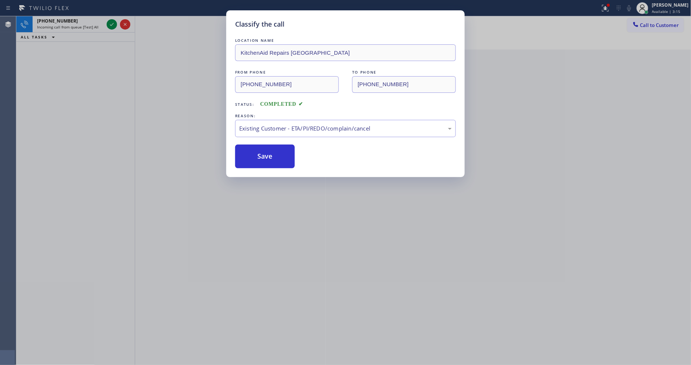
drag, startPoint x: 261, startPoint y: 150, endPoint x: 184, endPoint y: 87, distance: 99.2
click at [260, 146] on button "Save" at bounding box center [265, 157] width 60 height 24
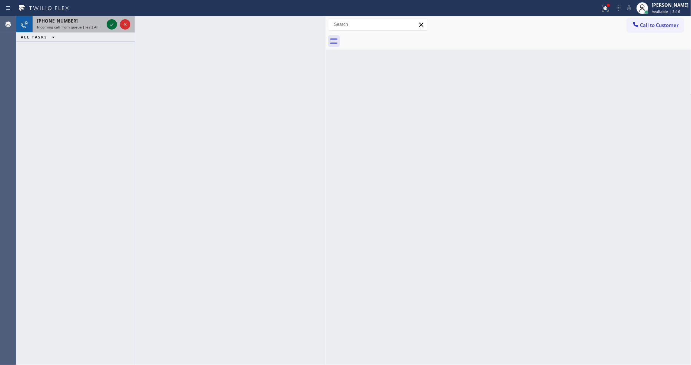
click at [111, 22] on icon at bounding box center [111, 24] width 9 height 9
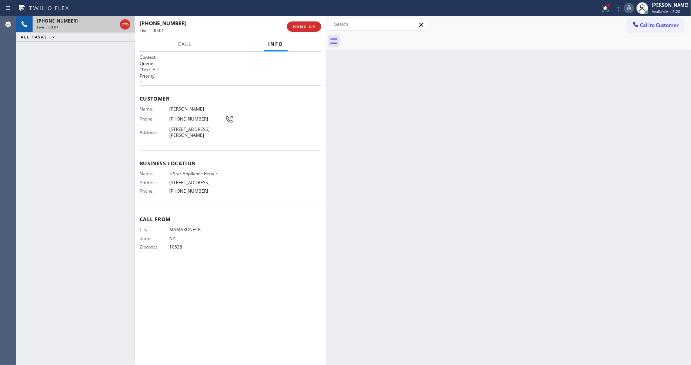
click at [258, 263] on div "Context Queue: [Test] All Priority: 1 Customer Name: [PERSON_NAME] Phone: [PHON…" at bounding box center [231, 208] width 182 height 309
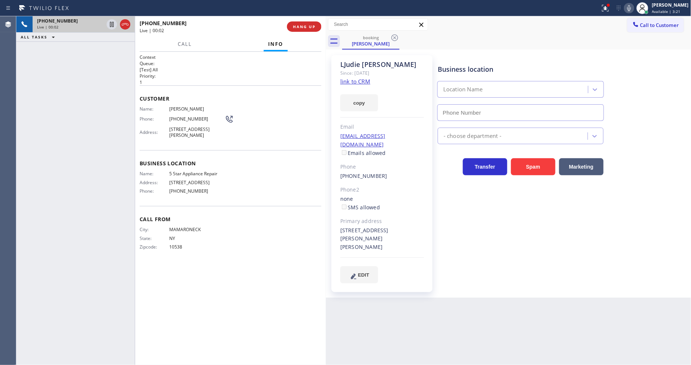
type input "[PHONE_NUMBER]"
click at [354, 81] on link "link to CRM" at bounding box center [355, 81] width 30 height 7
click at [111, 23] on icon at bounding box center [111, 24] width 9 height 9
click at [631, 10] on icon at bounding box center [629, 8] width 4 height 6
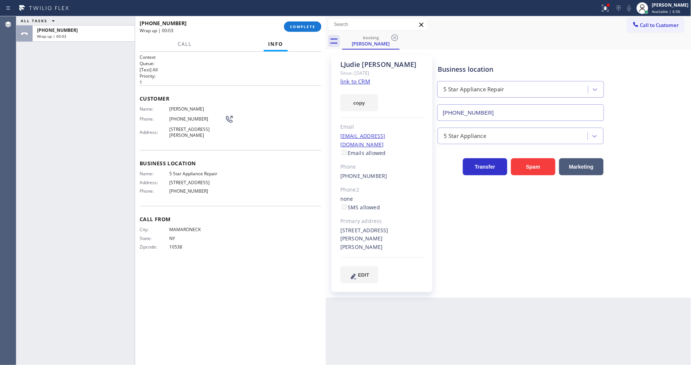
click at [202, 171] on span "5 Star Appliance Repair" at bounding box center [197, 174] width 56 height 6
copy span "5 Star Appliance Repair"
drag, startPoint x: 490, startPoint y: 279, endPoint x: 343, endPoint y: 188, distance: 172.4
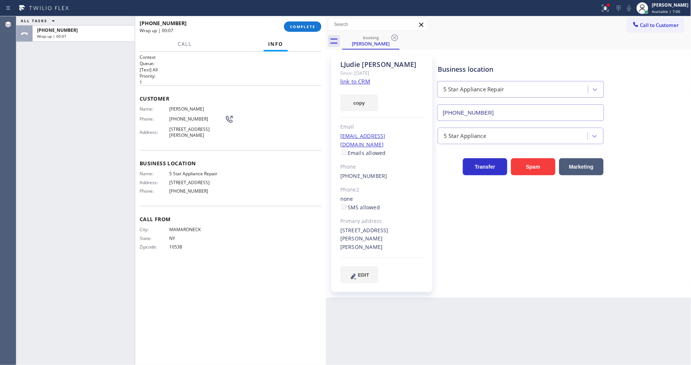
click at [490, 279] on div "Business location 5 Star Appliance Repair [PHONE_NUMBER] 5 Star Appliance Trans…" at bounding box center [562, 176] width 253 height 239
click at [190, 106] on span "[PERSON_NAME]" at bounding box center [197, 109] width 56 height 6
click at [188, 118] on span "[PHONE_NUMBER]" at bounding box center [197, 119] width 56 height 6
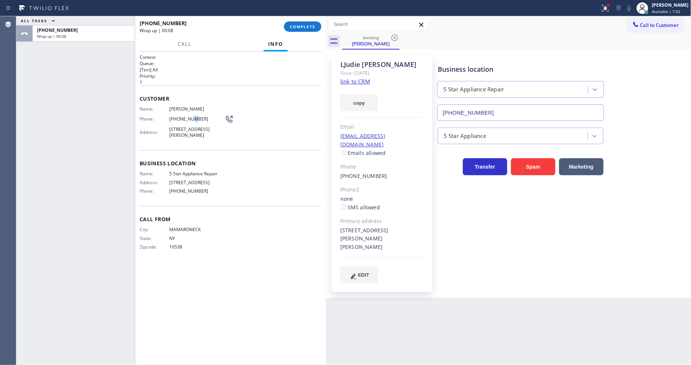
click at [188, 118] on span "[PHONE_NUMBER]" at bounding box center [197, 119] width 56 height 6
copy div "[PHONE_NUMBER]"
click at [297, 24] on span "COMPLETE" at bounding box center [303, 26] width 26 height 5
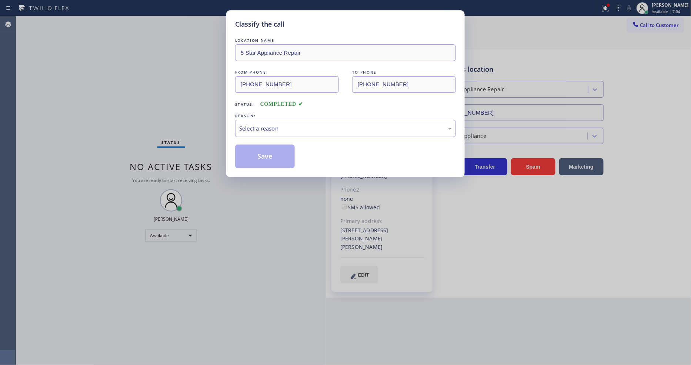
click at [275, 127] on div "Select a reason" at bounding box center [345, 128] width 213 height 9
click at [264, 154] on button "Save" at bounding box center [265, 157] width 60 height 24
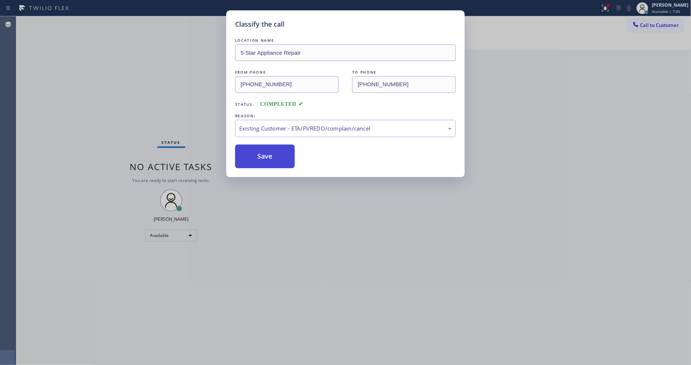
click at [264, 154] on button "Save" at bounding box center [265, 157] width 60 height 24
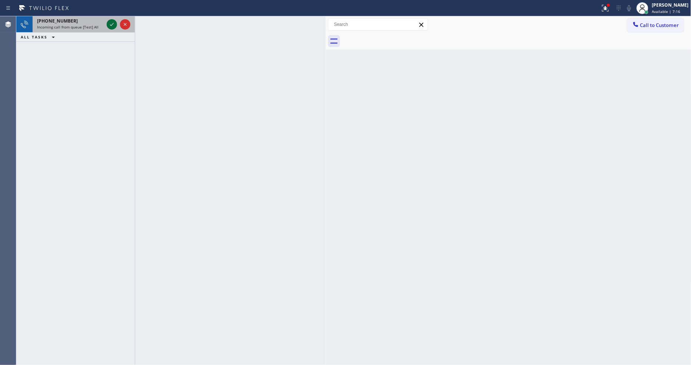
click at [111, 20] on icon at bounding box center [111, 24] width 9 height 9
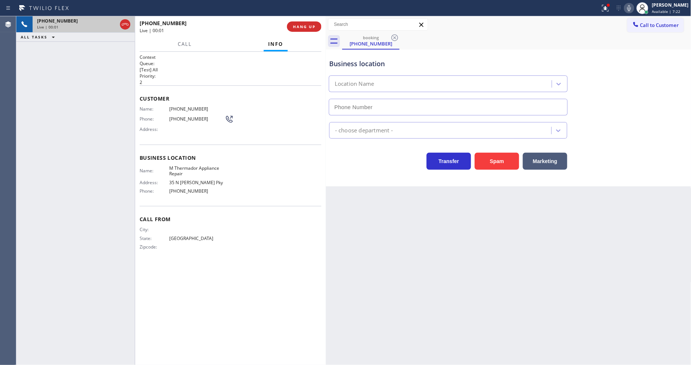
type input "[PHONE_NUMBER]"
click at [450, 270] on div "Back to Dashboard Change Sender ID Customers Technicians Select a contact Outbo…" at bounding box center [508, 190] width 365 height 349
click at [301, 28] on span "HANG UP" at bounding box center [304, 26] width 23 height 5
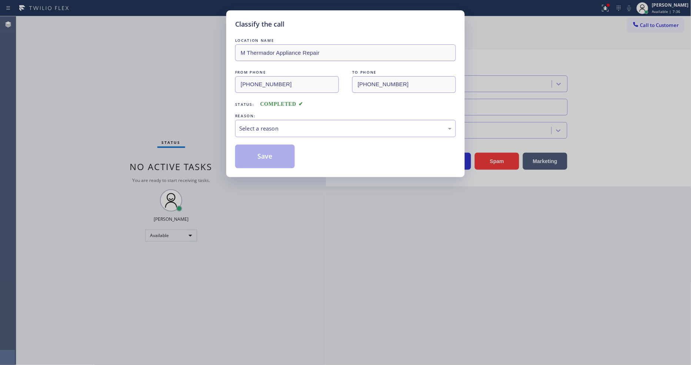
click at [257, 124] on div "Select a reason" at bounding box center [345, 128] width 213 height 9
click at [254, 156] on button "Save" at bounding box center [265, 157] width 60 height 24
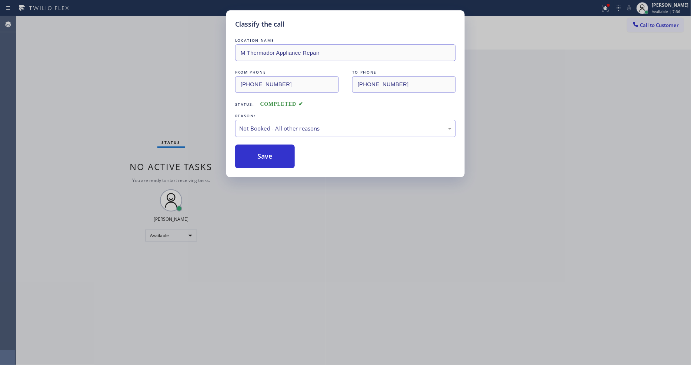
click at [254, 156] on button "Save" at bounding box center [265, 157] width 60 height 24
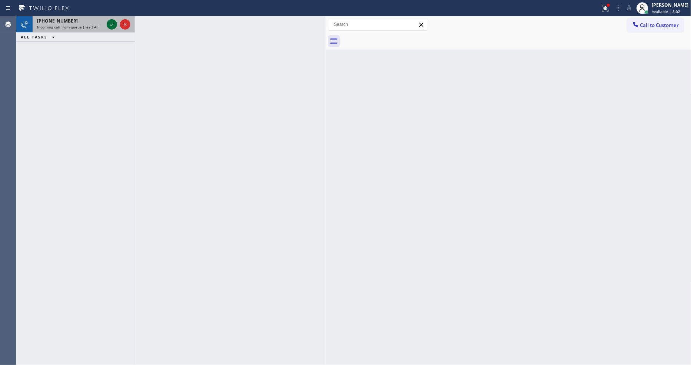
click at [110, 24] on icon at bounding box center [111, 24] width 9 height 9
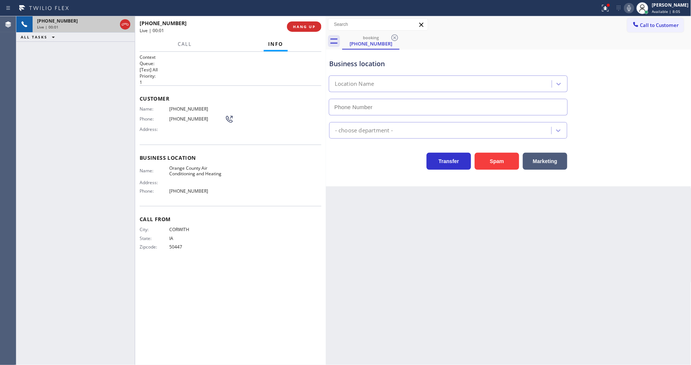
type input "[PHONE_NUMBER]"
click at [606, 8] on icon at bounding box center [604, 7] width 4 height 5
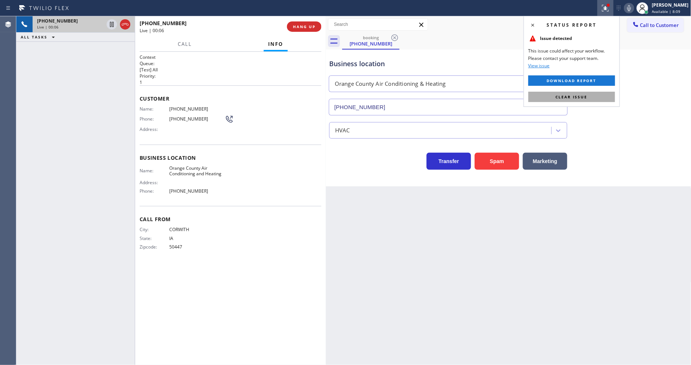
click at [582, 98] on span "Clear issue" at bounding box center [572, 96] width 32 height 5
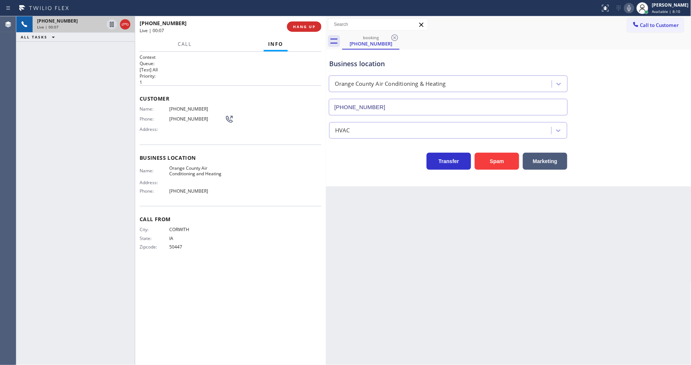
click at [176, 170] on span "Orange County Air Conditioning and Heating" at bounding box center [197, 171] width 56 height 11
copy span "Orange County Air Conditioning and Heating"
click at [307, 22] on button "HANG UP" at bounding box center [304, 26] width 34 height 10
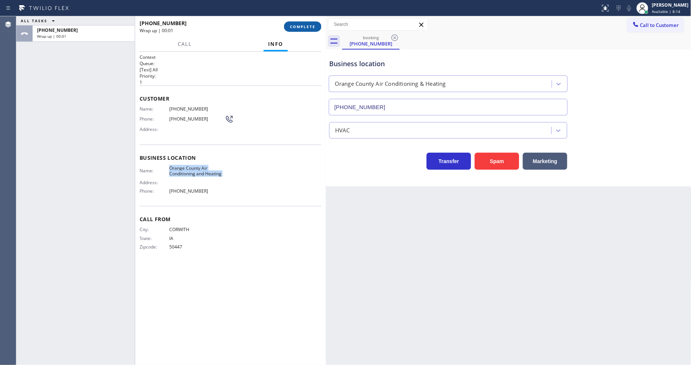
click at [307, 23] on button "COMPLETE" at bounding box center [302, 26] width 37 height 10
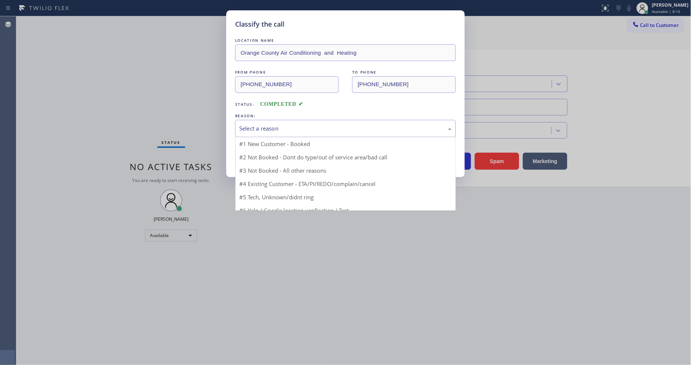
click at [259, 124] on div "Select a reason" at bounding box center [345, 128] width 213 height 9
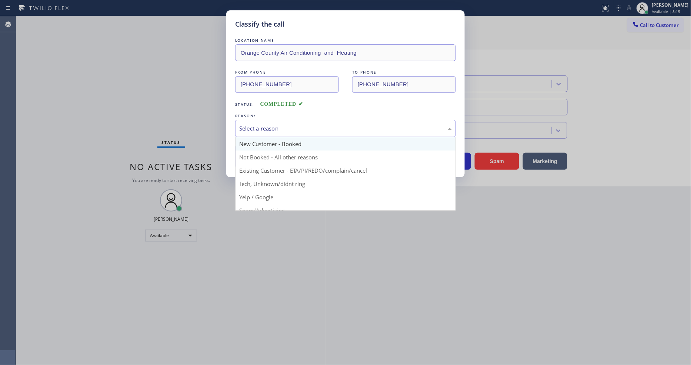
scroll to position [46, 0]
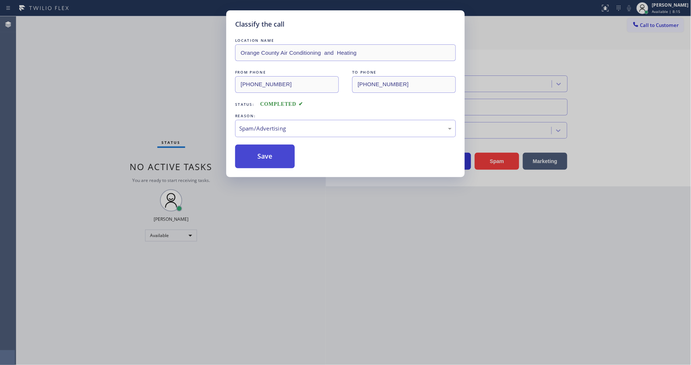
click at [256, 153] on button "Save" at bounding box center [265, 157] width 60 height 24
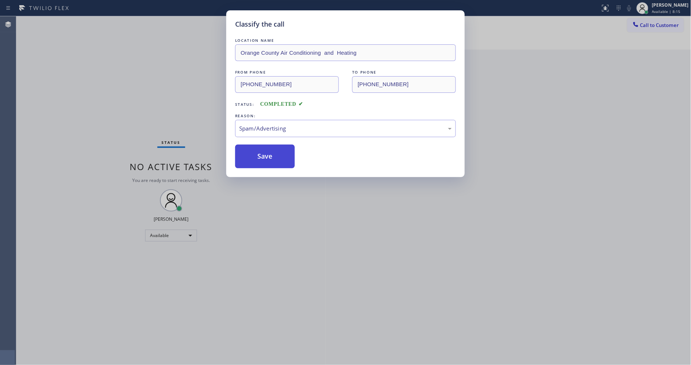
click at [256, 153] on button "Save" at bounding box center [265, 157] width 60 height 24
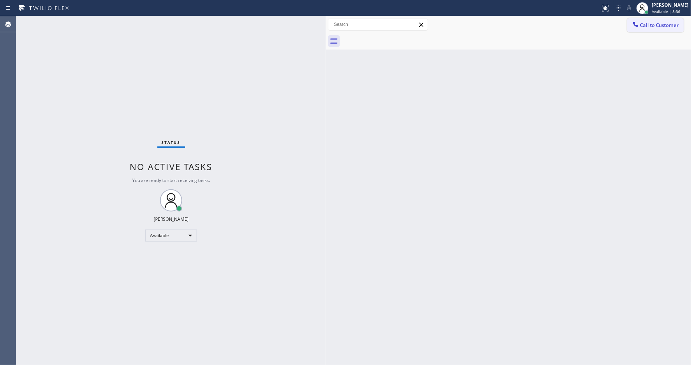
click at [650, 29] on button "Call to Customer" at bounding box center [655, 25] width 57 height 14
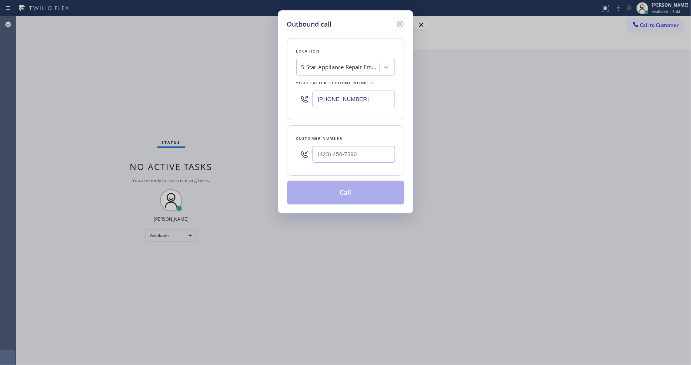
click at [342, 30] on div "Location 5 Star Appliance Repair Emails Your caller id phone number [PHONE_NUMB…" at bounding box center [345, 117] width 117 height 176
click at [331, 63] on div "5 Star Appliance Repair Emails" at bounding box center [340, 67] width 78 height 9
paste input "5 Star Appliance Repair"
type input "5 Star Appliance Repair"
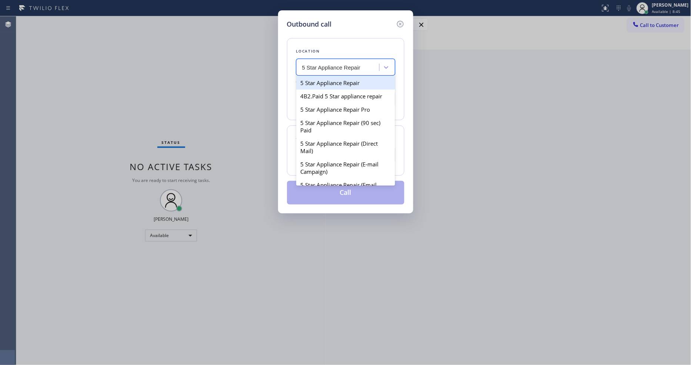
click at [328, 82] on div "5 Star Appliance Repair" at bounding box center [345, 82] width 99 height 13
type input "[PHONE_NUMBER]"
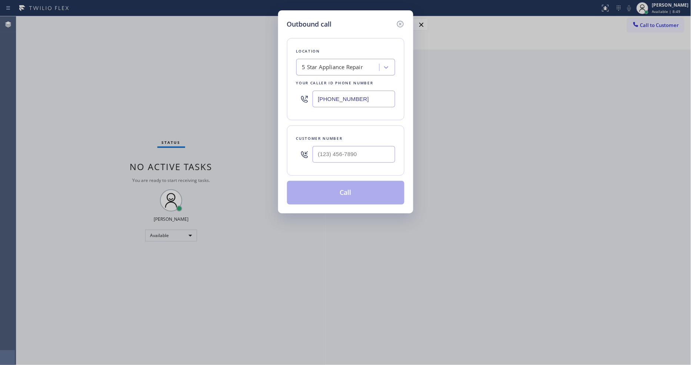
click at [338, 38] on div "Location 5 Star Appliance Repair Your caller id phone number [PHONE_NUMBER]" at bounding box center [345, 79] width 117 height 82
click at [331, 150] on input "(___) ___-____" at bounding box center [354, 154] width 83 height 17
paste input "914) 462-6093"
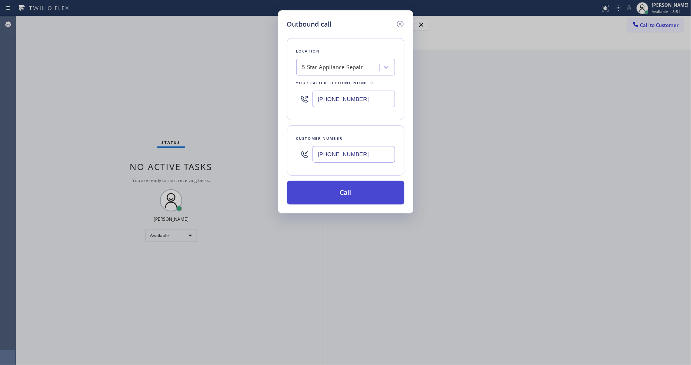
type input "[PHONE_NUMBER]"
click at [326, 191] on button "Call" at bounding box center [345, 193] width 117 height 24
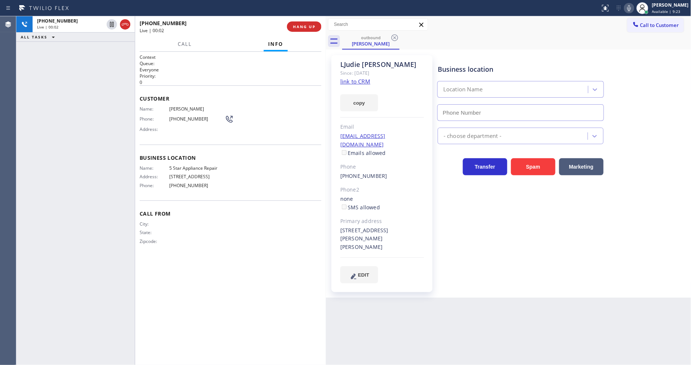
type input "[PHONE_NUMBER]"
click at [189, 117] on span "[PHONE_NUMBER]" at bounding box center [197, 119] width 56 height 6
copy div "[PHONE_NUMBER]"
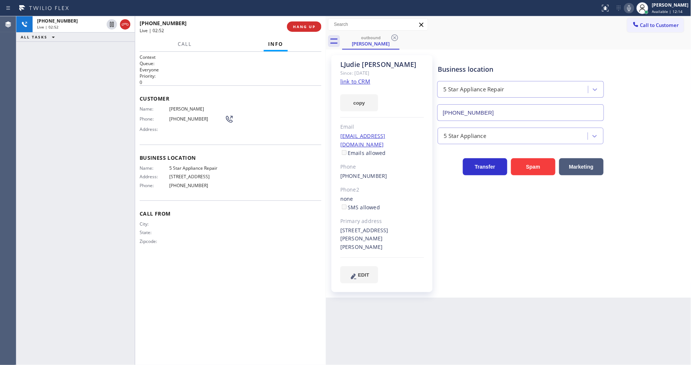
click at [190, 168] on span "5 Star Appliance Repair" at bounding box center [197, 169] width 56 height 6
copy span "5 Star Appliance Repair"
click at [239, 171] on div "Name: 5 Star Appliance Repair Address: [STREET_ADDRESS] Phone: [PHONE_NUMBER]" at bounding box center [231, 179] width 182 height 26
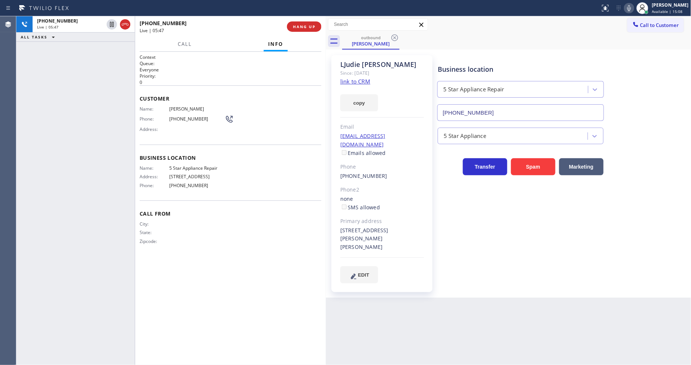
click at [499, 233] on div "Business location 5 Star Appliance Repair [PHONE_NUMBER] 5 Star Appliance Trans…" at bounding box center [562, 169] width 253 height 224
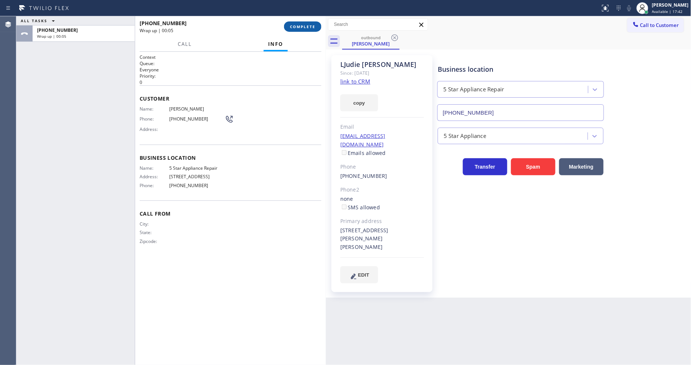
click at [315, 28] on button "COMPLETE" at bounding box center [302, 26] width 37 height 10
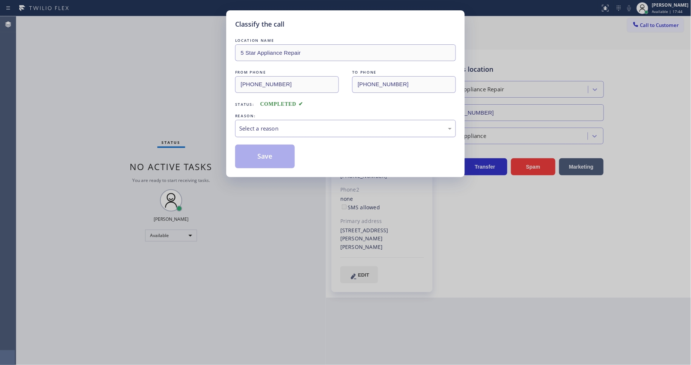
click at [267, 124] on div "Select a reason" at bounding box center [345, 128] width 213 height 9
click at [257, 146] on button "Save" at bounding box center [265, 157] width 60 height 24
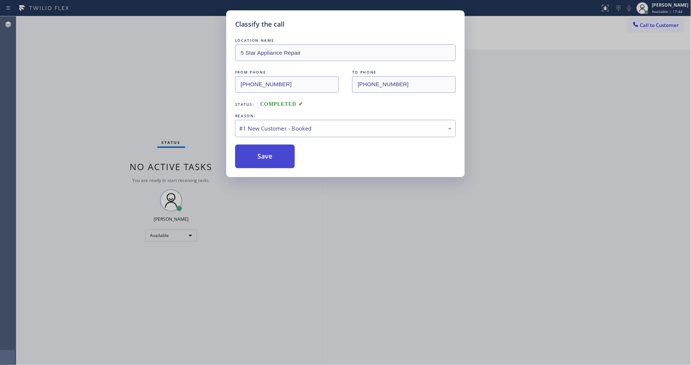
click at [257, 149] on button "Save" at bounding box center [265, 157] width 60 height 24
drag, startPoint x: 257, startPoint y: 149, endPoint x: 351, endPoint y: 15, distance: 163.5
click at [261, 146] on button "Save" at bounding box center [265, 157] width 60 height 24
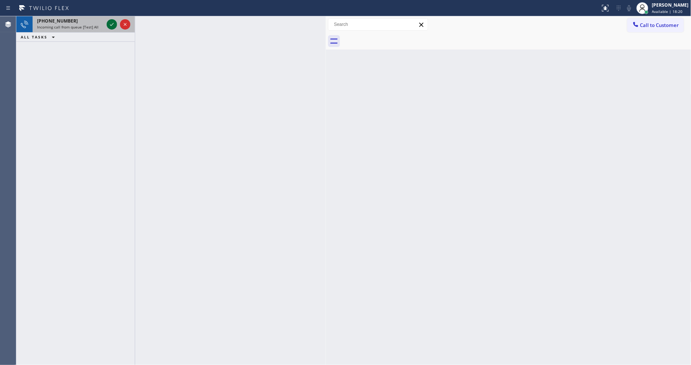
click at [115, 26] on div at bounding box center [112, 24] width 10 height 9
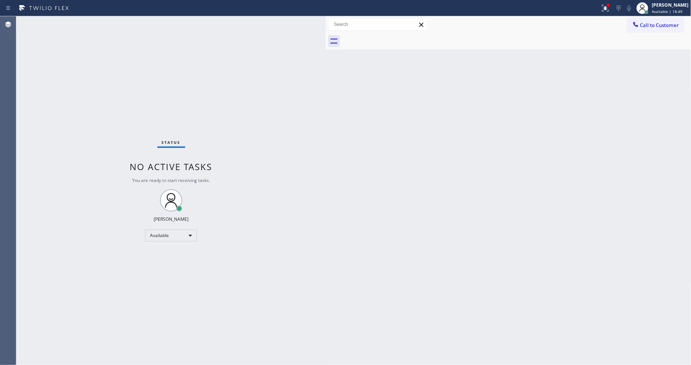
click at [651, 29] on button "Call to Customer" at bounding box center [655, 25] width 57 height 14
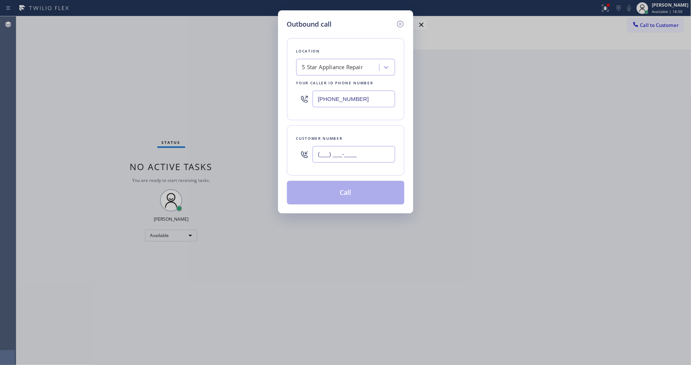
click at [342, 154] on input "(___) ___-____" at bounding box center [354, 154] width 83 height 17
paste input "914) 462-6093"
type input "[PHONE_NUMBER]"
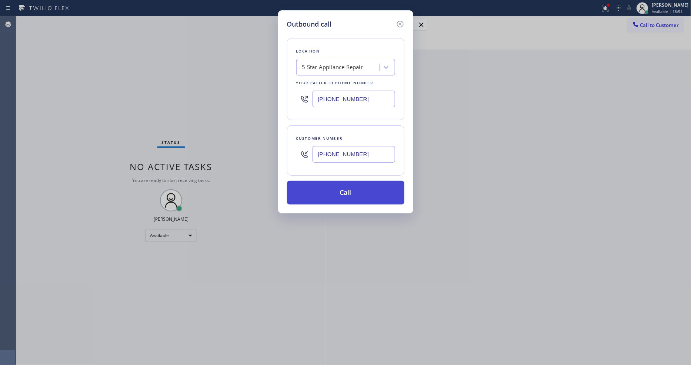
click at [338, 191] on button "Call" at bounding box center [345, 193] width 117 height 24
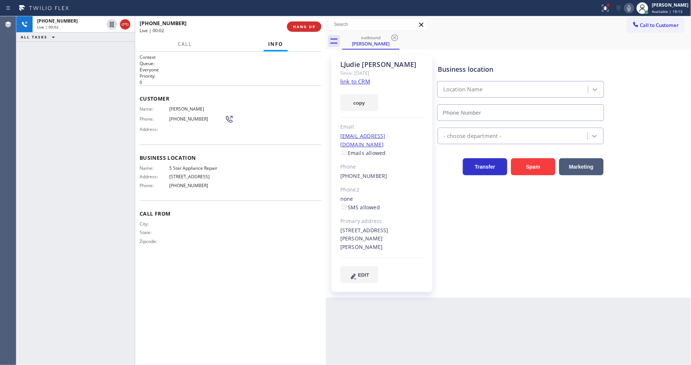
type input "[PHONE_NUMBER]"
drag, startPoint x: 549, startPoint y: 251, endPoint x: 328, endPoint y: 48, distance: 299.8
click at [549, 251] on div "Business location 5 Star Appliance Repair [PHONE_NUMBER] 5 Star Appliance Trans…" at bounding box center [562, 169] width 253 height 224
click at [88, 153] on div "[PHONE_NUMBER] Live | 00:54 ALL TASKS ALL TASKS ACTIVE TASKS TASKS IN WRAP UP" at bounding box center [75, 190] width 118 height 349
click at [300, 28] on span "HANG UP" at bounding box center [304, 26] width 23 height 5
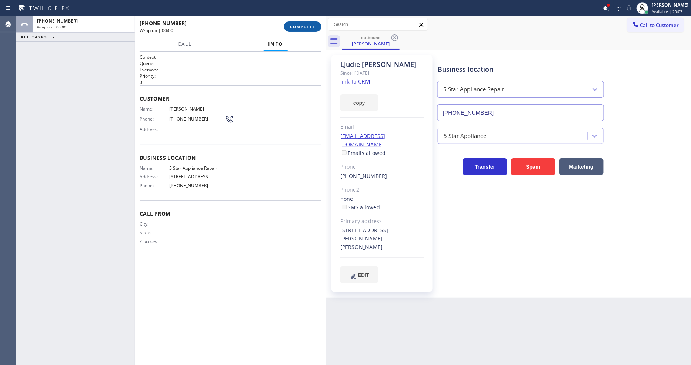
click at [300, 28] on span "COMPLETE" at bounding box center [303, 26] width 26 height 5
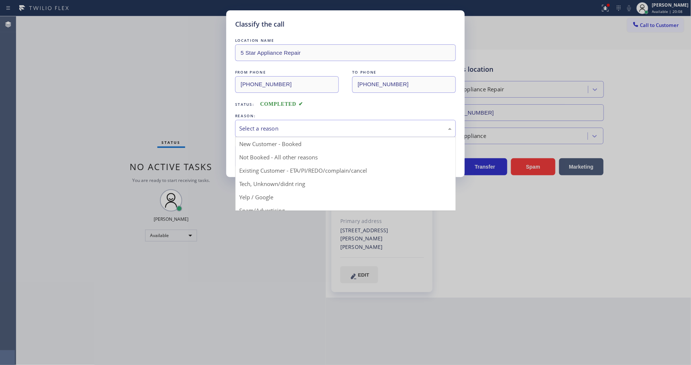
click at [258, 131] on div "Select a reason" at bounding box center [345, 128] width 221 height 17
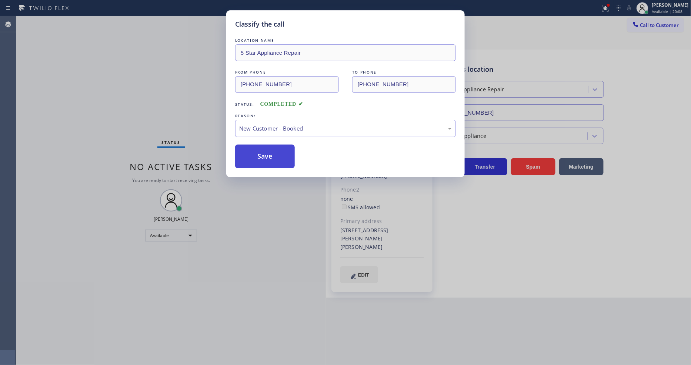
click at [260, 148] on button "Save" at bounding box center [265, 157] width 60 height 24
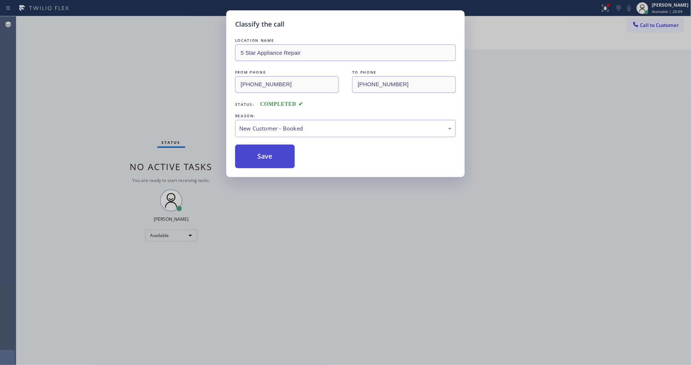
click at [260, 148] on button "Save" at bounding box center [265, 157] width 60 height 24
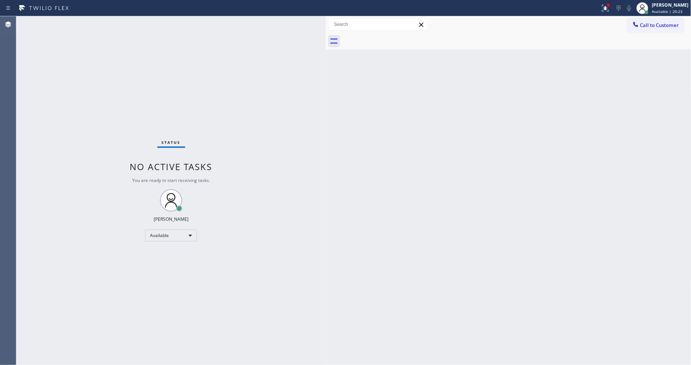
click at [91, 21] on div "Status No active tasks You are ready to start receiving tasks. [PERSON_NAME] Av…" at bounding box center [171, 190] width 310 height 349
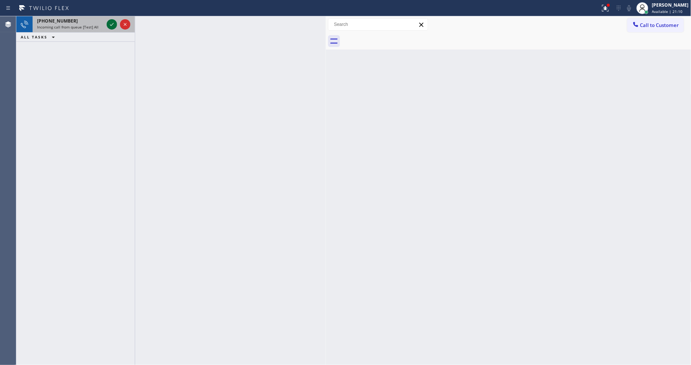
click at [110, 26] on icon at bounding box center [111, 24] width 9 height 9
click at [111, 24] on icon at bounding box center [111, 24] width 9 height 9
click at [108, 24] on icon at bounding box center [111, 24] width 9 height 9
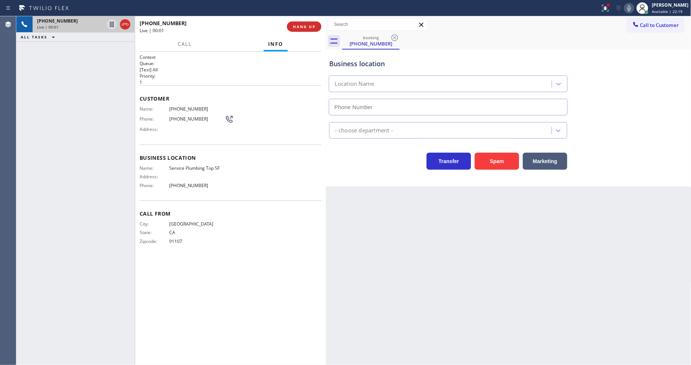
type input "[PHONE_NUMBER]"
click at [57, 123] on div "[PHONE_NUMBER] Live | 00:05 ALL TASKS ALL TASKS ACTIVE TASKS TASKS IN WRAP UP" at bounding box center [75, 190] width 118 height 349
drag, startPoint x: 308, startPoint y: 16, endPoint x: 308, endPoint y: 23, distance: 7.0
click at [308, 16] on div "[PHONE_NUMBER] Live | 00:05 HANG UP" at bounding box center [230, 26] width 191 height 21
click at [307, 26] on span "HANG UP" at bounding box center [304, 26] width 23 height 5
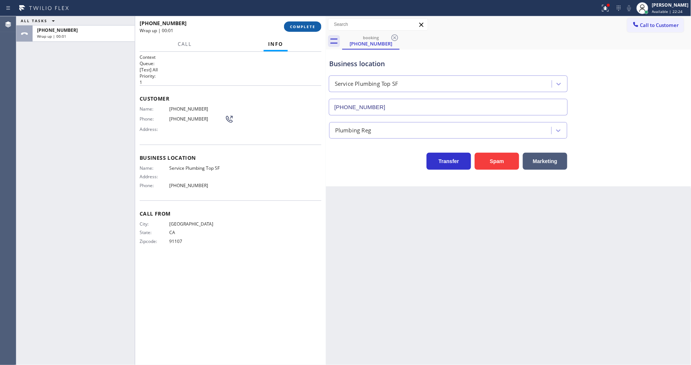
click at [307, 26] on span "COMPLETE" at bounding box center [303, 26] width 26 height 5
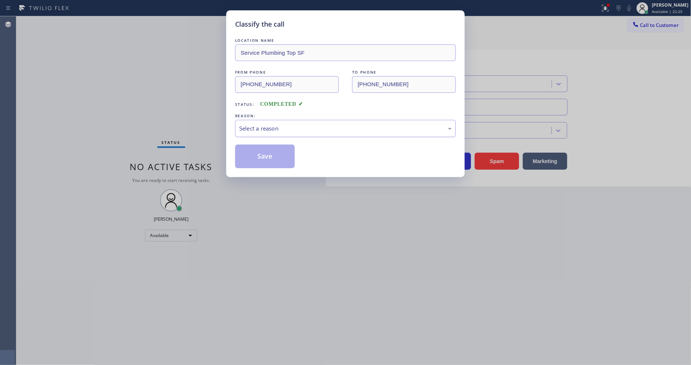
click at [271, 131] on div "Select a reason" at bounding box center [345, 128] width 221 height 17
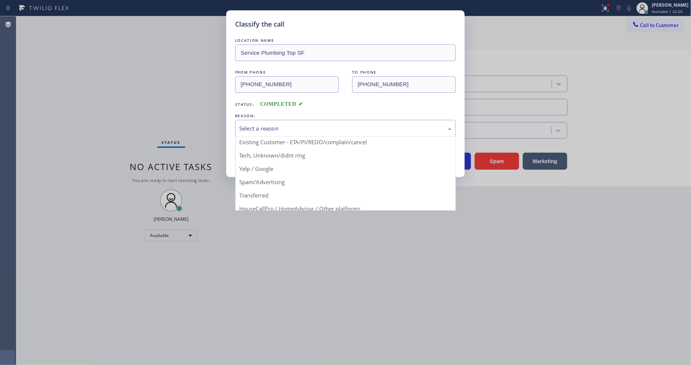
scroll to position [41, 0]
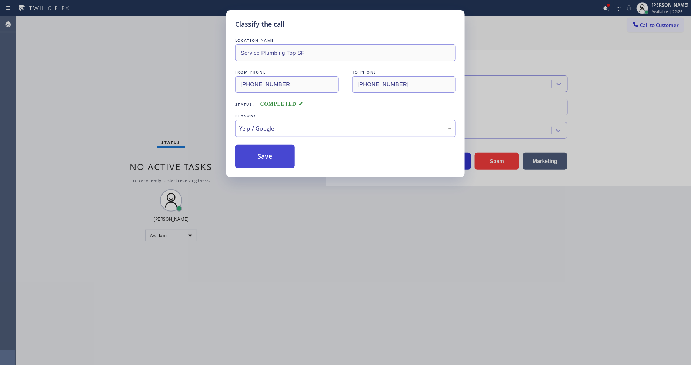
click at [271, 154] on button "Save" at bounding box center [265, 157] width 60 height 24
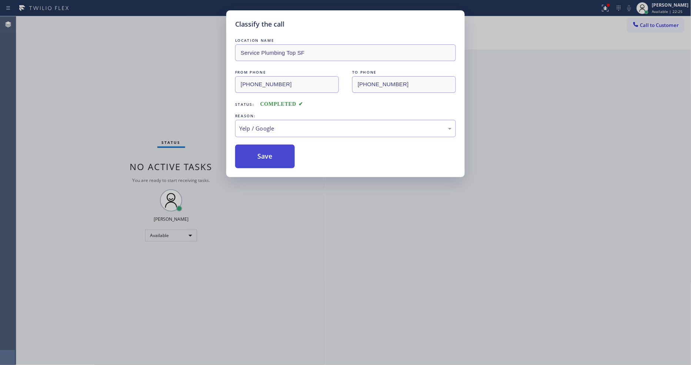
click at [271, 154] on button "Save" at bounding box center [265, 157] width 60 height 24
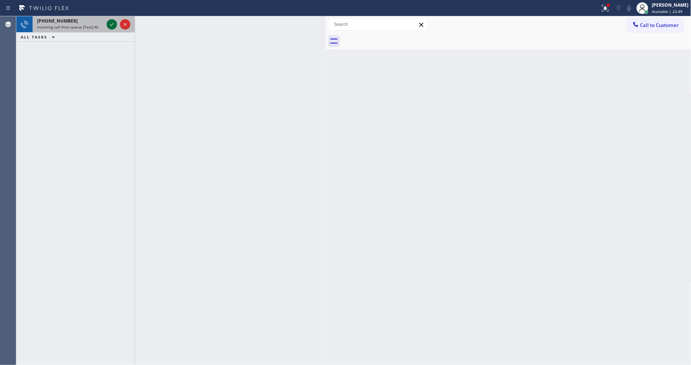
click at [113, 25] on icon at bounding box center [111, 24] width 9 height 9
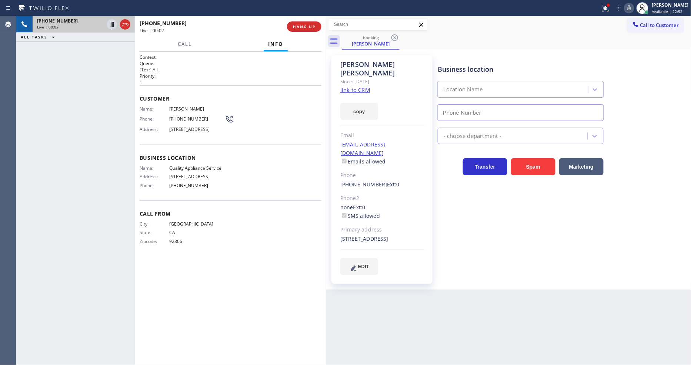
type input "[PHONE_NUMBER]"
click at [346, 86] on link "link to CRM" at bounding box center [355, 89] width 30 height 7
click at [308, 27] on span "HANG UP" at bounding box center [304, 26] width 23 height 5
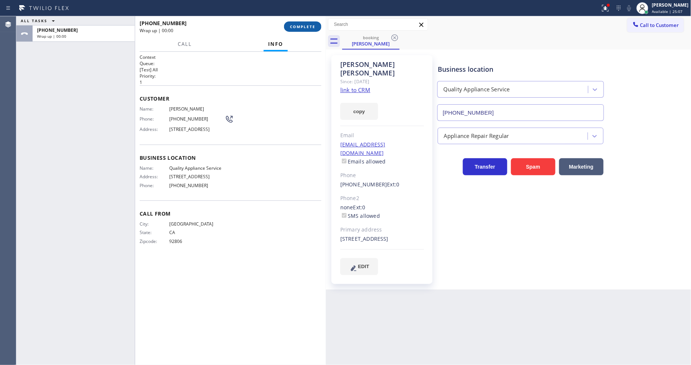
click at [308, 27] on span "COMPLETE" at bounding box center [303, 26] width 26 height 5
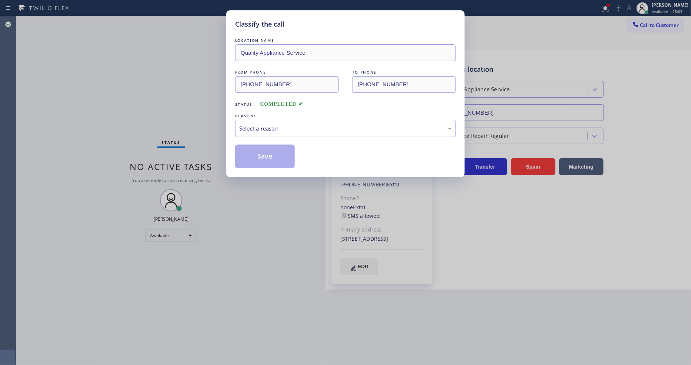
click at [267, 128] on div "Select a reason" at bounding box center [345, 128] width 213 height 9
click at [258, 154] on button "Save" at bounding box center [265, 157] width 60 height 24
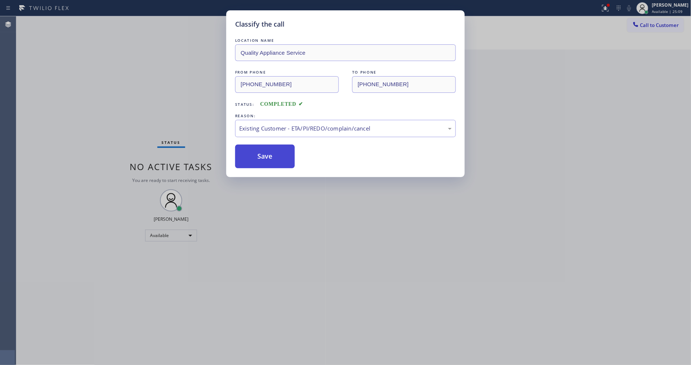
click at [258, 154] on button "Save" at bounding box center [265, 157] width 60 height 24
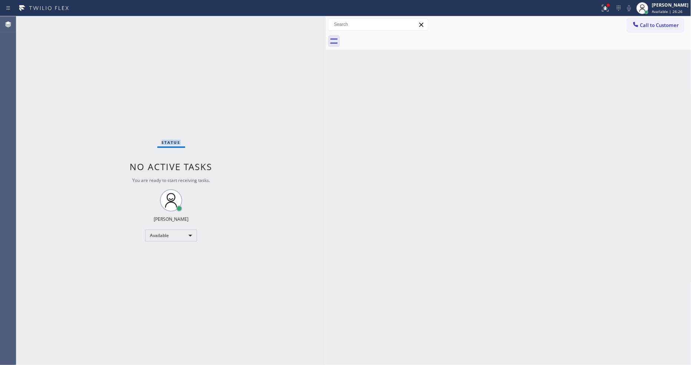
click at [110, 24] on div "Status No active tasks You are ready to start receiving tasks. [PERSON_NAME] Av…" at bounding box center [171, 190] width 310 height 349
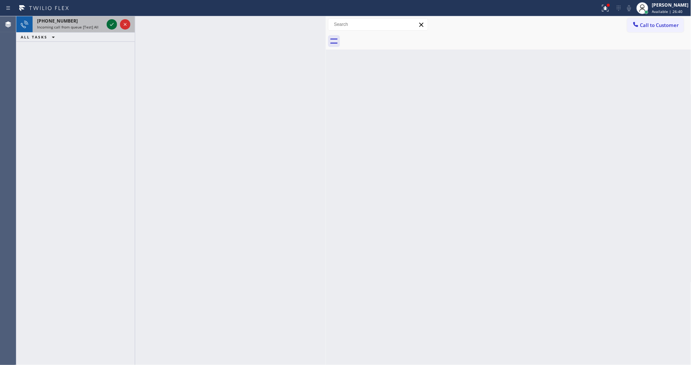
click at [114, 22] on icon at bounding box center [111, 24] width 9 height 9
click at [110, 24] on icon at bounding box center [111, 24] width 9 height 9
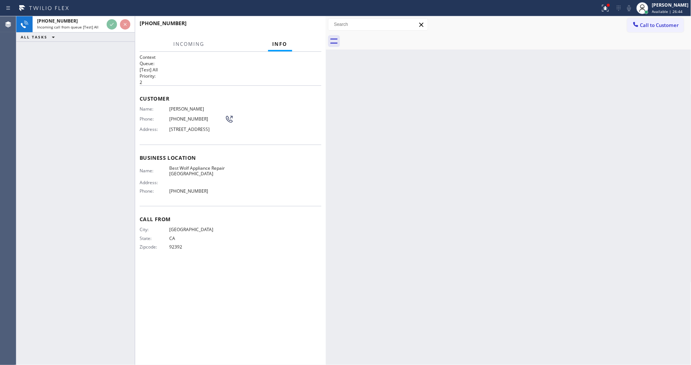
click at [206, 64] on h2 "Queue:" at bounding box center [231, 63] width 182 height 6
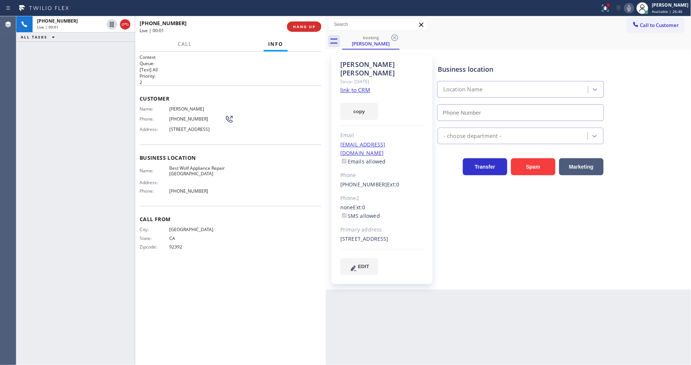
type input "[PHONE_NUMBER]"
click at [351, 86] on link "link to CRM" at bounding box center [355, 89] width 30 height 7
click at [204, 177] on span "Best Wolf Appliance Repair [GEOGRAPHIC_DATA]" at bounding box center [197, 171] width 56 height 11
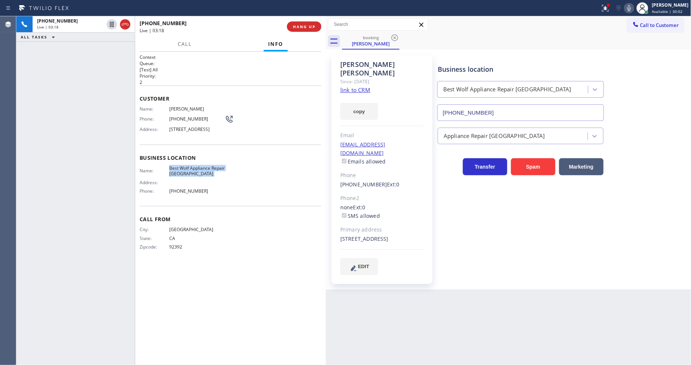
copy span "Best Wolf Appliance Repair [GEOGRAPHIC_DATA]"
click at [191, 106] on span "[PERSON_NAME]" at bounding box center [197, 109] width 56 height 6
click at [187, 116] on span "[PHONE_NUMBER]" at bounding box center [197, 119] width 56 height 6
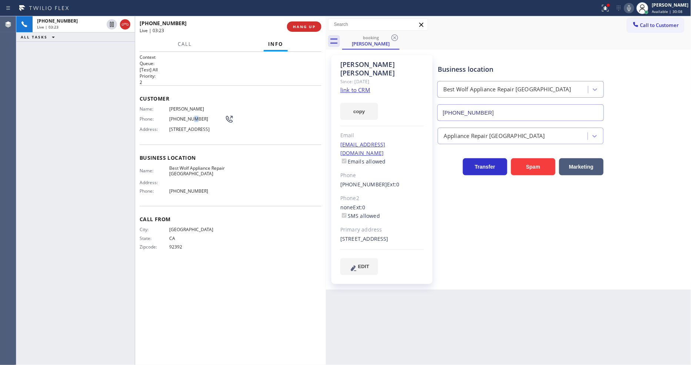
click at [187, 116] on span "[PHONE_NUMBER]" at bounding box center [197, 119] width 56 height 6
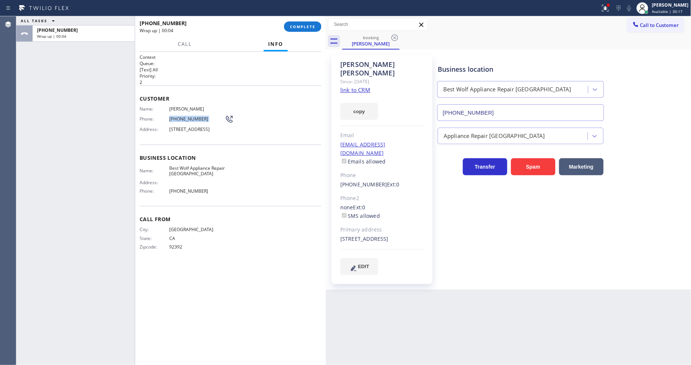
click at [164, 197] on div "Name: Best Wolf Appliance Repair [GEOGRAPHIC_DATA] Address: Phone: [PHONE_NUMBE…" at bounding box center [182, 182] width 85 height 32
click at [403, 131] on div "Email" at bounding box center [382, 135] width 84 height 9
click at [402, 141] on div "[EMAIL_ADDRESS][DOMAIN_NAME] Emails allowed" at bounding box center [382, 154] width 84 height 26
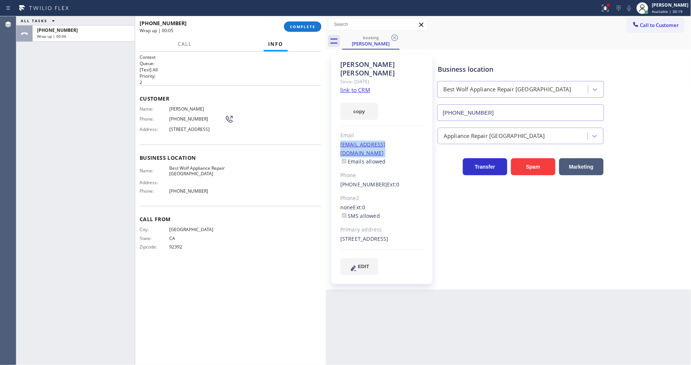
click at [402, 141] on div "[EMAIL_ADDRESS][DOMAIN_NAME] Emails allowed" at bounding box center [382, 154] width 84 height 26
drag, startPoint x: 170, startPoint y: 126, endPoint x: 205, endPoint y: 144, distance: 38.9
click at [205, 136] on div "Name: [PERSON_NAME] Phone: [PHONE_NUMBER] Address: [STREET_ADDRESS]" at bounding box center [187, 120] width 94 height 29
click at [74, 144] on div "ALL TASKS ALL TASKS ACTIVE TASKS TASKS IN WRAP UP [PHONE_NUMBER] Wrap up | 00:20" at bounding box center [75, 190] width 118 height 349
click at [295, 28] on span "COMPLETE" at bounding box center [303, 26] width 26 height 5
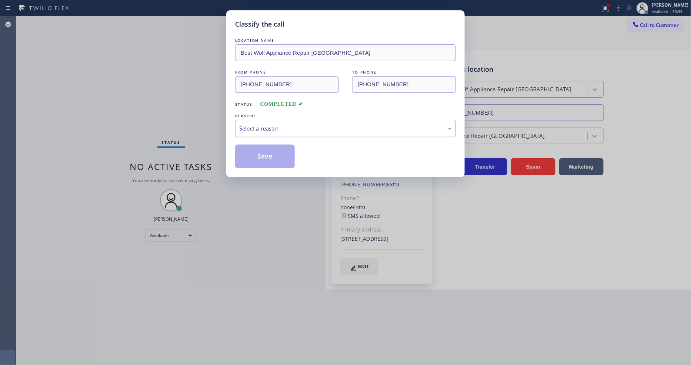
click at [264, 131] on div "Select a reason" at bounding box center [345, 128] width 221 height 17
click at [263, 149] on button "Save" at bounding box center [265, 157] width 60 height 24
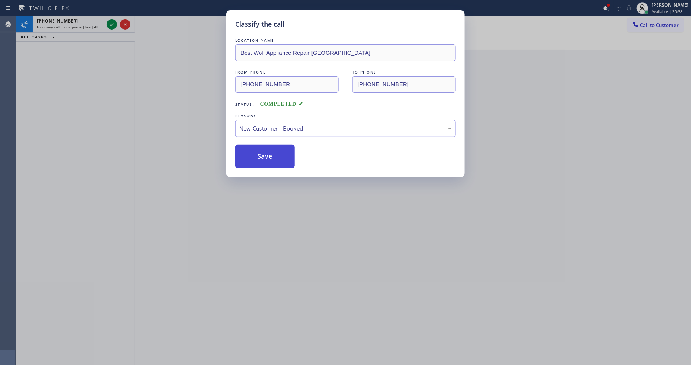
click at [263, 149] on button "Save" at bounding box center [265, 157] width 60 height 24
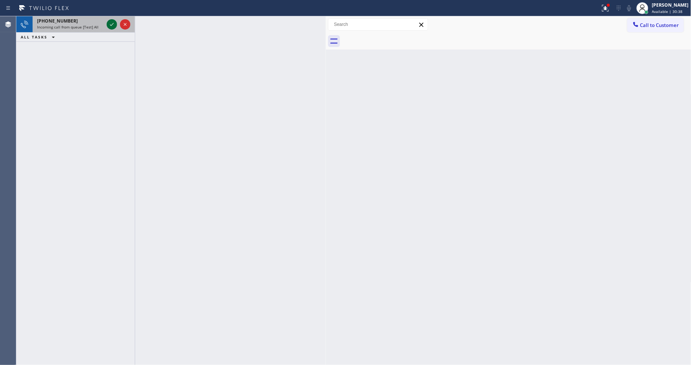
click at [110, 25] on icon at bounding box center [112, 24] width 4 height 3
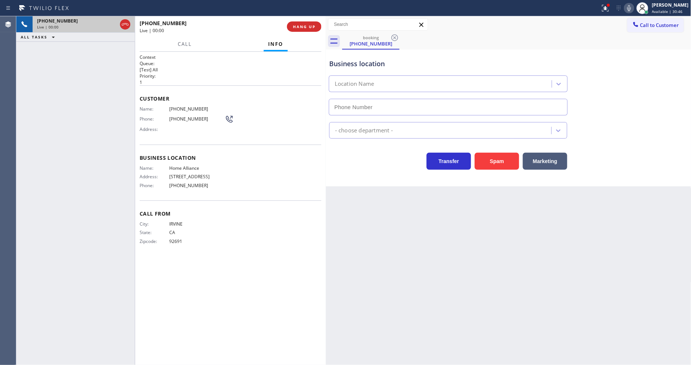
type input "[PHONE_NUMBER]"
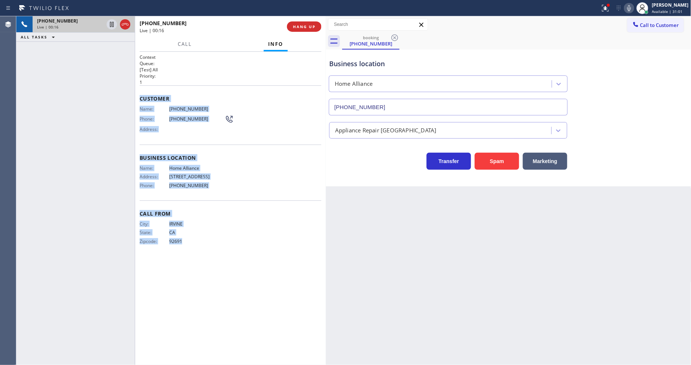
drag, startPoint x: 139, startPoint y: 94, endPoint x: 208, endPoint y: 294, distance: 212.1
click at [208, 294] on div "Context Queue: [Test] All Priority: 1 Customer Name: [PHONE_NUMBER] Phone: [PHO…" at bounding box center [231, 208] width 182 height 309
click at [313, 27] on span "HANG UP" at bounding box center [304, 26] width 23 height 5
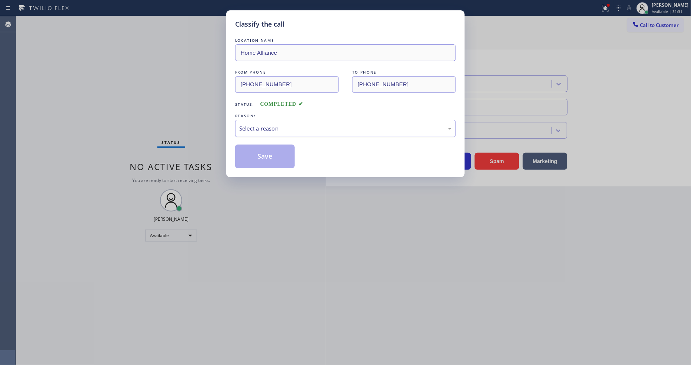
click at [275, 134] on div "Select a reason" at bounding box center [345, 128] width 221 height 17
click at [270, 125] on div "Existing Customer - ETA/PI/REDO/complain/cancel" at bounding box center [345, 128] width 213 height 9
click at [259, 155] on button "Save" at bounding box center [265, 157] width 60 height 24
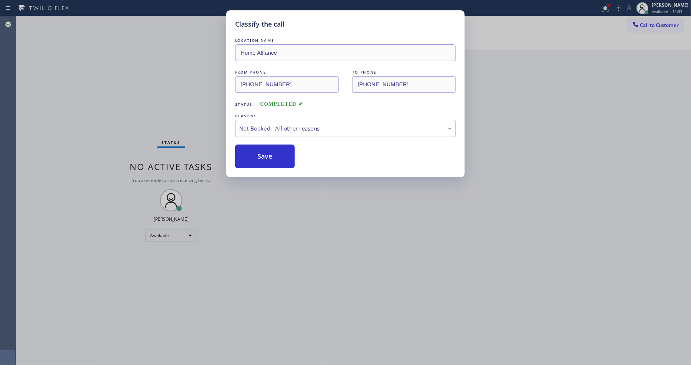
click at [259, 155] on button "Save" at bounding box center [265, 157] width 60 height 24
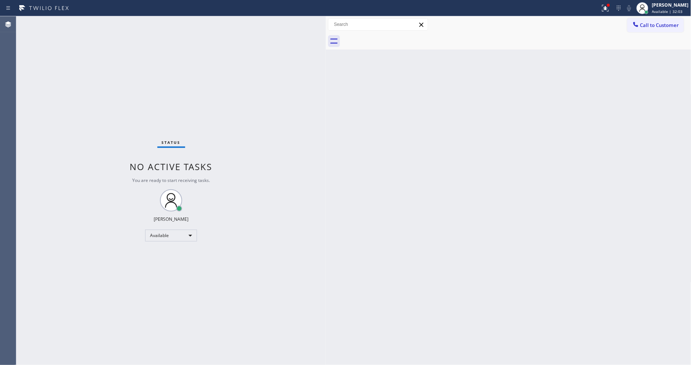
click at [593, 256] on div "Back to Dashboard Change Sender ID Customers Technicians Select a contact Outbo…" at bounding box center [508, 190] width 365 height 349
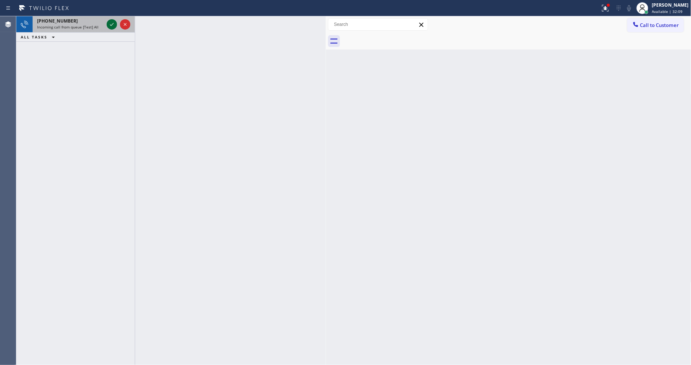
click at [110, 25] on icon at bounding box center [111, 24] width 9 height 9
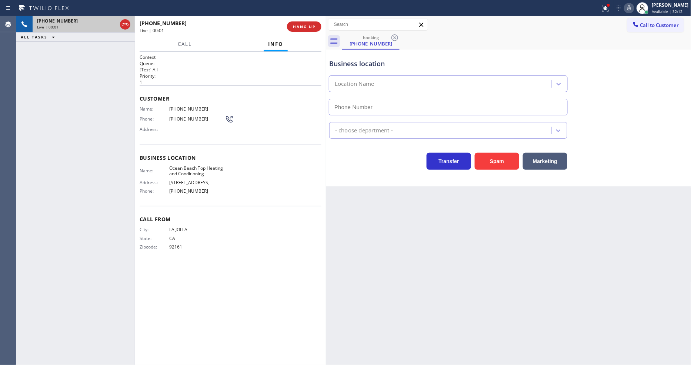
type input "[PHONE_NUMBER]"
click at [112, 20] on icon at bounding box center [111, 24] width 9 height 9
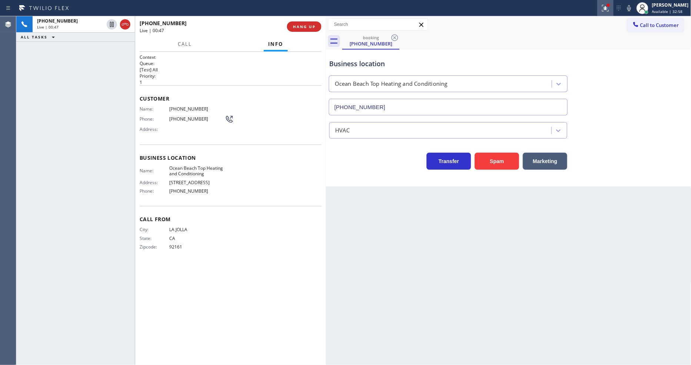
drag, startPoint x: 632, startPoint y: 6, endPoint x: 616, endPoint y: 7, distance: 15.6
click at [632, 6] on icon at bounding box center [629, 8] width 9 height 9
click at [614, 7] on div at bounding box center [605, 8] width 16 height 9
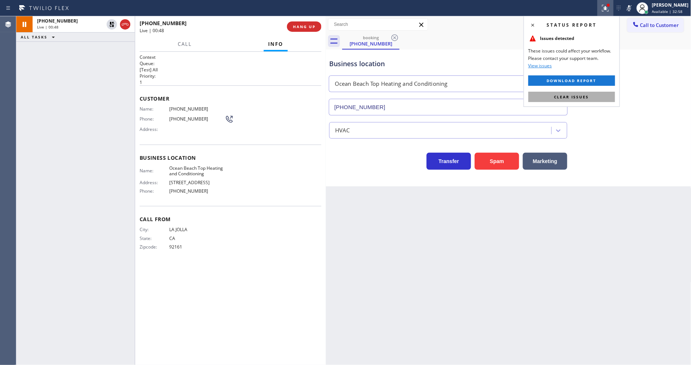
click at [590, 98] on button "Clear issues" at bounding box center [571, 97] width 87 height 10
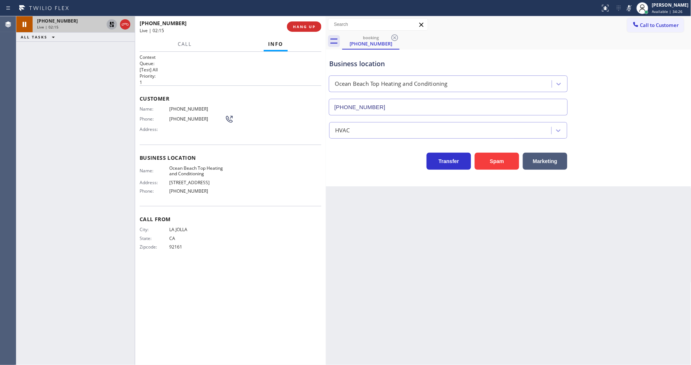
click at [112, 25] on icon at bounding box center [111, 24] width 9 height 9
click at [634, 8] on icon at bounding box center [629, 8] width 9 height 9
click at [184, 45] on span "Call" at bounding box center [185, 44] width 14 height 7
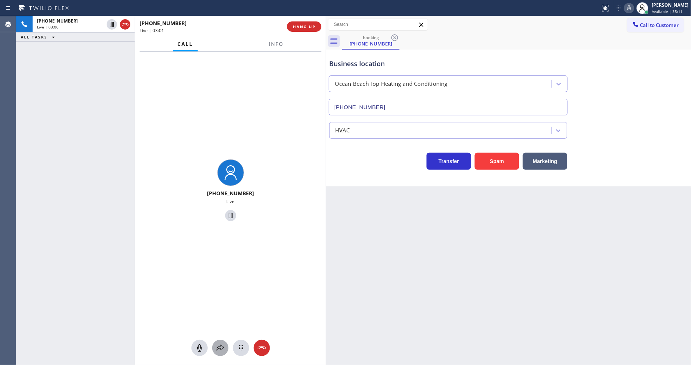
click at [221, 353] on icon at bounding box center [220, 348] width 9 height 9
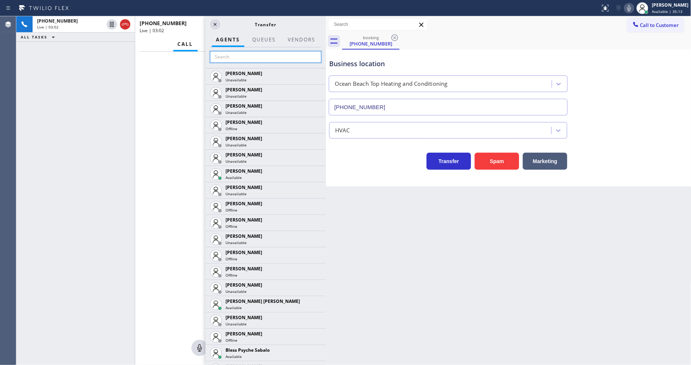
click at [242, 54] on input "text" at bounding box center [265, 57] width 111 height 12
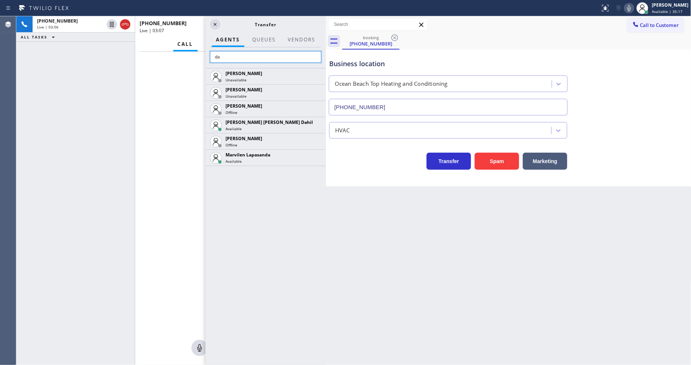
type input "d"
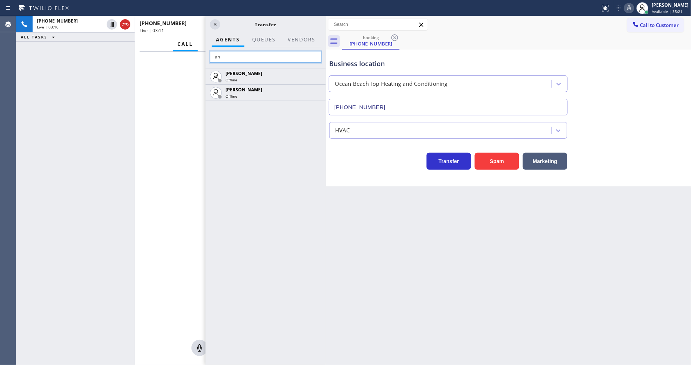
type input "a"
type input "ant"
click at [214, 24] on icon at bounding box center [215, 24] width 9 height 9
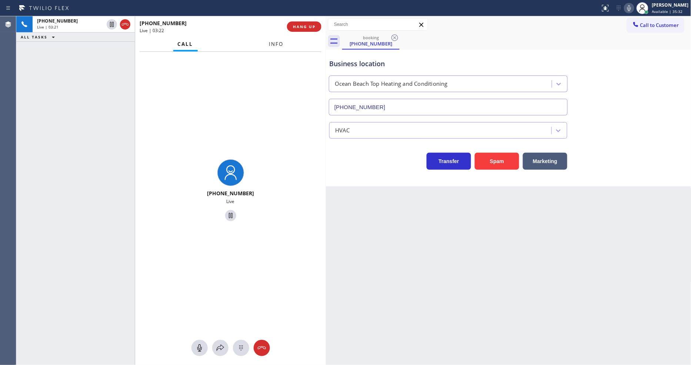
click at [271, 42] on span "Info" at bounding box center [276, 44] width 14 height 7
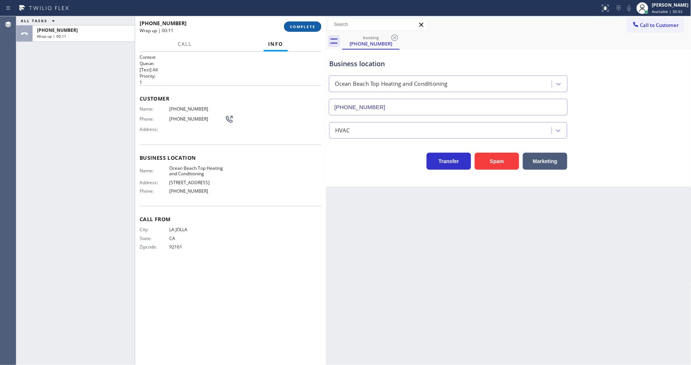
click at [298, 27] on span "COMPLETE" at bounding box center [303, 26] width 26 height 5
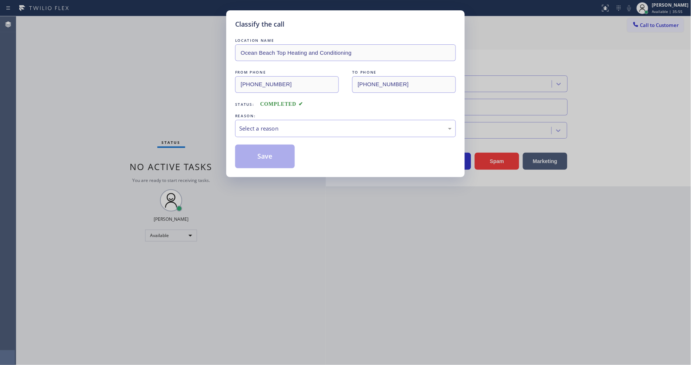
click at [267, 131] on div "Select a reason" at bounding box center [345, 128] width 221 height 17
click at [258, 153] on button "Save" at bounding box center [265, 157] width 60 height 24
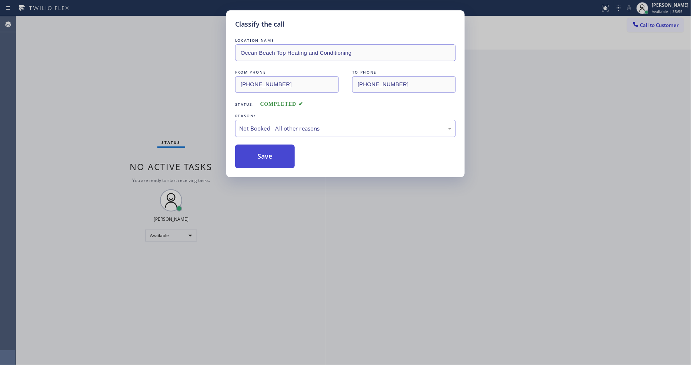
drag, startPoint x: 267, startPoint y: 132, endPoint x: 258, endPoint y: 153, distance: 23.1
click at [258, 153] on button "Save" at bounding box center [265, 157] width 60 height 24
click at [158, 115] on div "Classify the call LOCATION NAME [GEOGRAPHIC_DATA] Top Heating and Conditioning …" at bounding box center [345, 182] width 691 height 365
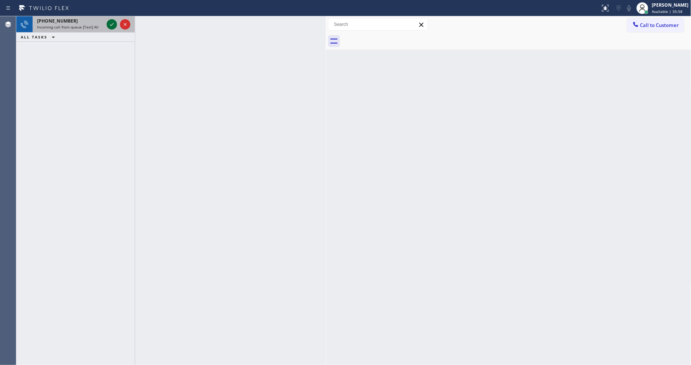
click at [111, 25] on icon at bounding box center [111, 24] width 9 height 9
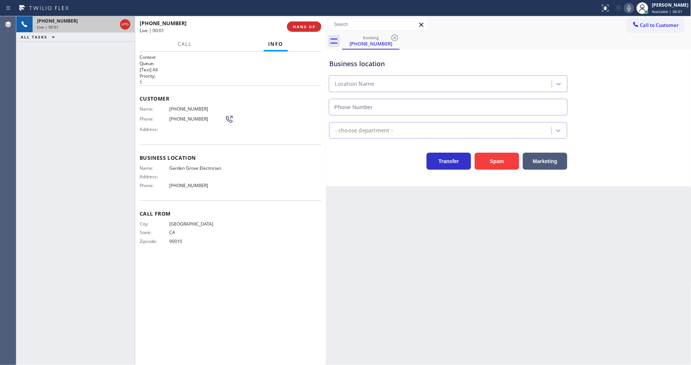
type input "[PHONE_NUMBER]"
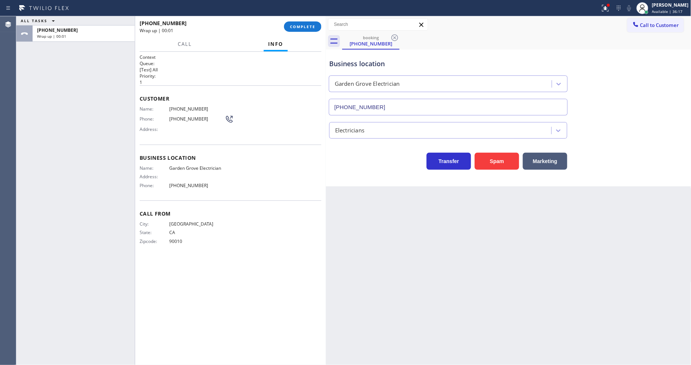
click at [303, 31] on button "COMPLETE" at bounding box center [302, 26] width 37 height 10
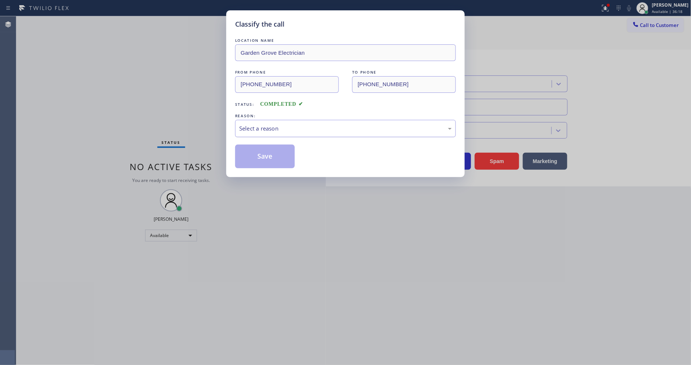
drag, startPoint x: 269, startPoint y: 128, endPoint x: 269, endPoint y: 134, distance: 5.9
click at [269, 127] on div "Select a reason" at bounding box center [345, 128] width 213 height 9
click at [274, 160] on button "Save" at bounding box center [265, 157] width 60 height 24
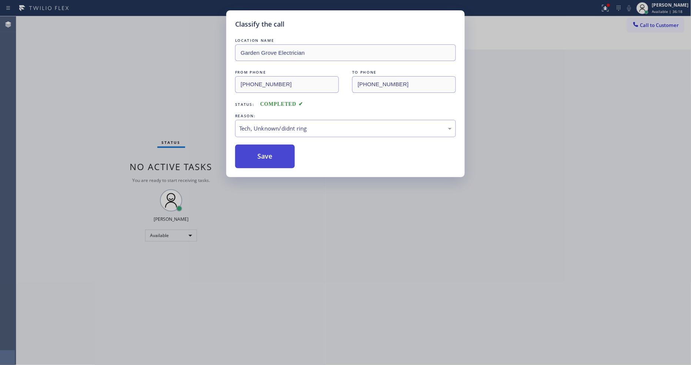
click at [274, 160] on button "Save" at bounding box center [265, 157] width 60 height 24
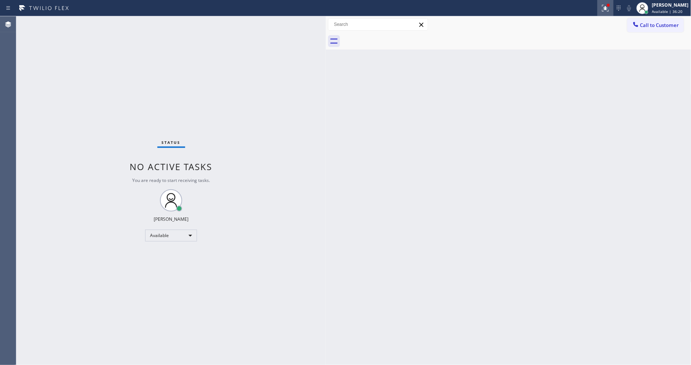
click at [610, 12] on icon at bounding box center [605, 8] width 9 height 9
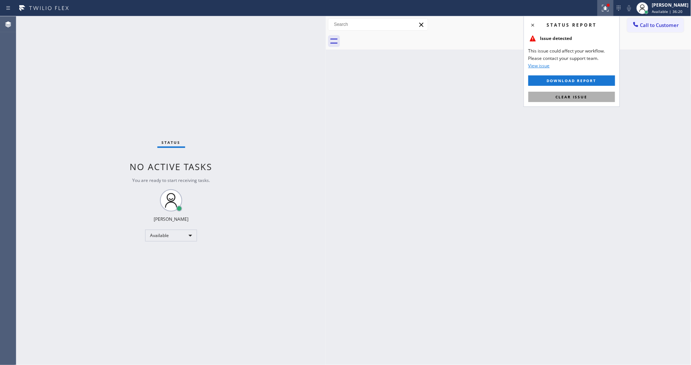
click at [583, 97] on span "Clear issue" at bounding box center [572, 96] width 32 height 5
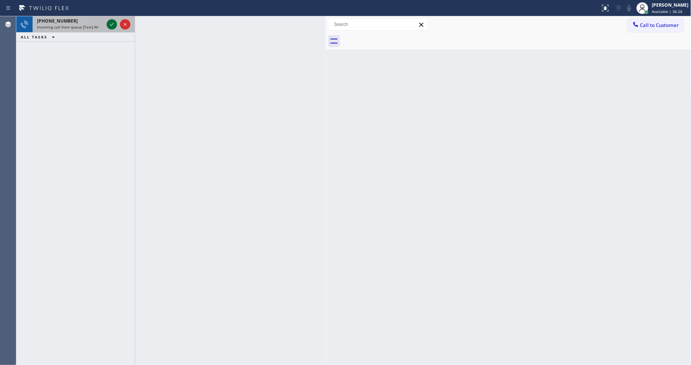
click at [113, 22] on icon at bounding box center [111, 24] width 9 height 9
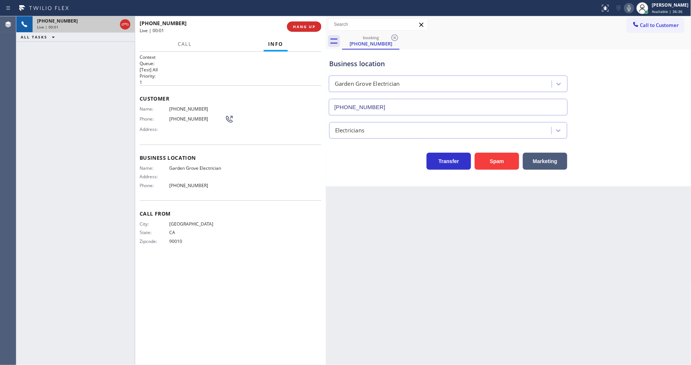
type input "[PHONE_NUMBER]"
click at [297, 28] on span "HANG UP" at bounding box center [304, 26] width 23 height 5
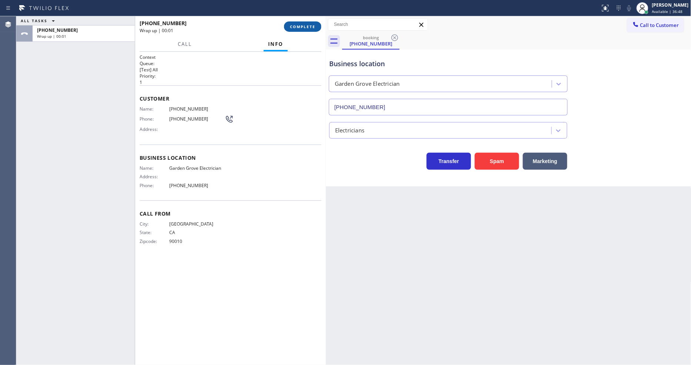
click at [297, 28] on span "COMPLETE" at bounding box center [303, 26] width 26 height 5
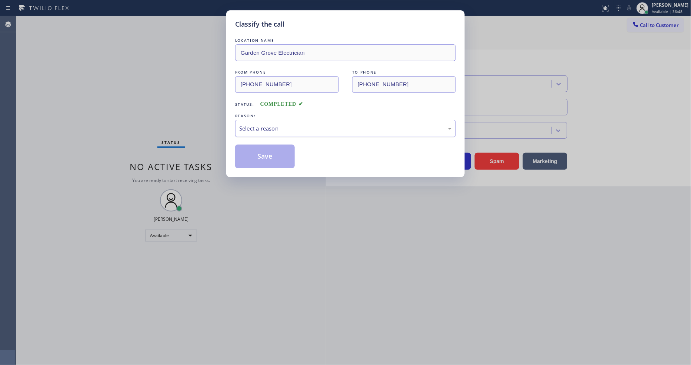
click at [258, 128] on div "Select a reason" at bounding box center [345, 128] width 213 height 9
click at [258, 152] on button "Save" at bounding box center [265, 157] width 60 height 24
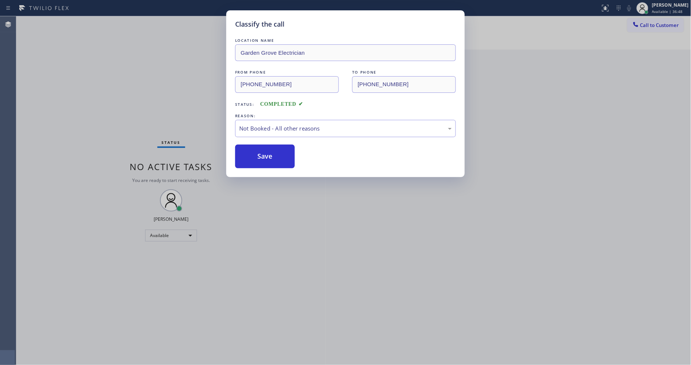
click at [258, 152] on button "Save" at bounding box center [265, 157] width 60 height 24
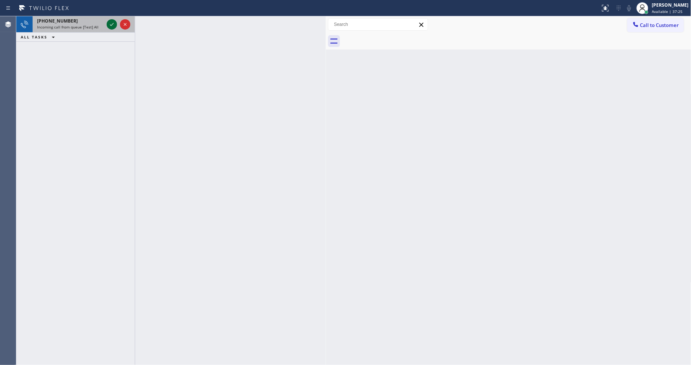
click at [110, 24] on icon at bounding box center [111, 24] width 9 height 9
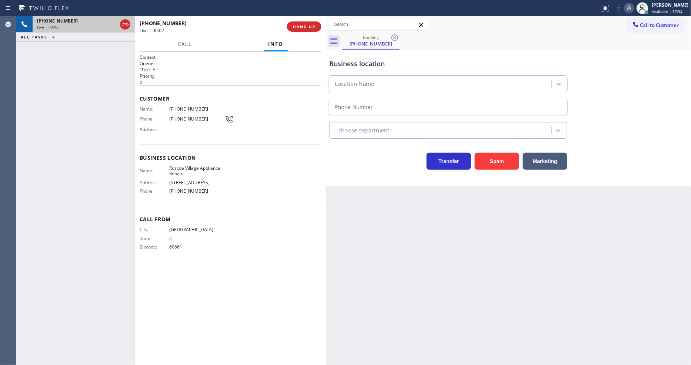
type input "[PHONE_NUMBER]"
click at [421, 192] on div "Back to Dashboard Change Sender ID Customers Technicians Select a contact Outbo…" at bounding box center [508, 190] width 365 height 349
click at [195, 166] on span "Roscoe Village Appliance Repair" at bounding box center [197, 171] width 56 height 11
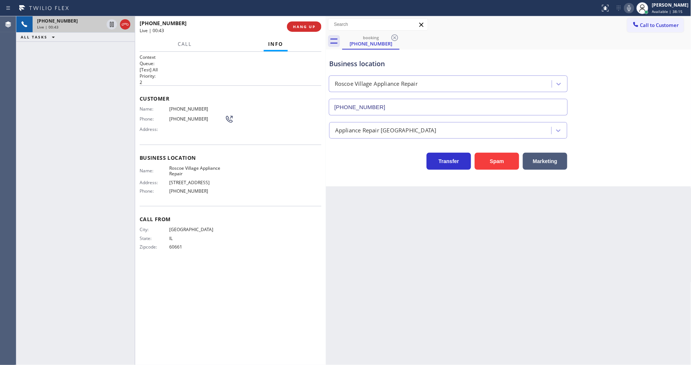
click at [173, 109] on span "[PHONE_NUMBER]" at bounding box center [197, 109] width 56 height 6
click at [111, 23] on icon at bounding box center [111, 24] width 9 height 9
drag, startPoint x: 638, startPoint y: 9, endPoint x: 618, endPoint y: 1, distance: 22.1
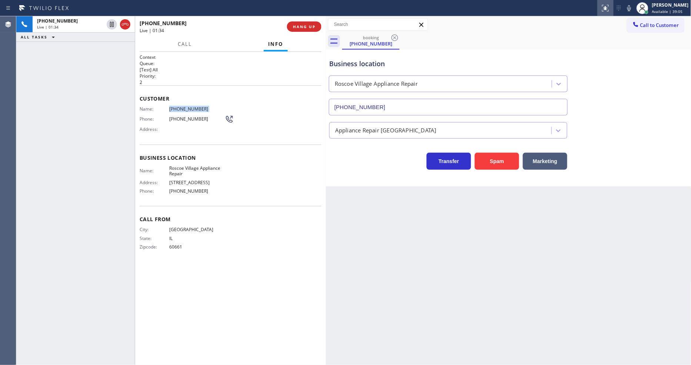
click at [634, 9] on icon at bounding box center [629, 8] width 9 height 9
click at [109, 23] on icon at bounding box center [111, 24] width 9 height 9
click at [632, 8] on rect at bounding box center [628, 7] width 5 height 5
click at [276, 57] on h1 "Context" at bounding box center [231, 57] width 182 height 6
click at [303, 26] on span "HANG UP" at bounding box center [304, 26] width 23 height 5
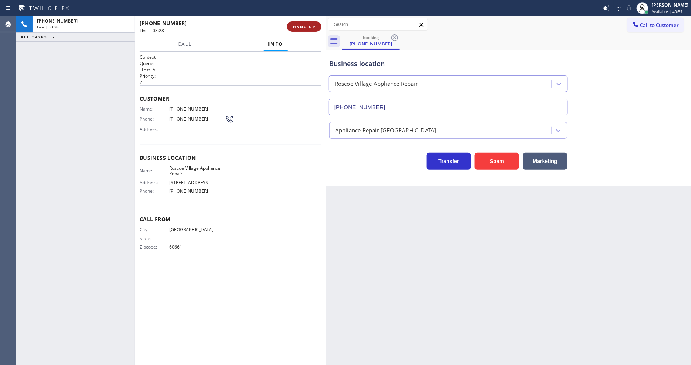
click at [303, 26] on span "HANG UP" at bounding box center [304, 26] width 23 height 5
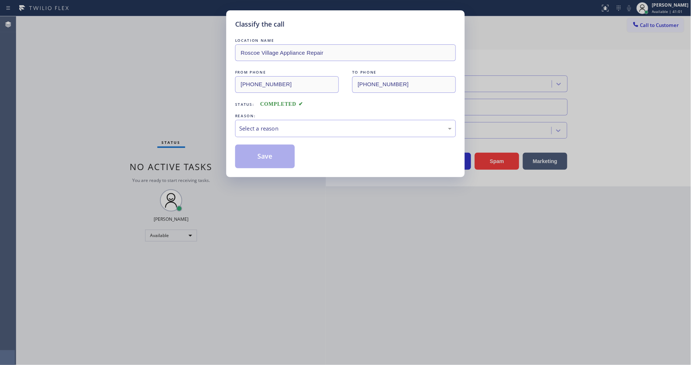
click at [269, 125] on div "Select a reason" at bounding box center [345, 128] width 213 height 9
click at [261, 153] on button "Save" at bounding box center [265, 157] width 60 height 24
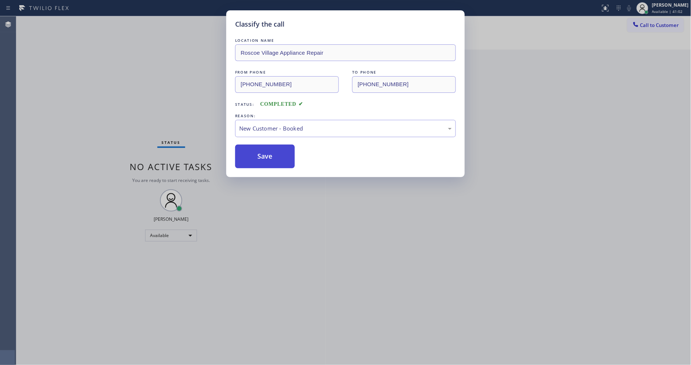
click at [260, 153] on button "Save" at bounding box center [265, 157] width 60 height 24
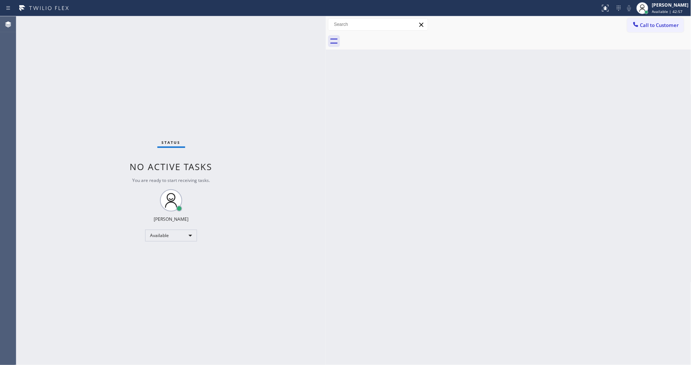
click at [51, 123] on div "Status No active tasks You are ready to start receiving tasks. [PERSON_NAME] Av…" at bounding box center [171, 190] width 310 height 349
click at [253, 212] on div "Status No active tasks You are ready to start receiving tasks. [PERSON_NAME] Av…" at bounding box center [171, 190] width 310 height 349
click at [574, 228] on div "Back to Dashboard Change Sender ID Customers Technicians Select a contact Outbo…" at bounding box center [508, 190] width 365 height 349
click at [97, 20] on div "Status No active tasks You are ready to start receiving tasks. [PERSON_NAME] Av…" at bounding box center [171, 190] width 310 height 349
drag, startPoint x: 523, startPoint y: 173, endPoint x: 378, endPoint y: 260, distance: 169.0
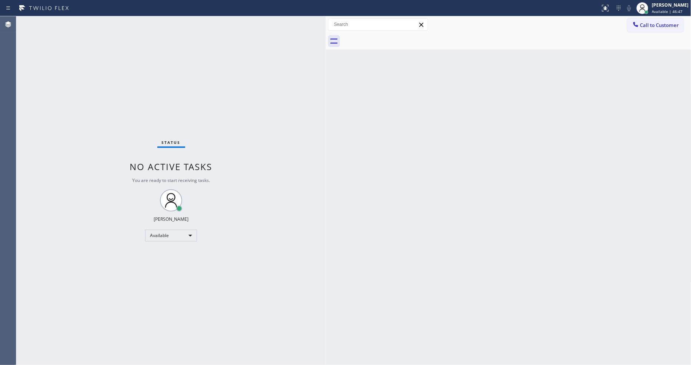
click at [523, 173] on div "Back to Dashboard Change Sender ID Customers Technicians Select a contact Outbo…" at bounding box center [508, 190] width 365 height 349
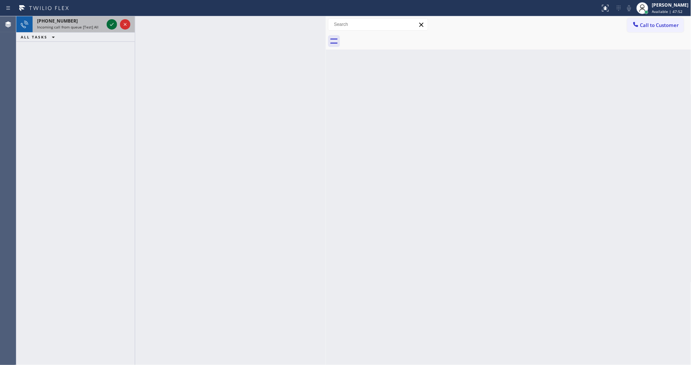
click at [113, 23] on icon at bounding box center [111, 24] width 9 height 9
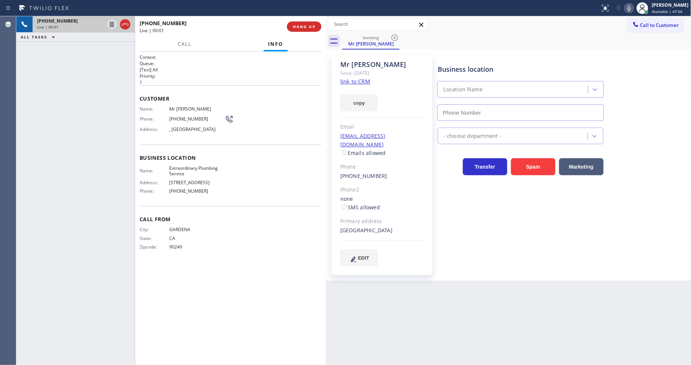
type input "[PHONE_NUMBER]"
click at [302, 34] on div "[PHONE_NUMBER] Live | 00:02 HANG UP" at bounding box center [231, 26] width 182 height 19
click at [304, 21] on div "[PHONE_NUMBER] Live | 00:02 HANG UP" at bounding box center [231, 26] width 182 height 19
click at [309, 27] on span "HANG UP" at bounding box center [304, 26] width 23 height 5
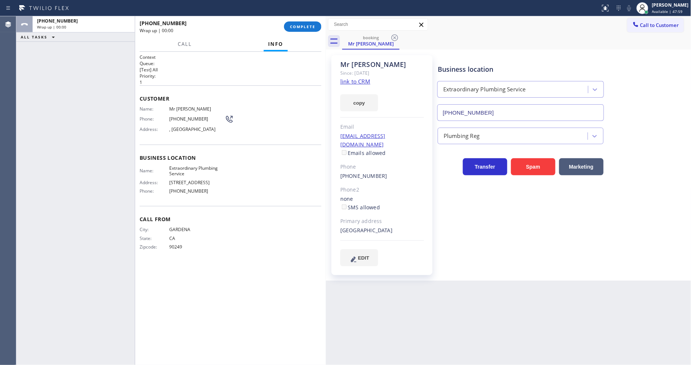
click at [308, 35] on div "[PHONE_NUMBER] Wrap up | 00:00 COMPLETE" at bounding box center [231, 26] width 182 height 19
click at [301, 26] on span "COMPLETE" at bounding box center [303, 26] width 26 height 5
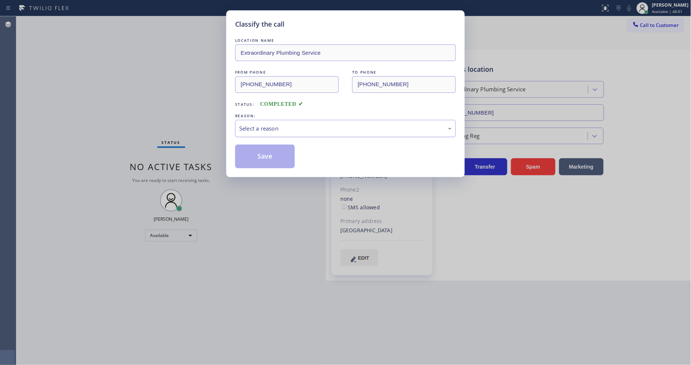
click at [271, 124] on div "Select a reason" at bounding box center [345, 128] width 213 height 9
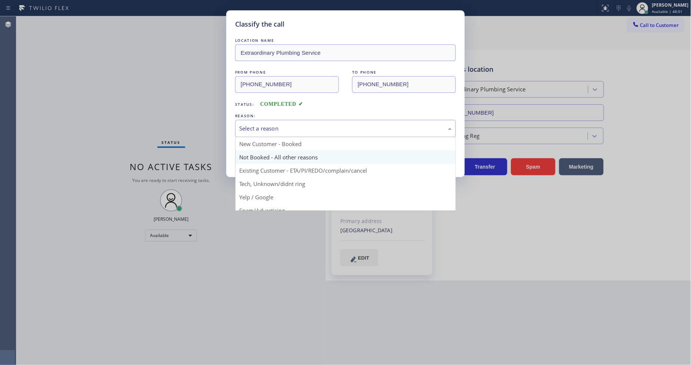
click at [271, 155] on button "Save" at bounding box center [265, 157] width 60 height 24
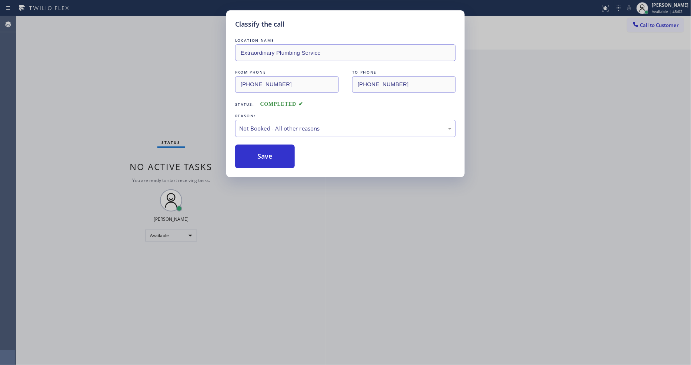
click at [271, 155] on button "Save" at bounding box center [265, 157] width 60 height 24
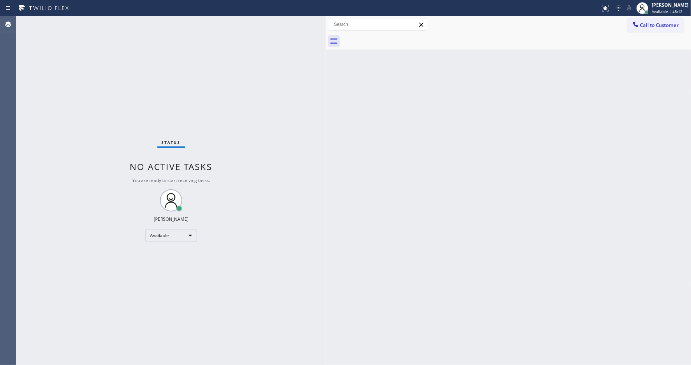
click at [605, 295] on div "Back to Dashboard Change Sender ID Customers Technicians Select a contact Outbo…" at bounding box center [508, 190] width 365 height 349
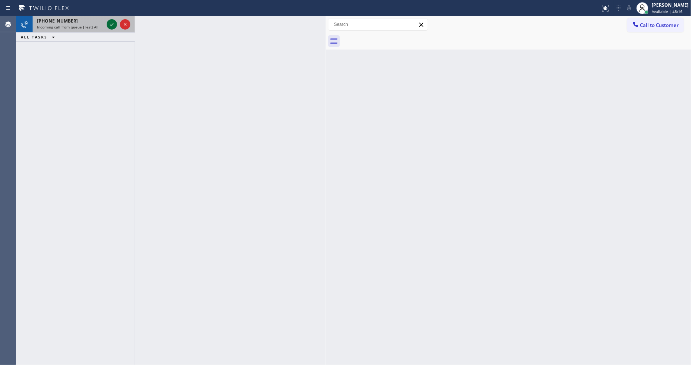
click at [112, 23] on icon at bounding box center [111, 24] width 9 height 9
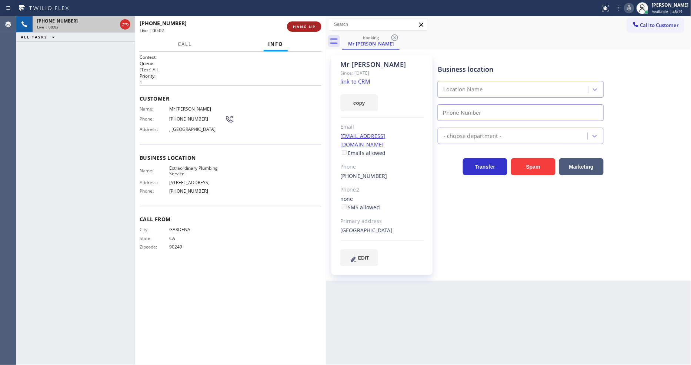
click at [312, 30] on button "HANG UP" at bounding box center [304, 26] width 34 height 10
type input "[PHONE_NUMBER]"
click at [312, 30] on button "HANG UP" at bounding box center [304, 26] width 34 height 10
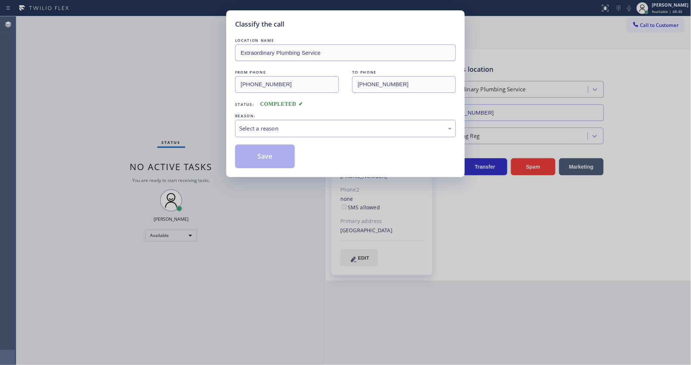
click at [266, 124] on div "Select a reason" at bounding box center [345, 128] width 213 height 9
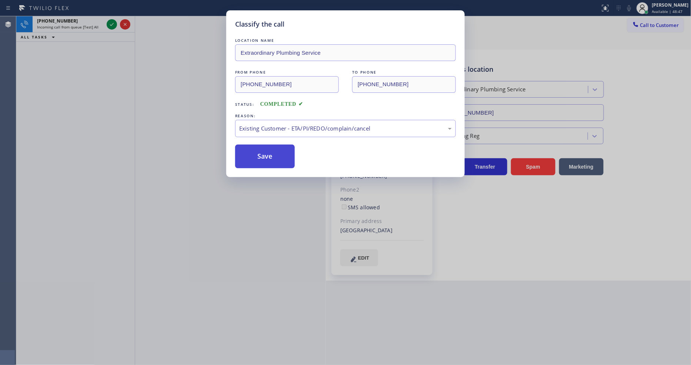
click at [258, 149] on button "Save" at bounding box center [265, 157] width 60 height 24
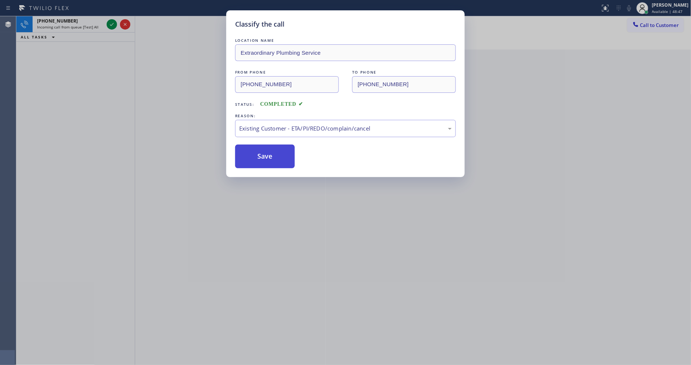
click at [258, 149] on button "Save" at bounding box center [265, 157] width 60 height 24
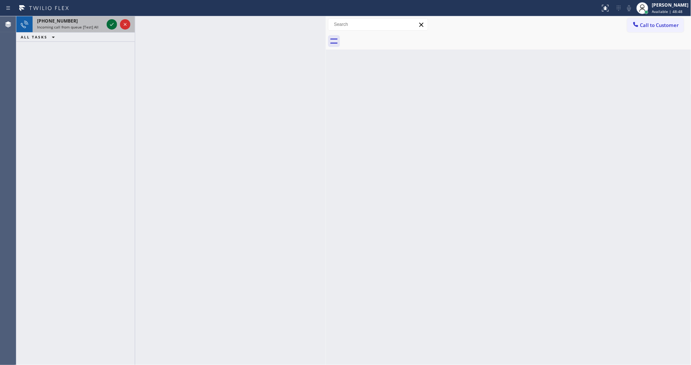
click at [113, 23] on icon at bounding box center [111, 24] width 9 height 9
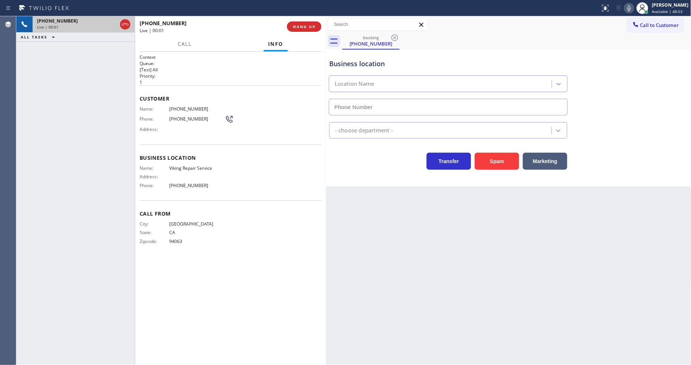
type input "[PHONE_NUMBER]"
click at [181, 166] on span "Viking Repair Service" at bounding box center [197, 169] width 56 height 6
click at [182, 166] on span "Viking Repair Service" at bounding box center [197, 169] width 56 height 6
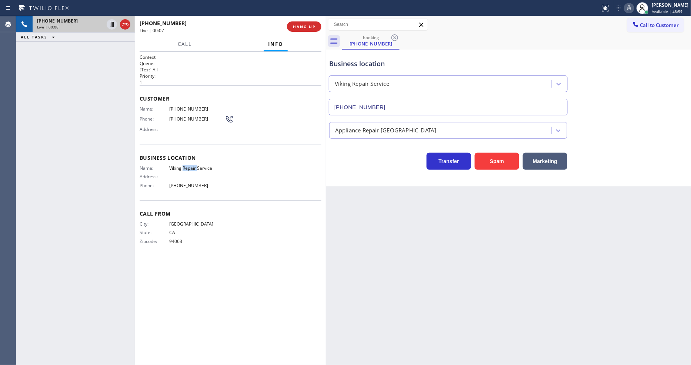
click at [182, 166] on span "Viking Repair Service" at bounding box center [197, 169] width 56 height 6
click at [293, 30] on button "HANG UP" at bounding box center [304, 26] width 34 height 10
click at [296, 27] on span "HANG UP" at bounding box center [304, 26] width 23 height 5
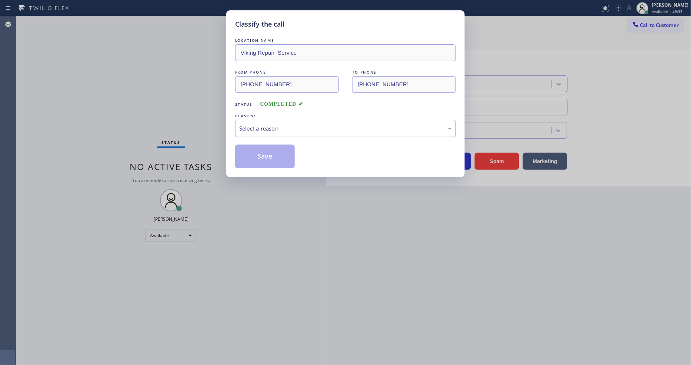
click at [261, 124] on div "Select a reason" at bounding box center [345, 128] width 213 height 9
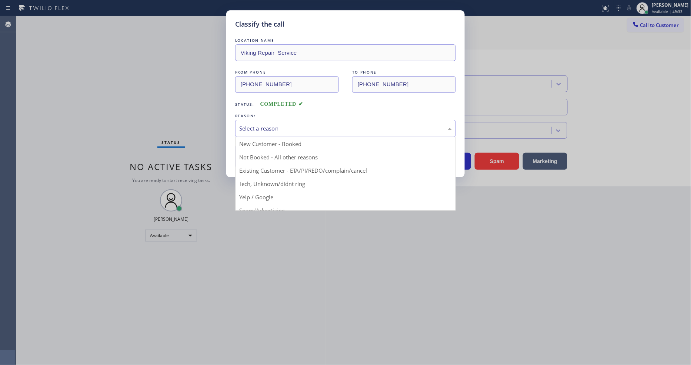
click at [256, 154] on button "Save" at bounding box center [265, 157] width 60 height 24
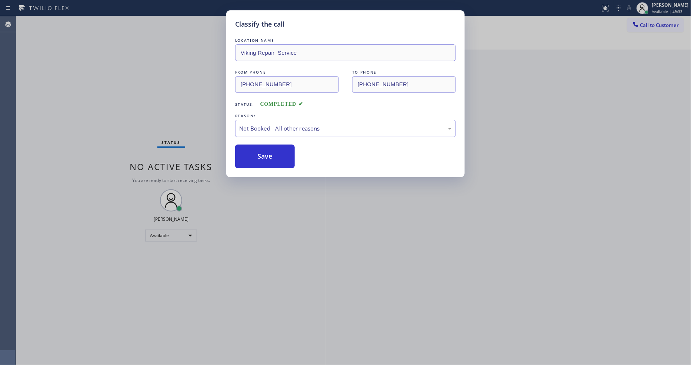
click at [256, 154] on button "Save" at bounding box center [265, 157] width 60 height 24
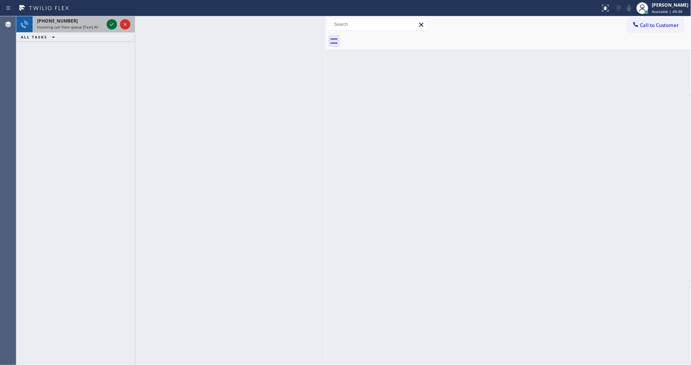
click at [111, 25] on icon at bounding box center [112, 24] width 4 height 3
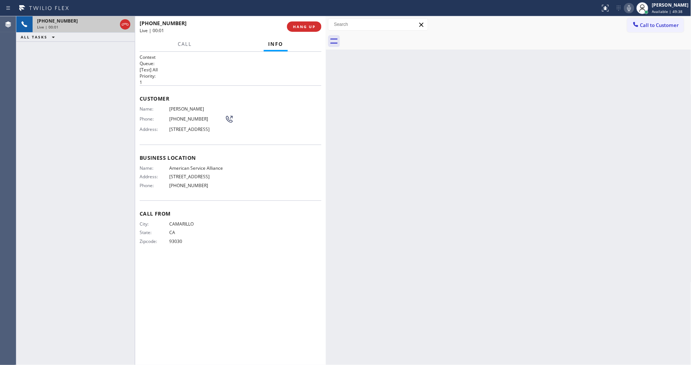
click at [258, 227] on div "City: CAMARILLO State: [US_STATE] Zipcode: 93030" at bounding box center [231, 234] width 182 height 26
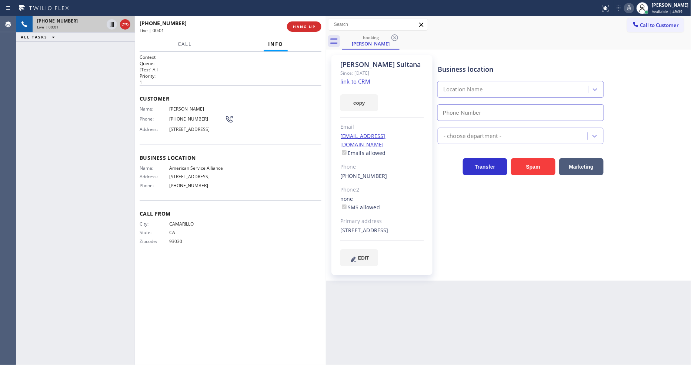
type input "[PHONE_NUMBER]"
click at [353, 80] on link "link to CRM" at bounding box center [355, 81] width 30 height 7
click at [187, 175] on div "Name: American Service Alliance Address: [STREET_ADDRESS] Phone: [PHONE_NUMBER]" at bounding box center [182, 179] width 85 height 26
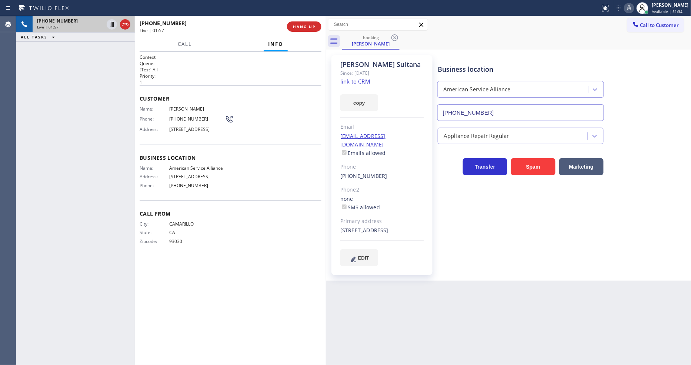
click at [453, 260] on div "Business location American Service Alliance [PHONE_NUMBER] Appliance Repair Reg…" at bounding box center [562, 160] width 253 height 207
click at [507, 262] on div "Business location American Service Alliance [PHONE_NUMBER] Appliance Repair Reg…" at bounding box center [562, 160] width 253 height 207
click at [203, 217] on span "Call From" at bounding box center [231, 213] width 182 height 7
drag, startPoint x: 114, startPoint y: 24, endPoint x: 268, endPoint y: 23, distance: 154.8
click at [114, 24] on icon at bounding box center [111, 24] width 9 height 9
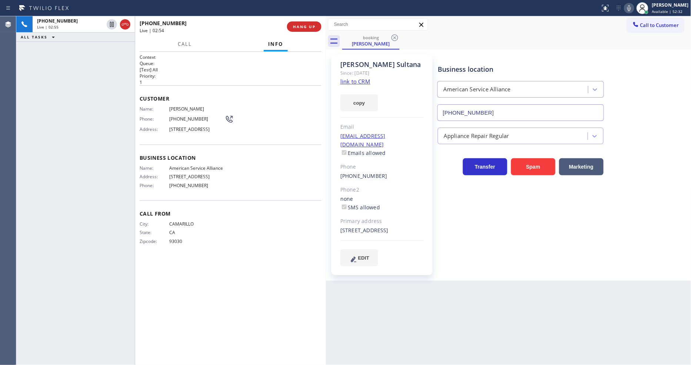
click at [632, 7] on icon at bounding box center [629, 8] width 9 height 9
click at [485, 291] on div "Back to Dashboard Change Sender ID Customers Technicians Select a contact Outbo…" at bounding box center [508, 190] width 365 height 349
click at [261, 257] on div "Call From City: [GEOGRAPHIC_DATA] State: [US_STATE] Zipcode: 93030" at bounding box center [231, 229] width 182 height 56
click at [505, 278] on div "Business location American Service Alliance [PHONE_NUMBER] Appliance Repair Reg…" at bounding box center [562, 168] width 253 height 222
click at [514, 241] on div "Business location American Service Alliance [PHONE_NUMBER] Appliance Repair Reg…" at bounding box center [562, 160] width 253 height 207
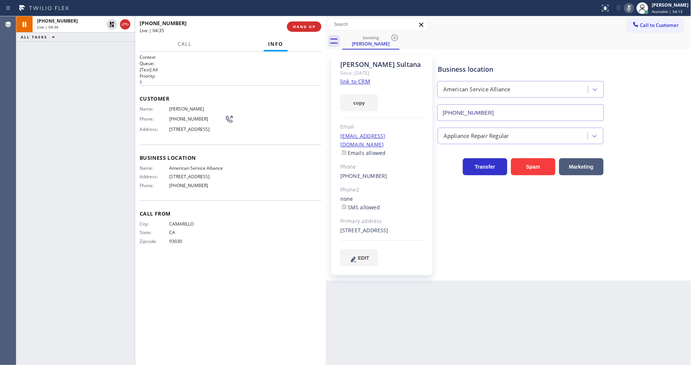
drag, startPoint x: 218, startPoint y: 298, endPoint x: 225, endPoint y: 363, distance: 64.8
click at [217, 298] on div "Context Queue: [Test] All Priority: 1 Customer Name: [PERSON_NAME] Phone: [PHON…" at bounding box center [231, 208] width 182 height 309
click at [472, 273] on div "Business location American Service Alliance [PHONE_NUMBER] Appliance Repair Reg…" at bounding box center [562, 168] width 253 height 222
drag, startPoint x: 114, startPoint y: 23, endPoint x: 214, endPoint y: 30, distance: 100.6
click at [114, 23] on icon at bounding box center [111, 24] width 9 height 9
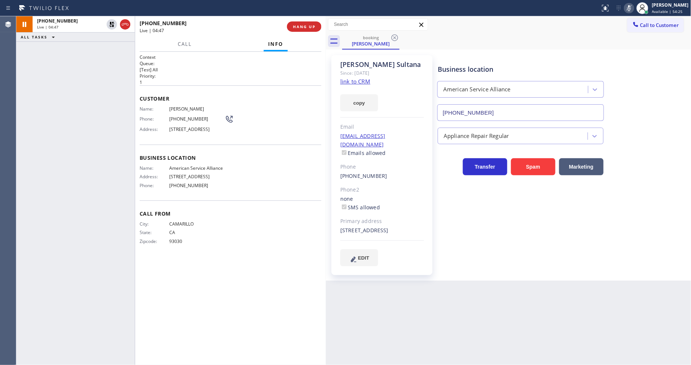
click at [634, 10] on icon at bounding box center [629, 8] width 9 height 9
click at [582, 201] on div "Business location American Service Alliance [PHONE_NUMBER] Appliance Repair Reg…" at bounding box center [562, 160] width 253 height 207
click at [179, 110] on div "Name: [PERSON_NAME] Phone: [PHONE_NUMBER] Address: [STREET_ADDRESS]" at bounding box center [187, 120] width 94 height 29
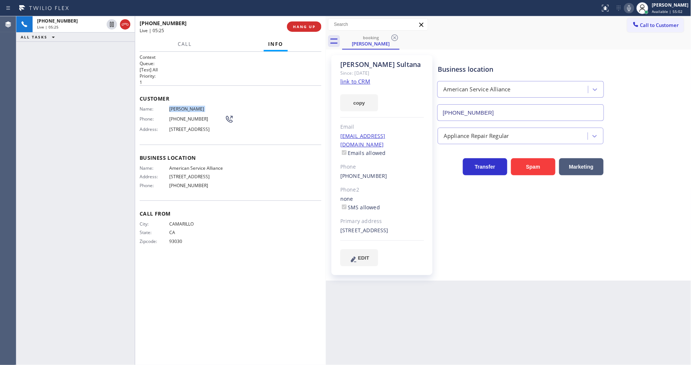
click at [184, 117] on span "[PHONE_NUMBER]" at bounding box center [197, 119] width 56 height 6
click at [161, 244] on span "Zipcode:" at bounding box center [155, 242] width 30 height 6
click at [405, 136] on div "[EMAIL_ADDRESS][DOMAIN_NAME] Emails allowed" at bounding box center [382, 145] width 84 height 26
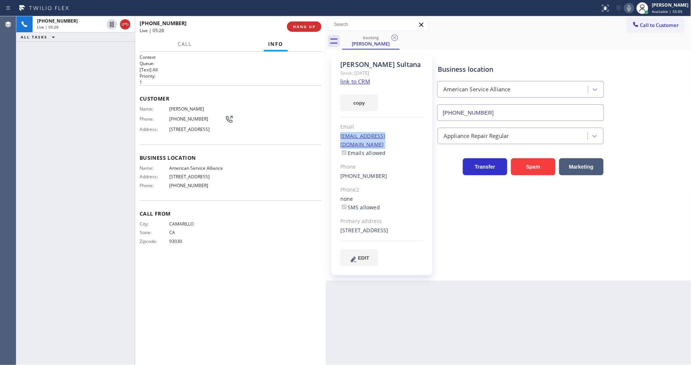
click at [405, 136] on div "[EMAIL_ADDRESS][DOMAIN_NAME] Emails allowed" at bounding box center [382, 145] width 84 height 26
click at [299, 25] on span "HANG UP" at bounding box center [304, 26] width 23 height 5
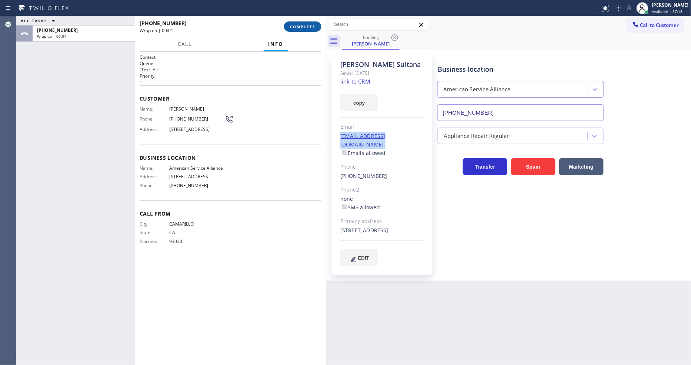
click at [299, 25] on span "COMPLETE" at bounding box center [303, 26] width 26 height 5
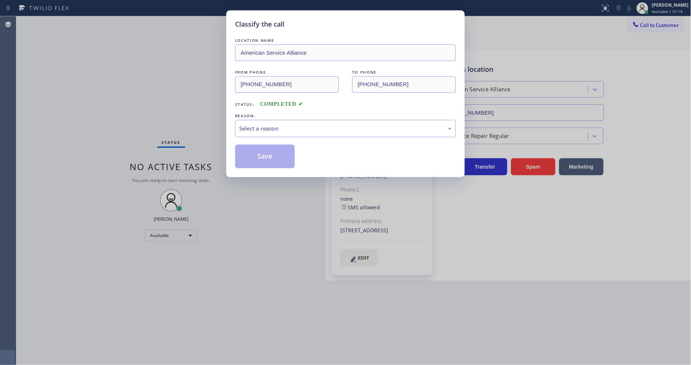
click at [267, 128] on div "Select a reason" at bounding box center [345, 128] width 213 height 9
click at [263, 150] on button "Save" at bounding box center [265, 157] width 60 height 24
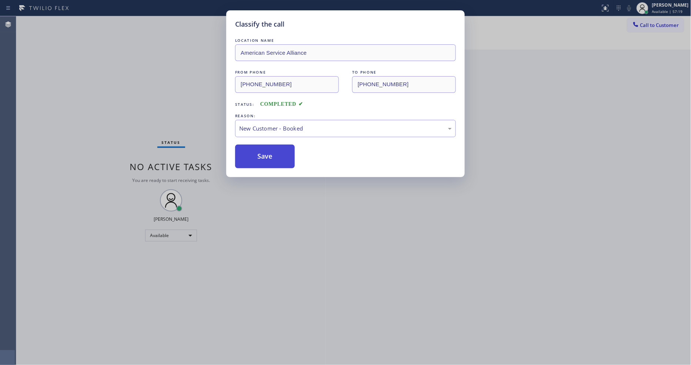
click at [263, 150] on button "Save" at bounding box center [265, 157] width 60 height 24
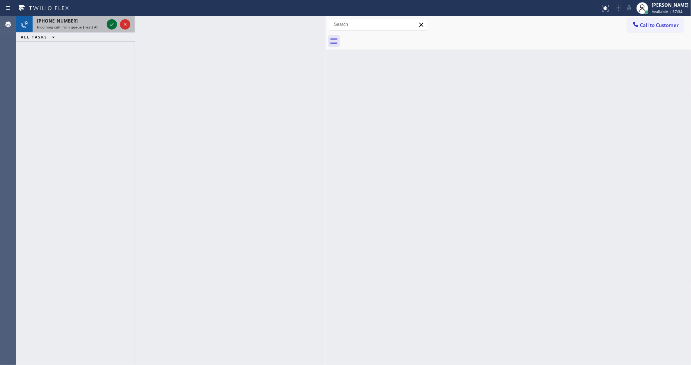
drag, startPoint x: 109, startPoint y: 25, endPoint x: 110, endPoint y: 21, distance: 4.1
click at [110, 25] on icon at bounding box center [111, 24] width 9 height 9
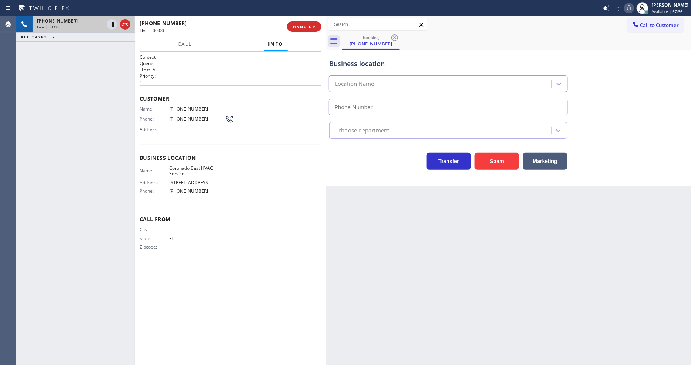
type input "[PHONE_NUMBER]"
click at [176, 167] on span "Coronado Best HVAC Service" at bounding box center [197, 171] width 56 height 11
click at [517, 290] on div "Back to Dashboard Change Sender ID Customers Technicians Select a contact Outbo…" at bounding box center [508, 190] width 365 height 349
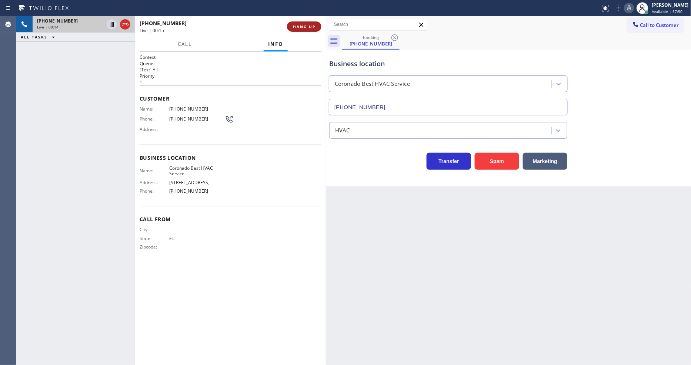
click at [310, 24] on span "HANG UP" at bounding box center [304, 26] width 23 height 5
click at [310, 24] on span "COMPLETE" at bounding box center [303, 26] width 26 height 5
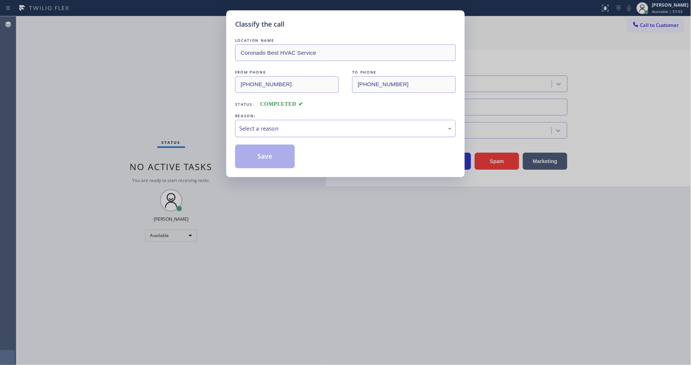
click at [250, 120] on div "Select a reason" at bounding box center [345, 128] width 221 height 17
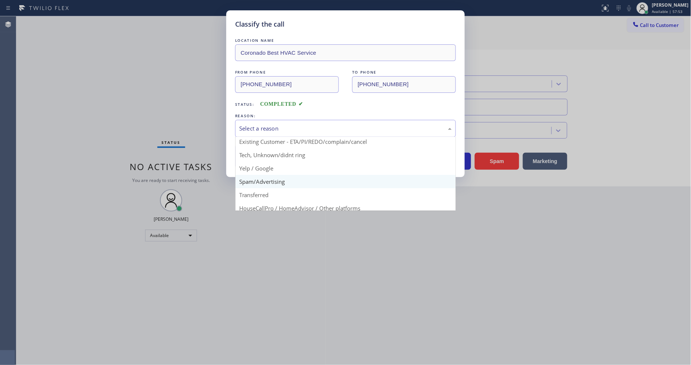
scroll to position [46, 0]
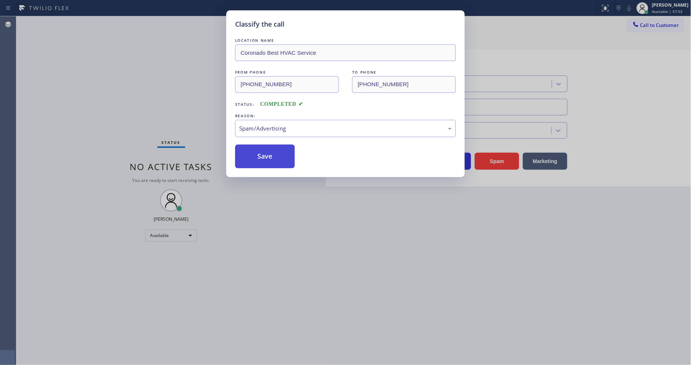
click at [250, 146] on button "Save" at bounding box center [265, 157] width 60 height 24
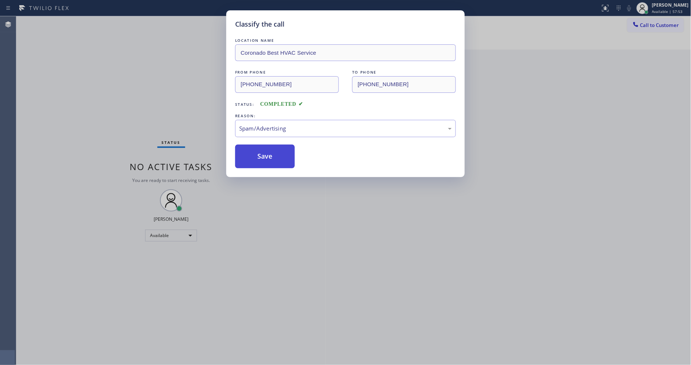
click at [250, 146] on button "Save" at bounding box center [265, 157] width 60 height 24
drag, startPoint x: 250, startPoint y: 146, endPoint x: 544, endPoint y: 227, distance: 304.4
click at [250, 146] on button "Save" at bounding box center [265, 157] width 60 height 24
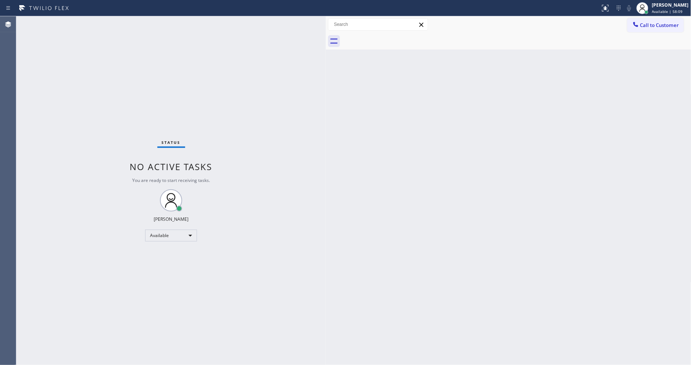
click at [556, 230] on div "Back to Dashboard Change Sender ID Customers Technicians Select a contact Outbo…" at bounding box center [508, 190] width 365 height 349
click at [98, 20] on div "Status No active tasks You are ready to start receiving tasks. [PERSON_NAME] Av…" at bounding box center [171, 190] width 310 height 349
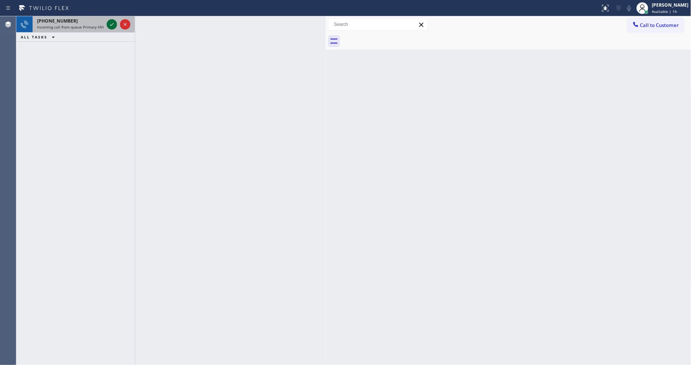
click at [108, 22] on icon at bounding box center [111, 24] width 9 height 9
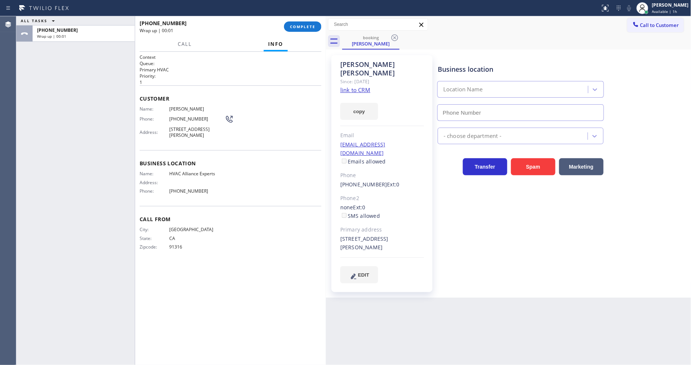
type input "[PHONE_NUMBER]"
click at [346, 94] on div "copy" at bounding box center [382, 107] width 84 height 26
click at [347, 86] on link "link to CRM" at bounding box center [355, 89] width 30 height 7
click at [297, 24] on span "COMPLETE" at bounding box center [303, 26] width 26 height 5
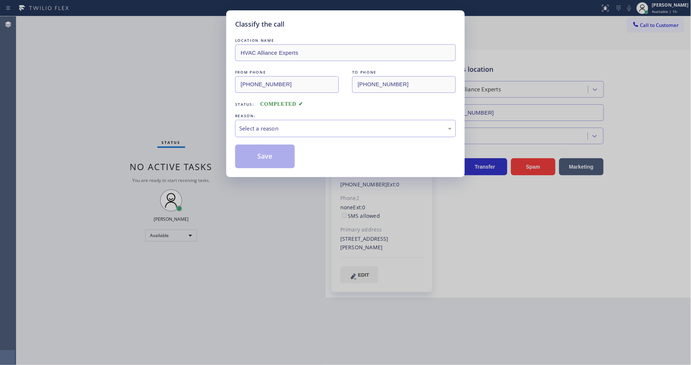
click at [255, 128] on div "Select a reason" at bounding box center [345, 128] width 213 height 9
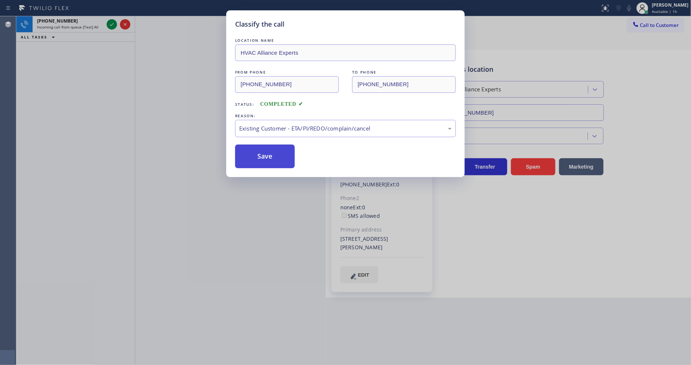
click at [257, 153] on button "Save" at bounding box center [265, 157] width 60 height 24
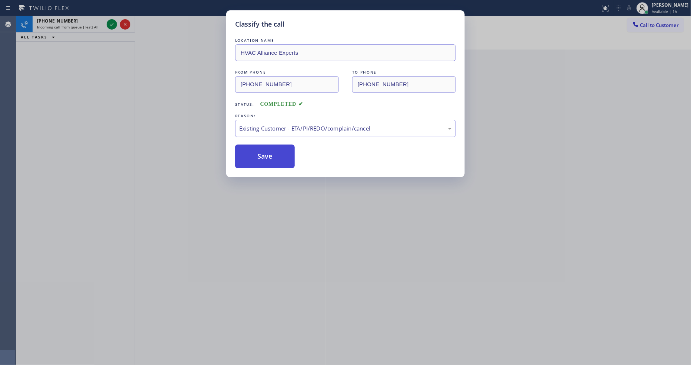
click at [257, 153] on button "Save" at bounding box center [265, 157] width 60 height 24
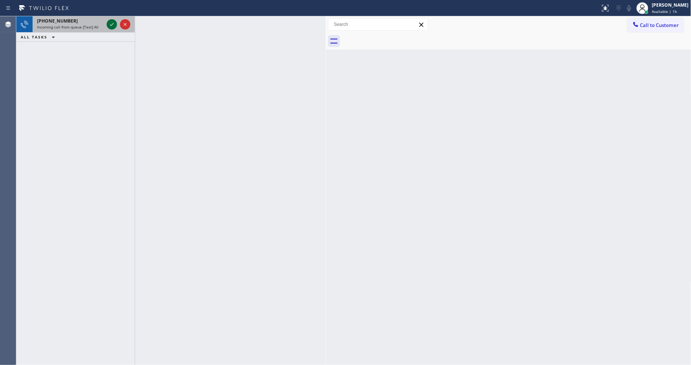
click at [110, 23] on icon at bounding box center [111, 24] width 9 height 9
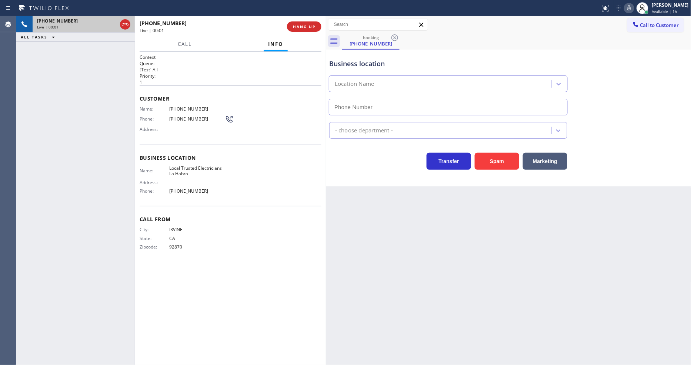
type input "[PHONE_NUMBER]"
click at [180, 166] on span "Local Trusted Electricians La Habra" at bounding box center [197, 171] width 56 height 11
click at [181, 166] on span "Local Trusted Electricians La Habra" at bounding box center [197, 171] width 56 height 11
click at [110, 23] on icon at bounding box center [111, 24] width 9 height 9
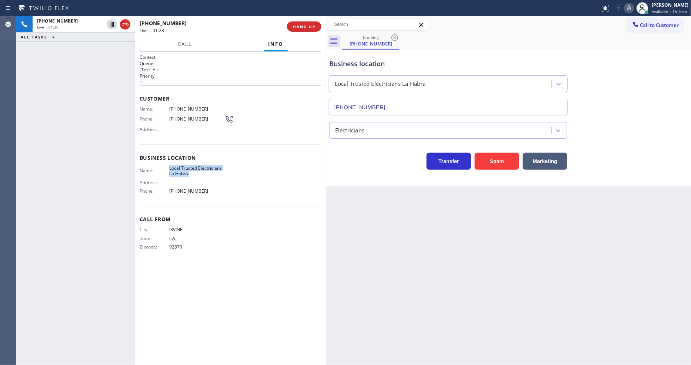
click at [634, 8] on icon at bounding box center [629, 8] width 9 height 9
drag, startPoint x: 187, startPoint y: 98, endPoint x: 186, endPoint y: 104, distance: 5.6
click at [187, 101] on div "Customer Name: [PHONE_NUMBER] Phone: [PHONE_NUMBER] Address:" at bounding box center [231, 115] width 182 height 59
click at [186, 106] on span "[PHONE_NUMBER]" at bounding box center [197, 109] width 56 height 6
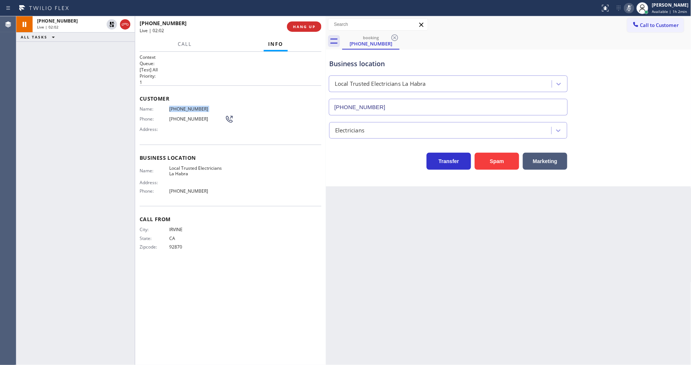
click at [186, 106] on span "[PHONE_NUMBER]" at bounding box center [197, 109] width 56 height 6
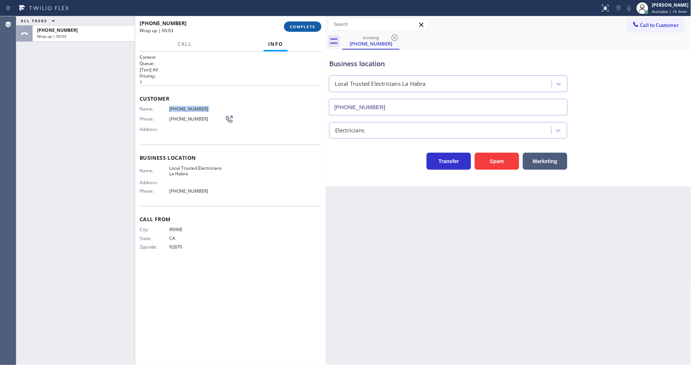
click at [300, 27] on span "COMPLETE" at bounding box center [303, 26] width 26 height 5
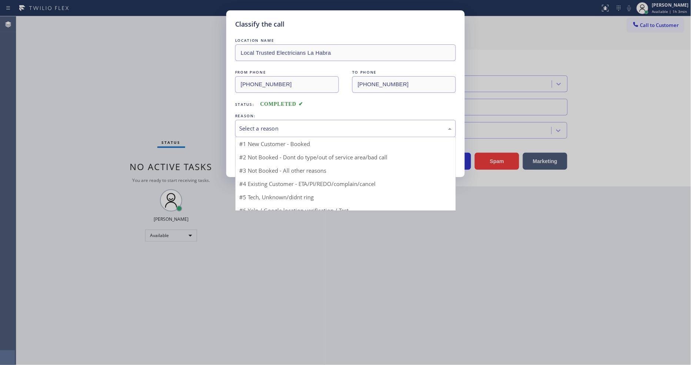
click at [255, 129] on div "Select a reason" at bounding box center [345, 128] width 213 height 9
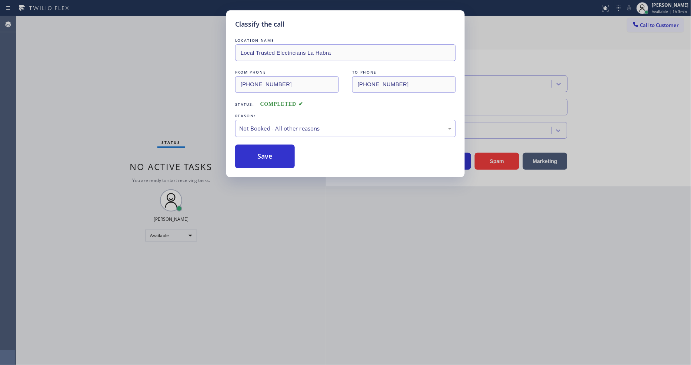
click at [257, 153] on button "Save" at bounding box center [265, 157] width 60 height 24
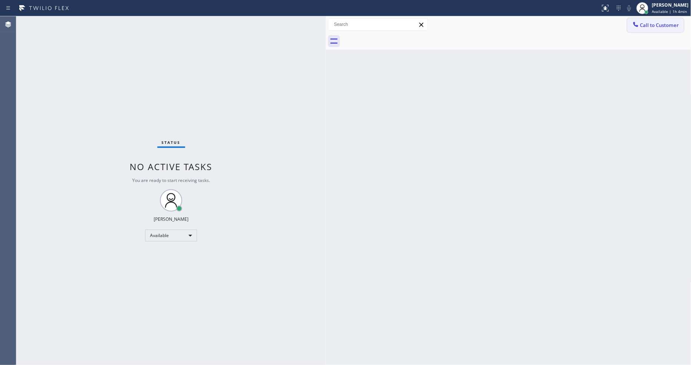
click at [645, 29] on button "Call to Customer" at bounding box center [655, 25] width 57 height 14
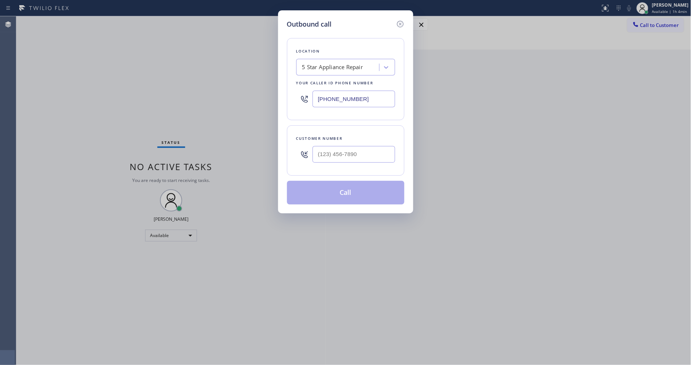
click at [314, 61] on div "5 Star Appliance Repair" at bounding box center [338, 67] width 81 height 13
paste input "Local Trusted Electricians La Habra"
type input "Local Trusted Electricians La Habra"
drag, startPoint x: 316, startPoint y: 79, endPoint x: 291, endPoint y: 243, distance: 166.4
click at [317, 79] on div "Local Trusted Electricians La Habra" at bounding box center [345, 82] width 99 height 13
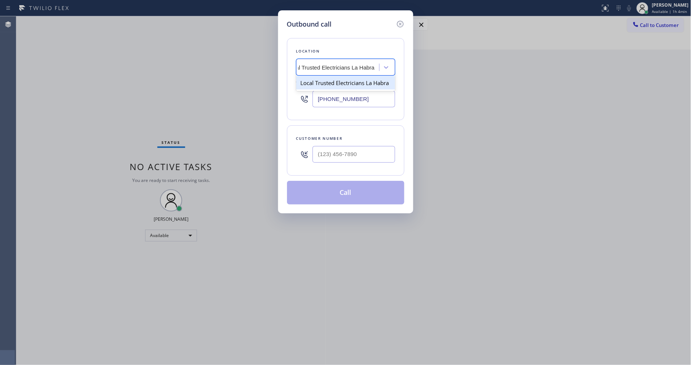
type input "[PHONE_NUMBER]"
click at [180, 169] on div "Outbound call Location Local Trusted Electricians [GEOGRAPHIC_DATA] Your caller…" at bounding box center [345, 182] width 691 height 365
click at [324, 154] on input "(___) ___-____" at bounding box center [354, 154] width 83 height 17
paste input "714) 366-4087"
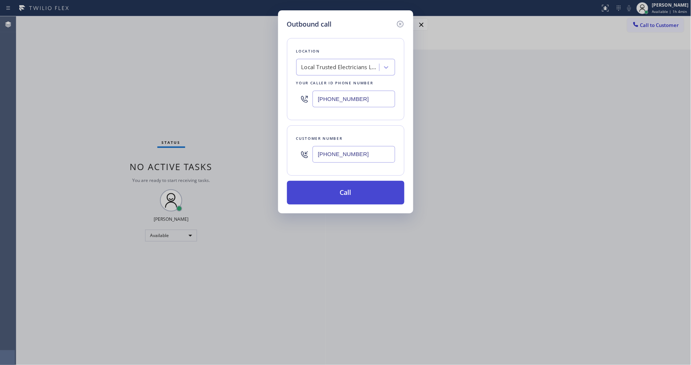
type input "[PHONE_NUMBER]"
click at [321, 188] on button "Call" at bounding box center [345, 193] width 117 height 24
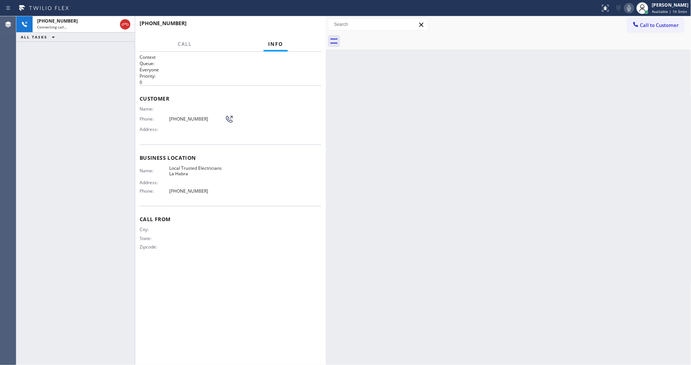
click at [499, 190] on div "Back to Dashboard Change Sender ID Customers Technicians Select a contact Outbo…" at bounding box center [508, 190] width 365 height 349
click at [190, 116] on span "[PHONE_NUMBER]" at bounding box center [197, 119] width 56 height 6
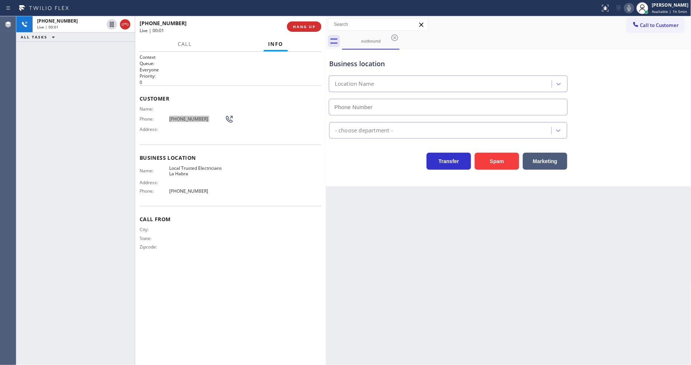
type input "[PHONE_NUMBER]"
click at [163, 200] on div "Business location Name: Local Trusted Electricians La Habra Address: Phone: [PH…" at bounding box center [231, 176] width 182 height 62
click at [179, 120] on div "Phone: [PHONE_NUMBER]" at bounding box center [187, 119] width 94 height 9
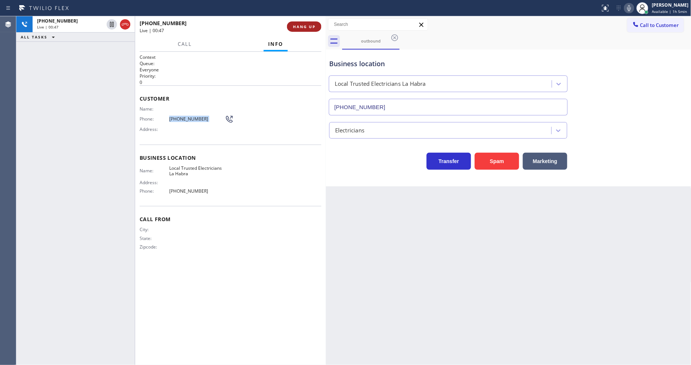
click at [298, 25] on span "HANG UP" at bounding box center [304, 26] width 23 height 5
click at [301, 27] on span "HANG UP" at bounding box center [304, 26] width 23 height 5
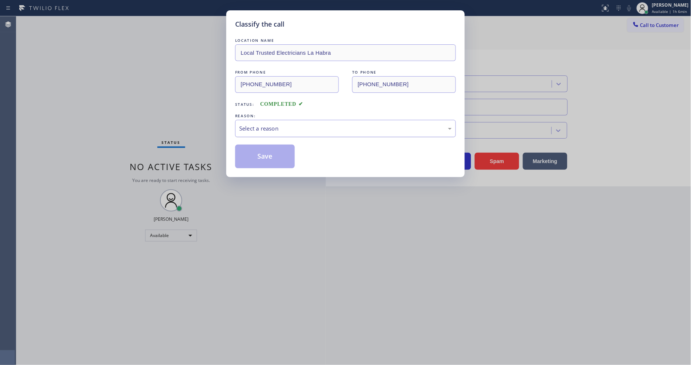
click at [261, 125] on div "Select a reason" at bounding box center [345, 128] width 213 height 9
click at [261, 149] on button "Save" at bounding box center [265, 157] width 60 height 24
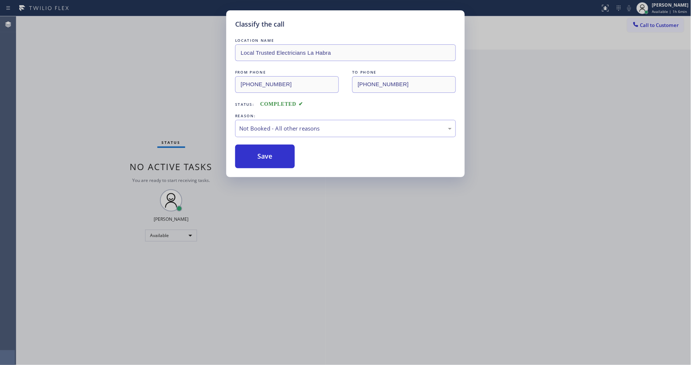
click at [261, 149] on button "Save" at bounding box center [265, 157] width 60 height 24
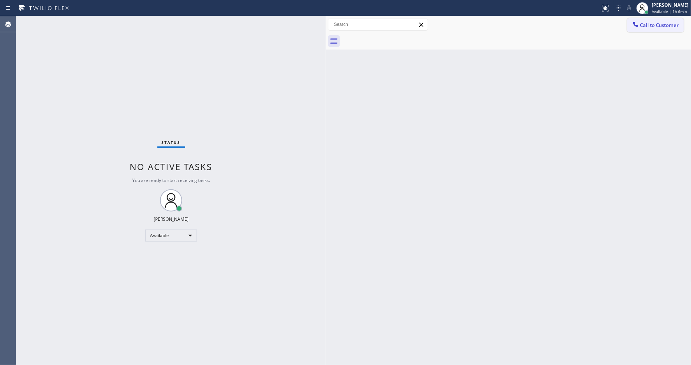
click at [646, 24] on span "Call to Customer" at bounding box center [659, 25] width 39 height 7
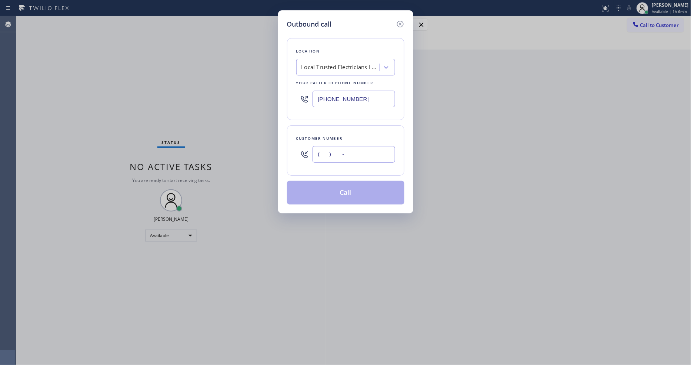
click at [342, 154] on input "(___) ___-____" at bounding box center [354, 154] width 83 height 17
paste input "714) 366-4087"
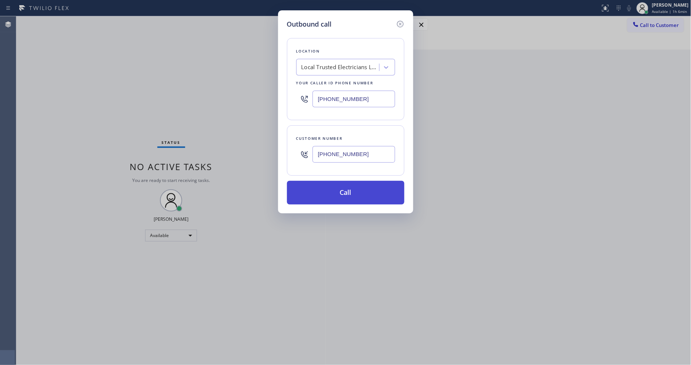
type input "[PHONE_NUMBER]"
click at [336, 194] on button "Call" at bounding box center [345, 193] width 117 height 24
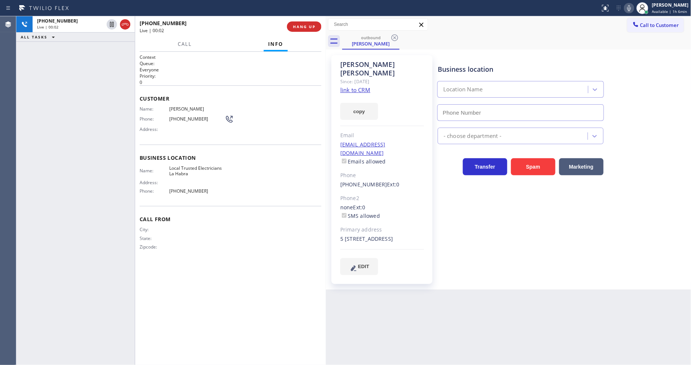
type input "[PHONE_NUMBER]"
click at [448, 243] on div "Business location Local Trusted Electricians [GEOGRAPHIC_DATA] [PHONE_NUMBER] E…" at bounding box center [562, 165] width 253 height 216
click at [312, 26] on span "HANG UP" at bounding box center [304, 26] width 23 height 5
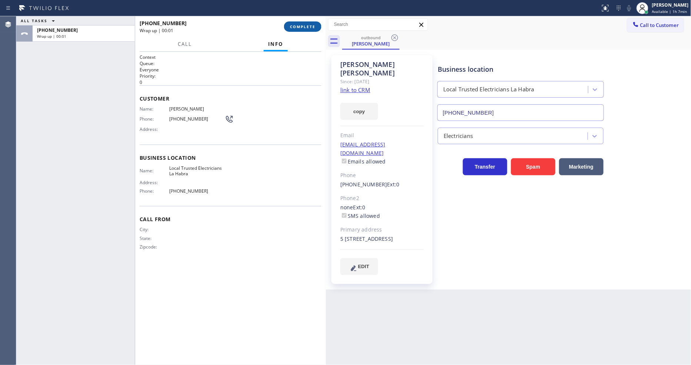
click at [312, 26] on span "COMPLETE" at bounding box center [303, 26] width 26 height 5
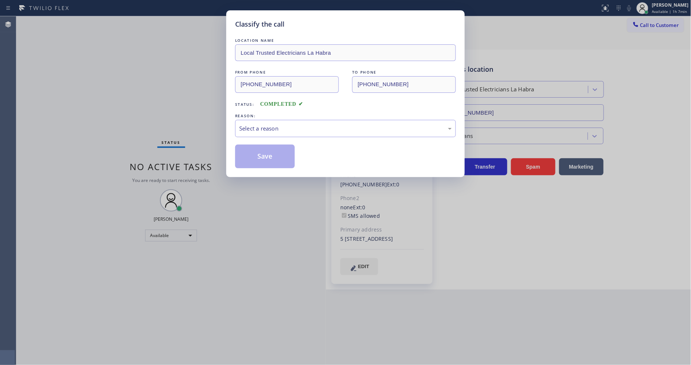
click at [255, 126] on div "Select a reason" at bounding box center [345, 128] width 213 height 9
click at [254, 158] on button "Save" at bounding box center [265, 157] width 60 height 24
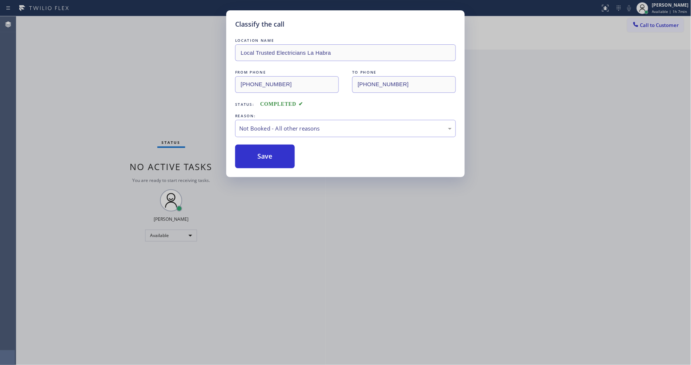
click at [254, 158] on button "Save" at bounding box center [265, 157] width 60 height 24
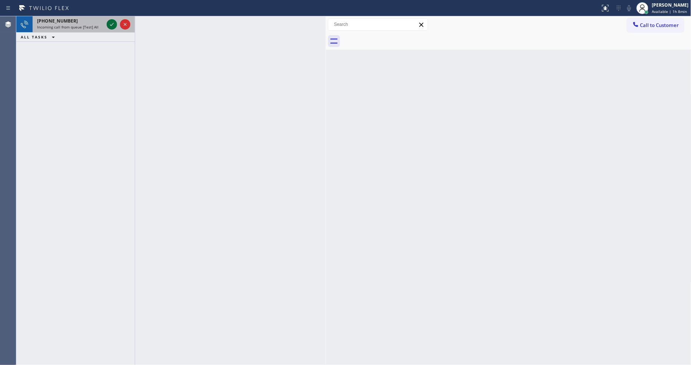
click at [111, 23] on icon at bounding box center [111, 24] width 9 height 9
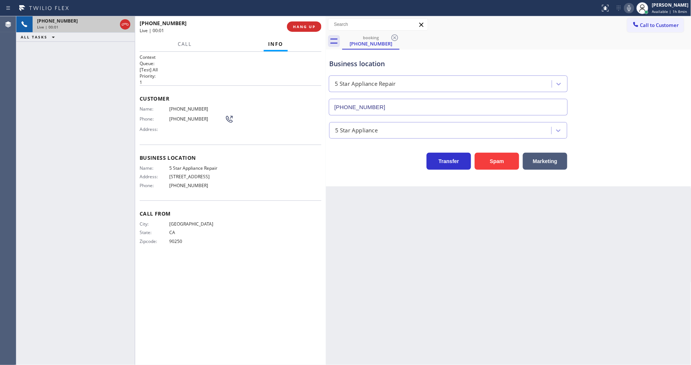
type input "[PHONE_NUMBER]"
click at [111, 21] on icon at bounding box center [111, 24] width 9 height 9
click at [628, 9] on icon at bounding box center [628, 8] width 9 height 9
click at [116, 23] on icon at bounding box center [111, 24] width 9 height 9
click at [628, 8] on icon at bounding box center [628, 8] width 4 height 6
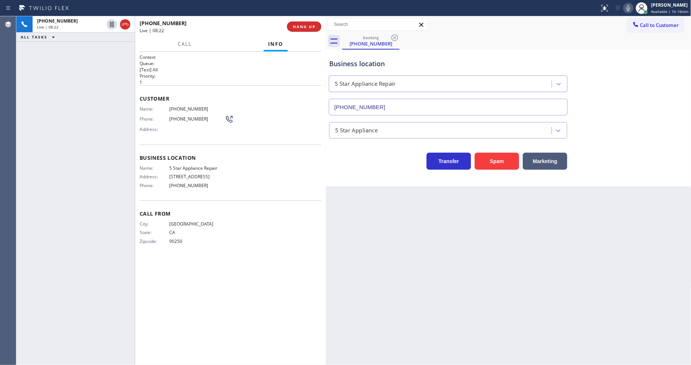
click at [427, 205] on div "Back to Dashboard Change Sender ID Customers Technicians Select a contact Outbo…" at bounding box center [508, 190] width 365 height 349
click at [511, 220] on div "Back to Dashboard Change Sender ID Customers Technicians Select a contact Outbo…" at bounding box center [508, 190] width 365 height 349
click at [301, 27] on span "HANG UP" at bounding box center [304, 26] width 23 height 5
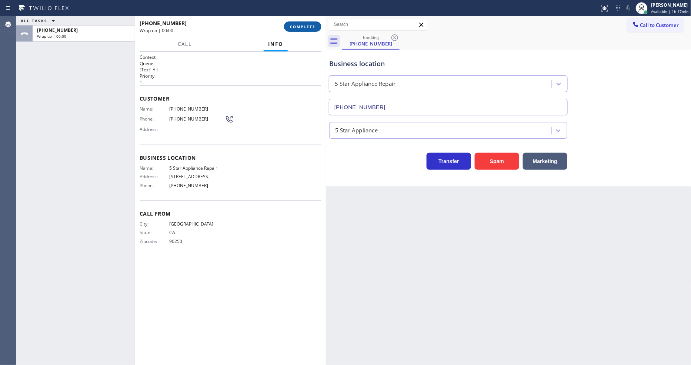
click at [302, 27] on span "COMPLETE" at bounding box center [303, 26] width 26 height 5
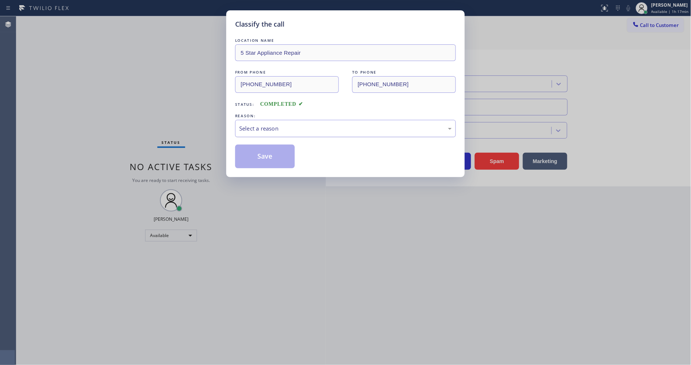
click at [275, 124] on div "Select a reason" at bounding box center [345, 128] width 213 height 9
click at [263, 148] on button "Save" at bounding box center [265, 157] width 60 height 24
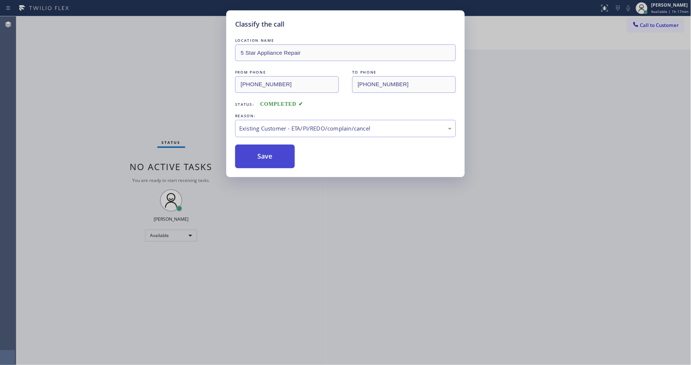
click at [263, 148] on button "Save" at bounding box center [265, 157] width 60 height 24
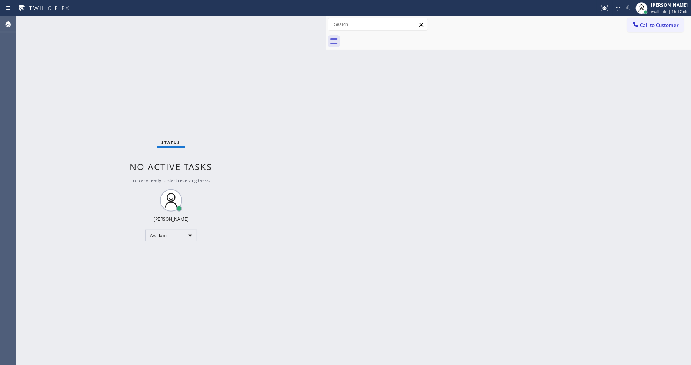
click at [109, 24] on div "Status No active tasks You are ready to start receiving tasks. [PERSON_NAME] Av…" at bounding box center [171, 190] width 310 height 349
click at [104, 24] on div "Status No active tasks You are ready to start receiving tasks. [PERSON_NAME] Av…" at bounding box center [171, 190] width 310 height 349
drag, startPoint x: 86, startPoint y: 271, endPoint x: 162, endPoint y: 310, distance: 85.3
click at [87, 270] on div "Status No active tasks You are ready to start receiving tasks. [PERSON_NAME] Av…" at bounding box center [171, 190] width 310 height 349
click at [104, 21] on div "Status No active tasks You are ready to start receiving tasks. [PERSON_NAME] Av…" at bounding box center [171, 190] width 310 height 349
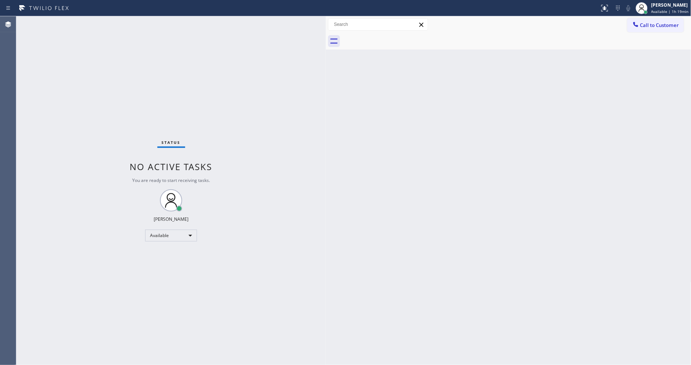
click at [252, 278] on div "Status No active tasks You are ready to start receiving tasks. [PERSON_NAME] Av…" at bounding box center [171, 190] width 310 height 349
click at [94, 17] on div "Status No active tasks You are ready to start receiving tasks. [PERSON_NAME] Av…" at bounding box center [171, 190] width 310 height 349
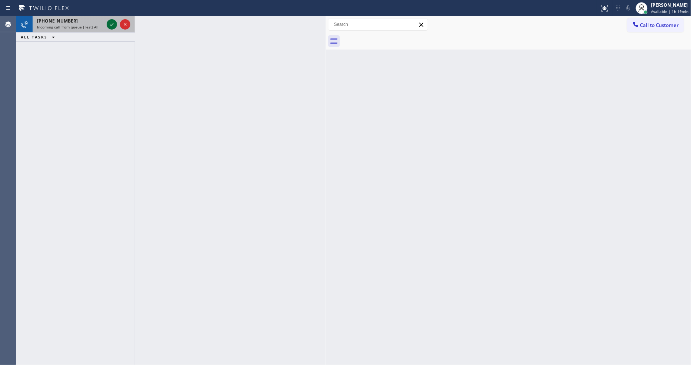
click at [110, 24] on icon at bounding box center [111, 24] width 9 height 9
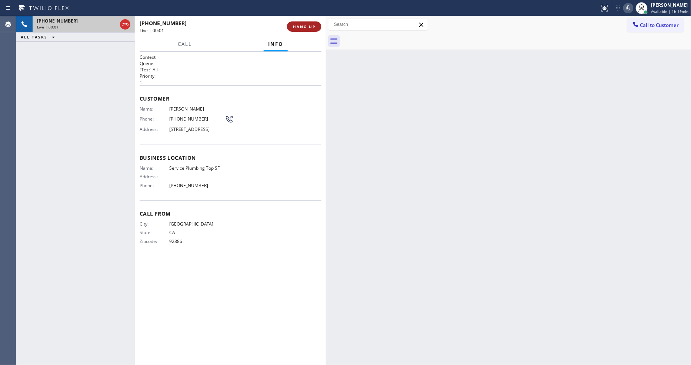
click at [302, 22] on button "HANG UP" at bounding box center [304, 26] width 34 height 10
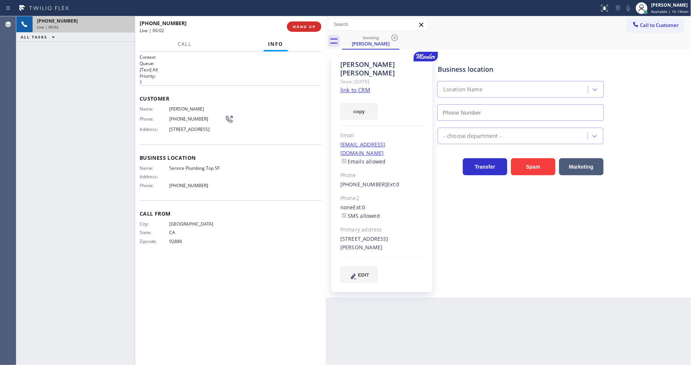
type input "[PHONE_NUMBER]"
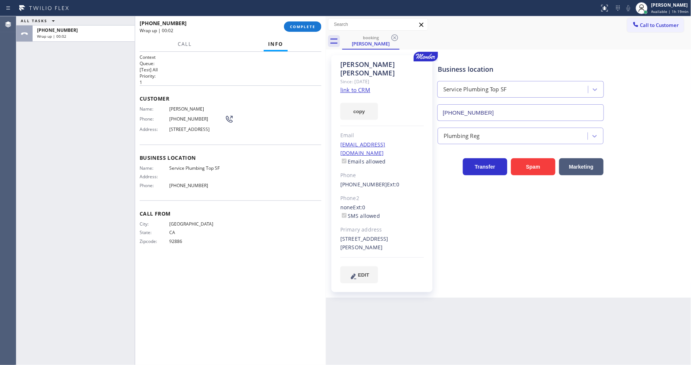
click at [364, 86] on link "link to CRM" at bounding box center [355, 89] width 30 height 7
click at [291, 21] on button "COMPLETE" at bounding box center [302, 26] width 37 height 10
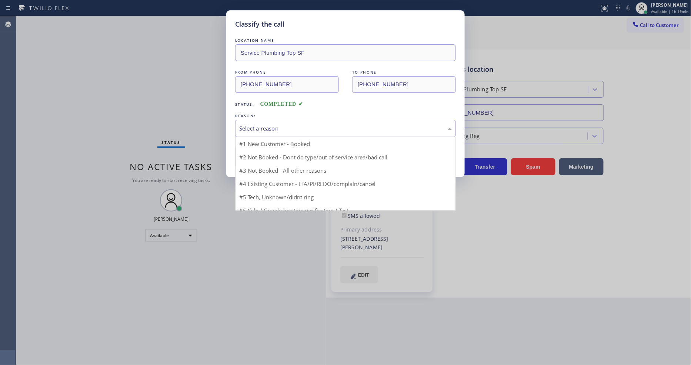
click at [265, 125] on div "Select a reason" at bounding box center [345, 128] width 213 height 9
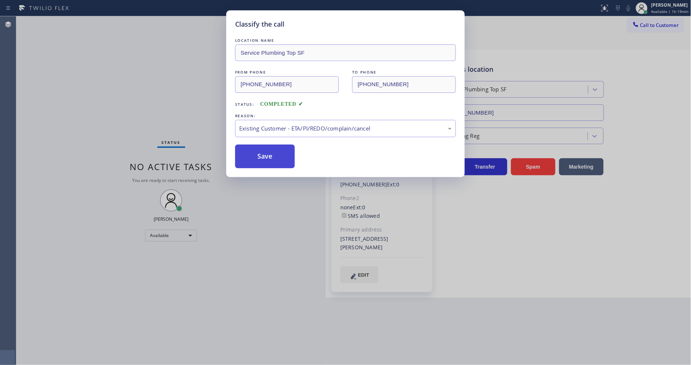
click at [260, 156] on button "Save" at bounding box center [265, 157] width 60 height 24
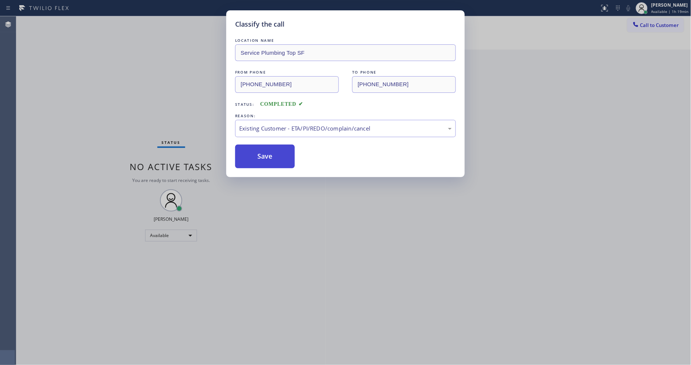
click at [260, 156] on button "Save" at bounding box center [265, 157] width 60 height 24
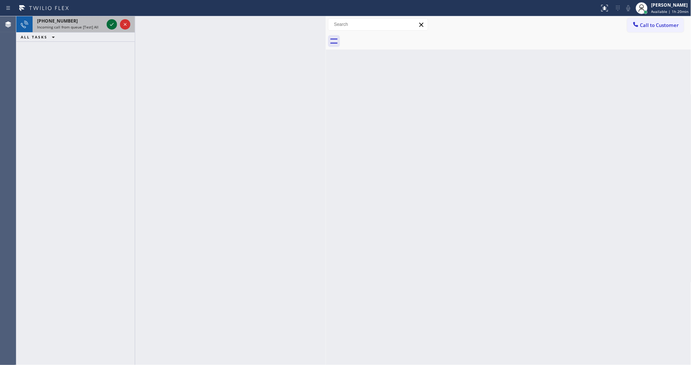
click at [110, 24] on icon at bounding box center [111, 24] width 9 height 9
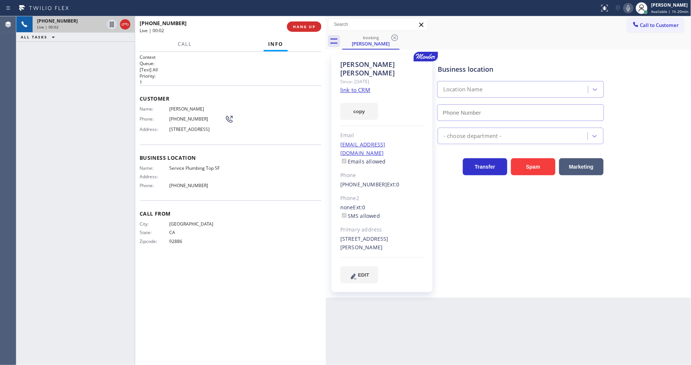
type input "[PHONE_NUMBER]"
drag, startPoint x: 112, startPoint y: 23, endPoint x: 289, endPoint y: 6, distance: 177.5
click at [112, 23] on icon at bounding box center [112, 24] width 4 height 5
click at [631, 6] on icon at bounding box center [628, 8] width 9 height 9
click at [225, 201] on div "Business location Name: Service Plumbing Top SF Address: Phone: [PHONE_NUMBER]" at bounding box center [231, 173] width 182 height 56
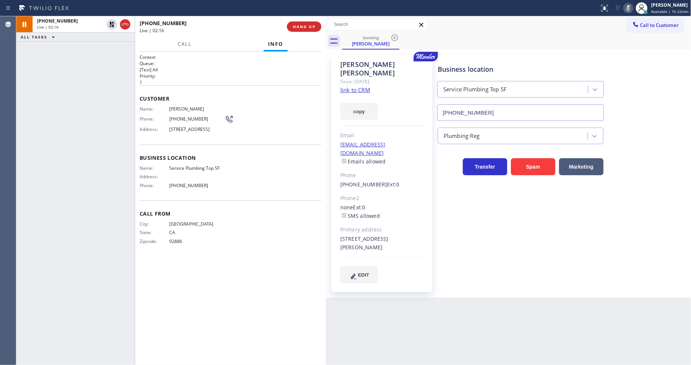
click at [455, 215] on div "Business location Service Plumbing Top SF [PHONE_NUMBER] Plumbing Reg Transfer …" at bounding box center [562, 169] width 253 height 224
click at [208, 171] on span "Service Plumbing Top SF" at bounding box center [197, 169] width 56 height 6
drag, startPoint x: 112, startPoint y: 25, endPoint x: 436, endPoint y: 23, distance: 324.4
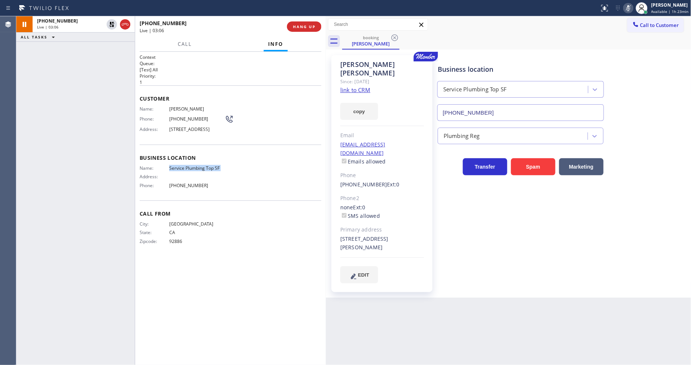
click at [112, 25] on icon at bounding box center [111, 24] width 9 height 9
click at [633, 6] on icon at bounding box center [628, 8] width 9 height 9
click at [263, 127] on div "Name: [PERSON_NAME] Phone: [PHONE_NUMBER] Address: [STREET_ADDRESS]" at bounding box center [231, 120] width 182 height 29
click at [112, 24] on icon at bounding box center [111, 24] width 9 height 9
click at [630, 10] on icon at bounding box center [628, 8] width 4 height 6
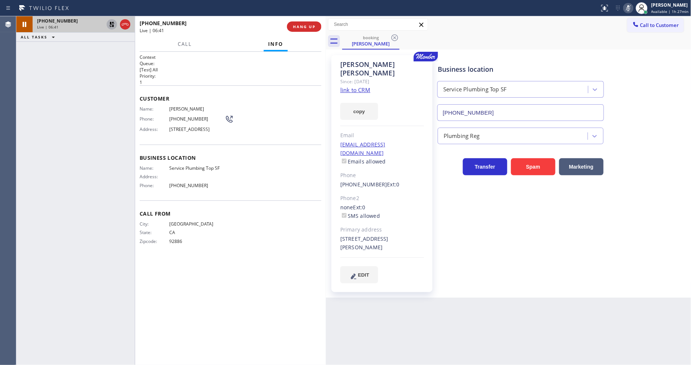
click at [109, 25] on icon at bounding box center [111, 24] width 9 height 9
click at [633, 5] on icon at bounding box center [628, 8] width 9 height 9
drag, startPoint x: 507, startPoint y: 290, endPoint x: 502, endPoint y: 286, distance: 6.7
click at [507, 290] on div "Back to Dashboard Change Sender ID Customers Technicians Select a contact Outbo…" at bounding box center [508, 190] width 365 height 349
click at [198, 170] on span "Service Plumbing Top SF" at bounding box center [197, 169] width 56 height 6
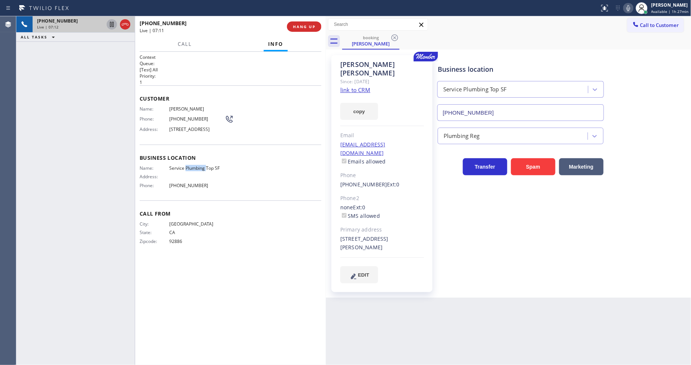
click at [198, 170] on span "Service Plumbing Top SF" at bounding box center [197, 169] width 56 height 6
click at [311, 27] on span "HANG UP" at bounding box center [304, 26] width 23 height 5
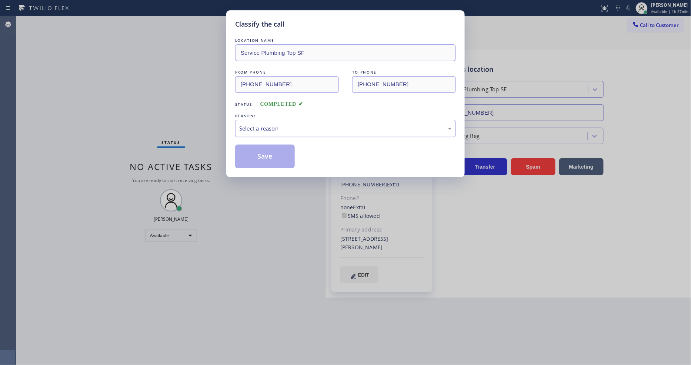
click at [265, 120] on div "Select a reason" at bounding box center [345, 128] width 221 height 17
click at [260, 154] on button "Save" at bounding box center [265, 157] width 60 height 24
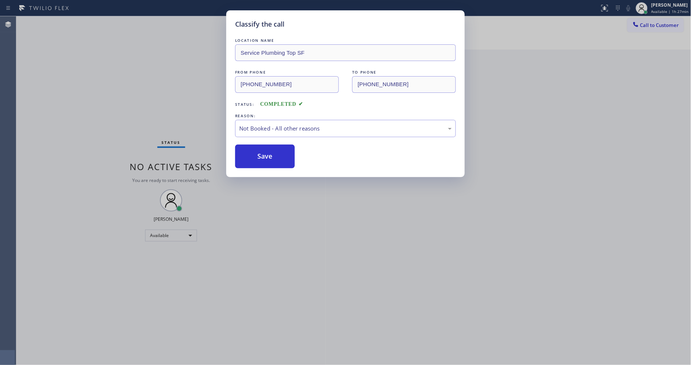
click at [260, 154] on button "Save" at bounding box center [265, 157] width 60 height 24
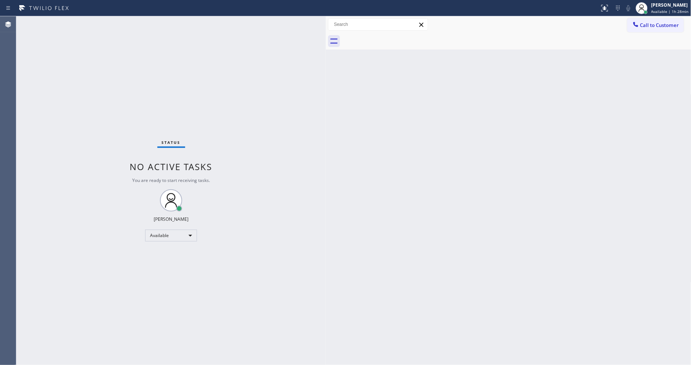
click at [162, 124] on div "Status No active tasks You are ready to start receiving tasks. [PERSON_NAME] Av…" at bounding box center [171, 190] width 310 height 349
click at [77, 20] on div "Status No active tasks You are ready to start receiving tasks. [PERSON_NAME] Av…" at bounding box center [171, 190] width 310 height 349
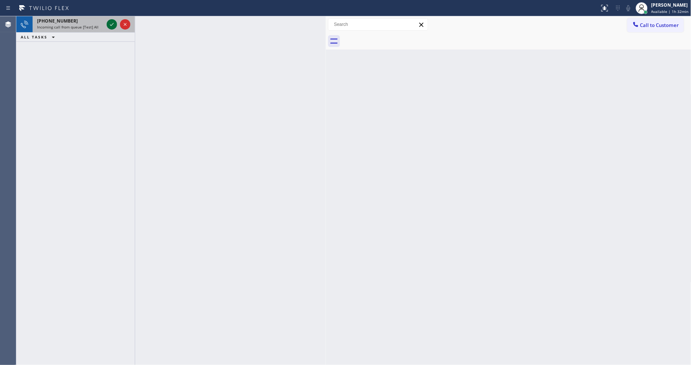
click at [112, 24] on icon at bounding box center [111, 24] width 9 height 9
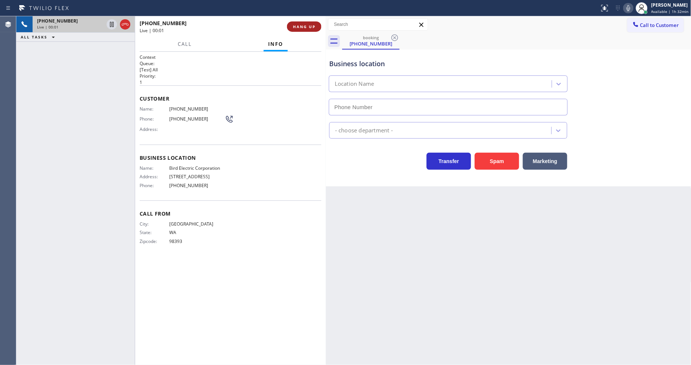
click at [304, 25] on span "HANG UP" at bounding box center [304, 26] width 23 height 5
type input "[PHONE_NUMBER]"
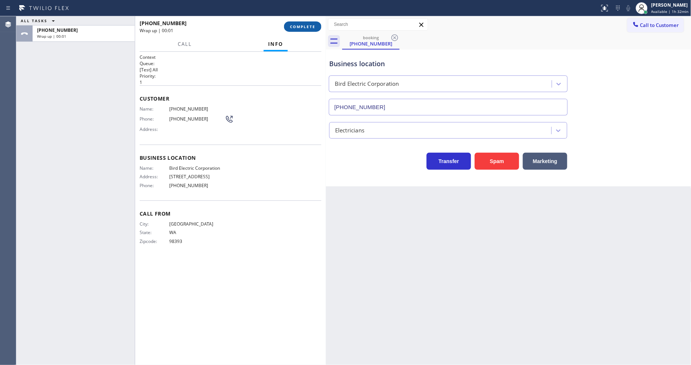
click at [304, 25] on span "COMPLETE" at bounding box center [303, 26] width 26 height 5
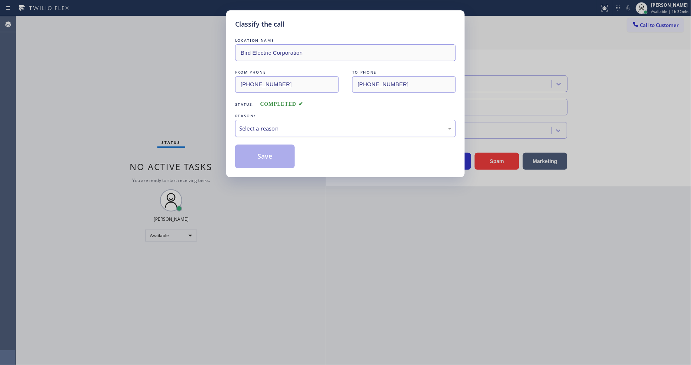
click at [280, 127] on div "Select a reason" at bounding box center [345, 128] width 213 height 9
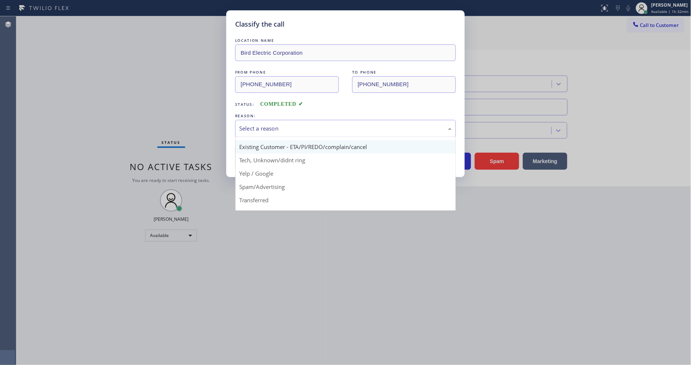
scroll to position [46, 0]
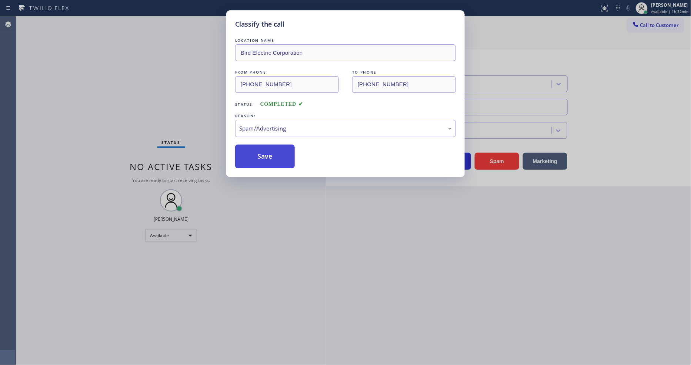
click at [274, 153] on button "Save" at bounding box center [265, 157] width 60 height 24
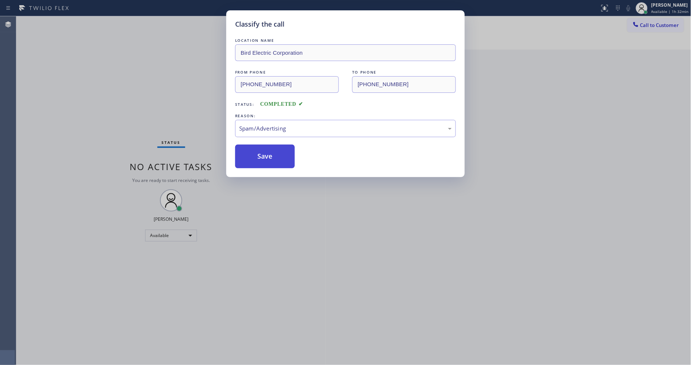
click at [274, 153] on button "Save" at bounding box center [265, 157] width 60 height 24
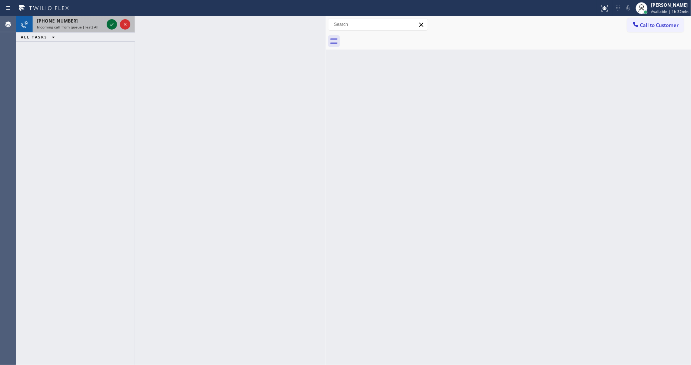
click at [109, 22] on icon at bounding box center [111, 24] width 9 height 9
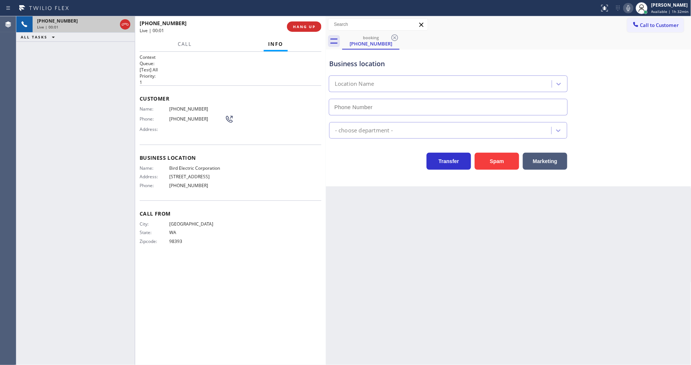
type input "[PHONE_NUMBER]"
click at [297, 27] on span "HANG UP" at bounding box center [304, 26] width 23 height 5
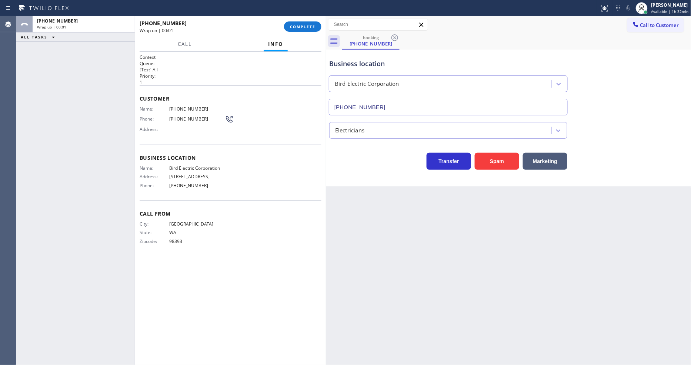
click at [297, 27] on span "COMPLETE" at bounding box center [303, 26] width 26 height 5
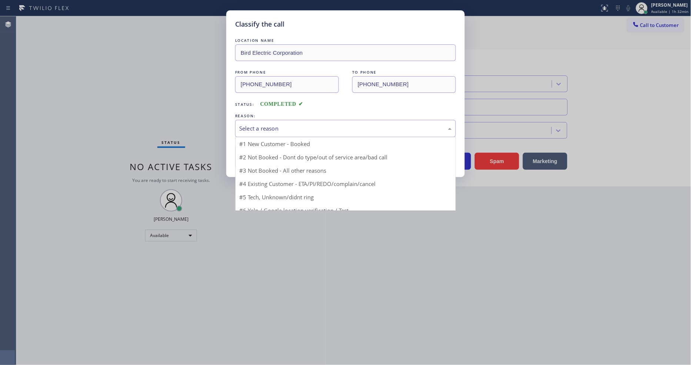
click at [286, 121] on div "Select a reason" at bounding box center [345, 128] width 221 height 17
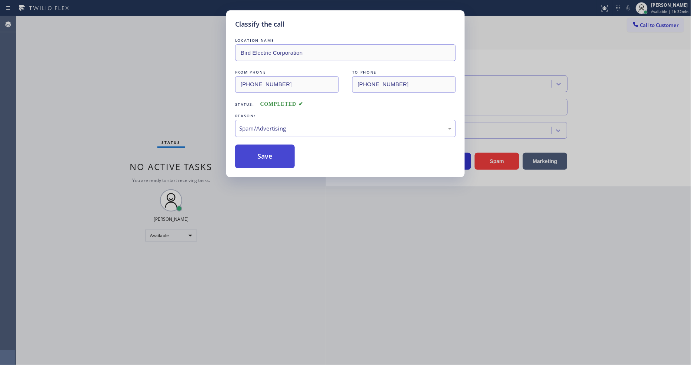
click at [271, 145] on button "Save" at bounding box center [265, 157] width 60 height 24
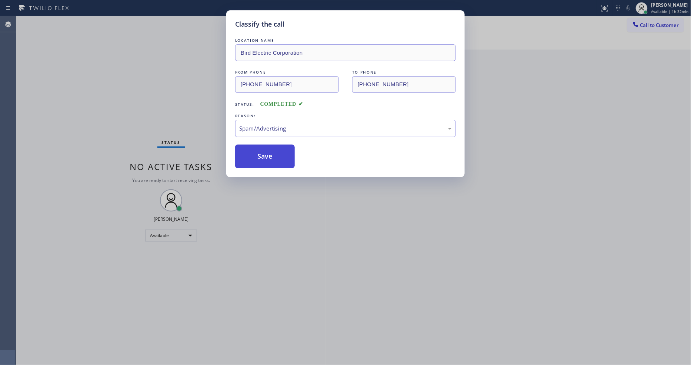
click at [271, 145] on button "Save" at bounding box center [265, 157] width 60 height 24
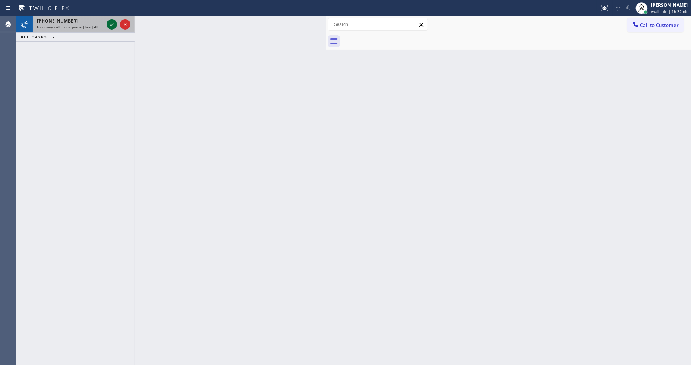
click at [111, 26] on icon at bounding box center [111, 24] width 9 height 9
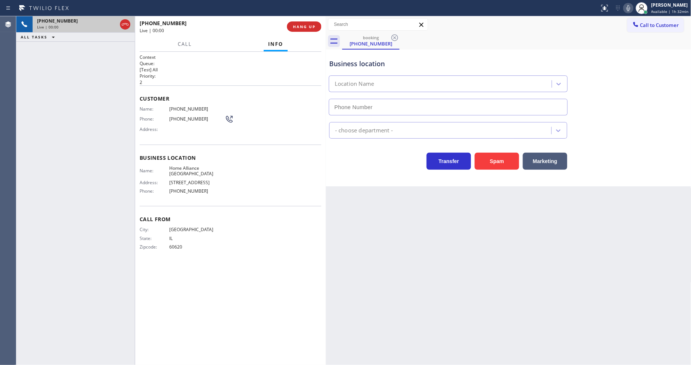
type input "[PHONE_NUMBER]"
click at [200, 161] on div "Business location Name: Home Alliance [GEOGRAPHIC_DATA] Address: [STREET_ADDRES…" at bounding box center [231, 176] width 182 height 62
click at [201, 166] on span "Home Alliance [GEOGRAPHIC_DATA]" at bounding box center [197, 171] width 56 height 11
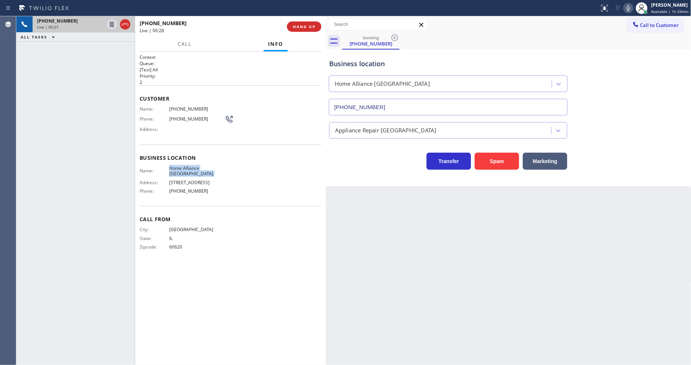
click at [201, 166] on span "Home Alliance [GEOGRAPHIC_DATA]" at bounding box center [197, 171] width 56 height 11
click at [176, 244] on span "60620" at bounding box center [197, 247] width 56 height 6
click at [323, 160] on div "Context Queue: [Test] All Priority: 2 Customer Name: [PHONE_NUMBER] Phone: [PHO…" at bounding box center [230, 209] width 191 height 314
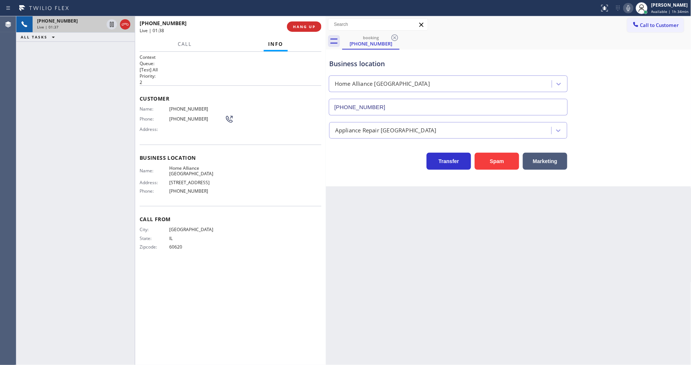
click at [526, 216] on div "Back to Dashboard Change Sender ID Customers Technicians Select a contact Outbo…" at bounding box center [508, 190] width 365 height 349
click at [190, 166] on span "Home Alliance [GEOGRAPHIC_DATA]" at bounding box center [197, 171] width 56 height 11
click at [191, 108] on span "[PHONE_NUMBER]" at bounding box center [197, 109] width 56 height 6
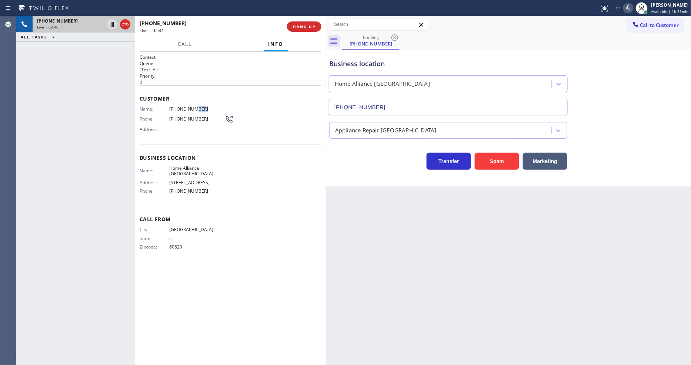
click at [191, 108] on span "[PHONE_NUMBER]" at bounding box center [197, 109] width 56 height 6
click at [182, 102] on div "Customer Name: [PHONE_NUMBER] Phone: [PHONE_NUMBER] Address:" at bounding box center [231, 115] width 182 height 59
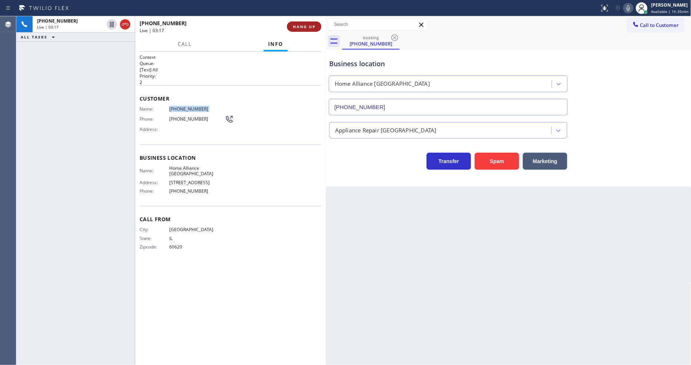
drag, startPoint x: 113, startPoint y: 24, endPoint x: 288, endPoint y: 26, distance: 175.1
click at [113, 24] on icon at bounding box center [111, 24] width 9 height 9
click at [633, 8] on icon at bounding box center [628, 8] width 9 height 9
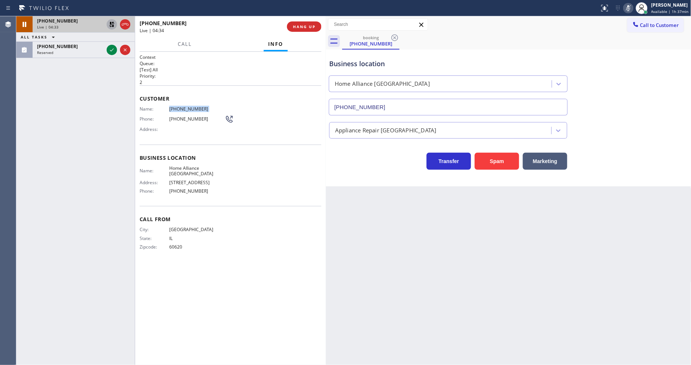
click at [110, 23] on icon at bounding box center [111, 24] width 5 height 5
click at [628, 6] on icon at bounding box center [628, 8] width 9 height 9
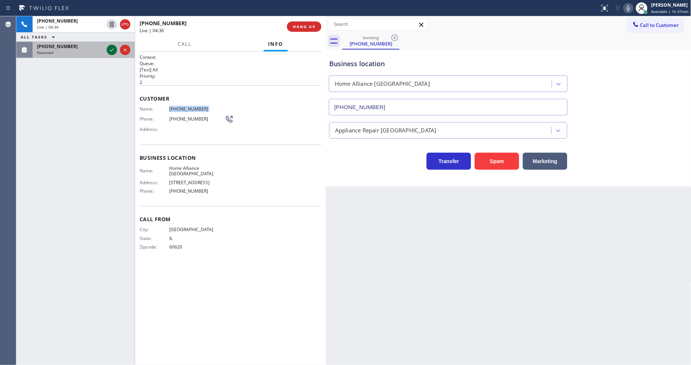
click at [111, 51] on icon at bounding box center [111, 50] width 9 height 9
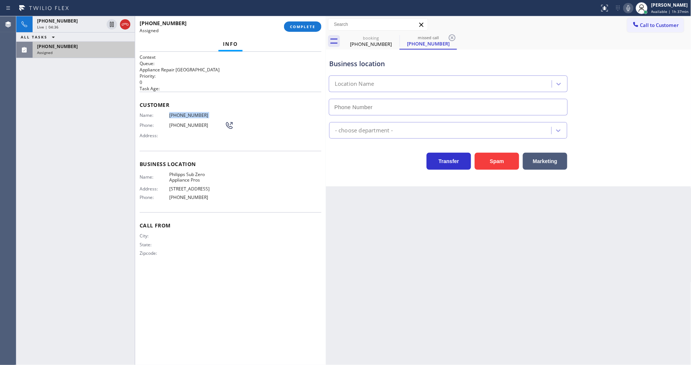
type input "[PHONE_NUMBER]"
click at [305, 26] on span "COMPLETE" at bounding box center [303, 26] width 26 height 5
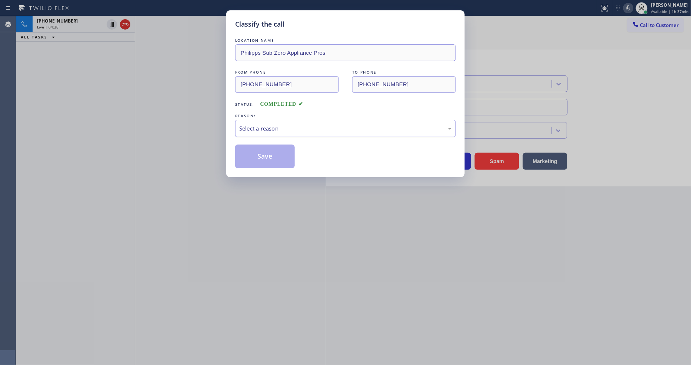
click at [260, 127] on div "Select a reason" at bounding box center [345, 128] width 213 height 9
click at [258, 151] on button "Save" at bounding box center [265, 157] width 60 height 24
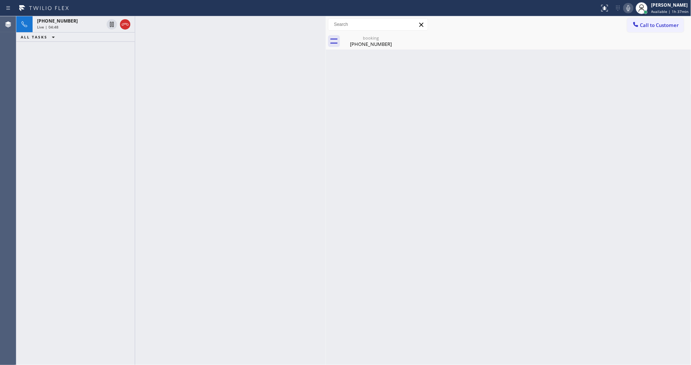
drag, startPoint x: 140, startPoint y: 120, endPoint x: 140, endPoint y: 115, distance: 4.4
click at [140, 120] on div at bounding box center [230, 190] width 191 height 349
click at [186, 144] on div at bounding box center [230, 190] width 191 height 349
click at [65, 23] on span "[PHONE_NUMBER]" at bounding box center [57, 21] width 41 height 6
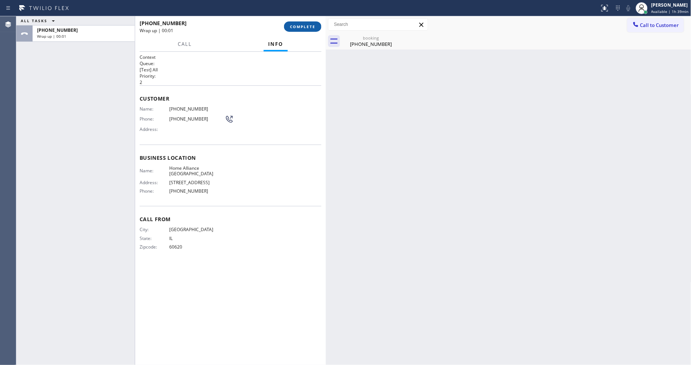
click at [300, 30] on button "COMPLETE" at bounding box center [302, 26] width 37 height 10
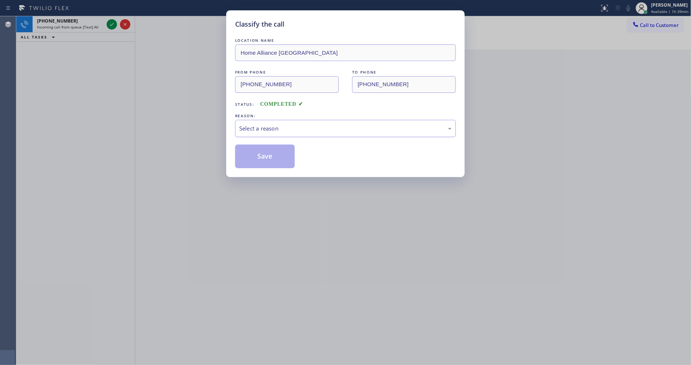
click at [272, 126] on div "Select a reason" at bounding box center [345, 128] width 213 height 9
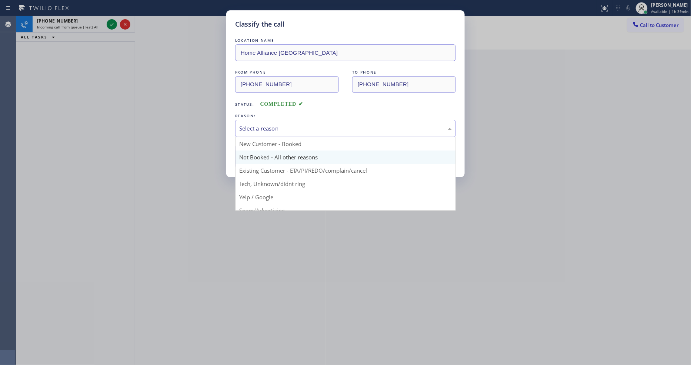
click at [267, 153] on button "Save" at bounding box center [265, 157] width 60 height 24
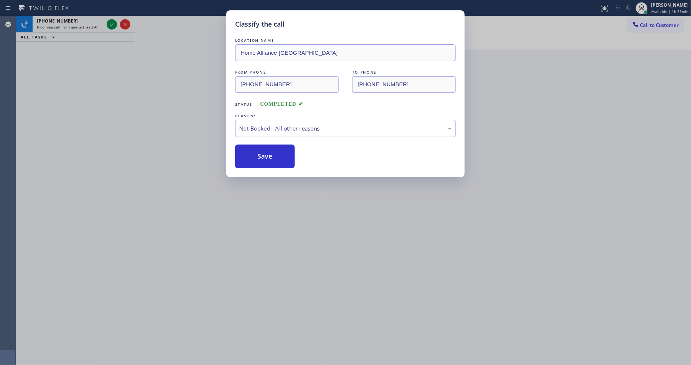
click at [267, 153] on button "Save" at bounding box center [265, 157] width 60 height 24
drag, startPoint x: 267, startPoint y: 153, endPoint x: 257, endPoint y: 136, distance: 19.1
click at [267, 152] on button "Save" at bounding box center [265, 157] width 60 height 24
click at [110, 20] on div "Classify the call LOCATION NAME [DOMAIN_NAME] 5 Star Appliance Repair Emails FR…" at bounding box center [353, 190] width 675 height 349
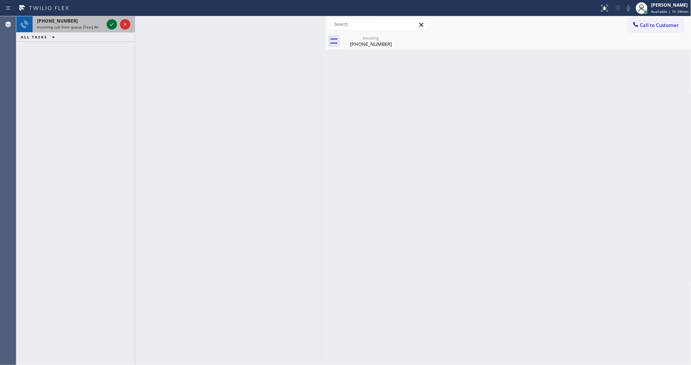
click at [110, 24] on icon at bounding box center [112, 24] width 4 height 3
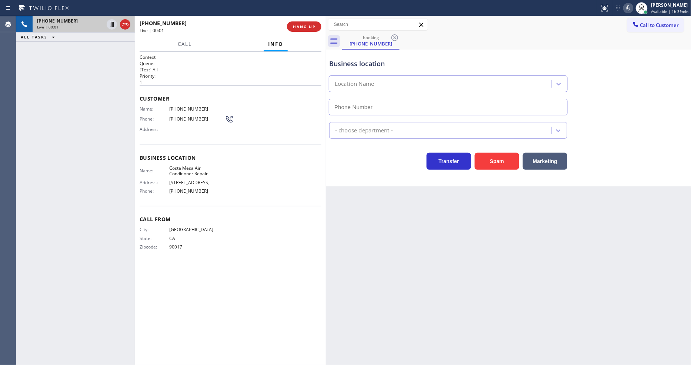
type input "[PHONE_NUMBER]"
click at [317, 25] on button "HANG UP" at bounding box center [304, 26] width 34 height 10
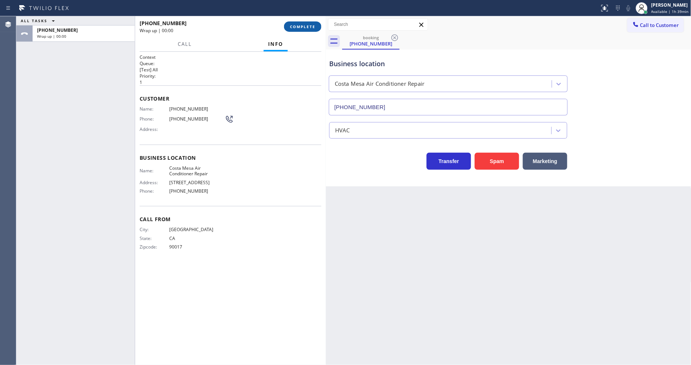
click at [317, 25] on button "COMPLETE" at bounding box center [302, 26] width 37 height 10
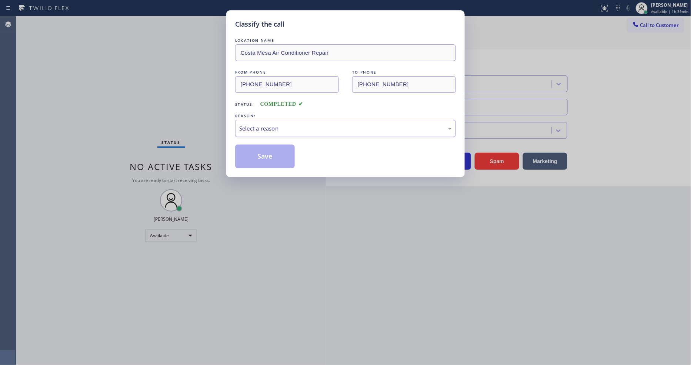
click at [261, 121] on div "Select a reason" at bounding box center [345, 128] width 221 height 17
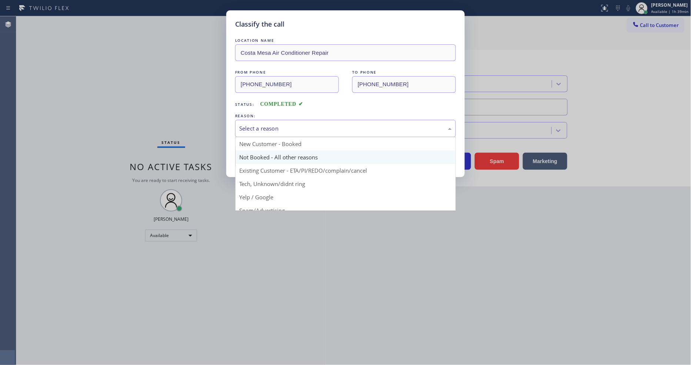
click at [254, 158] on button "Save" at bounding box center [265, 157] width 60 height 24
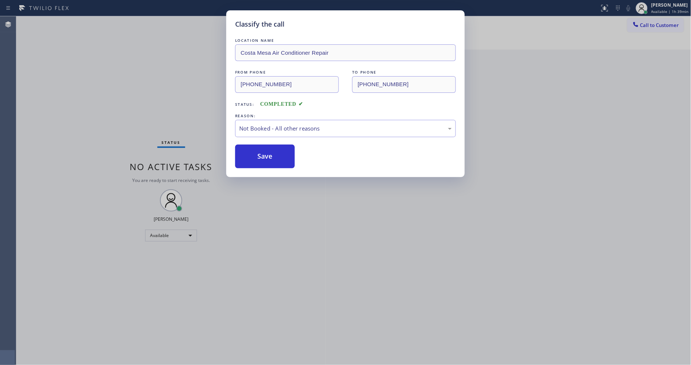
click at [254, 158] on button "Save" at bounding box center [265, 157] width 60 height 24
drag, startPoint x: 254, startPoint y: 158, endPoint x: 153, endPoint y: 8, distance: 180.7
click at [254, 157] on button "Save" at bounding box center [265, 157] width 60 height 24
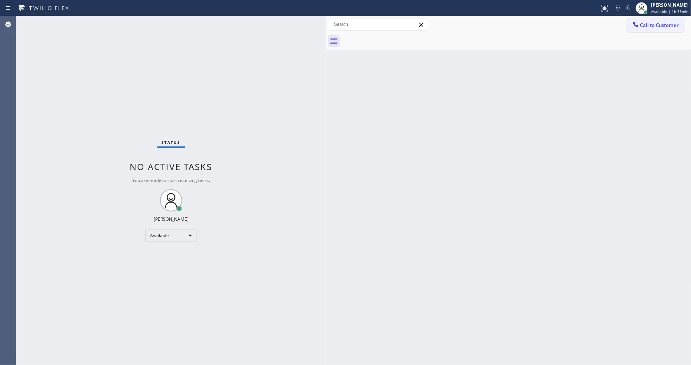
click at [652, 26] on span "Call to Customer" at bounding box center [659, 25] width 39 height 7
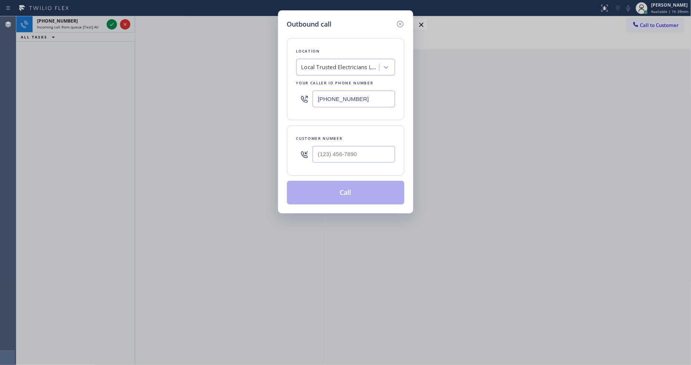
click at [150, 110] on div "Outbound call Location Local Trusted Electricians [GEOGRAPHIC_DATA] Your caller…" at bounding box center [345, 182] width 691 height 365
click at [400, 20] on icon at bounding box center [400, 24] width 9 height 9
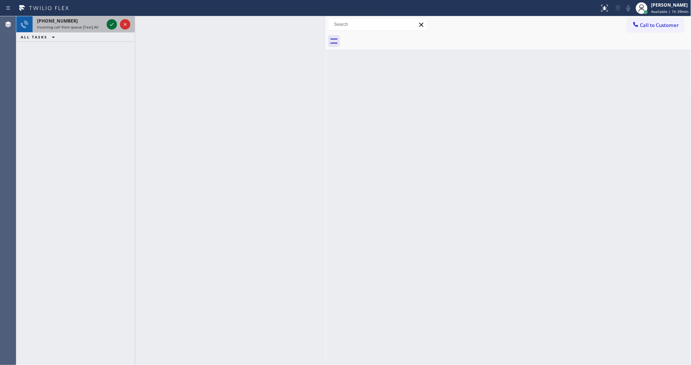
click at [110, 24] on icon at bounding box center [111, 24] width 9 height 9
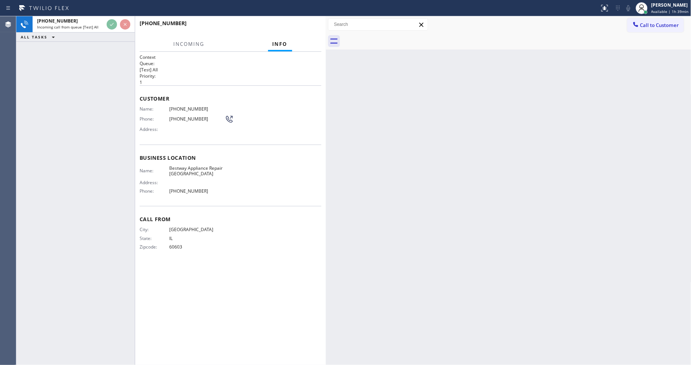
click at [83, 76] on div "[PHONE_NUMBER] Incoming call from queue [Test] All ALL TASKS ALL TASKS ACTIVE T…" at bounding box center [75, 190] width 118 height 349
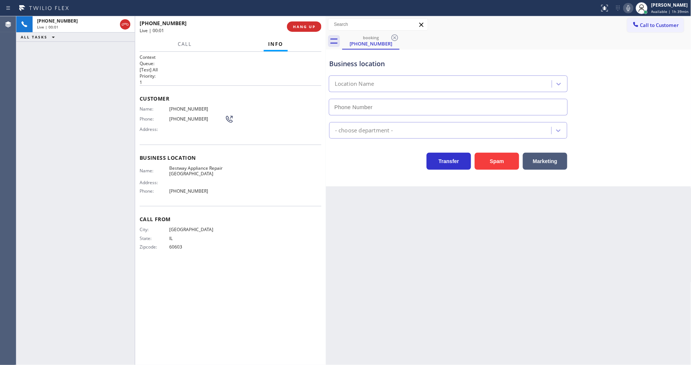
type input "[PHONE_NUMBER]"
click at [180, 167] on span "Bestway Appliance Repair [GEOGRAPHIC_DATA]" at bounding box center [197, 171] width 56 height 11
click at [194, 109] on span "[PHONE_NUMBER]" at bounding box center [197, 109] width 56 height 6
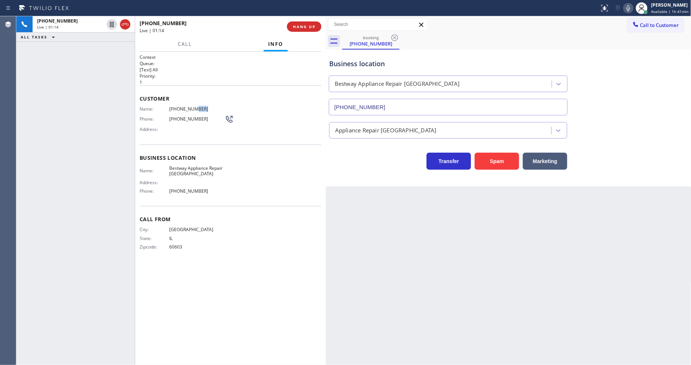
click at [194, 109] on span "[PHONE_NUMBER]" at bounding box center [197, 109] width 56 height 6
click at [443, 256] on div "Back to Dashboard Change Sender ID Customers Technicians Select a contact Outbo…" at bounding box center [508, 190] width 365 height 349
click at [510, 201] on div "Back to Dashboard Change Sender ID Customers Technicians Select a contact Outbo…" at bounding box center [508, 190] width 365 height 349
click at [307, 27] on span "HANG UP" at bounding box center [304, 26] width 23 height 5
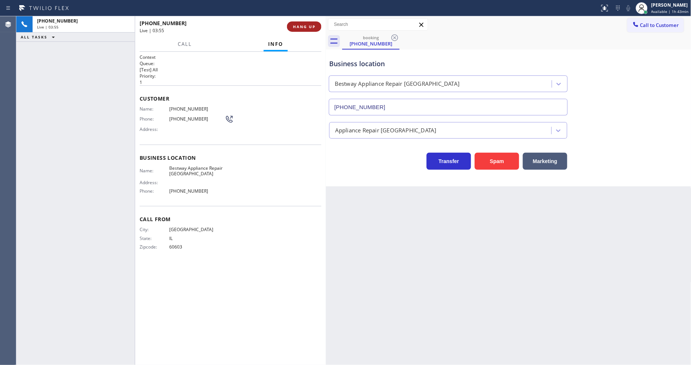
click at [307, 27] on span "HANG UP" at bounding box center [304, 26] width 23 height 5
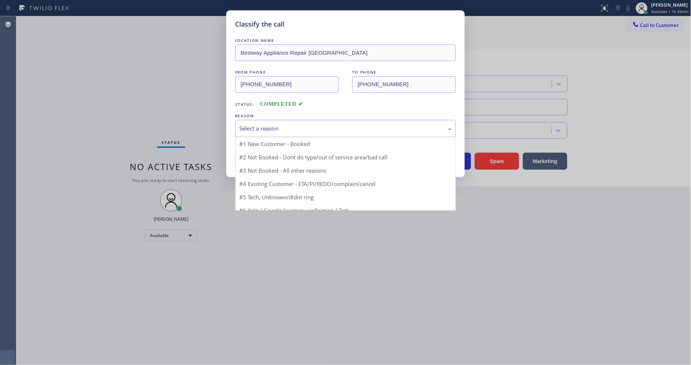
click at [276, 126] on div "Select a reason" at bounding box center [345, 128] width 213 height 9
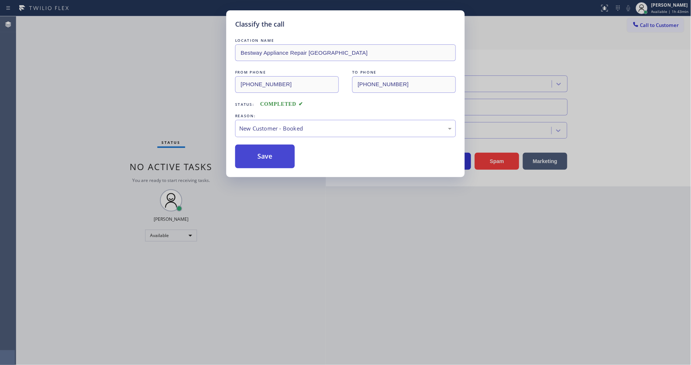
click at [267, 150] on button "Save" at bounding box center [265, 157] width 60 height 24
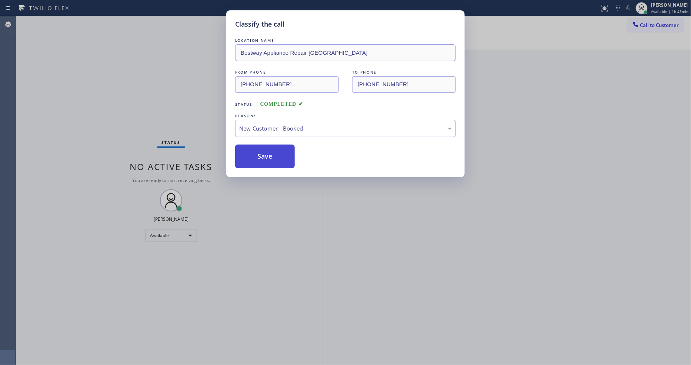
click at [267, 150] on button "Save" at bounding box center [265, 157] width 60 height 24
drag, startPoint x: 267, startPoint y: 150, endPoint x: 240, endPoint y: 352, distance: 203.6
click at [267, 152] on button "Save" at bounding box center [265, 157] width 60 height 24
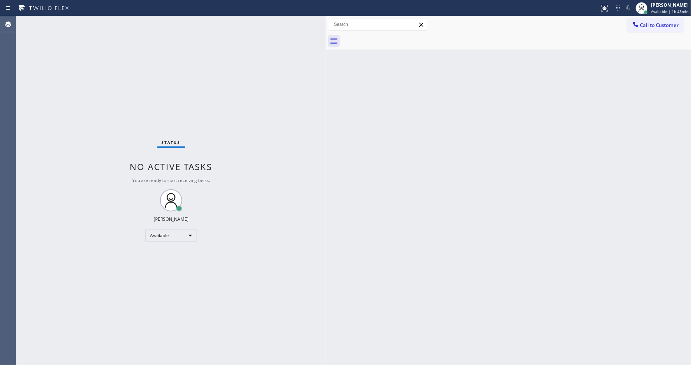
click at [639, 26] on icon at bounding box center [635, 24] width 7 height 7
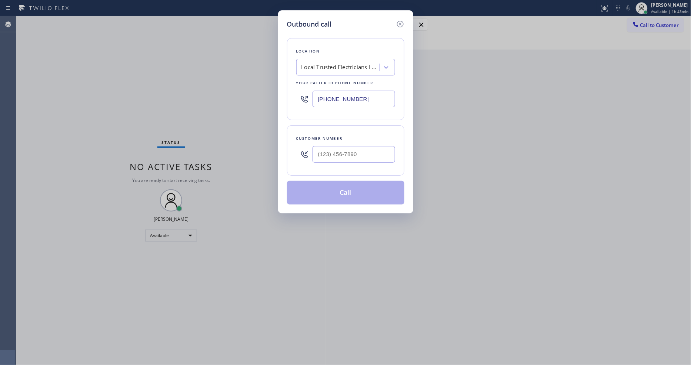
click at [360, 64] on div "Local Trusted Electricians La Habra" at bounding box center [340, 67] width 78 height 9
paste input "Home Alliance [GEOGRAPHIC_DATA]"
type input "Home Alliance [GEOGRAPHIC_DATA]"
click at [324, 83] on div "Home Alliance [GEOGRAPHIC_DATA]" at bounding box center [345, 86] width 99 height 21
type input "[PHONE_NUMBER]"
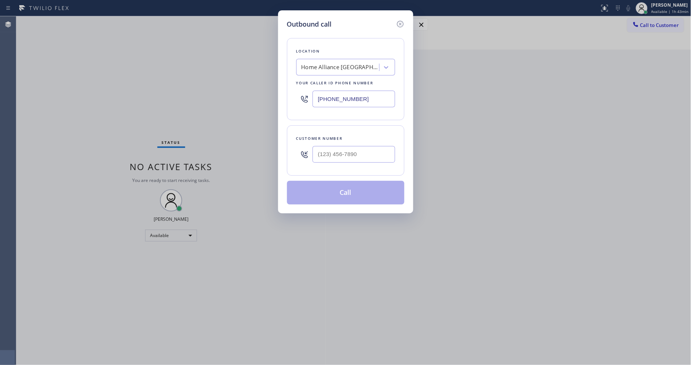
click at [183, 128] on div "Outbound call Location Home Alliance [GEOGRAPHIC_DATA] Your caller id phone num…" at bounding box center [345, 182] width 691 height 365
click at [332, 152] on input "(___) ___-____" at bounding box center [354, 154] width 83 height 17
paste input "773) 727-0212"
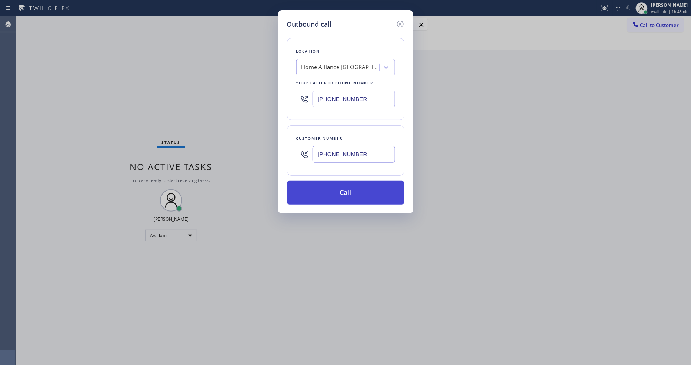
type input "[PHONE_NUMBER]"
click at [313, 194] on button "Call" at bounding box center [345, 193] width 117 height 24
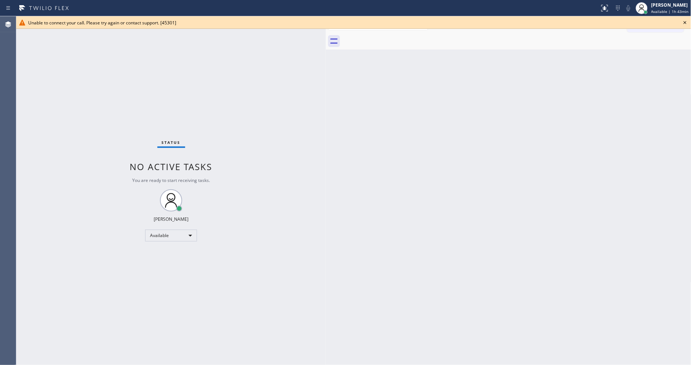
click at [682, 22] on icon at bounding box center [685, 22] width 9 height 9
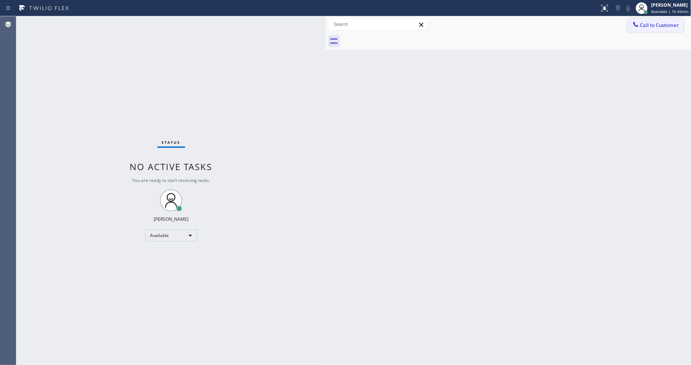
click at [660, 26] on span "Call to Customer" at bounding box center [659, 25] width 39 height 7
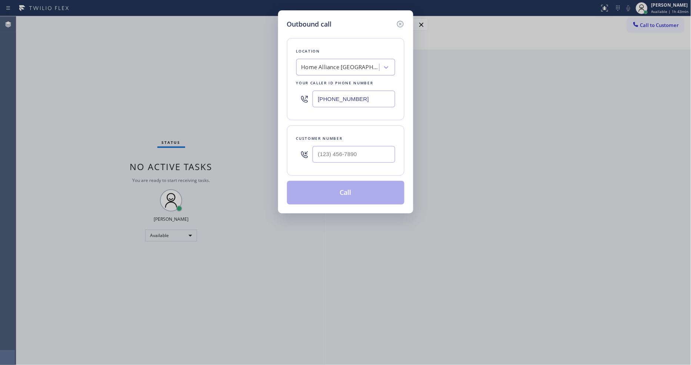
click at [365, 66] on div "Home Alliance [GEOGRAPHIC_DATA]" at bounding box center [338, 67] width 81 height 13
click at [361, 65] on div "Home Alliance [GEOGRAPHIC_DATA]" at bounding box center [340, 67] width 78 height 9
type input "Home Alliance"
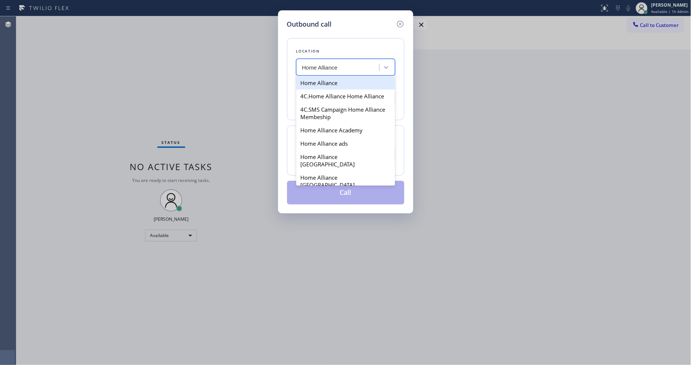
click at [336, 82] on div "Home Alliance" at bounding box center [345, 82] width 99 height 13
type input "[PHONE_NUMBER]"
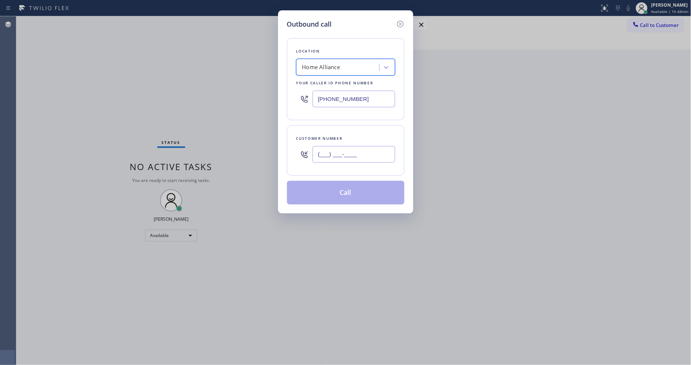
click at [331, 155] on input "(___) ___-____" at bounding box center [354, 154] width 83 height 17
paste input "773) 727-0212"
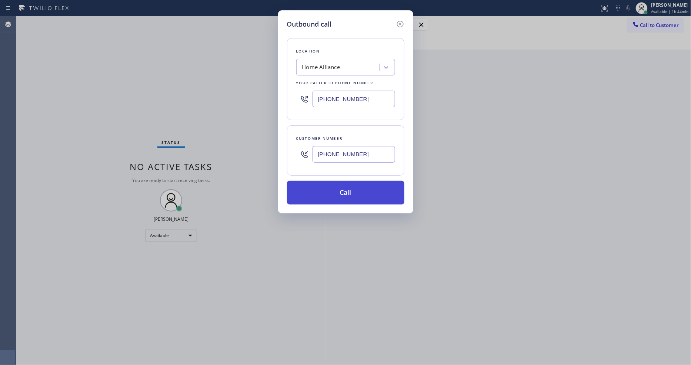
type input "[PHONE_NUMBER]"
click at [320, 190] on button "Call" at bounding box center [345, 193] width 117 height 24
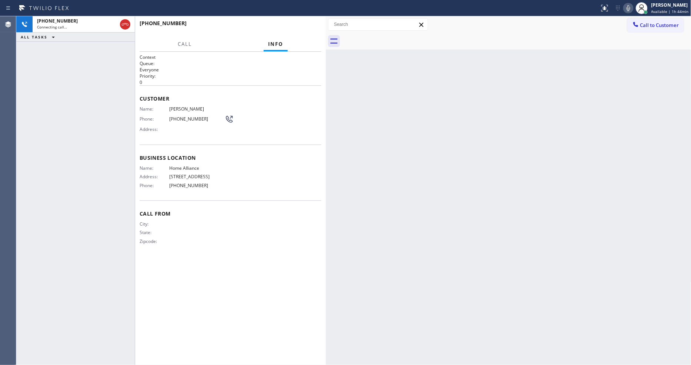
click at [558, 254] on div "Back to Dashboard Change Sender ID Customers Technicians Select a contact Outbo…" at bounding box center [508, 190] width 365 height 349
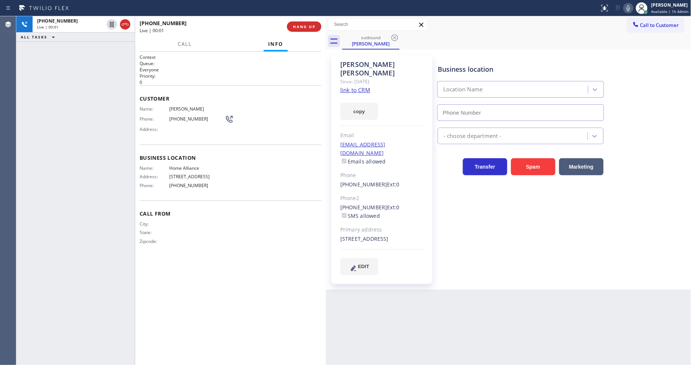
type input "[PHONE_NUMBER]"
click at [179, 119] on span "[PHONE_NUMBER]" at bounding box center [197, 119] width 56 height 6
click at [315, 29] on span "HANG UP" at bounding box center [304, 26] width 23 height 5
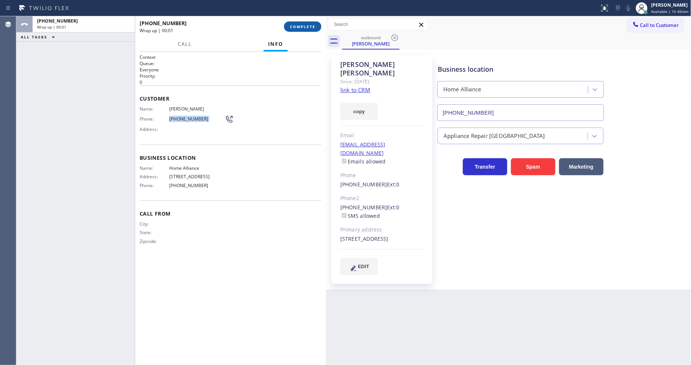
click at [315, 29] on span "COMPLETE" at bounding box center [303, 26] width 26 height 5
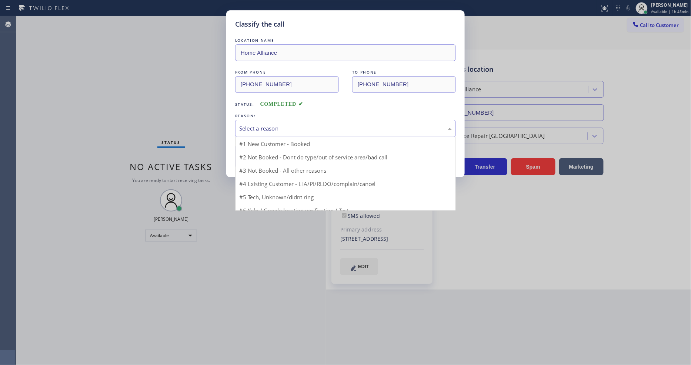
click at [267, 124] on div "Select a reason" at bounding box center [345, 128] width 213 height 9
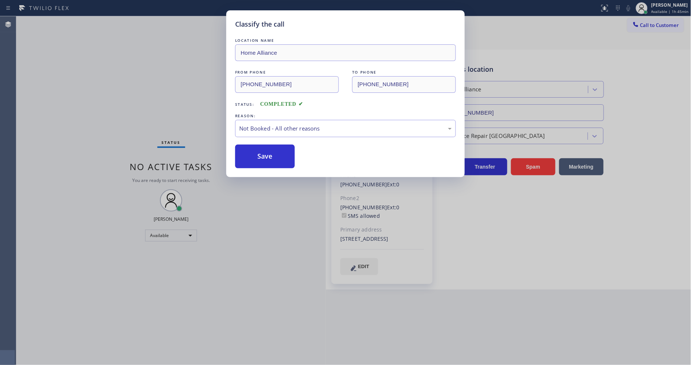
click at [261, 150] on button "Save" at bounding box center [265, 157] width 60 height 24
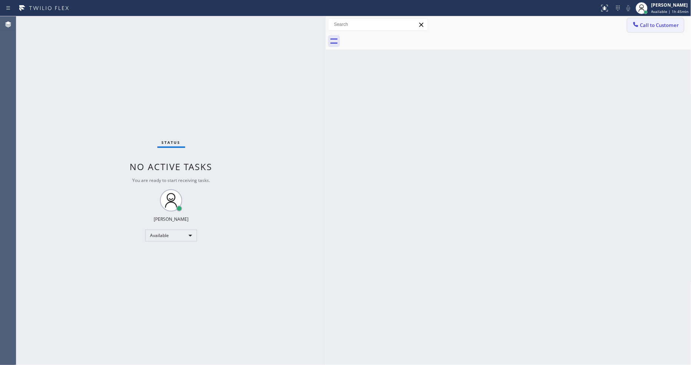
click at [643, 23] on span "Call to Customer" at bounding box center [659, 25] width 39 height 7
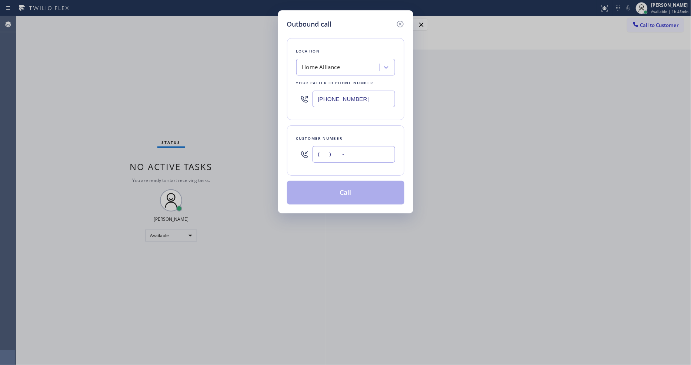
click at [368, 156] on input "(___) ___-____" at bounding box center [354, 154] width 83 height 17
paste input "773) 727-0212"
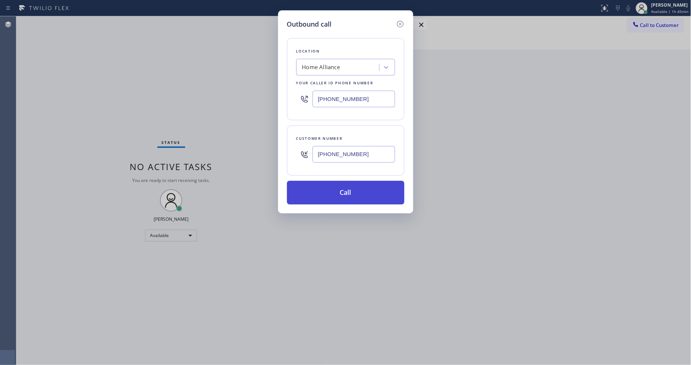
type input "[PHONE_NUMBER]"
click at [352, 187] on button "Call" at bounding box center [345, 193] width 117 height 24
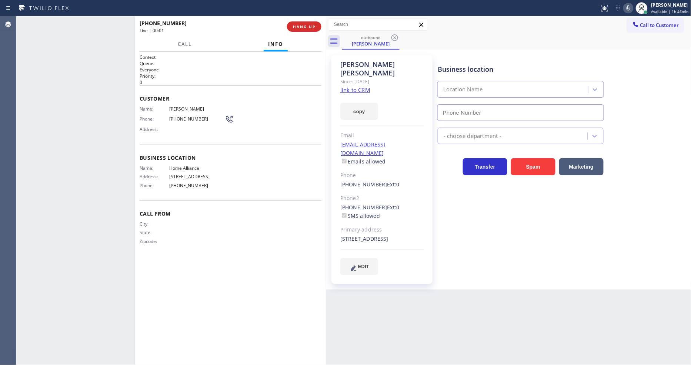
type input "[PHONE_NUMBER]"
click at [306, 25] on span "HANG UP" at bounding box center [304, 26] width 23 height 5
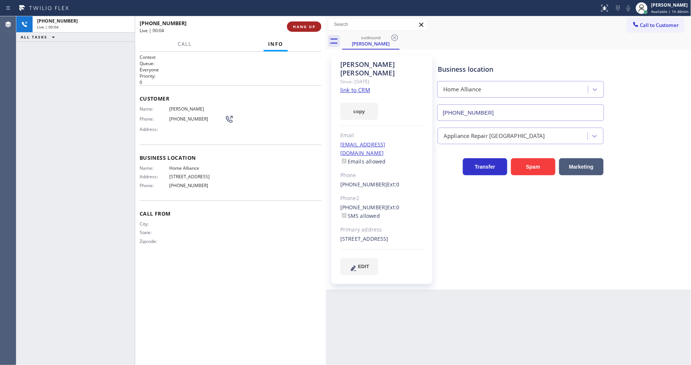
click at [306, 25] on span "HANG UP" at bounding box center [304, 26] width 23 height 5
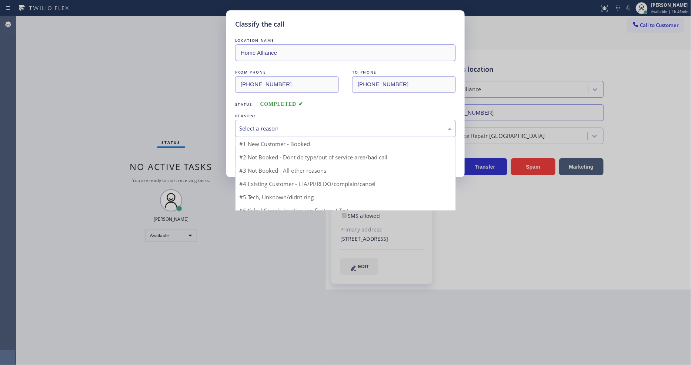
click at [262, 126] on div "Select a reason" at bounding box center [345, 128] width 213 height 9
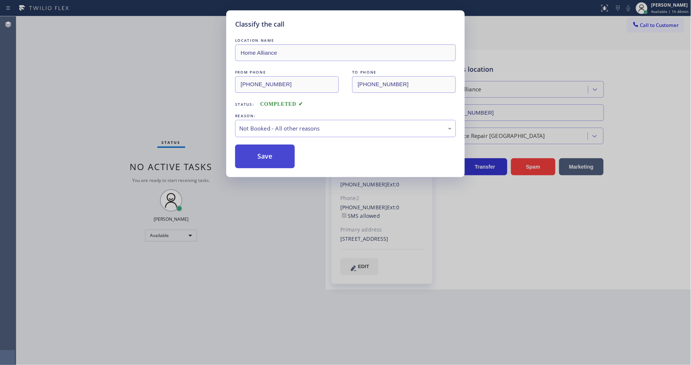
click at [253, 154] on button "Save" at bounding box center [265, 157] width 60 height 24
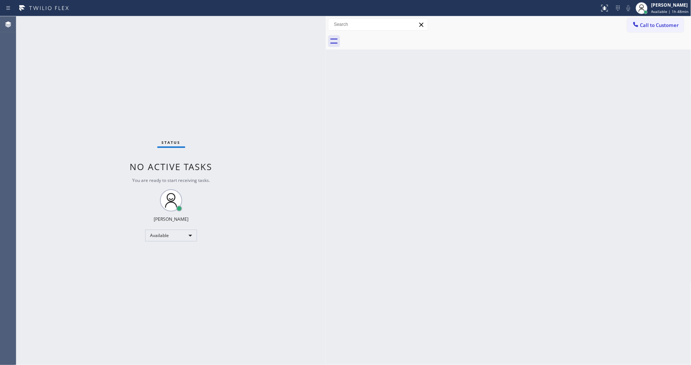
drag, startPoint x: 503, startPoint y: 183, endPoint x: 387, endPoint y: 203, distance: 118.0
click at [503, 181] on div "Back to Dashboard Change Sender ID Customers Technicians Select a contact Outbo…" at bounding box center [508, 190] width 365 height 349
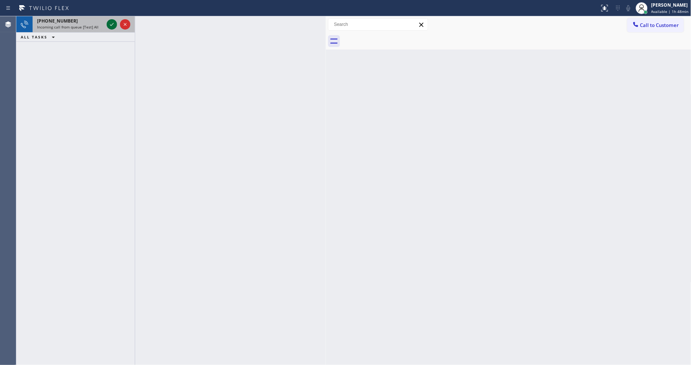
click at [108, 21] on icon at bounding box center [111, 24] width 9 height 9
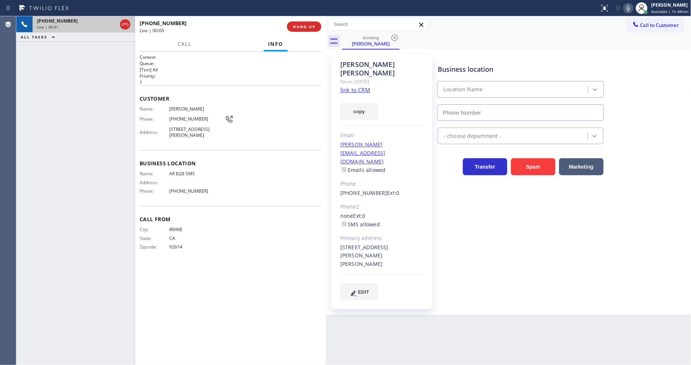
click at [171, 236] on span "CA" at bounding box center [197, 239] width 56 height 6
type input "[PHONE_NUMBER]"
click at [361, 86] on link "link to CRM" at bounding box center [355, 89] width 30 height 7
click at [191, 164] on span "Business location" at bounding box center [231, 163] width 182 height 7
click at [190, 171] on span "AR B2B SMS" at bounding box center [197, 174] width 56 height 6
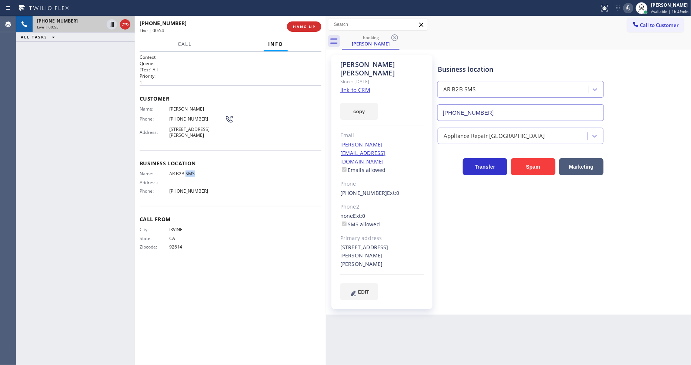
click at [190, 171] on span "AR B2B SMS" at bounding box center [197, 174] width 56 height 6
click at [625, 8] on div at bounding box center [628, 8] width 10 height 9
click at [628, 8] on icon at bounding box center [628, 8] width 9 height 9
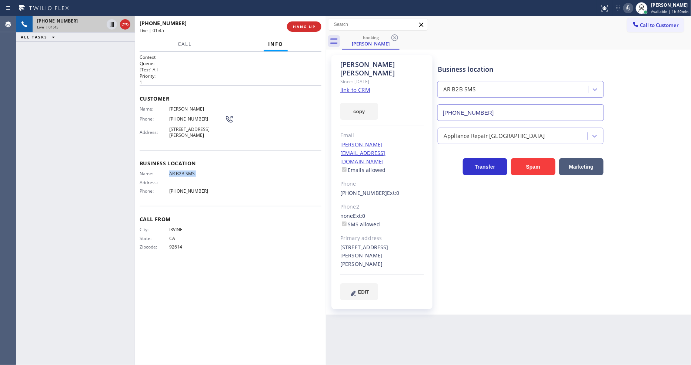
click at [264, 206] on div "Call From City: [GEOGRAPHIC_DATA]: [US_STATE] Zipcode: 92614" at bounding box center [231, 234] width 182 height 56
click at [498, 301] on div "Back to Dashboard Change Sender ID Customers Technicians Select a contact Outbo…" at bounding box center [508, 190] width 365 height 349
click at [199, 133] on span "[STREET_ADDRESS][PERSON_NAME]" at bounding box center [197, 132] width 56 height 11
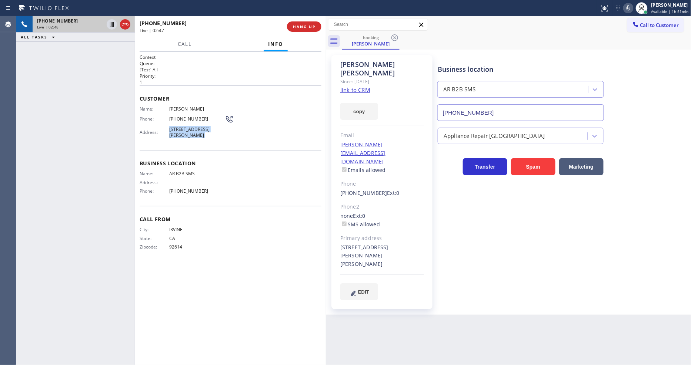
click at [468, 226] on div "Business location AR B2B SMS [PHONE_NUMBER] Appliance Repair High End Transfer …" at bounding box center [562, 177] width 253 height 241
click at [184, 106] on span "[PERSON_NAME]" at bounding box center [197, 109] width 56 height 6
click at [180, 118] on span "[PHONE_NUMBER]" at bounding box center [197, 119] width 56 height 6
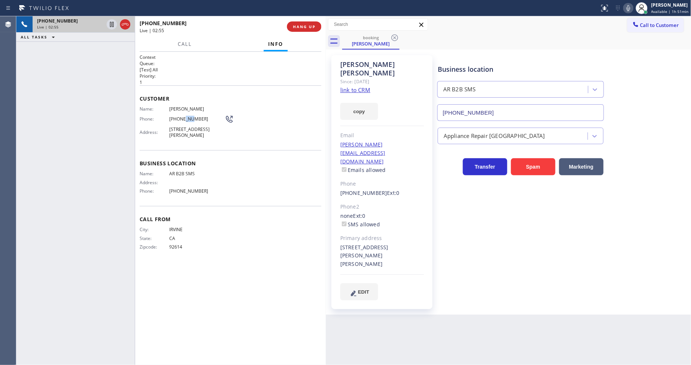
click at [180, 118] on span "[PHONE_NUMBER]" at bounding box center [197, 119] width 56 height 6
drag, startPoint x: 106, startPoint y: 262, endPoint x: 310, endPoint y: 173, distance: 222.5
click at [106, 262] on div "[PHONE_NUMBER] Live | 02:59 ALL TASKS ALL TASKS ACTIVE TASKS TASKS IN WRAP UP" at bounding box center [75, 190] width 118 height 349
click at [412, 141] on div "[PERSON_NAME][EMAIL_ADDRESS][DOMAIN_NAME] Emails allowed" at bounding box center [382, 158] width 84 height 34
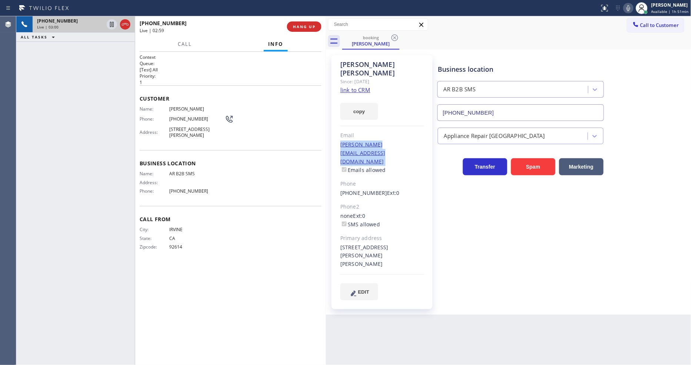
click at [412, 141] on div "[PERSON_NAME][EMAIL_ADDRESS][DOMAIN_NAME] Emails allowed" at bounding box center [382, 158] width 84 height 34
click at [301, 27] on span "HANG UP" at bounding box center [304, 26] width 23 height 5
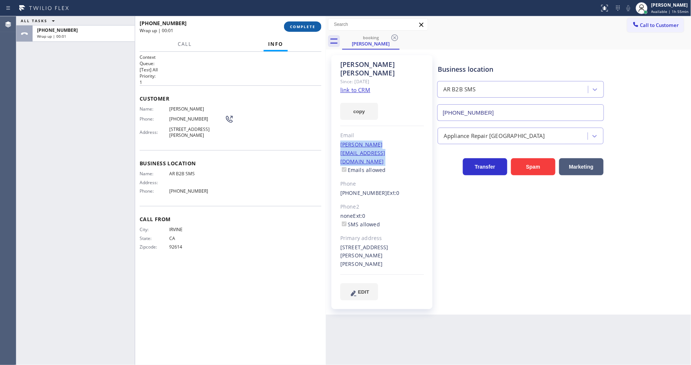
click at [301, 27] on span "COMPLETE" at bounding box center [303, 26] width 26 height 5
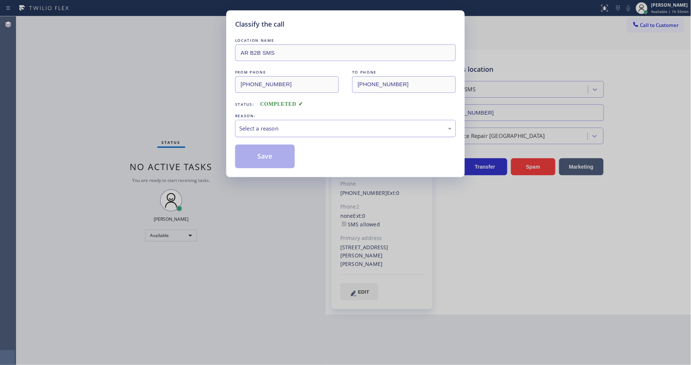
click at [266, 130] on div "Select a reason" at bounding box center [345, 128] width 213 height 9
click at [264, 152] on button "Save" at bounding box center [265, 157] width 60 height 24
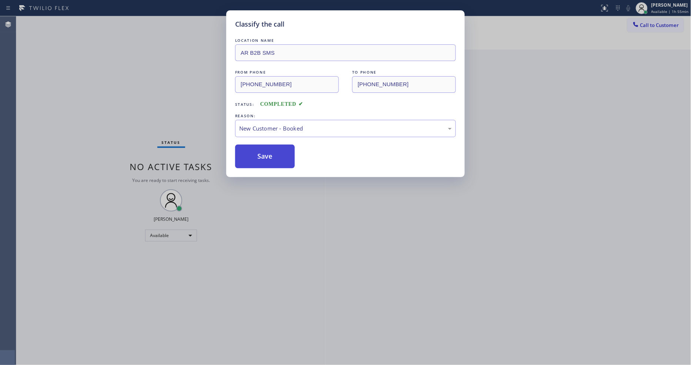
click at [264, 152] on button "Save" at bounding box center [265, 157] width 60 height 24
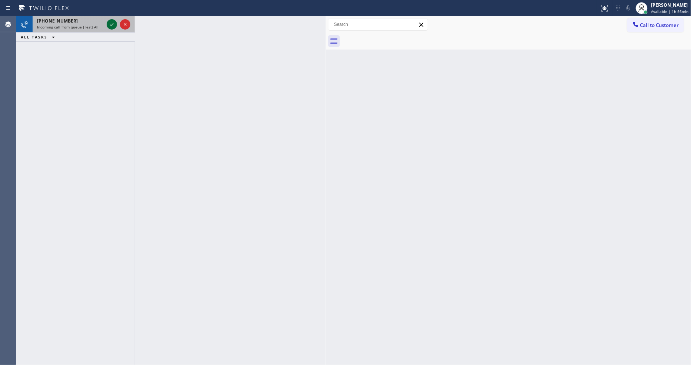
click at [110, 24] on icon at bounding box center [111, 24] width 9 height 9
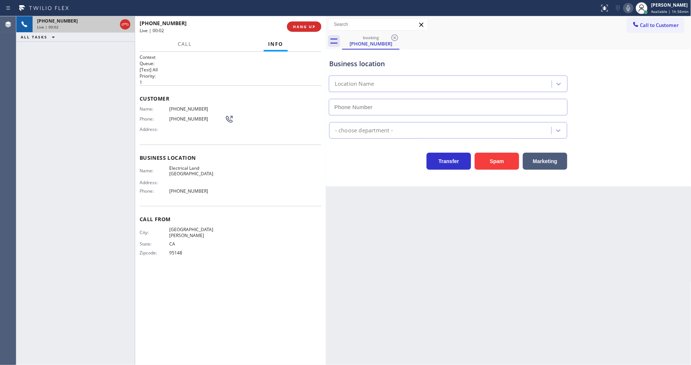
type input "[PHONE_NUMBER]"
click at [35, 104] on div "[PHONE_NUMBER] Live | 00:21 ALL TASKS ALL TASKS ACTIVE TASKS TASKS IN WRAP UP" at bounding box center [75, 190] width 118 height 349
click at [201, 168] on span "Electrical Land [GEOGRAPHIC_DATA]" at bounding box center [197, 171] width 56 height 11
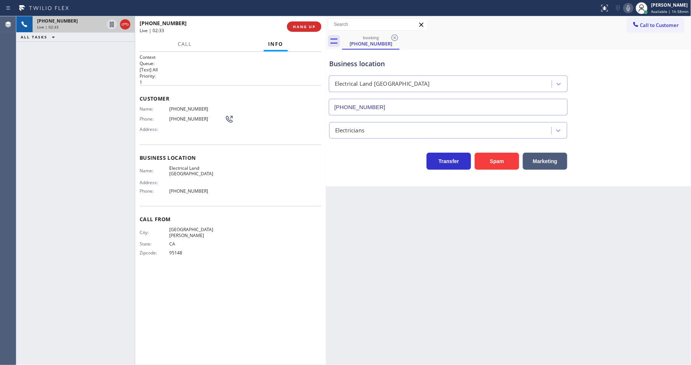
click at [184, 106] on span "[PHONE_NUMBER]" at bounding box center [197, 109] width 56 height 6
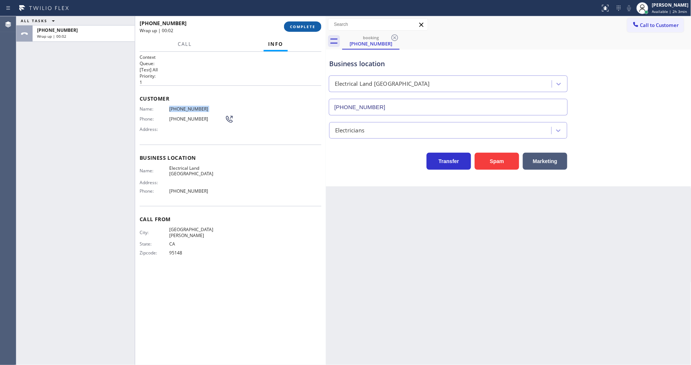
click at [300, 26] on span "COMPLETE" at bounding box center [303, 26] width 26 height 5
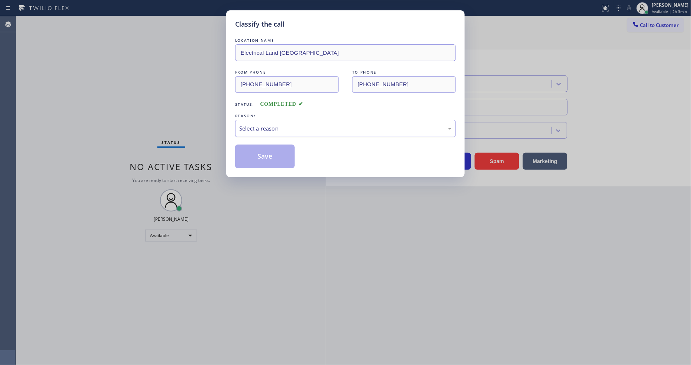
click at [276, 121] on div "Select a reason" at bounding box center [345, 128] width 221 height 17
click at [261, 153] on button "Save" at bounding box center [265, 157] width 60 height 24
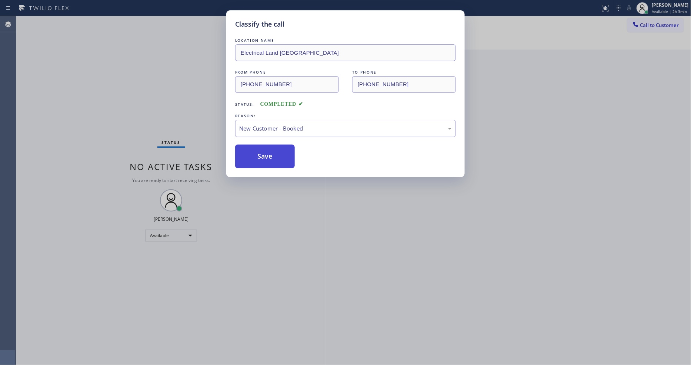
click at [261, 153] on button "Save" at bounding box center [265, 157] width 60 height 24
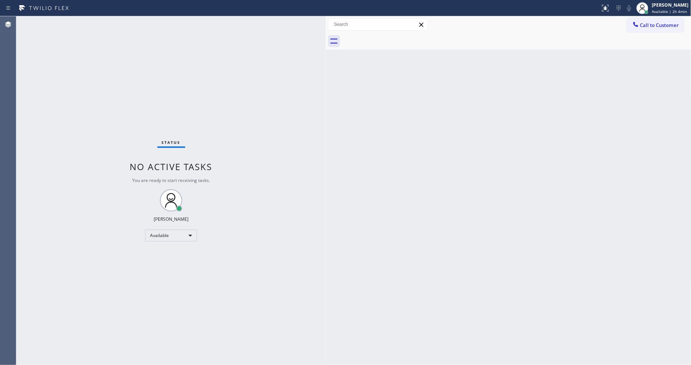
click at [100, 100] on div "Status No active tasks You are ready to start receiving tasks. [PERSON_NAME] Av…" at bounding box center [171, 190] width 310 height 349
click at [539, 173] on div "Back to Dashboard Change Sender ID Customers Technicians Select a contact Outbo…" at bounding box center [508, 190] width 365 height 349
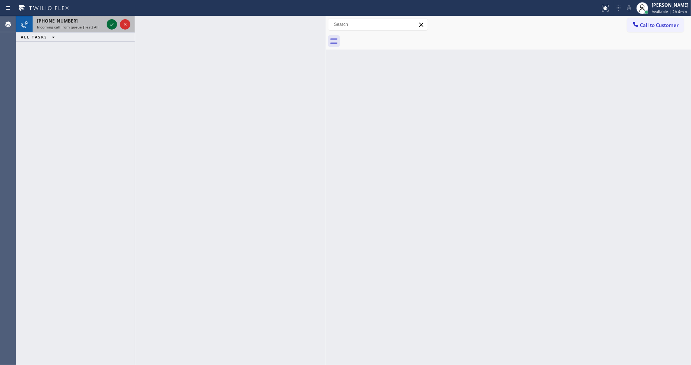
click at [116, 26] on icon at bounding box center [111, 24] width 9 height 9
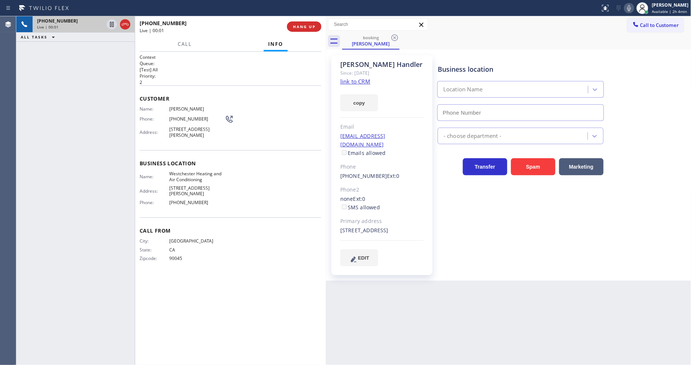
type input "[PHONE_NUMBER]"
click at [346, 80] on link "link to CRM" at bounding box center [355, 81] width 30 height 7
click at [187, 119] on span "[PHONE_NUMBER]" at bounding box center [197, 119] width 56 height 6
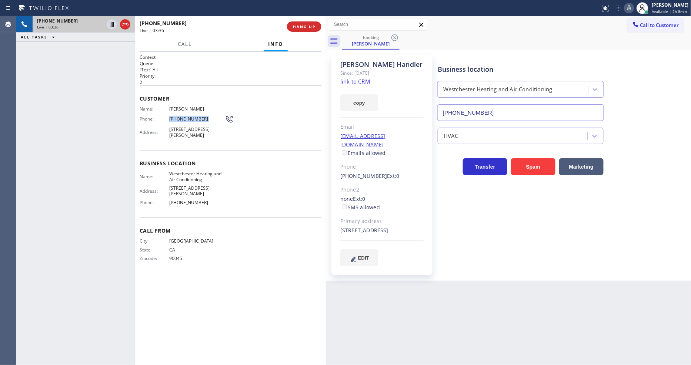
click at [237, 31] on div "Live | 03:36" at bounding box center [211, 30] width 142 height 6
drag, startPoint x: 242, startPoint y: 31, endPoint x: 241, endPoint y: 27, distance: 4.2
click at [242, 31] on div "Live | 03:43" at bounding box center [211, 30] width 142 height 6
click at [301, 30] on button "HANG UP" at bounding box center [304, 26] width 34 height 10
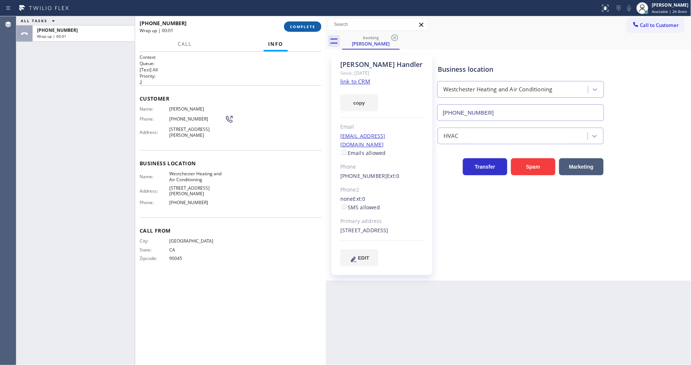
click at [301, 28] on span "COMPLETE" at bounding box center [303, 26] width 26 height 5
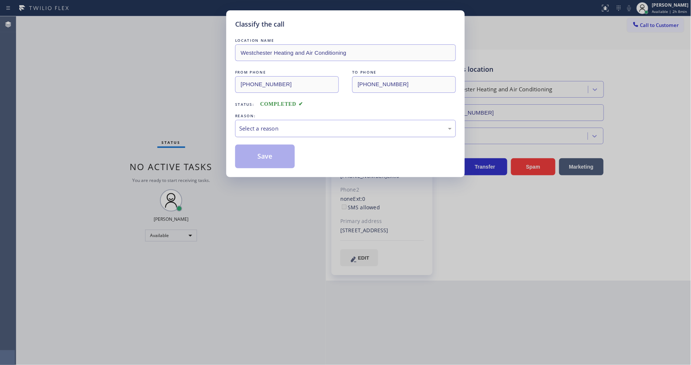
click at [254, 129] on div "Select a reason" at bounding box center [345, 128] width 213 height 9
click at [258, 154] on button "Save" at bounding box center [265, 157] width 60 height 24
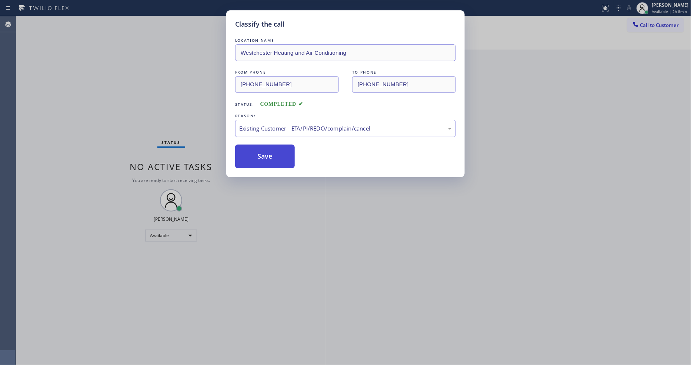
click at [258, 154] on button "Save" at bounding box center [265, 157] width 60 height 24
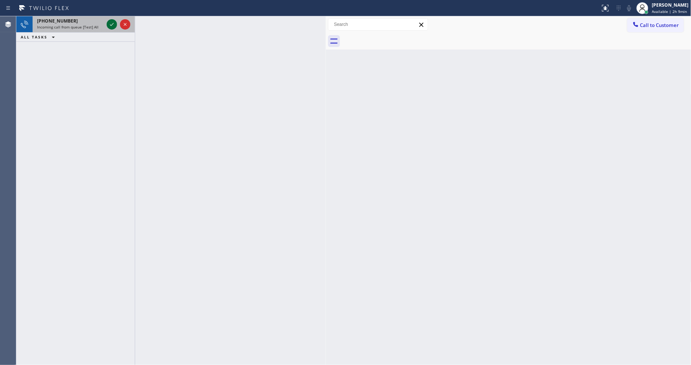
click at [109, 23] on icon at bounding box center [111, 24] width 9 height 9
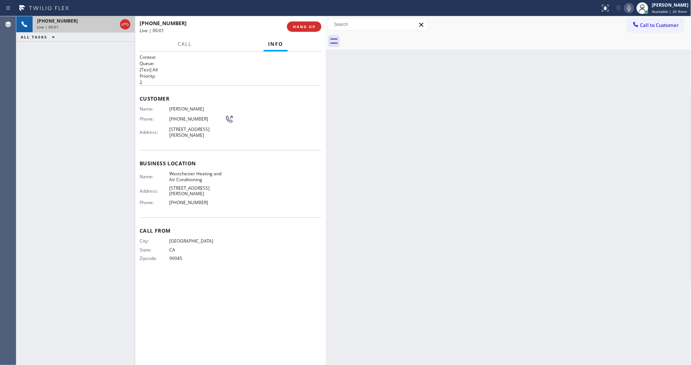
click at [301, 29] on span "HANG UP" at bounding box center [304, 26] width 23 height 5
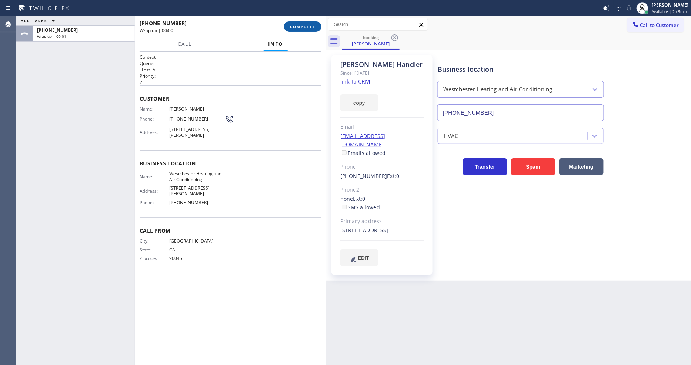
type input "[PHONE_NUMBER]"
click at [305, 23] on button "COMPLETE" at bounding box center [302, 26] width 37 height 10
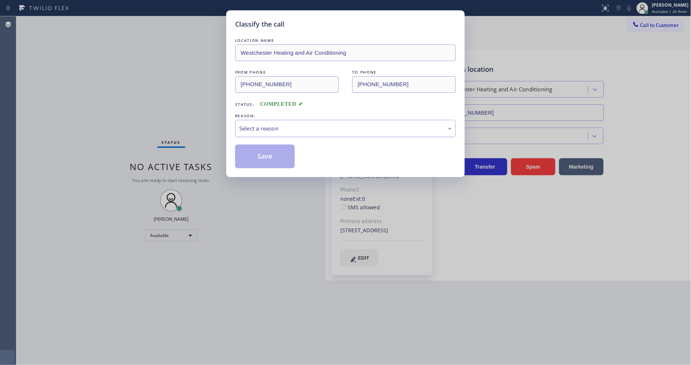
click at [256, 126] on div "Select a reason" at bounding box center [345, 128] width 213 height 9
click at [265, 150] on button "Save" at bounding box center [265, 157] width 60 height 24
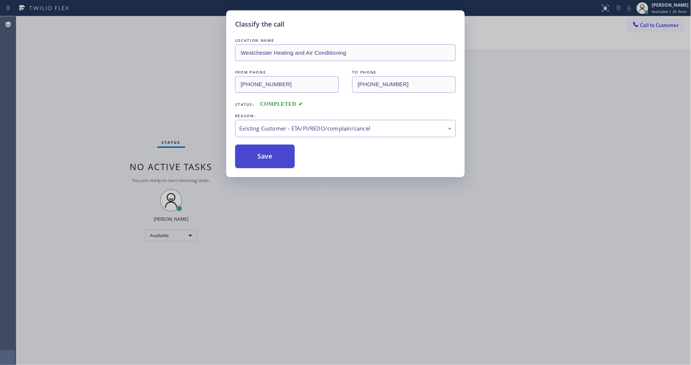
click at [265, 150] on button "Save" at bounding box center [265, 157] width 60 height 24
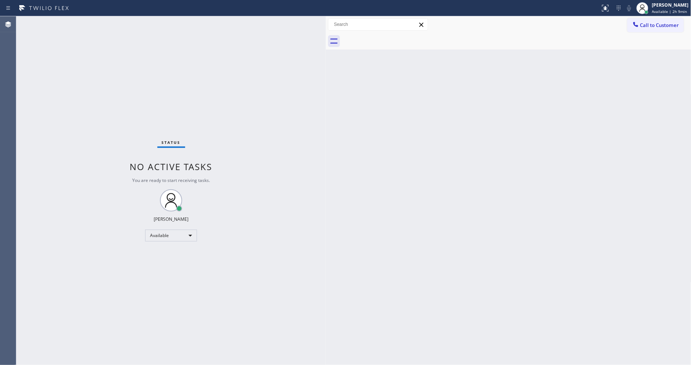
click at [99, 21] on div "Status No active tasks You are ready to start receiving tasks. [PERSON_NAME] Av…" at bounding box center [171, 190] width 310 height 349
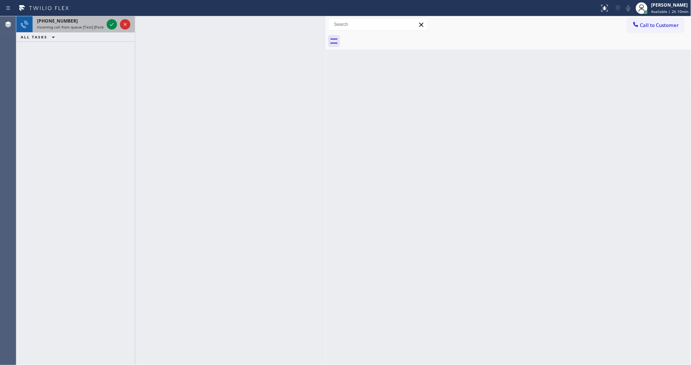
click at [117, 23] on div at bounding box center [118, 24] width 27 height 16
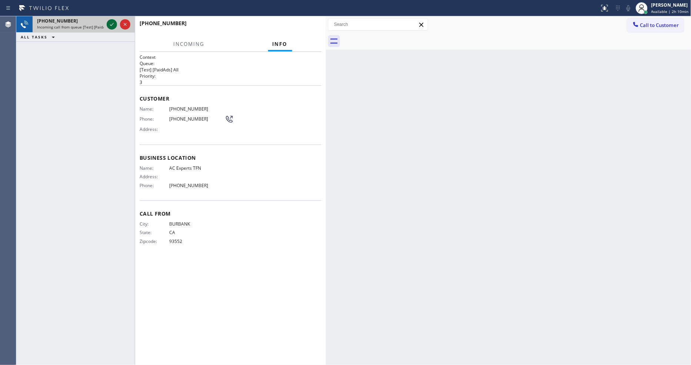
click at [110, 23] on icon at bounding box center [111, 24] width 9 height 9
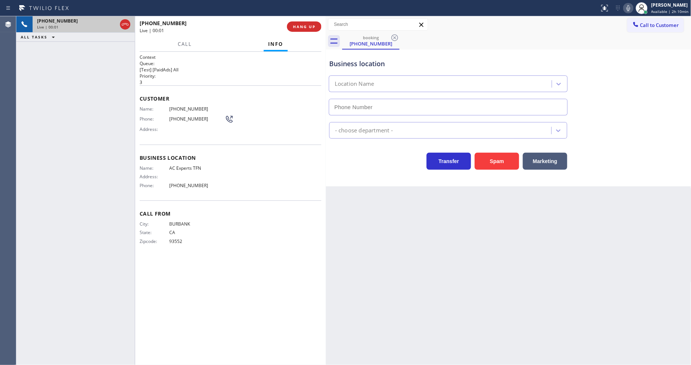
type input "[PHONE_NUMBER]"
click at [302, 25] on span "HANG UP" at bounding box center [304, 26] width 23 height 5
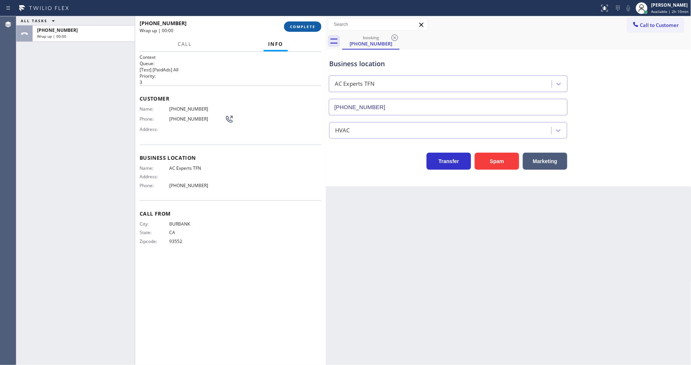
click at [302, 25] on span "COMPLETE" at bounding box center [303, 26] width 26 height 5
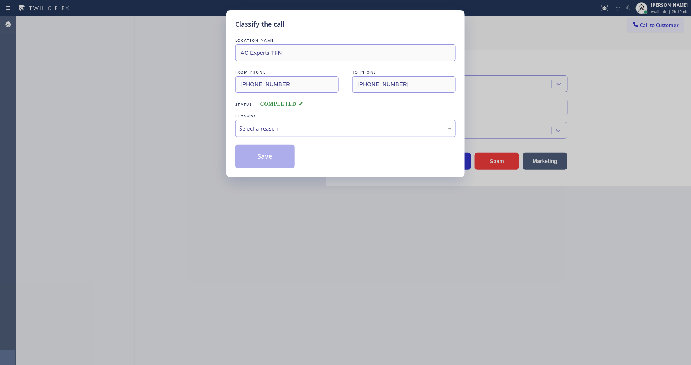
click at [296, 120] on div "Select a reason" at bounding box center [345, 128] width 221 height 17
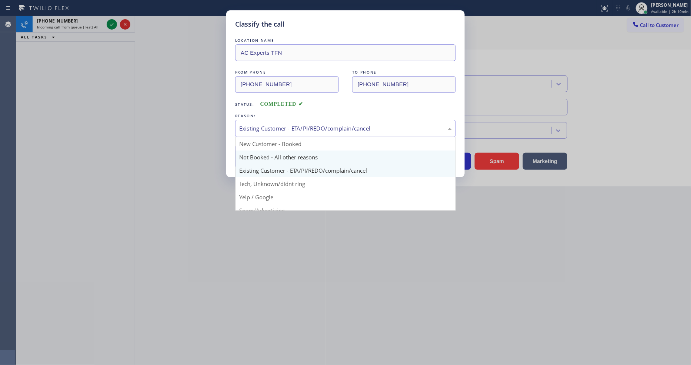
drag, startPoint x: 288, startPoint y: 134, endPoint x: 287, endPoint y: 152, distance: 18.1
click at [288, 133] on div "Existing Customer - ETA/PI/REDO/complain/cancel" at bounding box center [345, 128] width 221 height 17
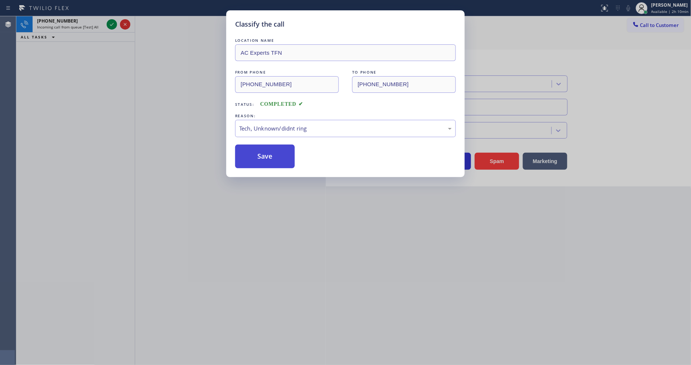
drag, startPoint x: 289, startPoint y: 180, endPoint x: 283, endPoint y: 153, distance: 27.3
click at [283, 153] on button "Save" at bounding box center [265, 157] width 60 height 24
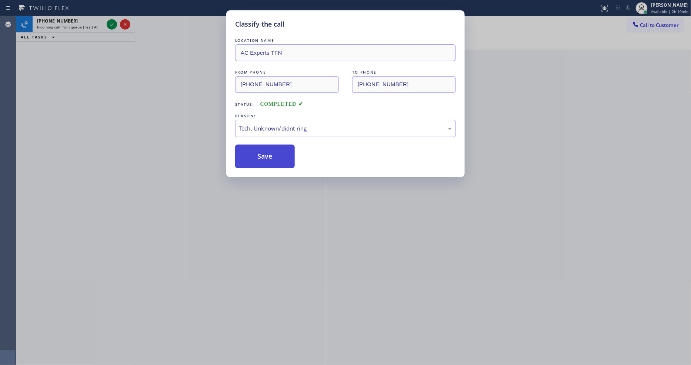
click at [283, 153] on button "Save" at bounding box center [265, 157] width 60 height 24
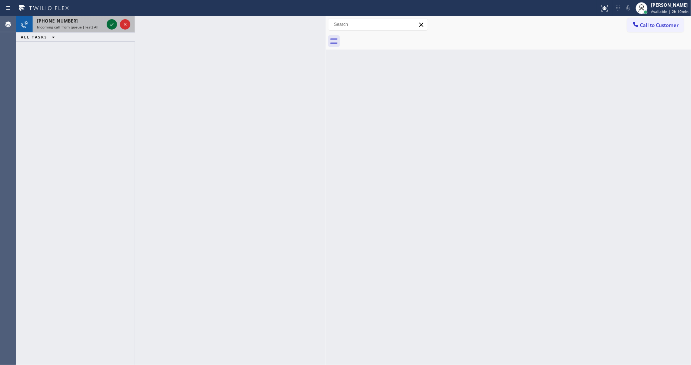
click at [110, 20] on icon at bounding box center [111, 24] width 9 height 9
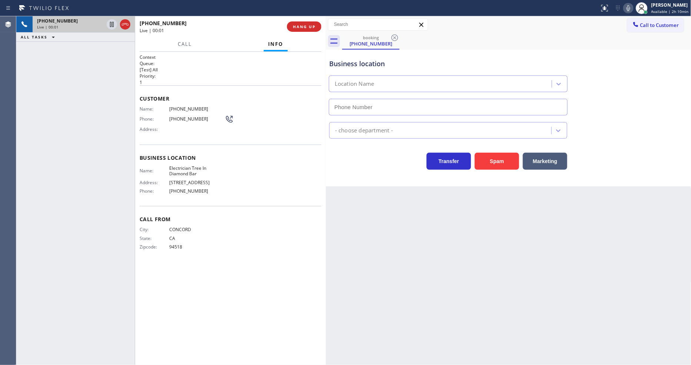
type input "[PHONE_NUMBER]"
click at [190, 168] on span "Electrician Tree In Diamond Bar" at bounding box center [197, 171] width 56 height 11
click at [111, 23] on icon at bounding box center [111, 24] width 9 height 9
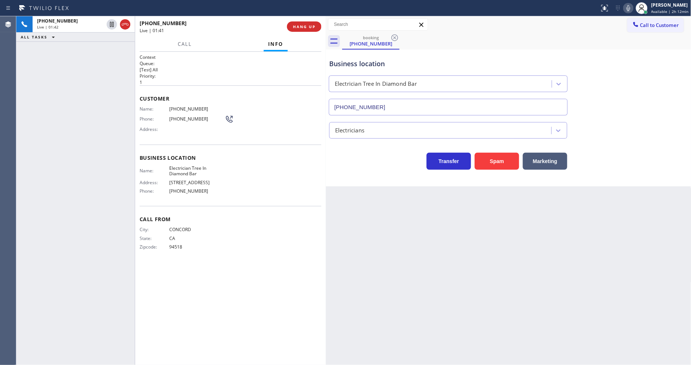
click at [183, 106] on span "[PHONE_NUMBER]" at bounding box center [197, 109] width 56 height 6
drag, startPoint x: 628, startPoint y: 7, endPoint x: 417, endPoint y: 172, distance: 267.8
click at [628, 7] on icon at bounding box center [628, 8] width 9 height 9
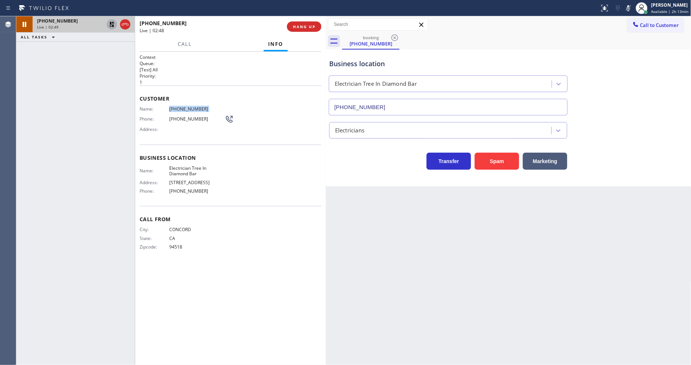
click at [113, 23] on icon at bounding box center [111, 24] width 5 height 5
click at [631, 9] on icon at bounding box center [628, 8] width 9 height 9
click at [306, 23] on button "HANG UP" at bounding box center [304, 26] width 34 height 10
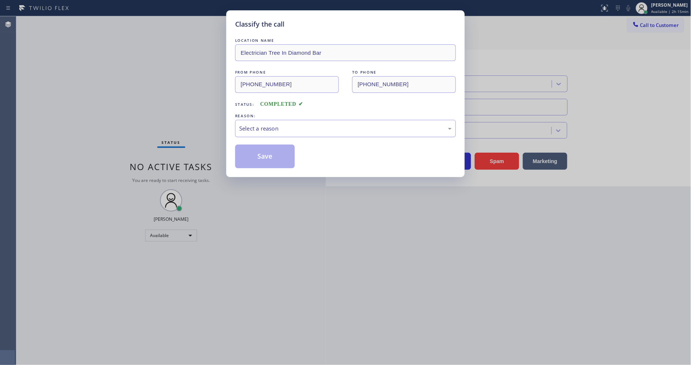
click at [267, 127] on div "Select a reason" at bounding box center [345, 128] width 213 height 9
click at [260, 150] on button "Save" at bounding box center [265, 157] width 60 height 24
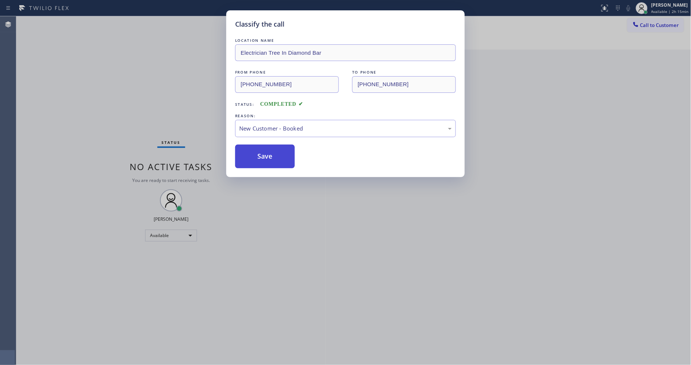
click at [260, 150] on button "Save" at bounding box center [265, 157] width 60 height 24
drag, startPoint x: 260, startPoint y: 150, endPoint x: 256, endPoint y: 186, distance: 35.7
click at [260, 153] on button "Save" at bounding box center [265, 157] width 60 height 24
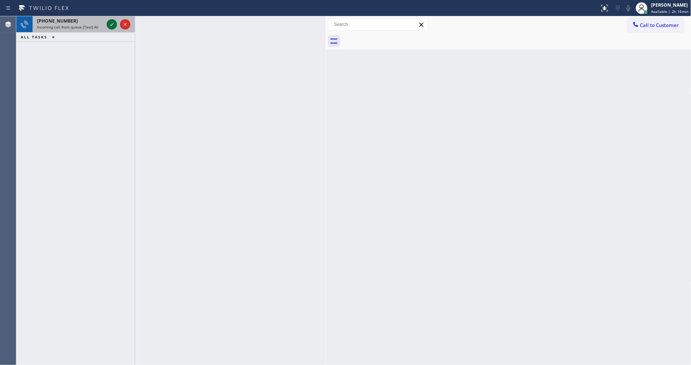
click at [93, 24] on span "Incoming call from queue [Test] All" at bounding box center [67, 26] width 61 height 5
drag, startPoint x: 95, startPoint y: 26, endPoint x: 107, endPoint y: 27, distance: 12.6
click at [95, 26] on span "Incoming call from queue [Test] All" at bounding box center [67, 26] width 61 height 5
click at [113, 24] on icon at bounding box center [111, 24] width 9 height 9
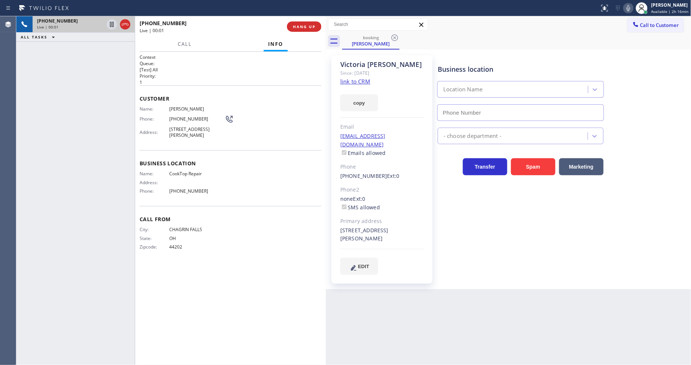
type input "[PHONE_NUMBER]"
click at [350, 78] on link "link to CRM" at bounding box center [355, 81] width 30 height 7
drag, startPoint x: 112, startPoint y: 24, endPoint x: 349, endPoint y: 16, distance: 237.1
click at [112, 24] on icon at bounding box center [111, 24] width 9 height 9
click at [628, 7] on icon at bounding box center [628, 8] width 9 height 9
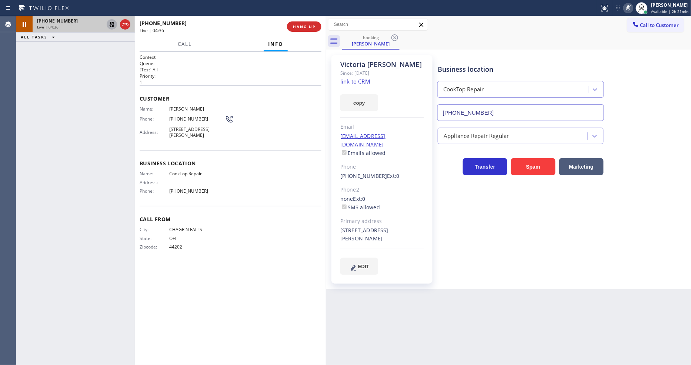
click at [110, 23] on icon at bounding box center [111, 24] width 5 height 5
click at [629, 9] on icon at bounding box center [628, 8] width 9 height 9
click at [627, 8] on icon at bounding box center [628, 8] width 9 height 9
click at [633, 9] on icon at bounding box center [628, 8] width 9 height 9
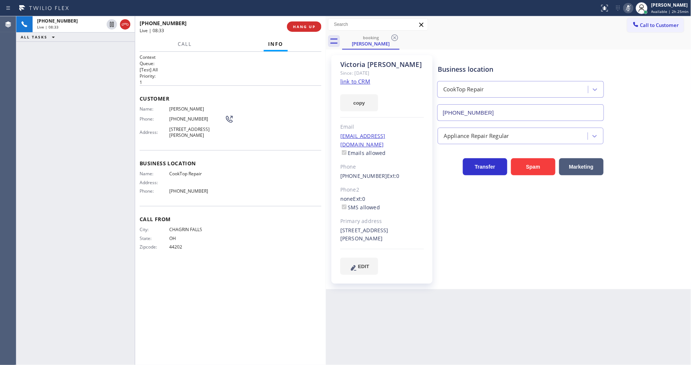
click at [632, 5] on icon at bounding box center [628, 8] width 9 height 9
click at [432, 241] on div "[PERSON_NAME] Since: [DATE] link to CRM copy Email [EMAIL_ADDRESS][DOMAIN_NAME]…" at bounding box center [381, 169] width 101 height 229
click at [301, 24] on span "HANG UP" at bounding box center [304, 26] width 23 height 5
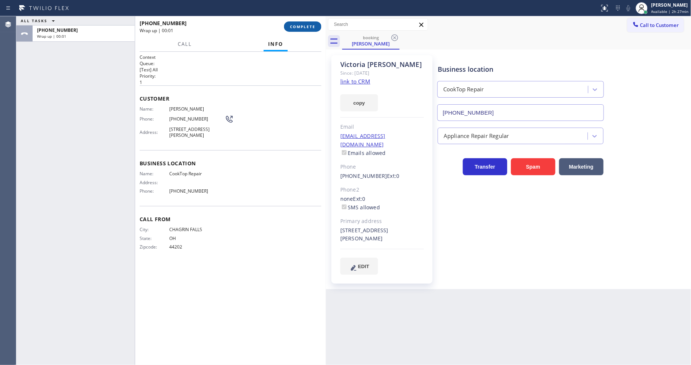
click at [304, 31] on button "COMPLETE" at bounding box center [302, 26] width 37 height 10
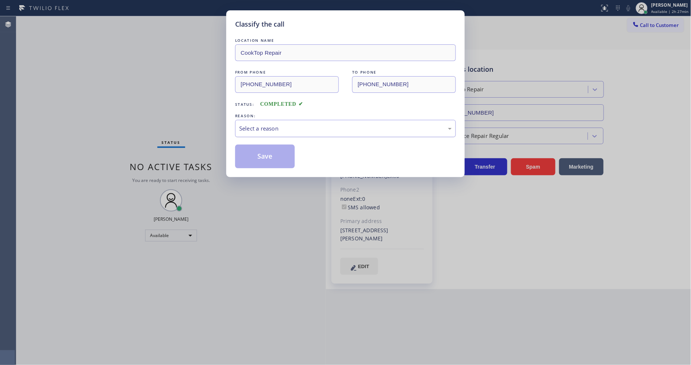
click at [267, 133] on div "Select a reason" at bounding box center [345, 128] width 221 height 17
click at [266, 154] on button "Save" at bounding box center [265, 157] width 60 height 24
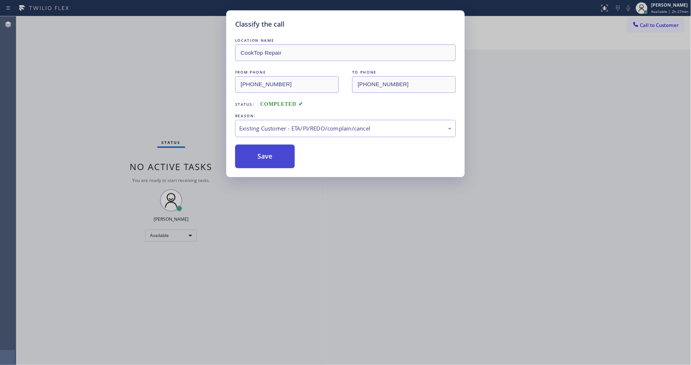
click at [266, 154] on button "Save" at bounding box center [265, 157] width 60 height 24
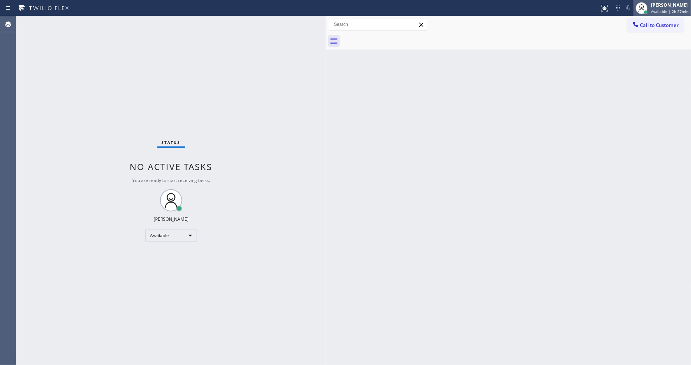
click at [659, 3] on div "[PERSON_NAME]" at bounding box center [669, 5] width 37 height 6
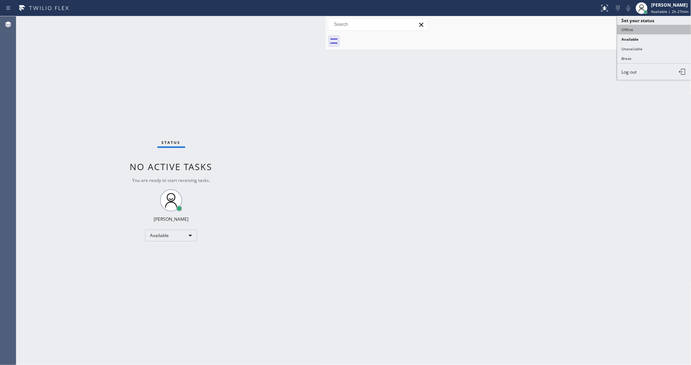
click at [648, 30] on button "Offline" at bounding box center [654, 30] width 74 height 10
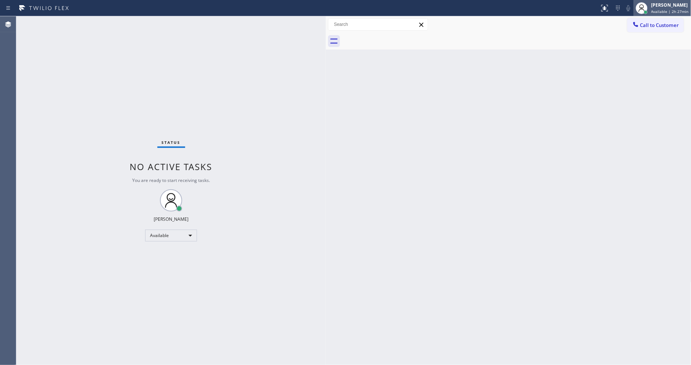
click at [669, 9] on span "Available | 2h 27min" at bounding box center [669, 11] width 37 height 5
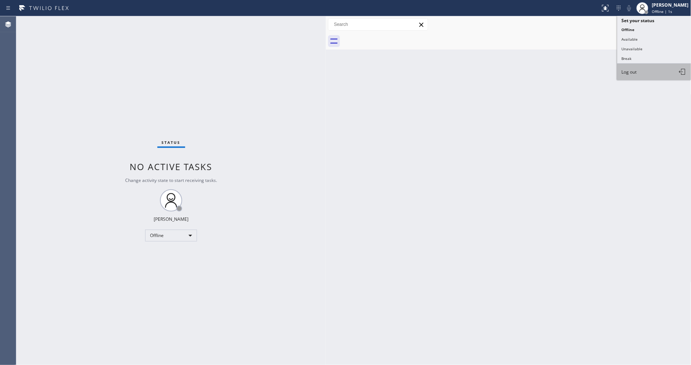
click at [642, 75] on button "Log out" at bounding box center [654, 72] width 74 height 16
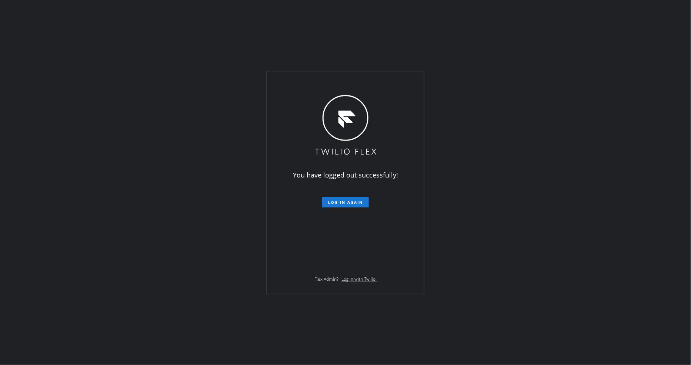
click at [602, 171] on div "You have logged out successfully! Log in again Flex Admin? Log in with Twilio." at bounding box center [345, 182] width 691 height 365
